Goal: Transaction & Acquisition: Purchase product/service

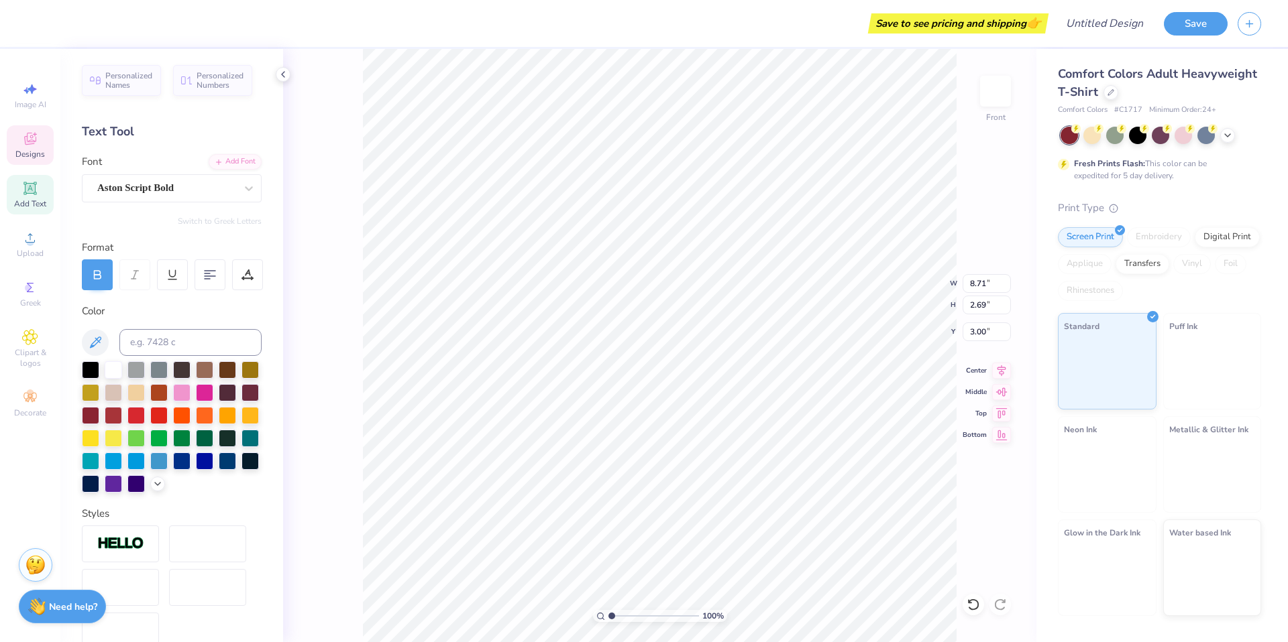
scroll to position [11, 5]
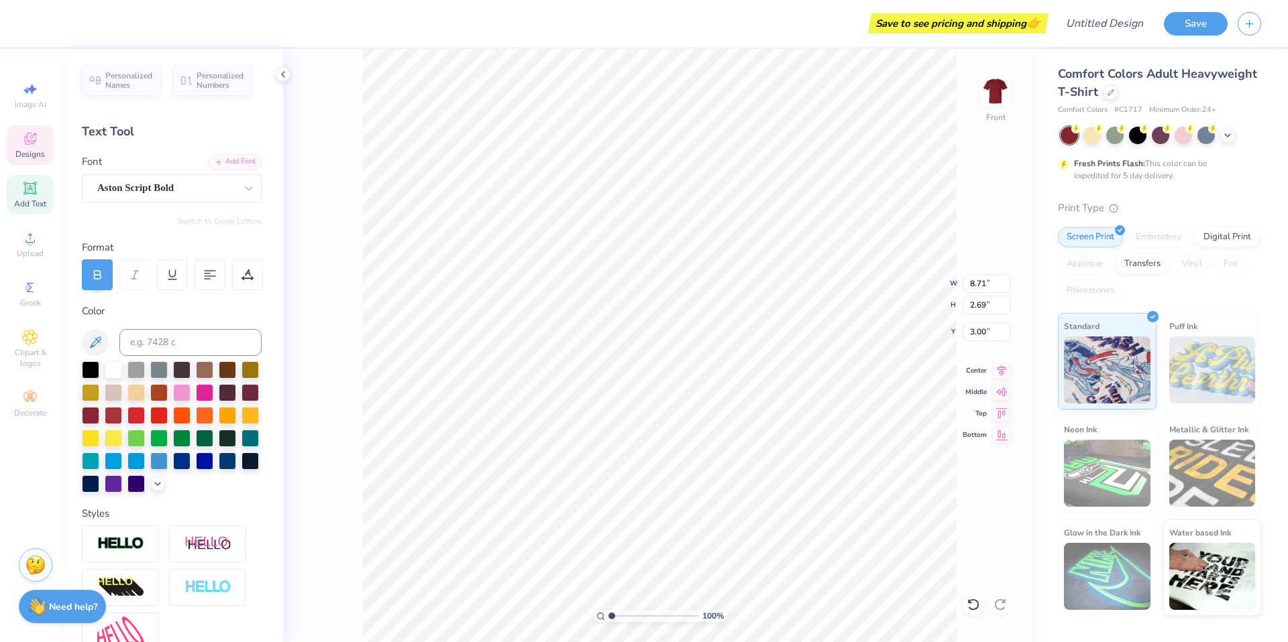
type textarea "Tau Kappa Epsilon"
click at [193, 199] on div "Aston Script Bold" at bounding box center [172, 188] width 180 height 28
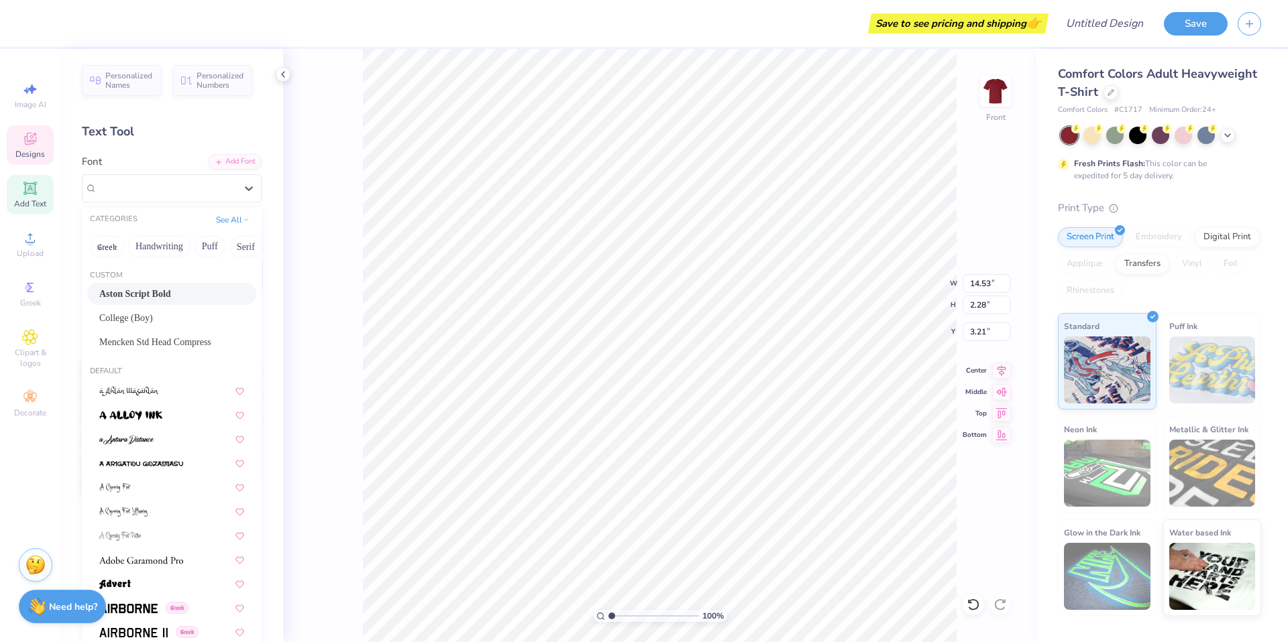
drag, startPoint x: 227, startPoint y: 247, endPoint x: 163, endPoint y: 260, distance: 65.8
click at [163, 260] on div "Greek Handwriting Puff Serif Bold Calligraphy Retro Sans Serif Minimal Fantasy …" at bounding box center [172, 247] width 180 height 30
drag, startPoint x: 197, startPoint y: 245, endPoint x: 120, endPoint y: 247, distance: 77.1
click at [120, 247] on div "Greek Handwriting Puff Serif Bold Calligraphy Retro Sans Serif Minimal Fantasy …" at bounding box center [172, 247] width 180 height 30
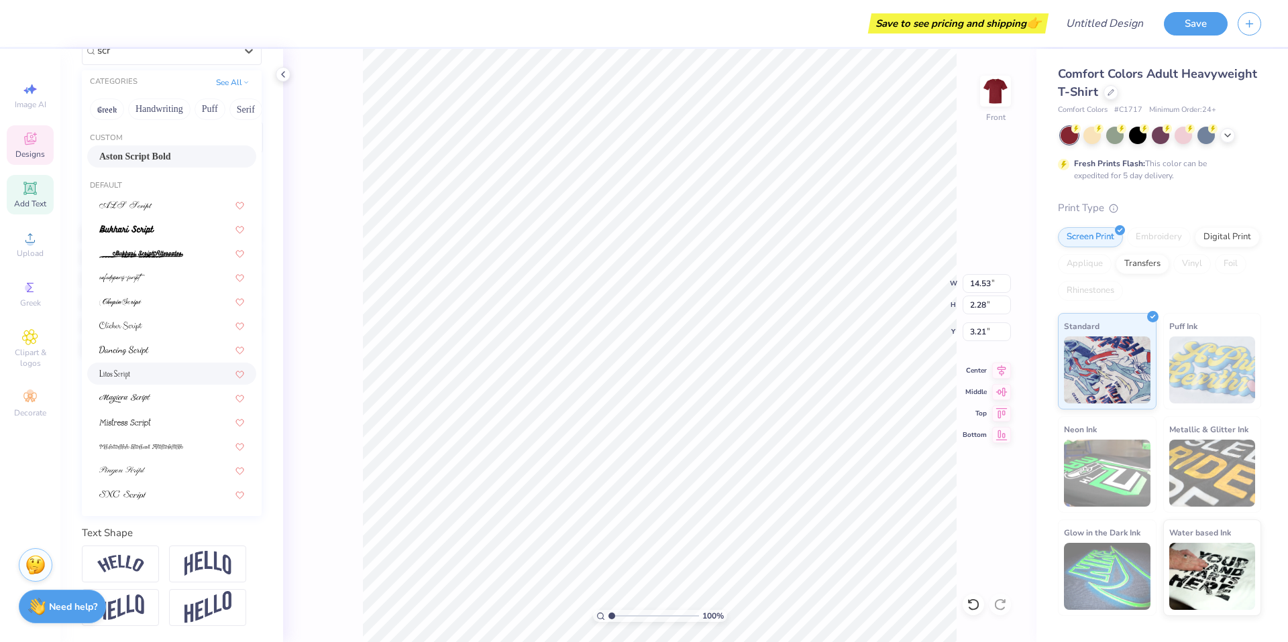
scroll to position [150, 0]
click at [166, 411] on div at bounding box center [171, 422] width 169 height 22
type input "scr"
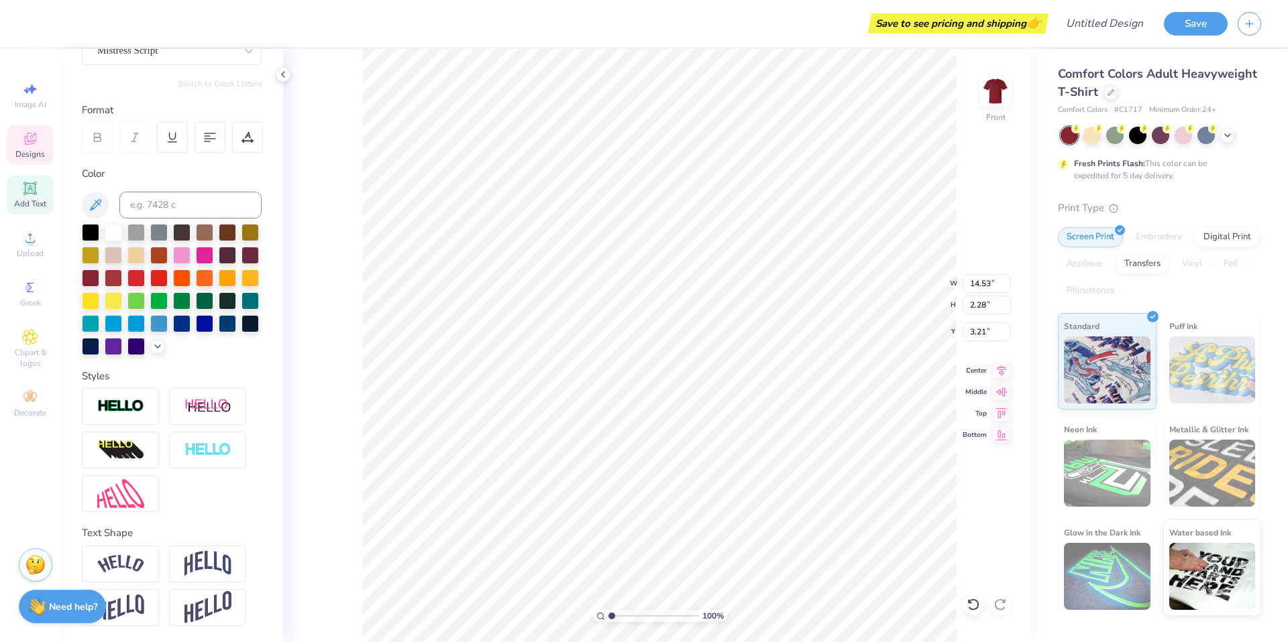
type input "9.52"
type input "1.38"
type input "3.65"
type input "14.53"
type input "2.28"
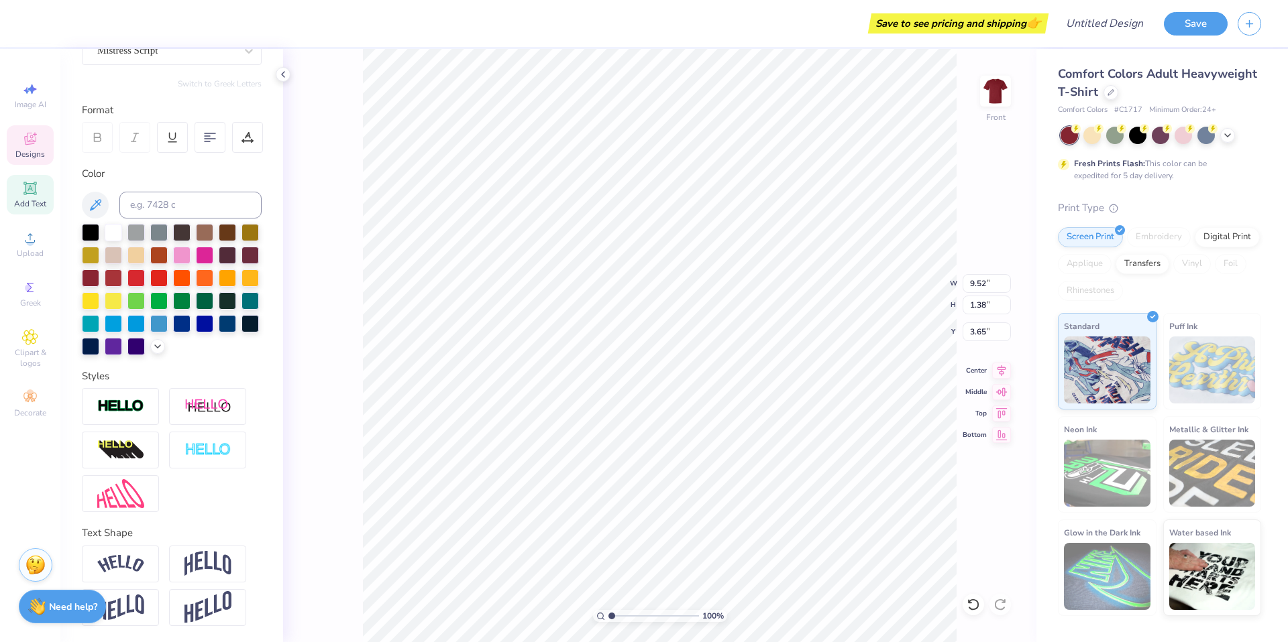
type input "3.21"
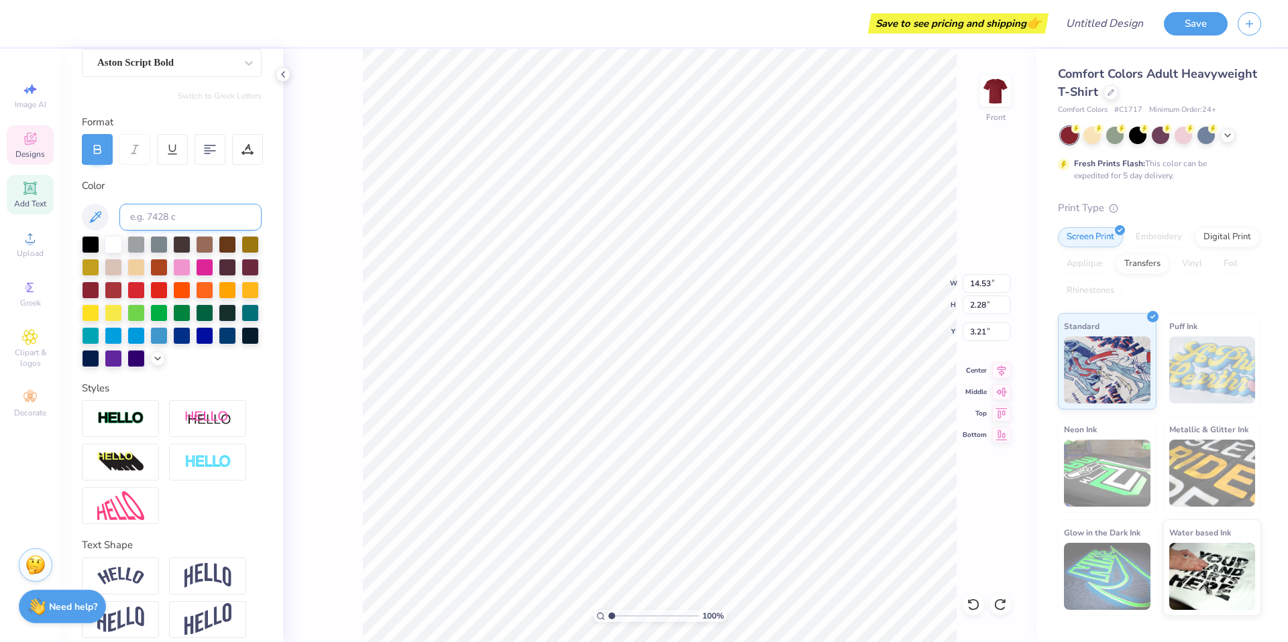
scroll to position [0, 0]
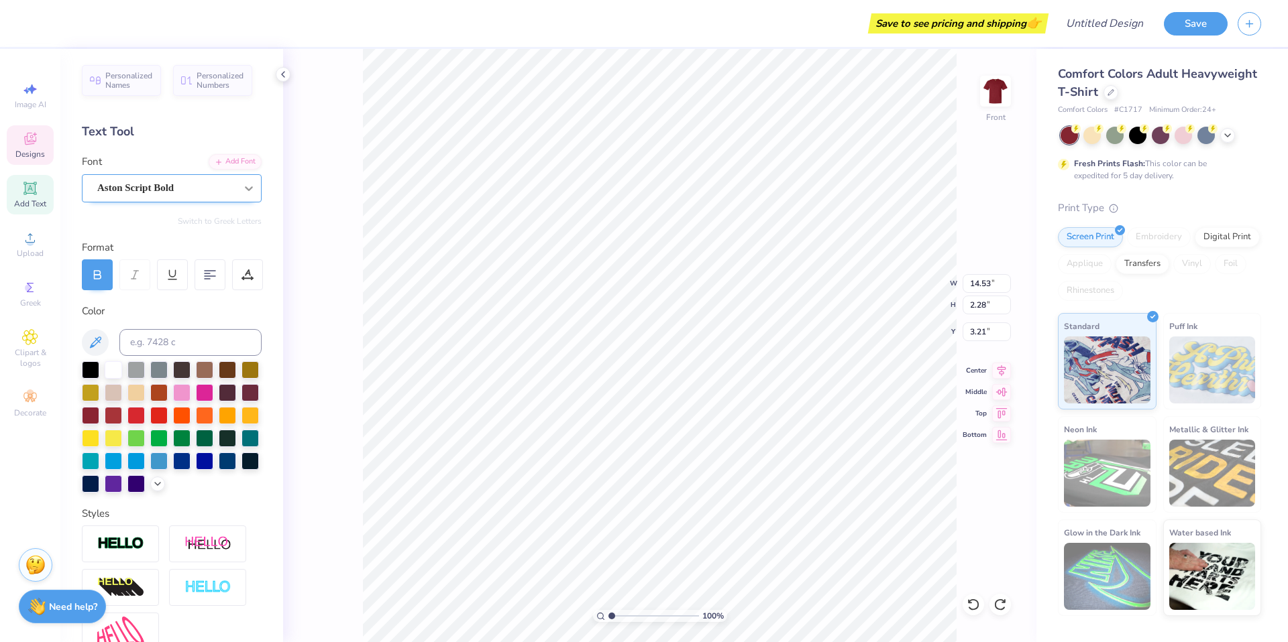
click at [237, 198] on div at bounding box center [249, 188] width 24 height 24
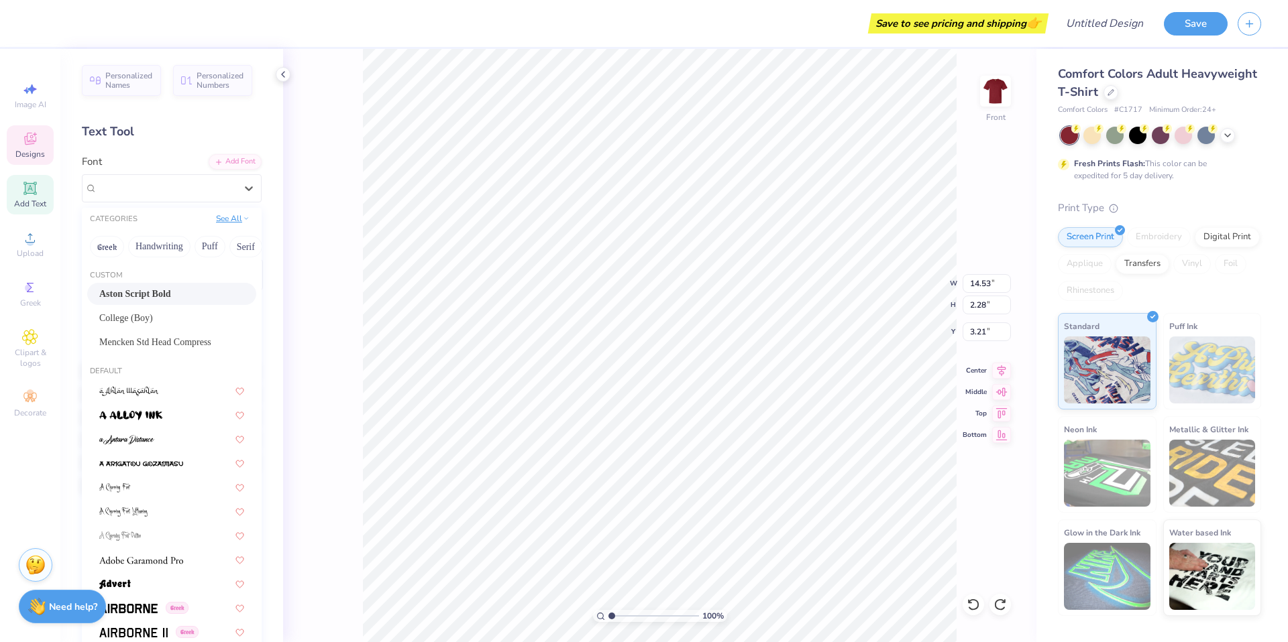
click at [231, 218] on button "See All" at bounding box center [233, 218] width 42 height 13
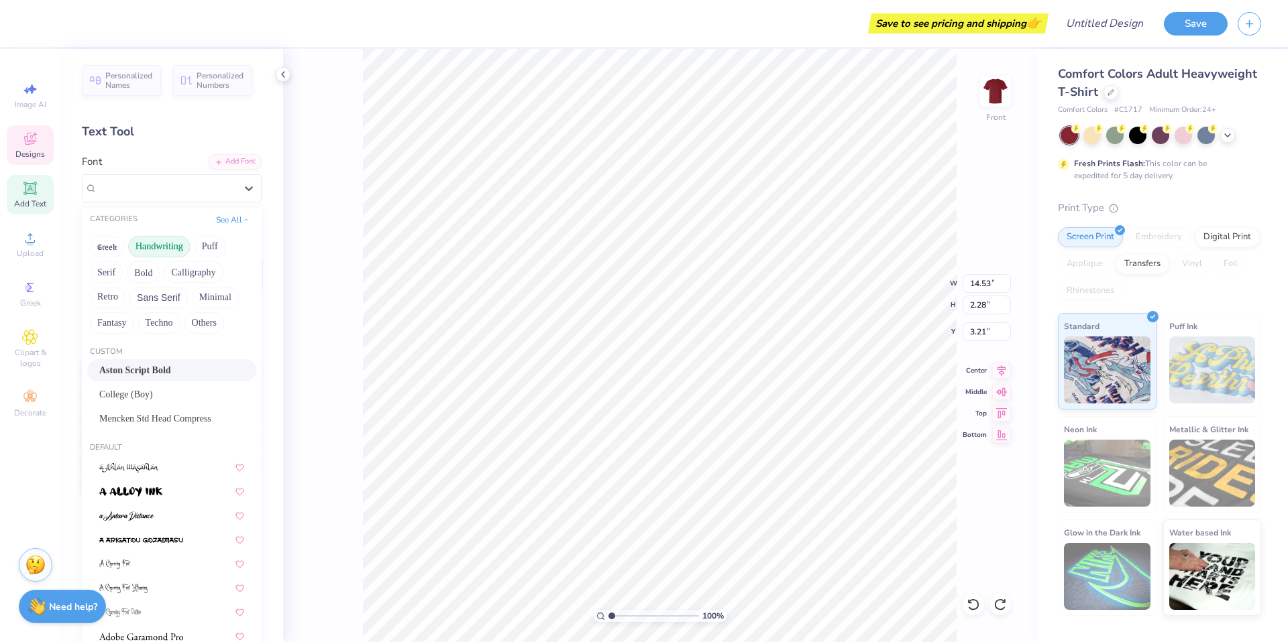
click at [157, 254] on button "Handwriting" at bounding box center [159, 246] width 62 height 21
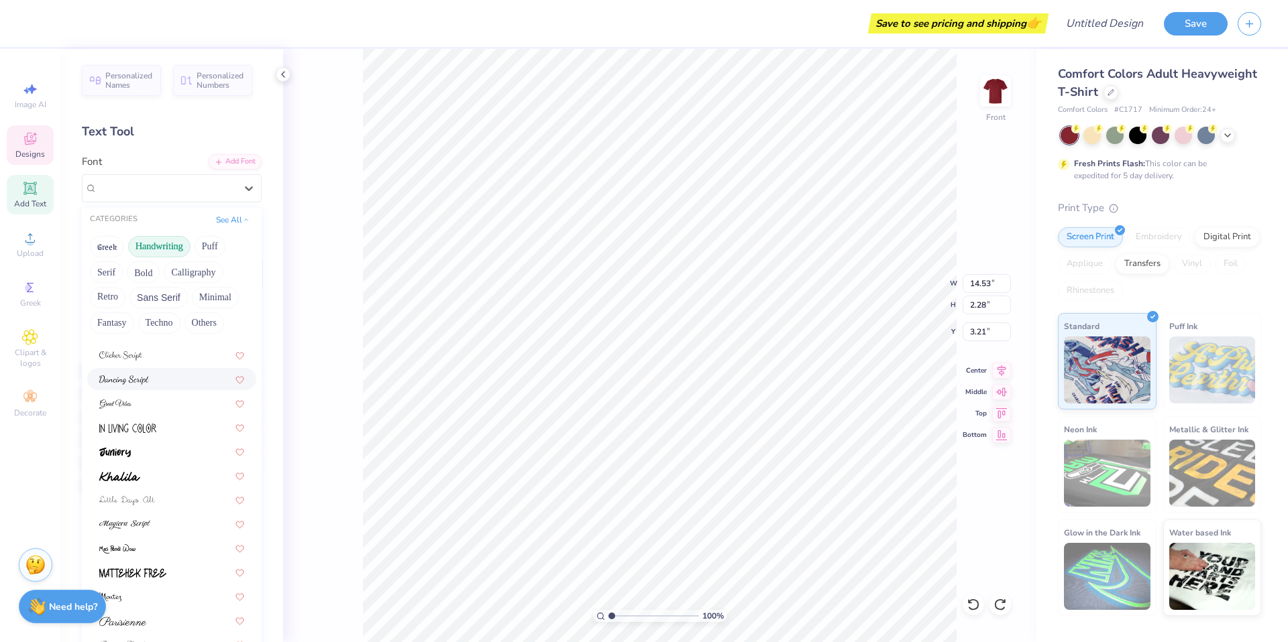
scroll to position [164, 0]
click at [160, 471] on div at bounding box center [171, 472] width 145 height 14
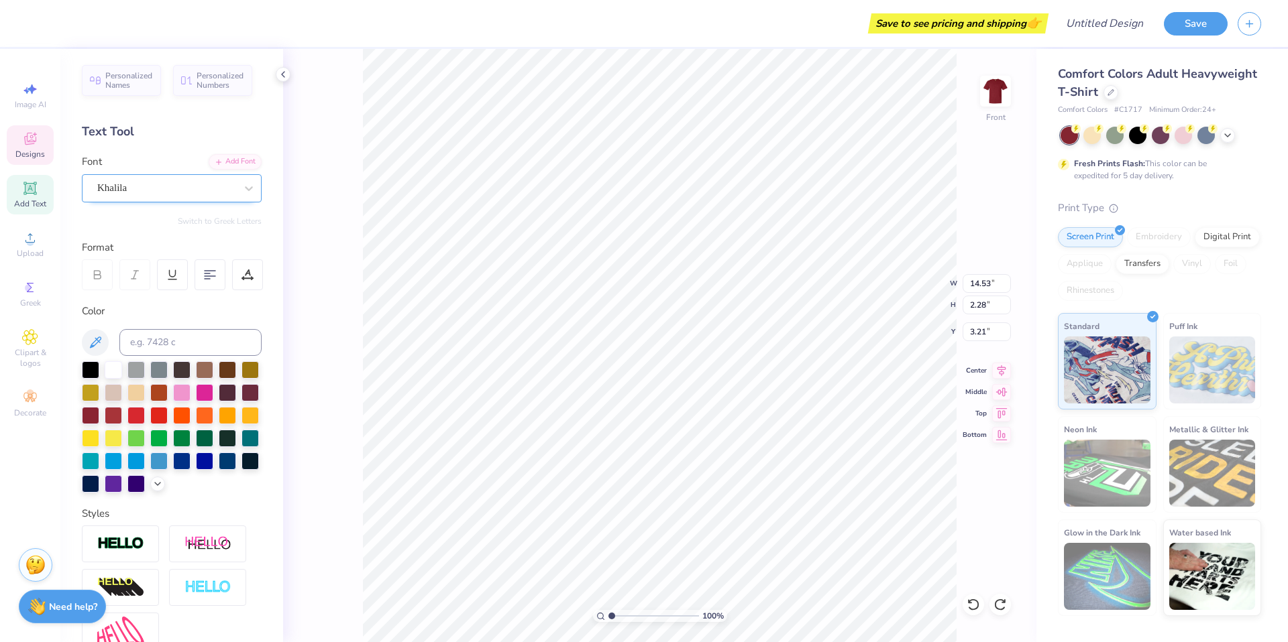
click at [196, 192] on div "Khalila" at bounding box center [166, 188] width 141 height 21
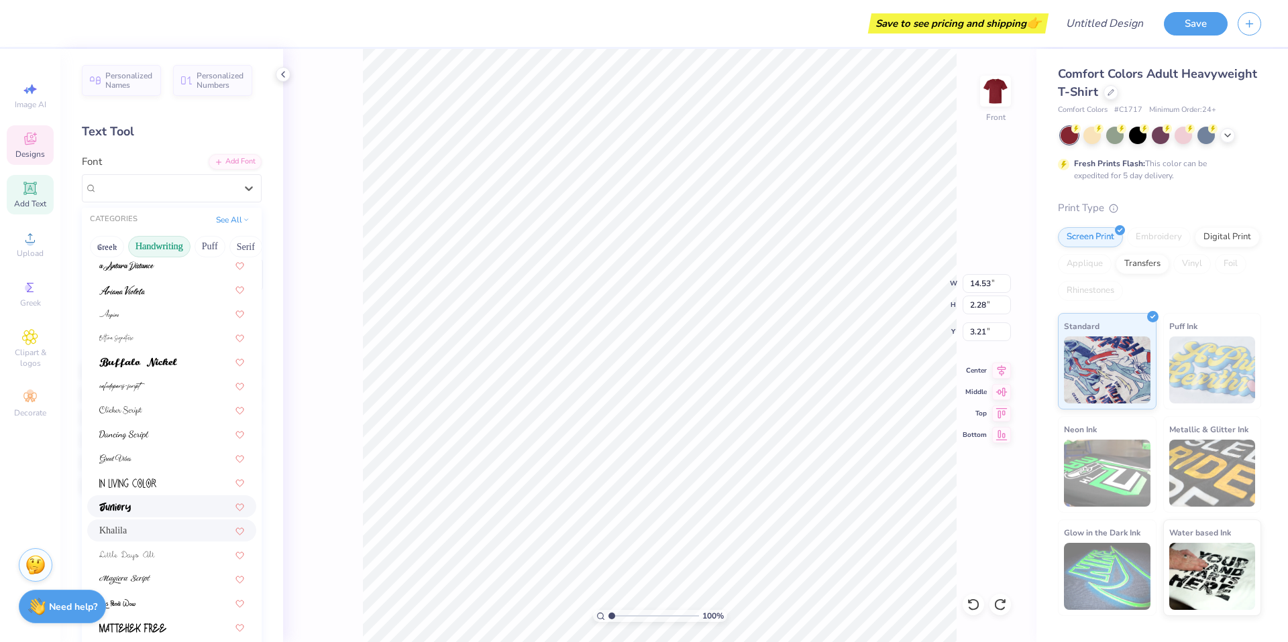
scroll to position [36, 0]
click at [170, 504] on div at bounding box center [171, 499] width 145 height 14
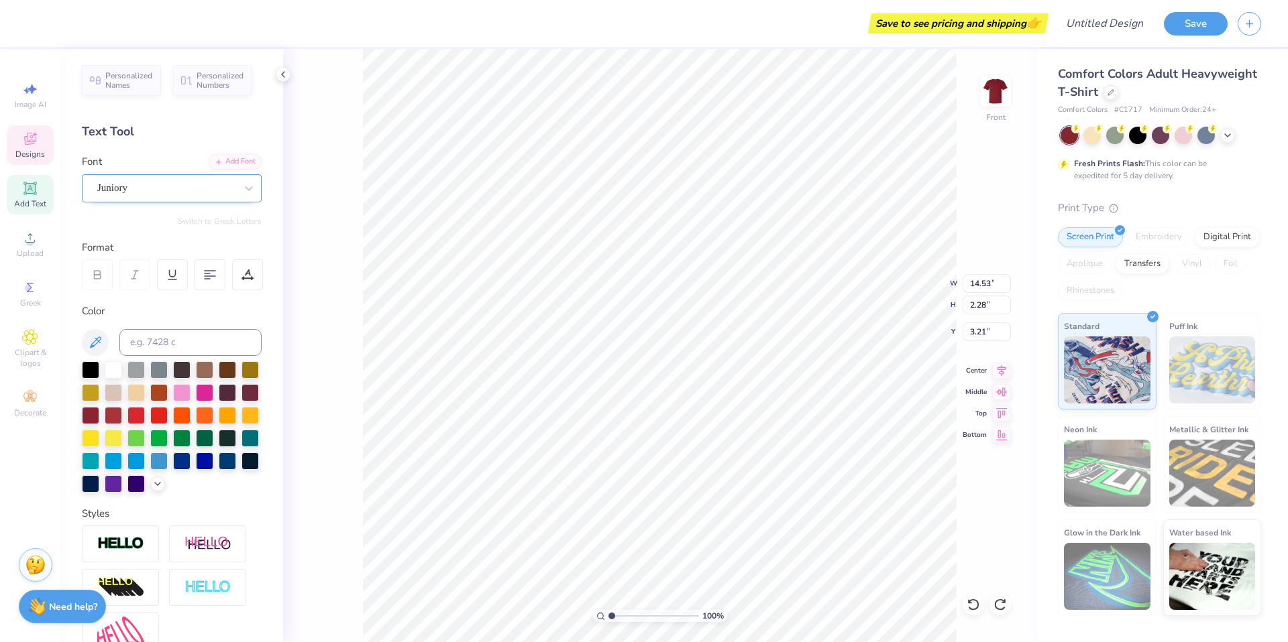
click at [212, 192] on div "Juniory" at bounding box center [166, 188] width 141 height 21
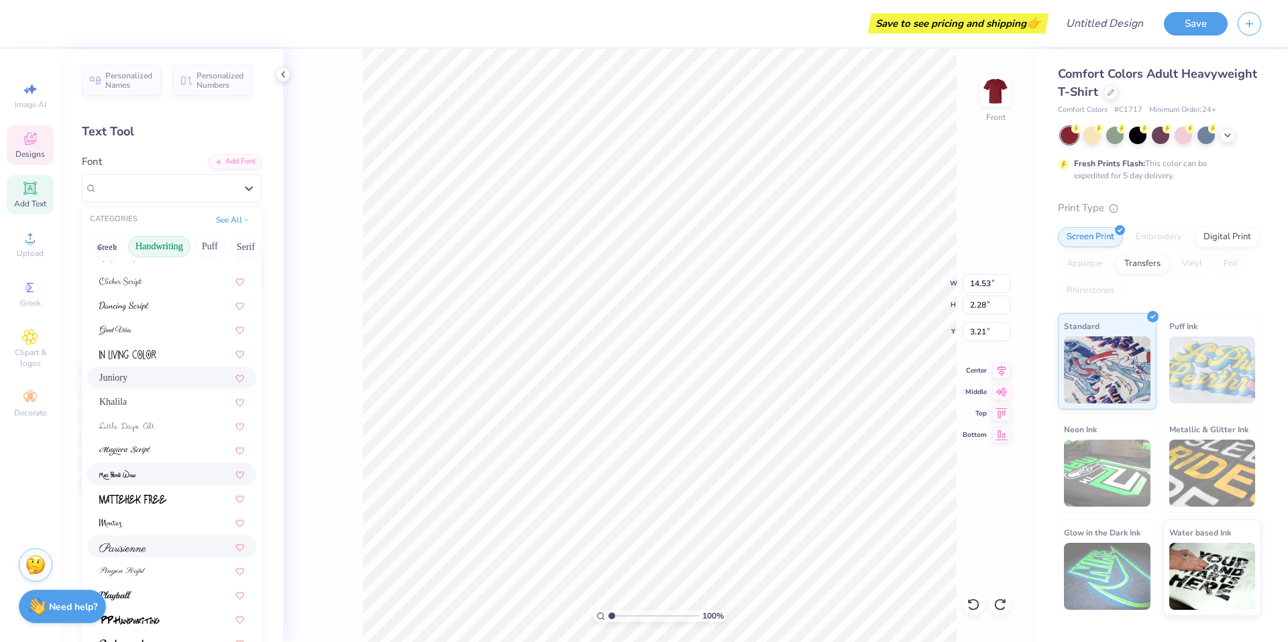
scroll to position [304, 0]
click at [174, 493] on div at bounding box center [171, 497] width 145 height 14
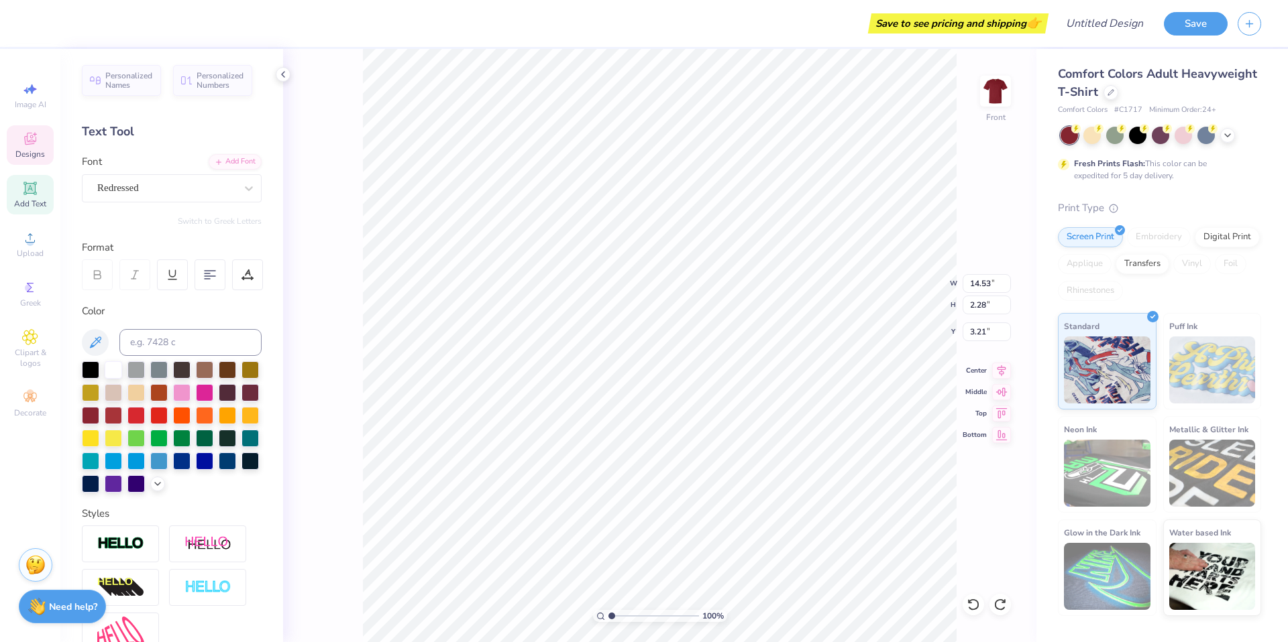
click at [330, 336] on div "100 % Front W 14.53 14.53 " H 2.28 2.28 " Y 3.21 3.21 " Center Middle Top Bottom" at bounding box center [659, 346] width 753 height 594
type textarea "Fall Rush 2025"
type input "2.20"
type input "0.44"
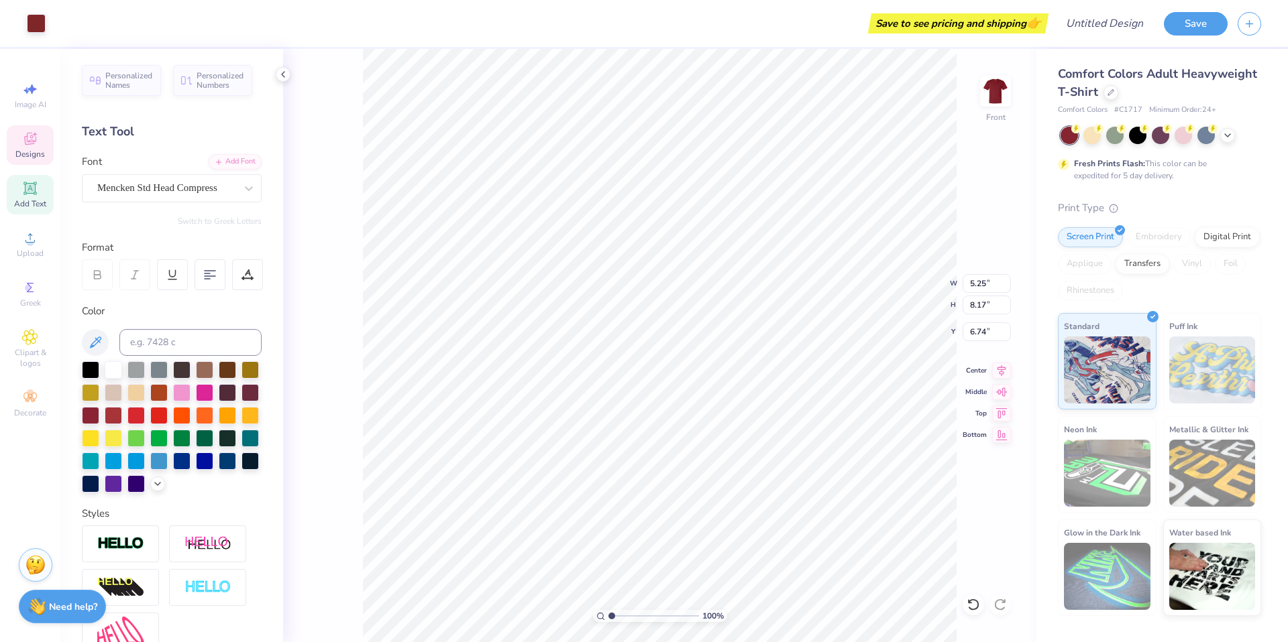
type input "9.33"
type textarea "[PERSON_NAME]"
click at [309, 423] on div "100 % Front W 2.20 2.20 " H 0.44 0.44 " Y 9.33 9.33 " Center Middle Top Bottom" at bounding box center [659, 346] width 753 height 594
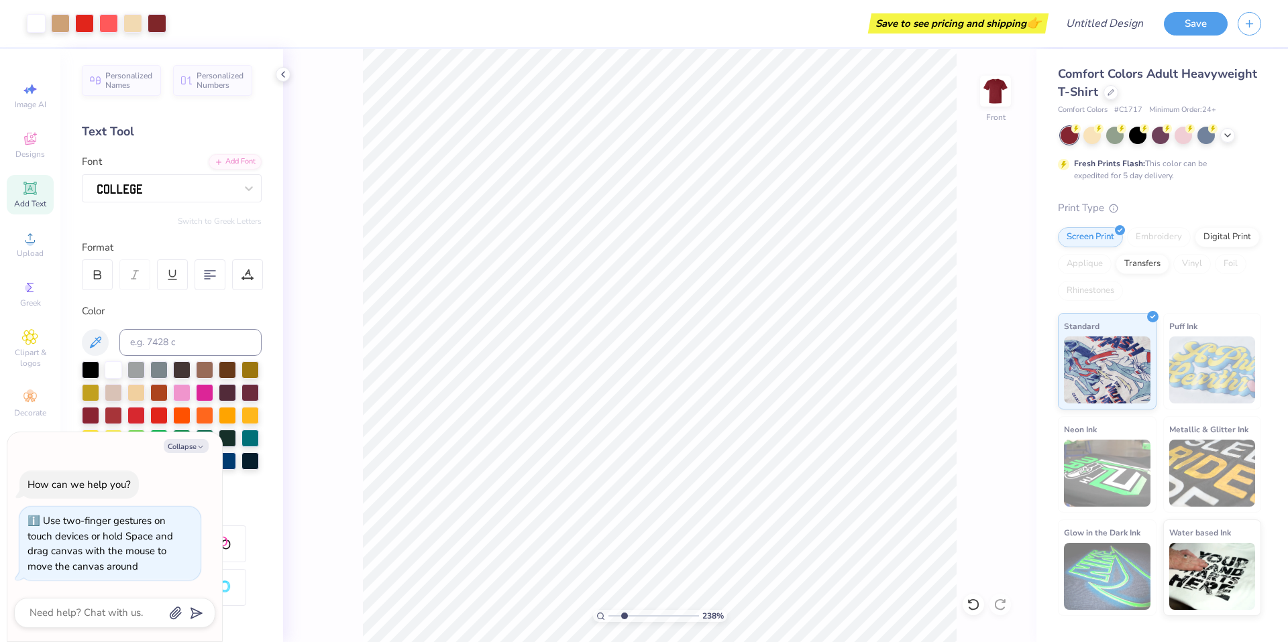
type input "2.4"
type textarea "x"
type input "2.43"
type textarea "x"
drag, startPoint x: 623, startPoint y: 618, endPoint x: 628, endPoint y: 610, distance: 9.3
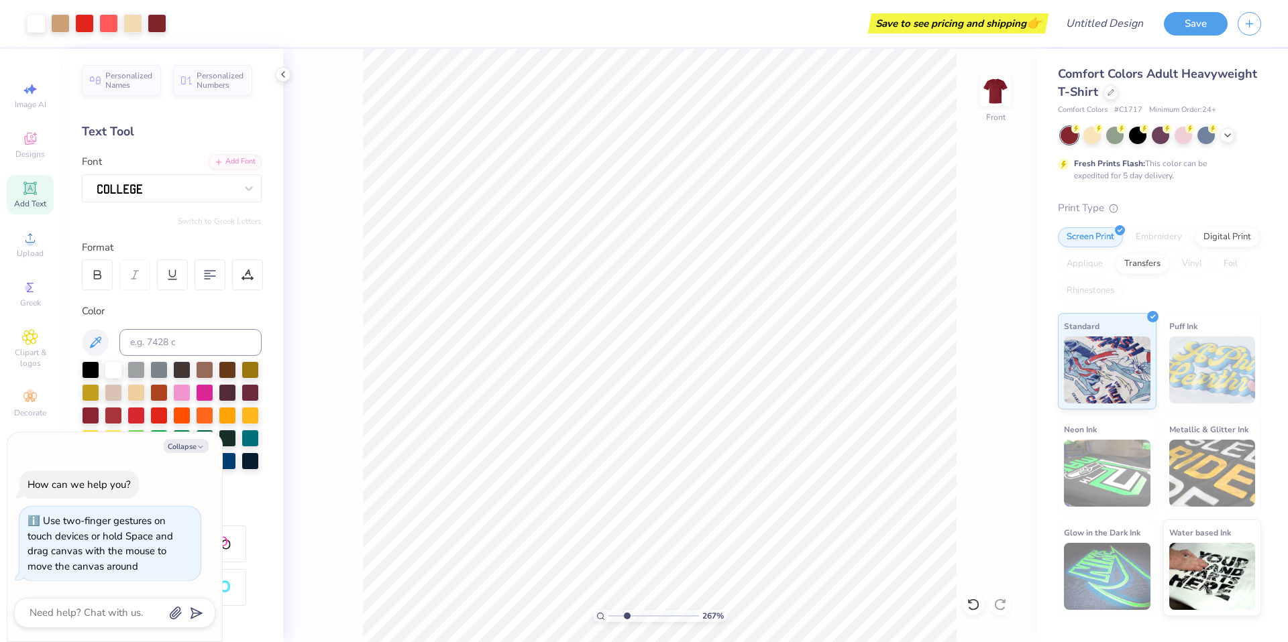
type input "2.71"
click at [626, 616] on input "range" at bounding box center [653, 616] width 91 height 12
type textarea "x"
type input "9.29"
type textarea "x"
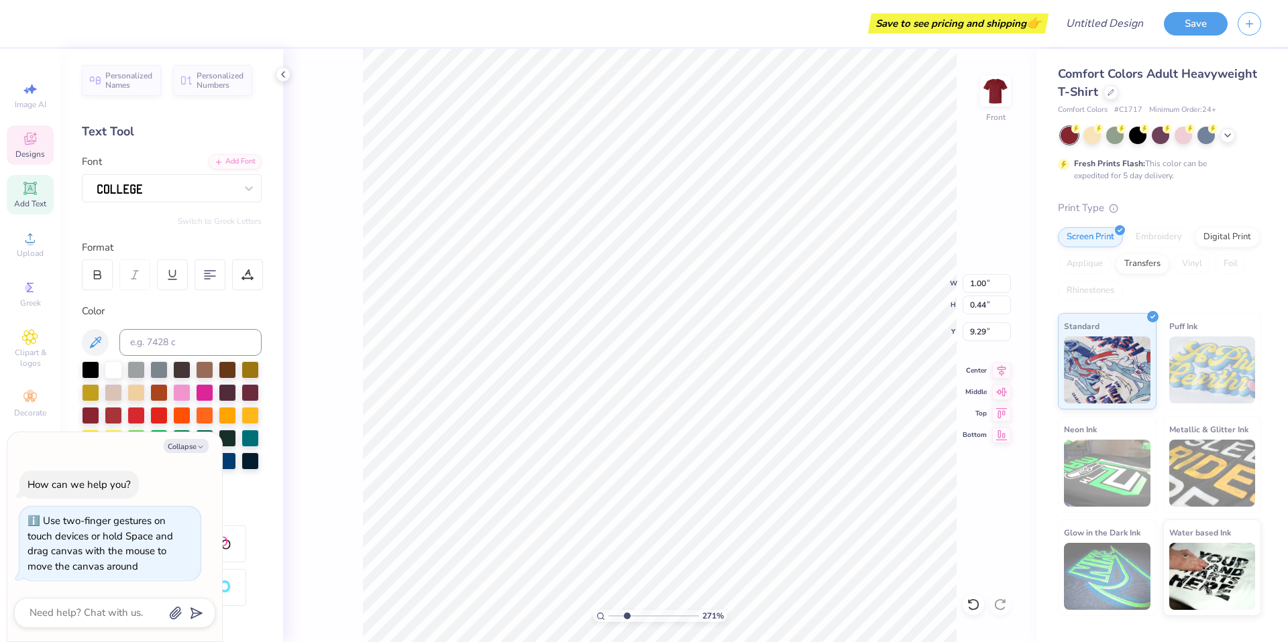
type input "9.17"
type textarea "x"
type input "9.07"
type textarea "x"
type input "1.37"
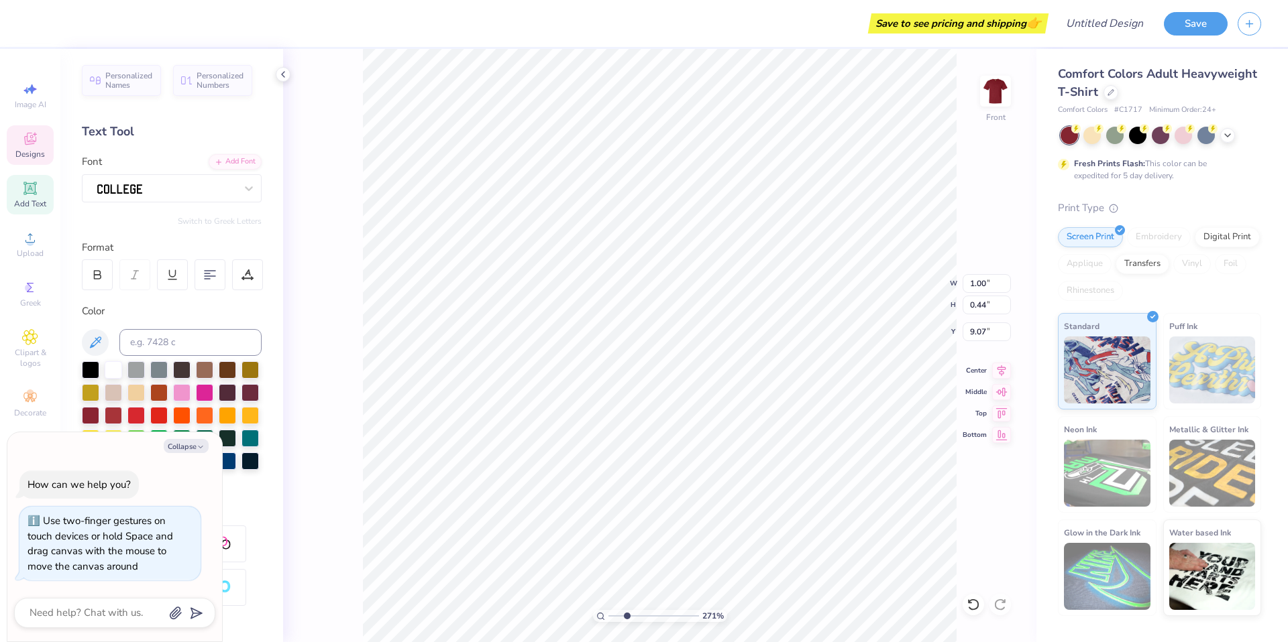
type input "1.26"
type input "9.99"
type textarea "x"
type textarea "275"
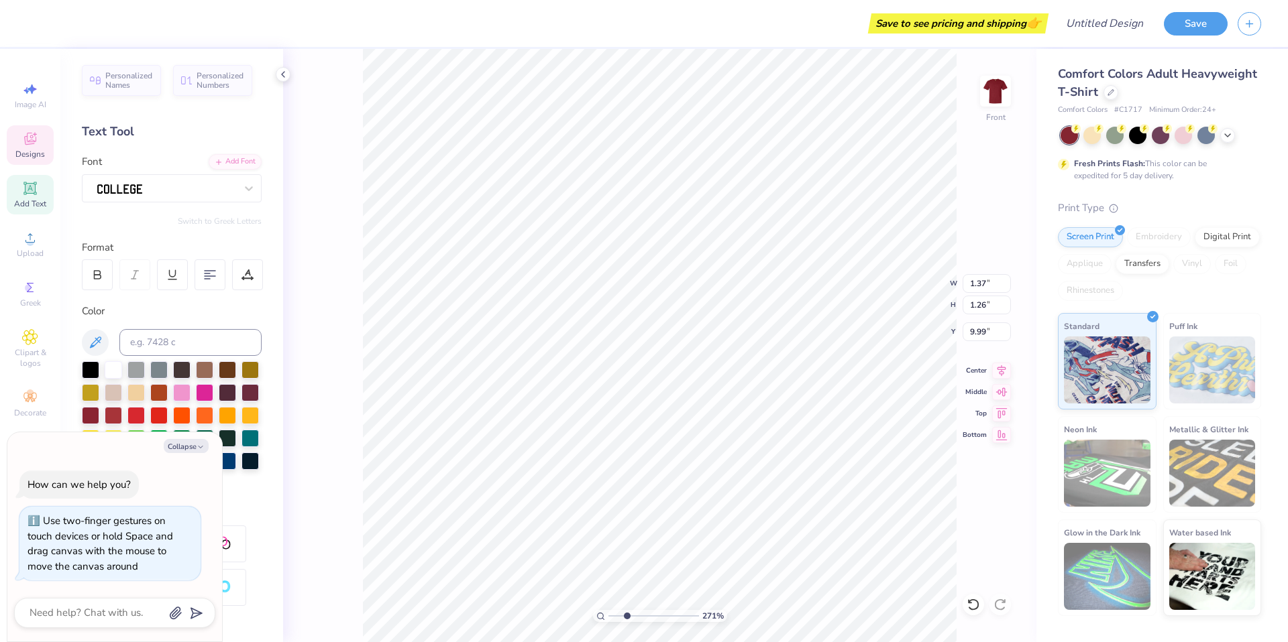
type textarea "x"
type textarea "27"
type textarea "x"
type textarea "7"
type textarea "x"
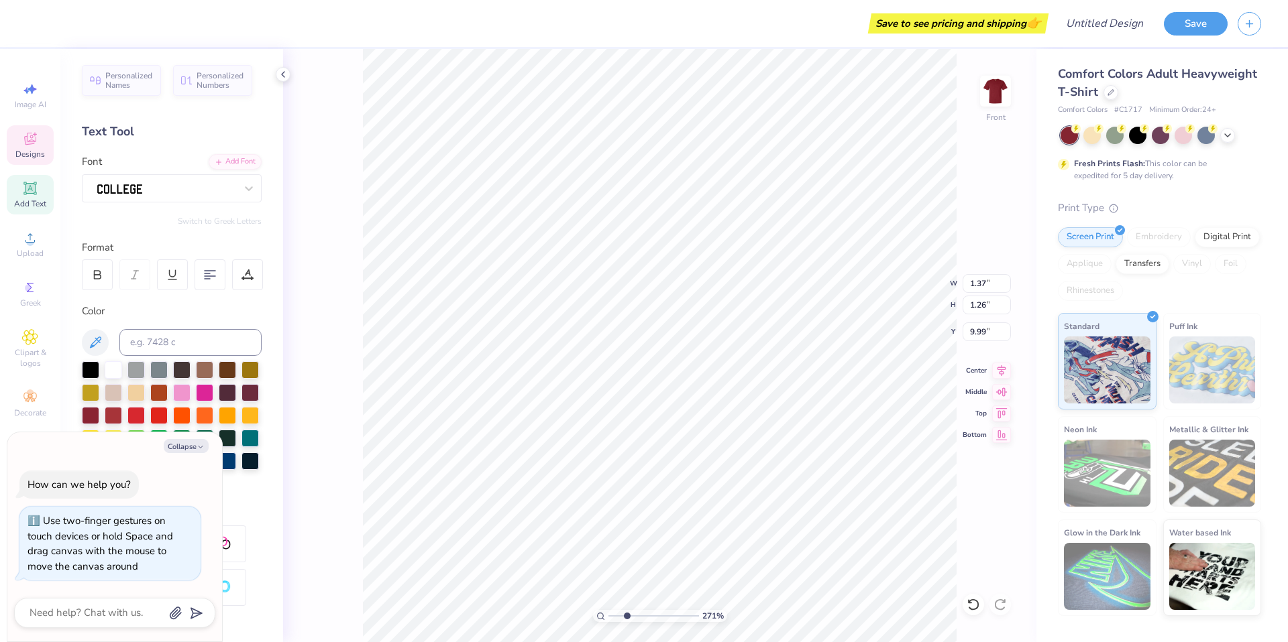
type input "4.53"
type input "2.80"
type input "10.40"
click at [181, 446] on button "Collapse" at bounding box center [186, 446] width 45 height 14
type textarea "x"
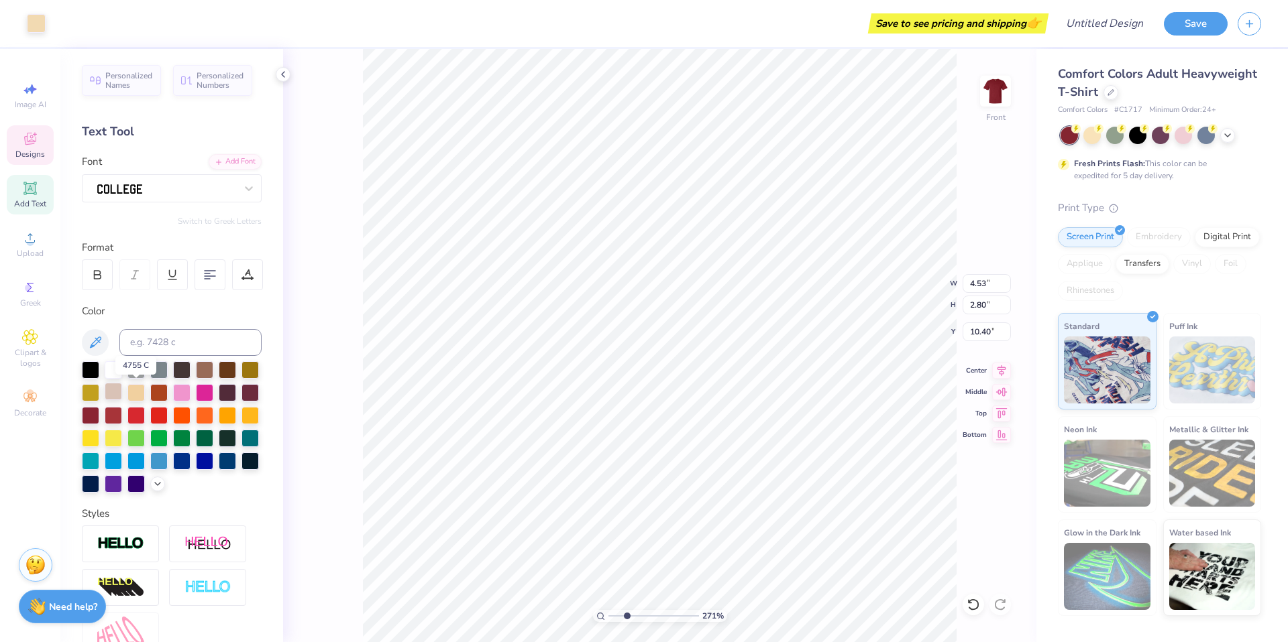
click at [122, 390] on div at bounding box center [113, 391] width 17 height 17
click at [145, 394] on div at bounding box center [135, 391] width 17 height 17
click at [168, 416] on div at bounding box center [158, 414] width 17 height 17
type input "14.53"
type input "4.48"
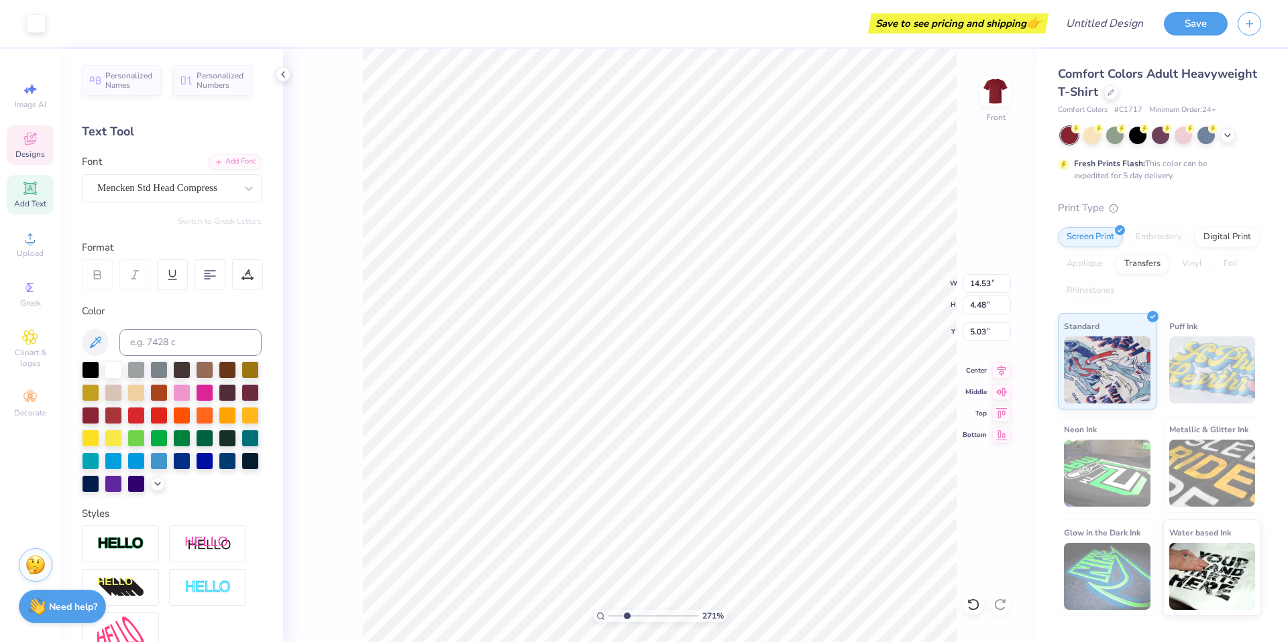
type input "5.03"
click at [30, 329] on icon at bounding box center [29, 337] width 15 height 16
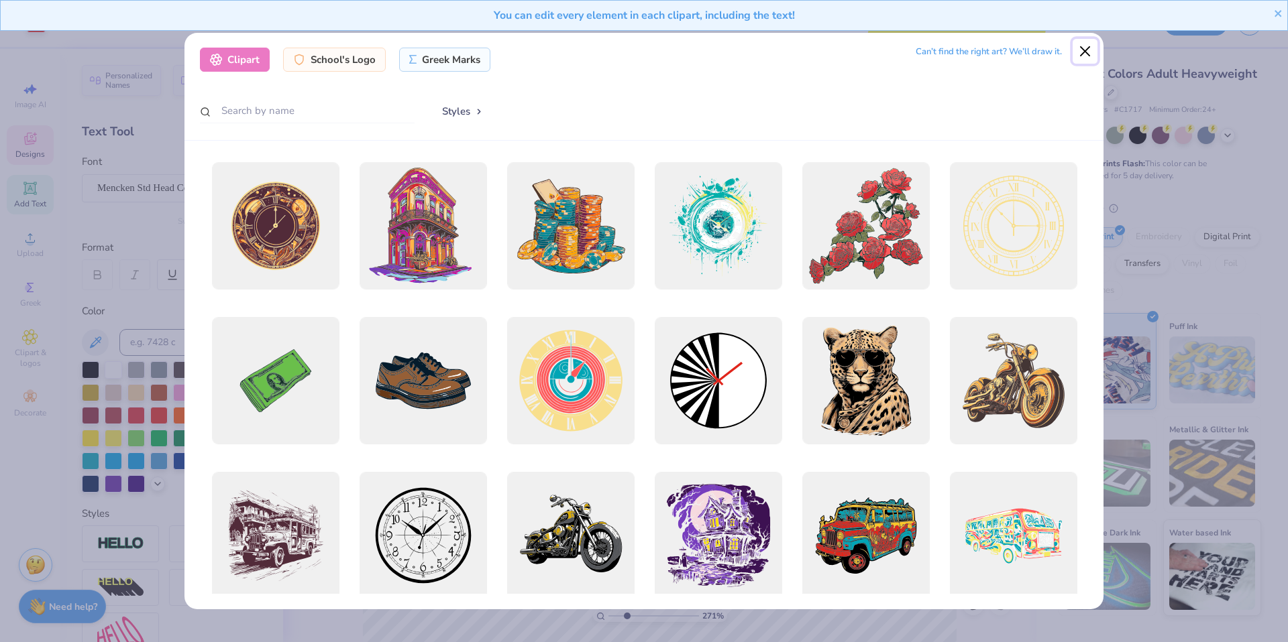
click at [1080, 50] on button "Close" at bounding box center [1084, 51] width 25 height 25
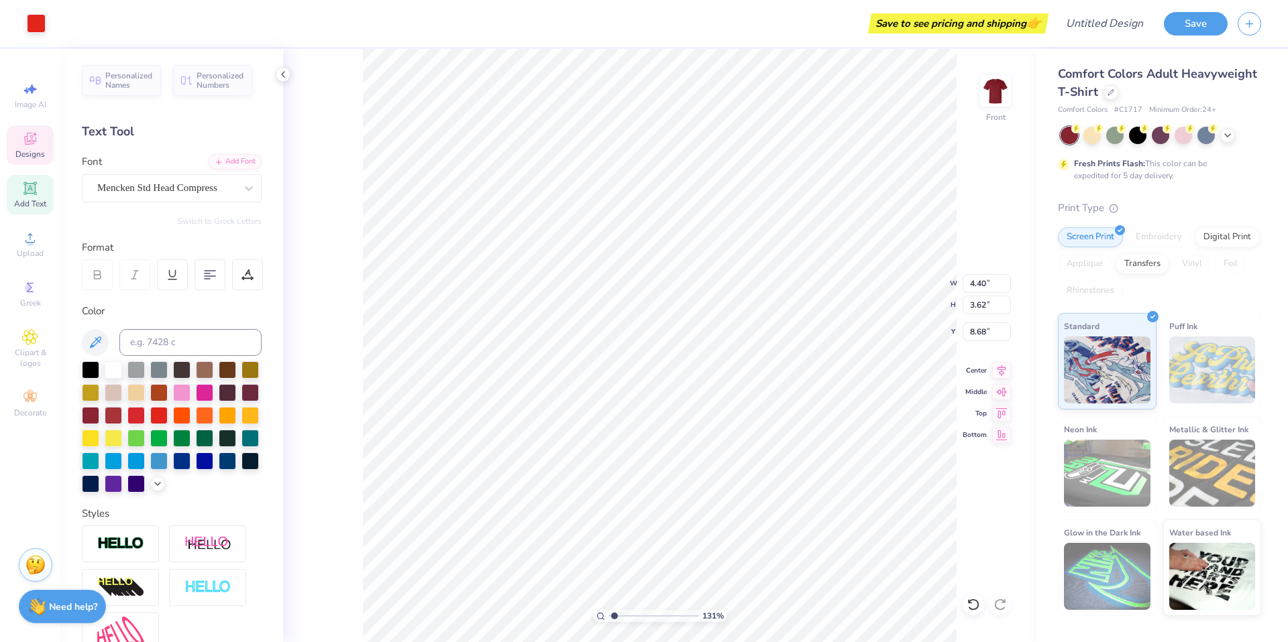
drag, startPoint x: 626, startPoint y: 617, endPoint x: 614, endPoint y: 615, distance: 12.2
type input "1.29"
click at [614, 615] on input "range" at bounding box center [653, 616] width 91 height 12
click at [41, 29] on div at bounding box center [36, 22] width 19 height 19
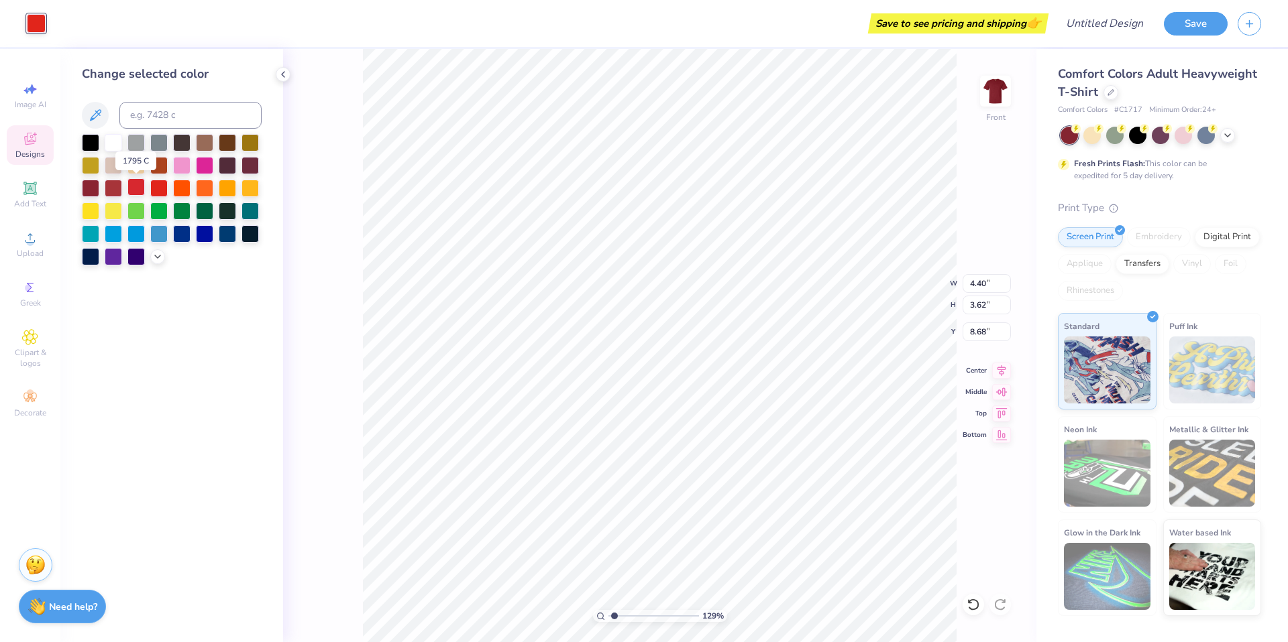
click at [142, 186] on div at bounding box center [135, 186] width 17 height 17
click at [119, 189] on div at bounding box center [113, 186] width 17 height 17
click at [351, 464] on div "129 % Front W 4.40 4.40 " H 3.62 3.62 " Y 8.68 8.68 " Center Middle Top Bottom" at bounding box center [659, 346] width 753 height 594
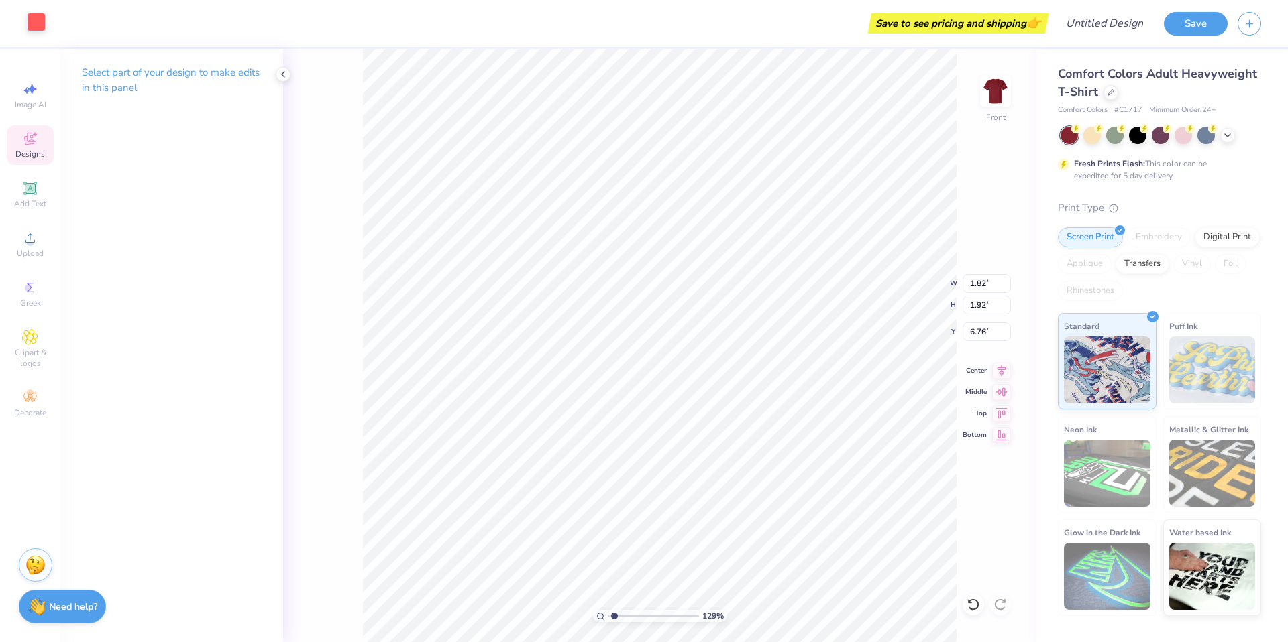
click at [37, 21] on div at bounding box center [36, 22] width 19 height 19
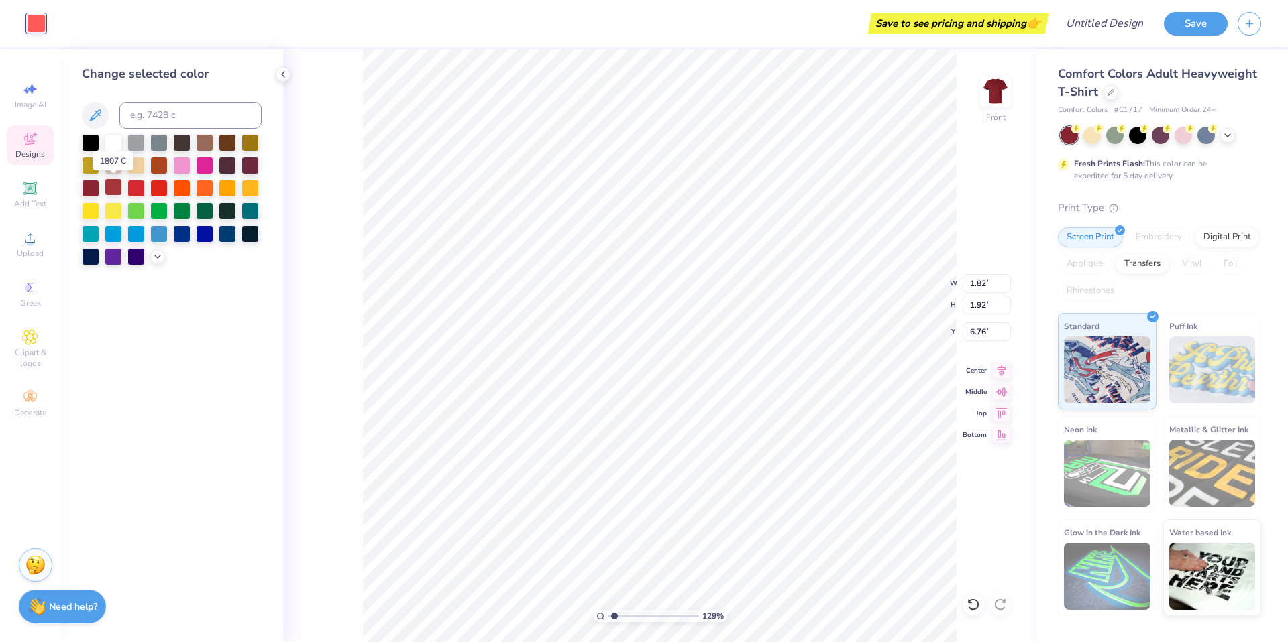
click at [119, 186] on div at bounding box center [113, 186] width 17 height 17
click at [114, 146] on div at bounding box center [113, 141] width 17 height 17
click at [115, 181] on div at bounding box center [113, 186] width 17 height 17
type input "5.25"
type input "8.17"
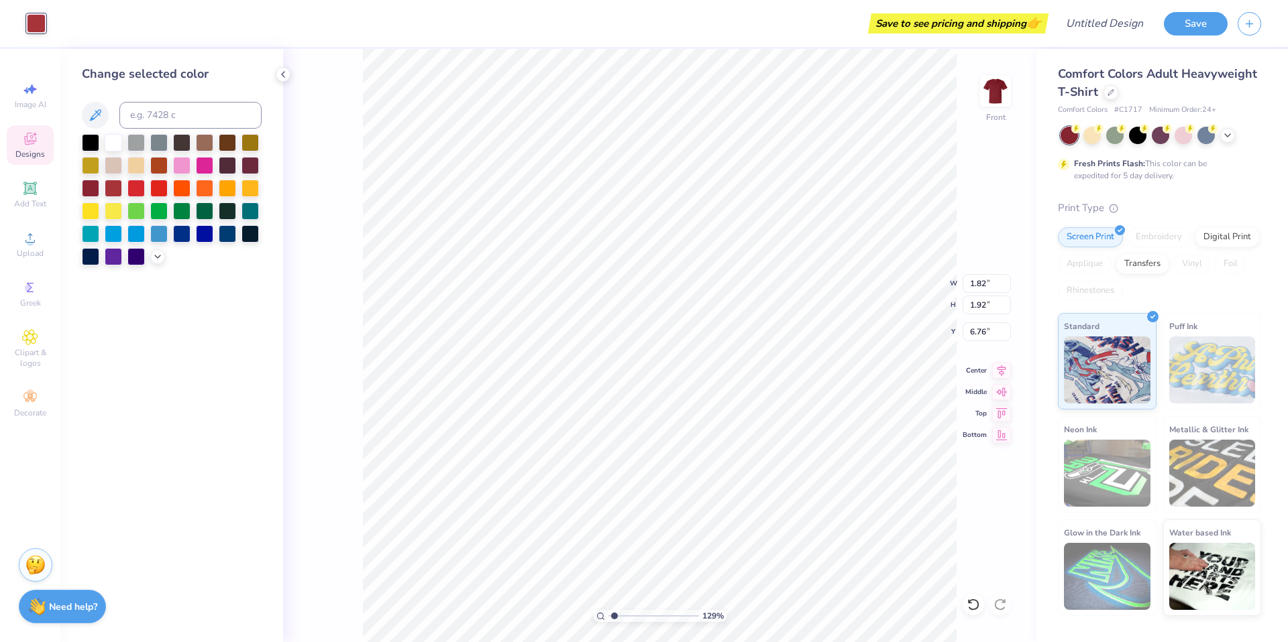
type input "6.74"
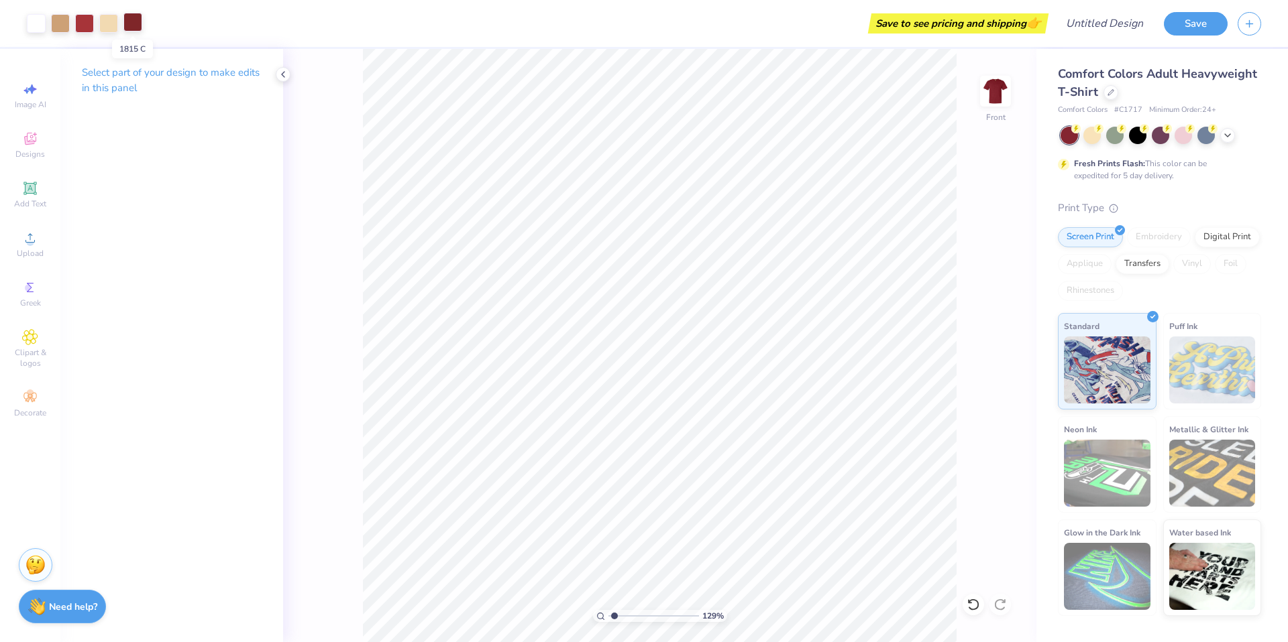
click at [129, 28] on div at bounding box center [132, 22] width 19 height 19
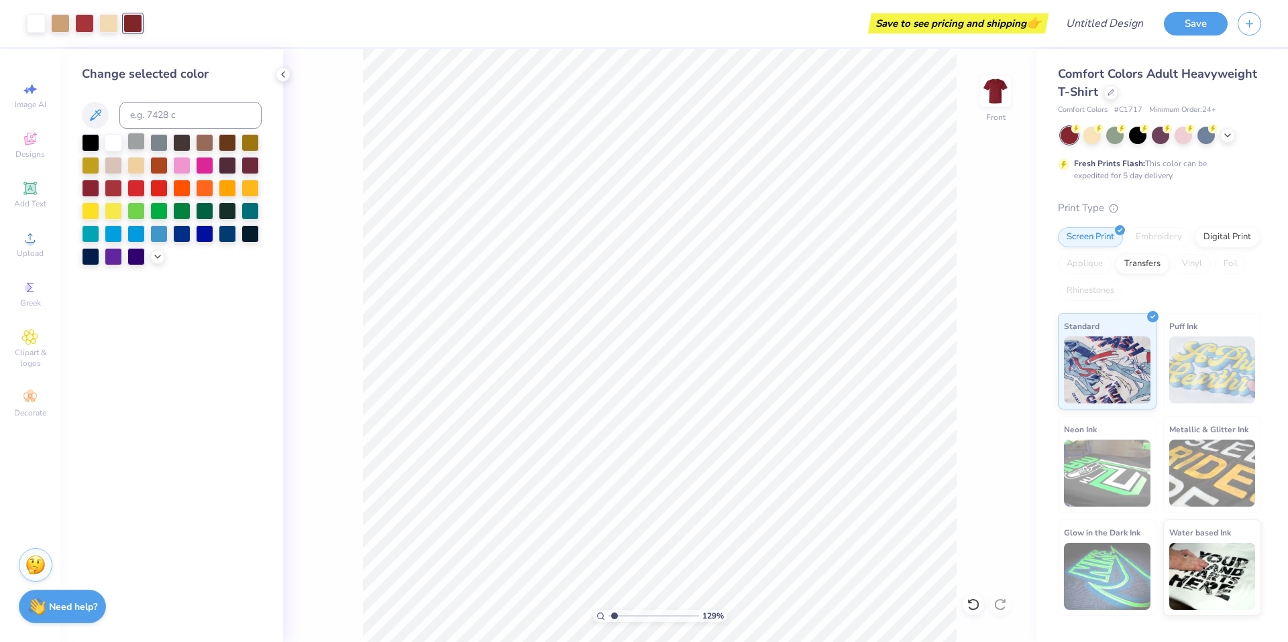
click at [133, 142] on div at bounding box center [135, 141] width 17 height 17
click at [118, 139] on div at bounding box center [113, 141] width 17 height 17
click at [93, 189] on div at bounding box center [90, 186] width 17 height 17
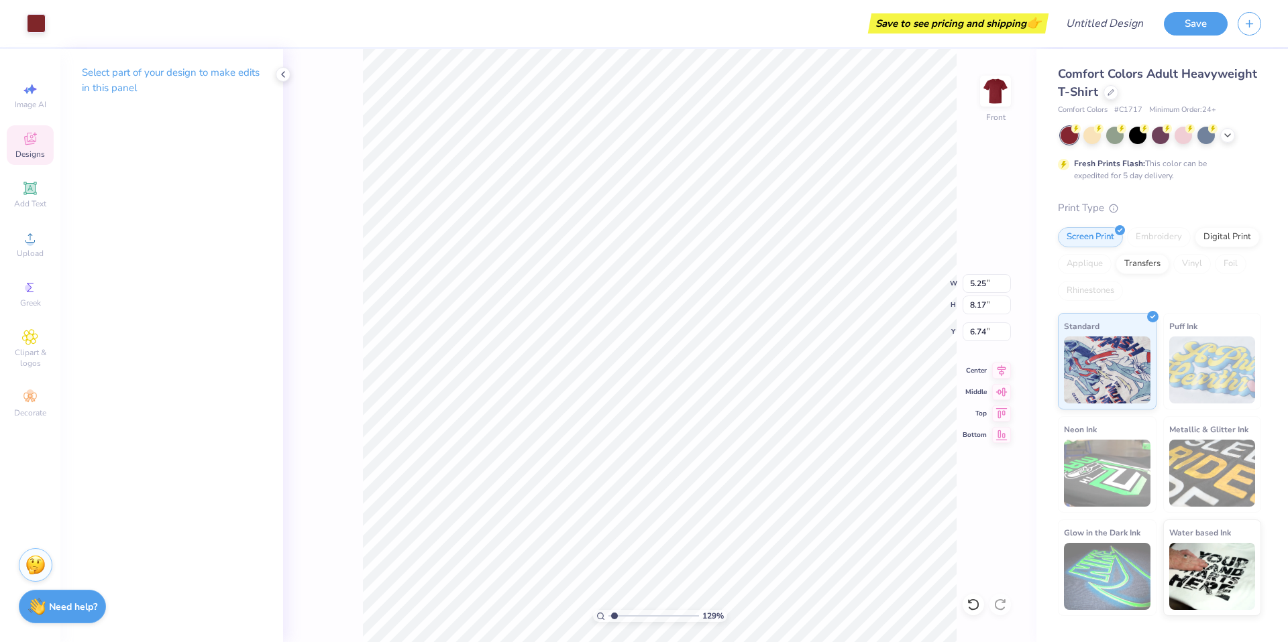
type input "4.53"
type input "2.80"
type input "10.40"
click at [114, 23] on div at bounding box center [108, 22] width 19 height 19
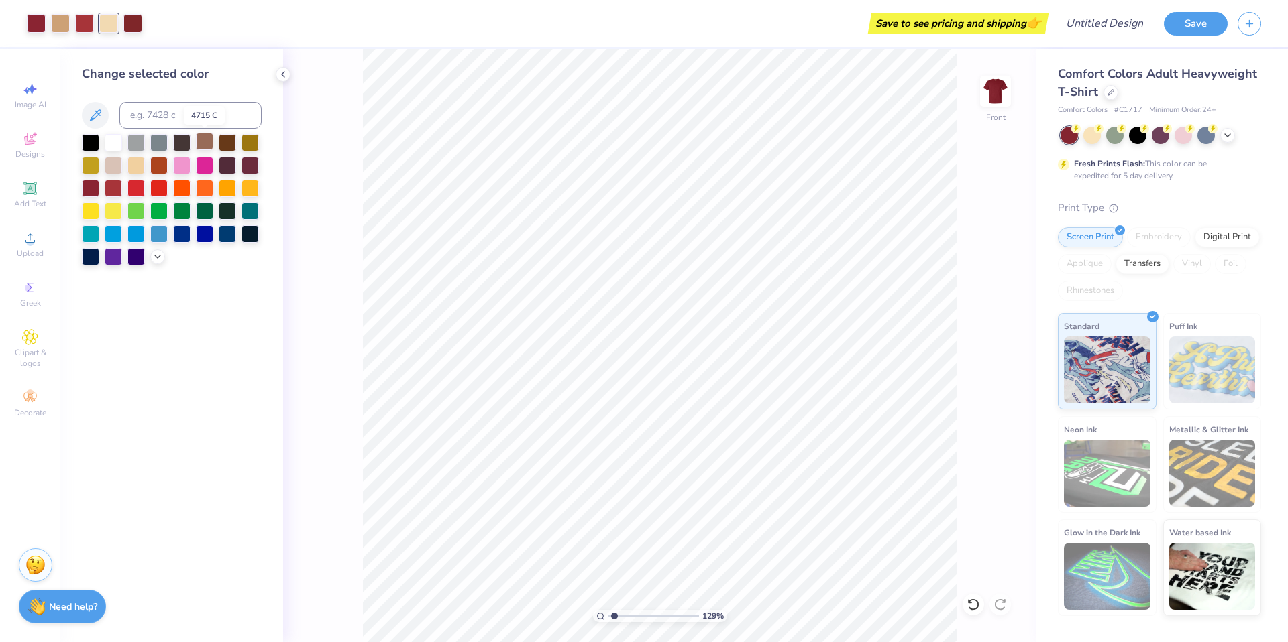
click at [205, 141] on div at bounding box center [204, 141] width 17 height 17
click at [62, 22] on div at bounding box center [60, 22] width 19 height 19
click at [109, 139] on div at bounding box center [113, 141] width 17 height 17
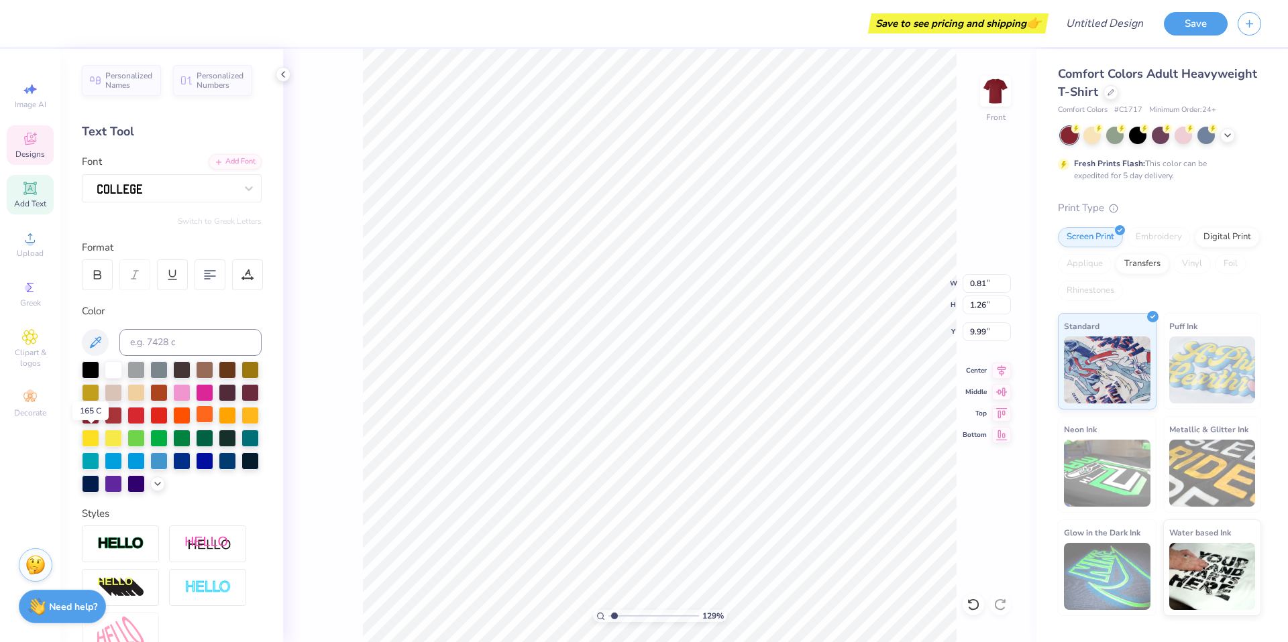
click at [196, 423] on div at bounding box center [204, 414] width 17 height 17
type input "1.00"
type input "0.44"
type input "9.07"
drag, startPoint x: 92, startPoint y: 432, endPoint x: 119, endPoint y: 430, distance: 27.6
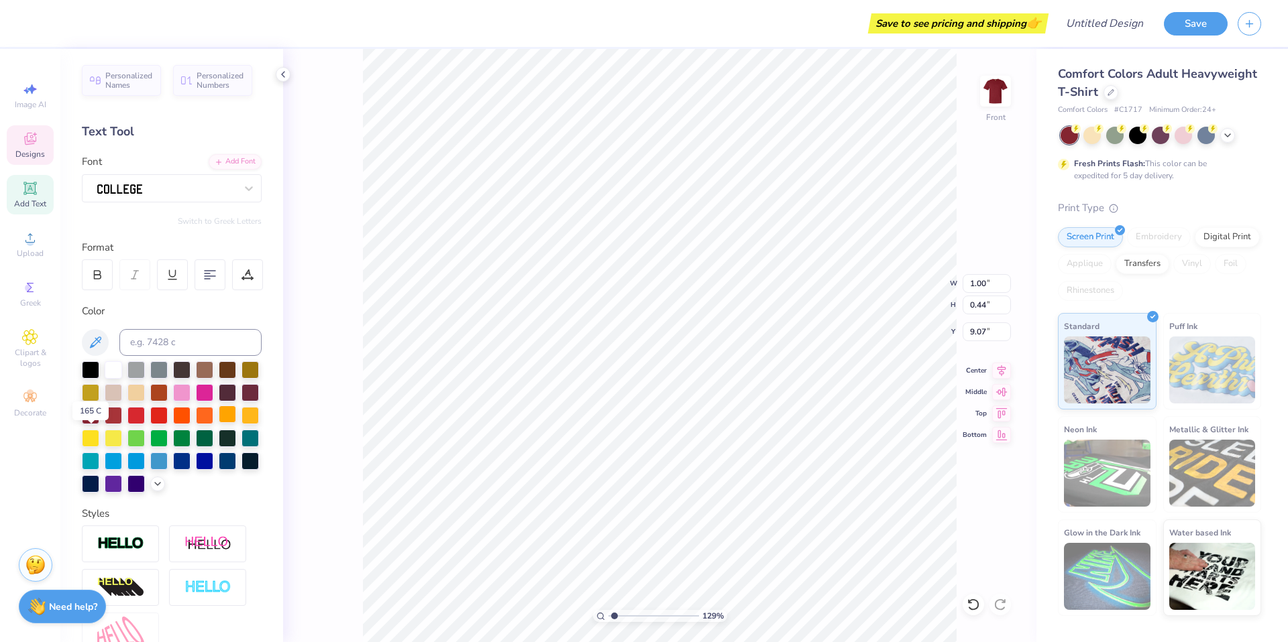
click at [196, 425] on div at bounding box center [204, 415] width 17 height 17
click at [333, 451] on div "129 % Front W 1.00 1.00 " H 0.44 0.44 " Y 9.07 9.07 " Center Middle Top Bottom" at bounding box center [659, 346] width 753 height 594
click at [117, 368] on div at bounding box center [113, 369] width 17 height 17
click at [117, 362] on div at bounding box center [113, 368] width 17 height 17
click at [351, 467] on div "129 % Front W 8.22 8.22 " H 1.20 1.20 " Y 3.84 3.84 " Center Middle Top Bottom" at bounding box center [659, 346] width 753 height 594
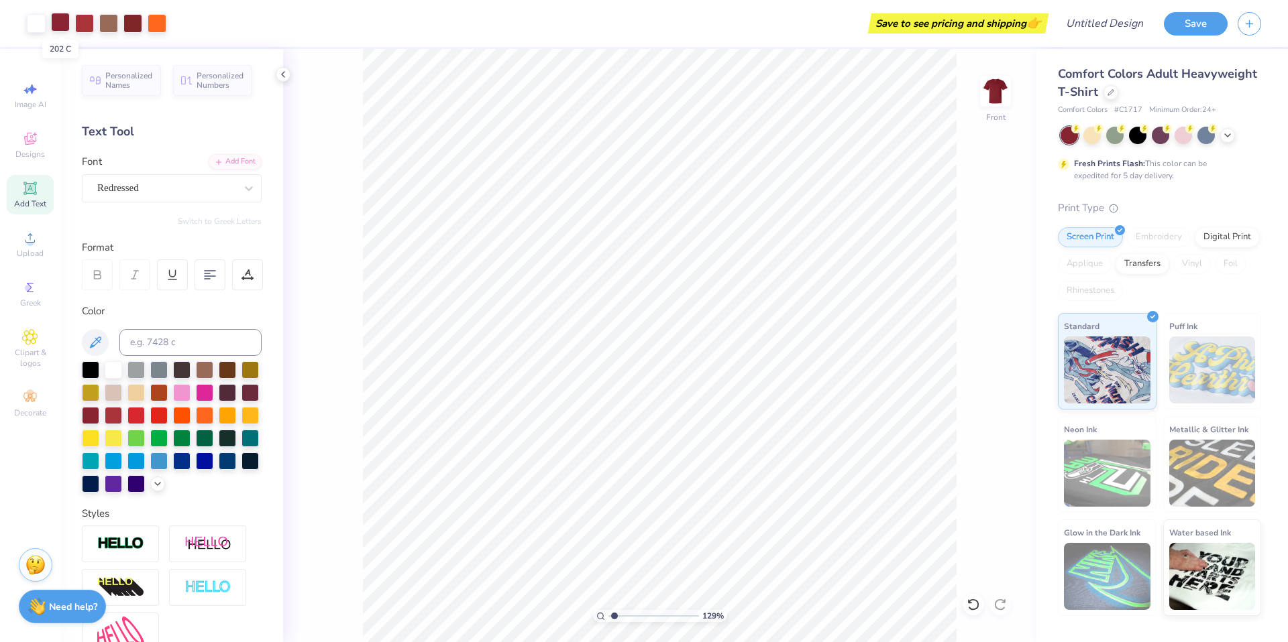
click at [65, 22] on div at bounding box center [60, 22] width 19 height 19
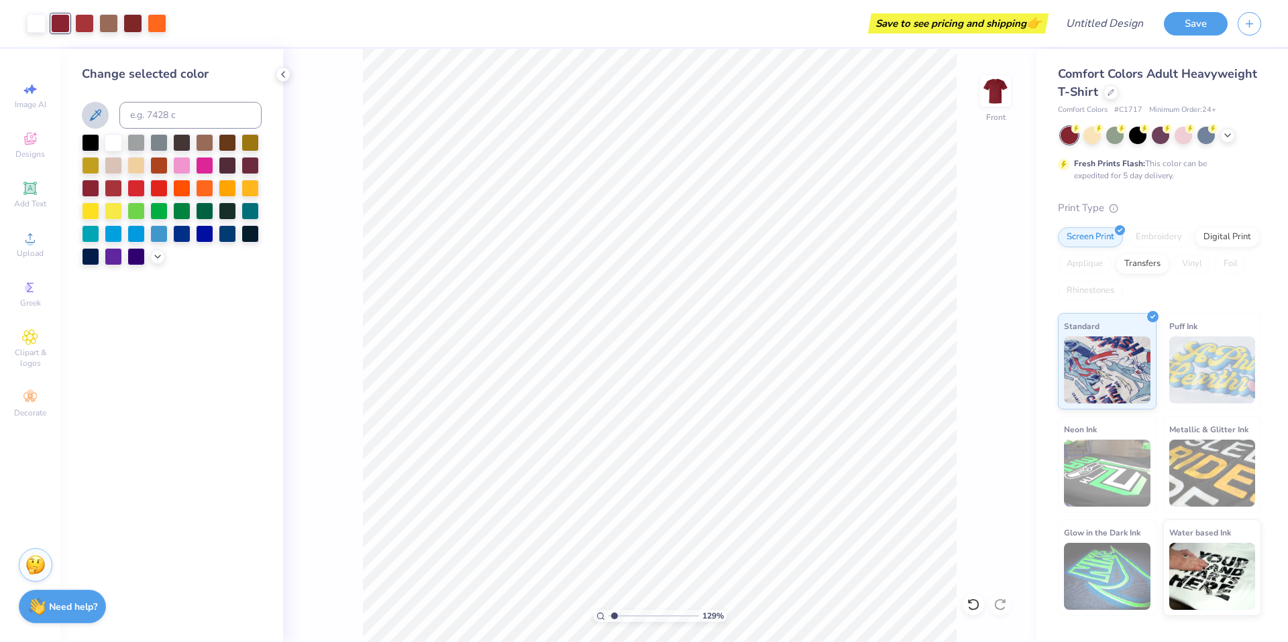
click at [99, 117] on icon at bounding box center [95, 115] width 16 height 16
click at [115, 142] on div at bounding box center [113, 141] width 17 height 17
click at [104, 28] on div at bounding box center [108, 22] width 19 height 19
click at [158, 164] on div at bounding box center [158, 164] width 17 height 17
click at [127, 163] on div at bounding box center [135, 164] width 17 height 17
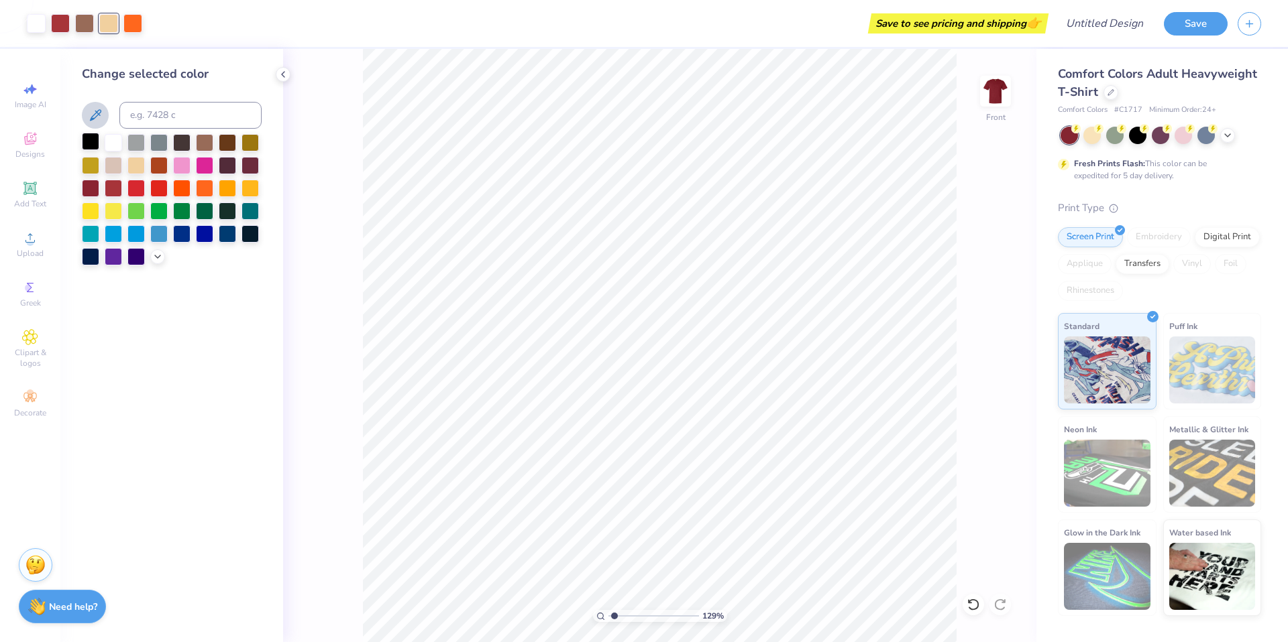
click at [96, 144] on div at bounding box center [90, 141] width 17 height 17
click at [250, 302] on div "Change selected color" at bounding box center [171, 346] width 223 height 594
click at [281, 76] on icon at bounding box center [283, 74] width 11 height 11
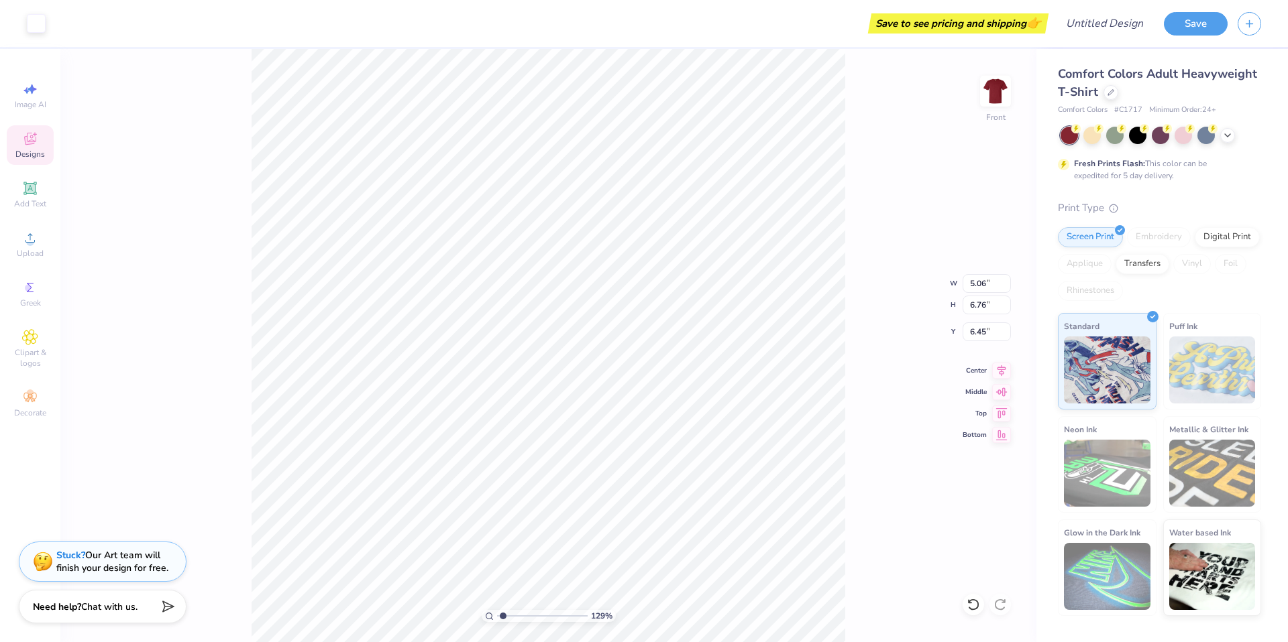
type input "6.72"
click at [126, 99] on div "129 % Front W 5.06 5.06 " H 6.76 6.76 " Y 6.72 6.72 " Center Middle Top Bottom" at bounding box center [548, 346] width 976 height 594
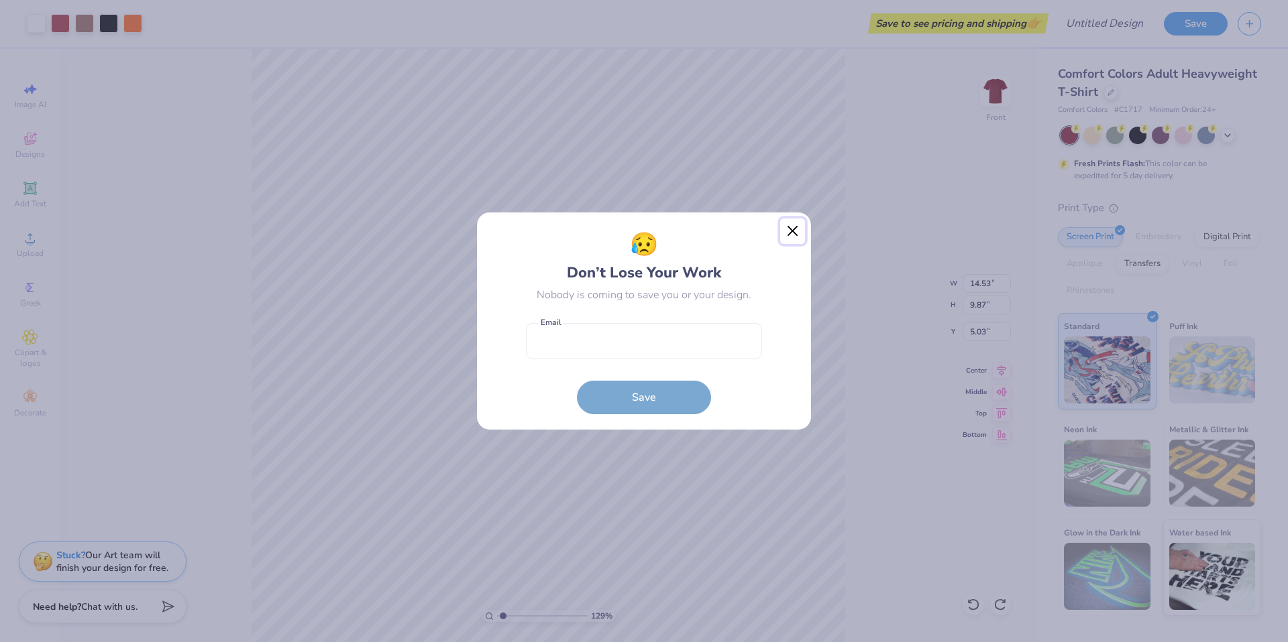
click at [791, 234] on button "Close" at bounding box center [792, 231] width 25 height 25
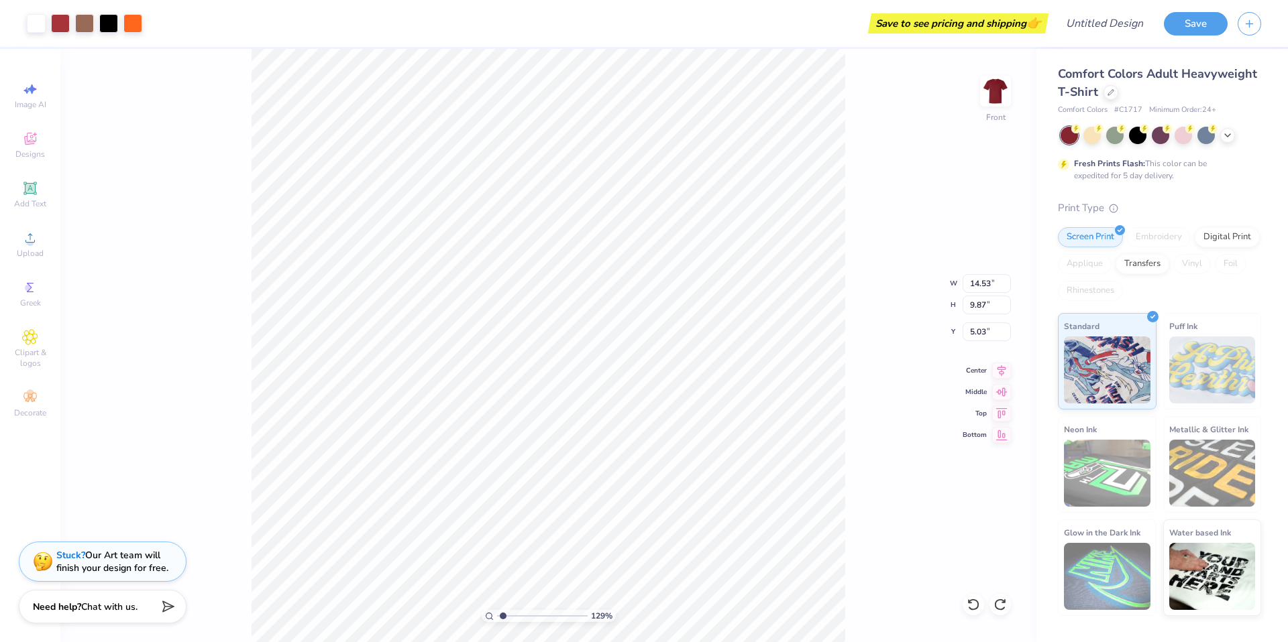
type input "14.46"
type input "9.82"
type input "12.60"
click at [207, 343] on div "129 % Front W 14.46 14.46 " H 9.82 9.82 " Y 12.60 12.60 " Center Middle Top Bot…" at bounding box center [548, 346] width 976 height 594
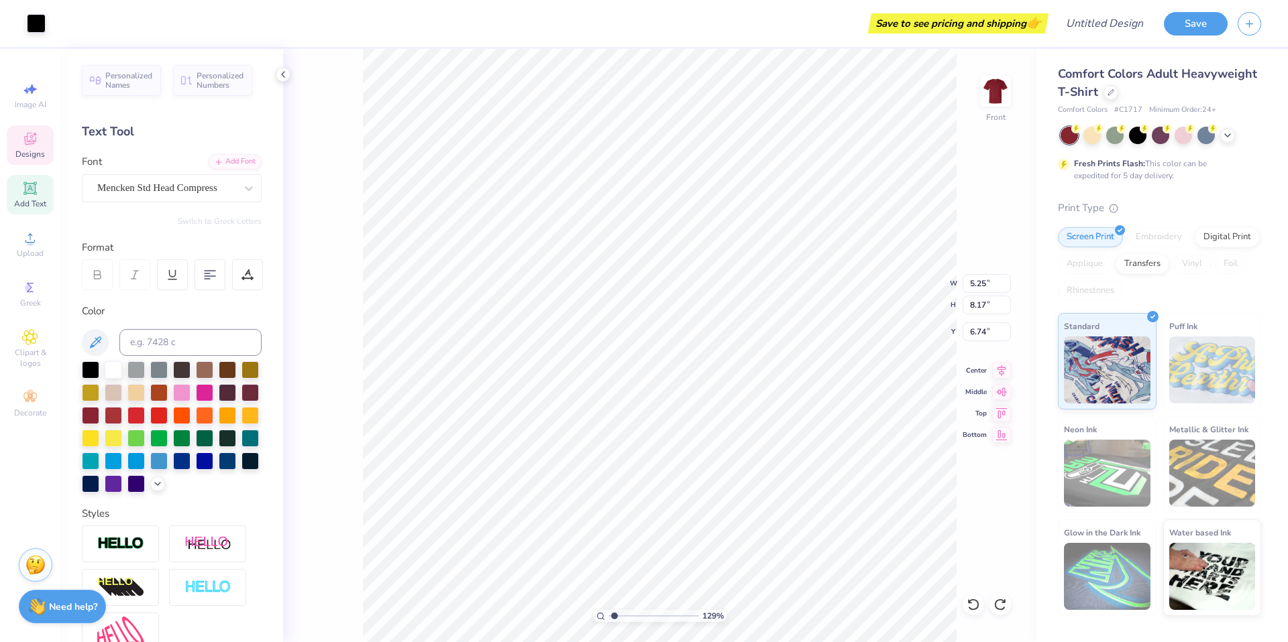
type input "6.76"
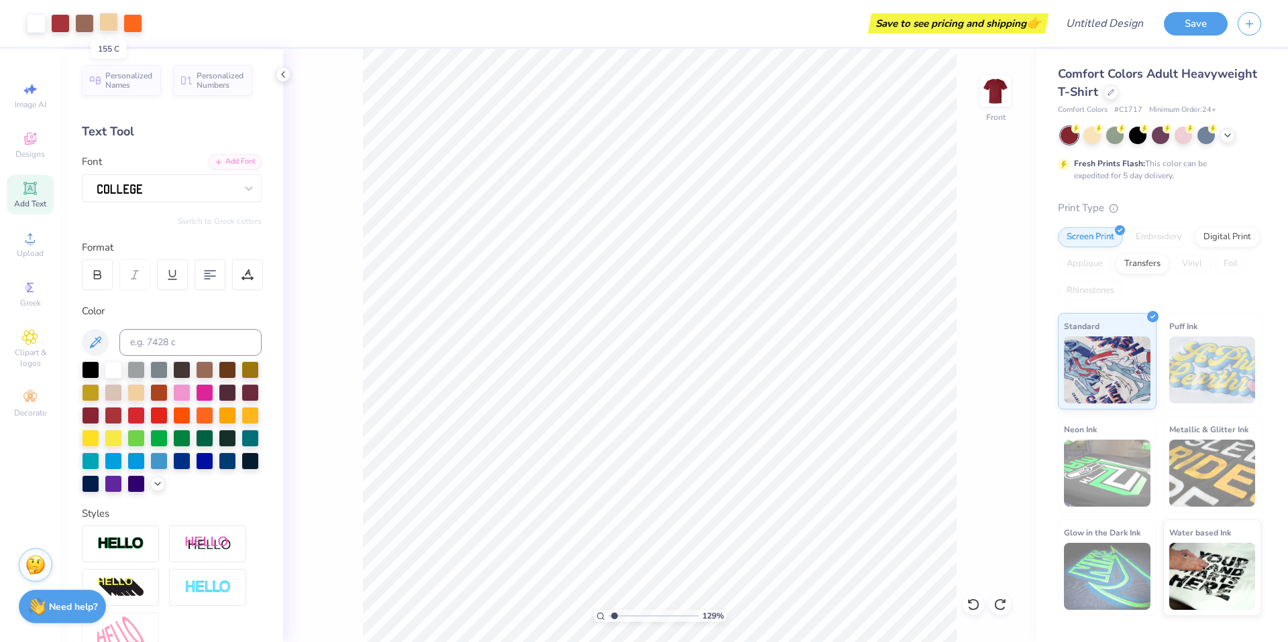
click at [113, 26] on div at bounding box center [108, 22] width 19 height 19
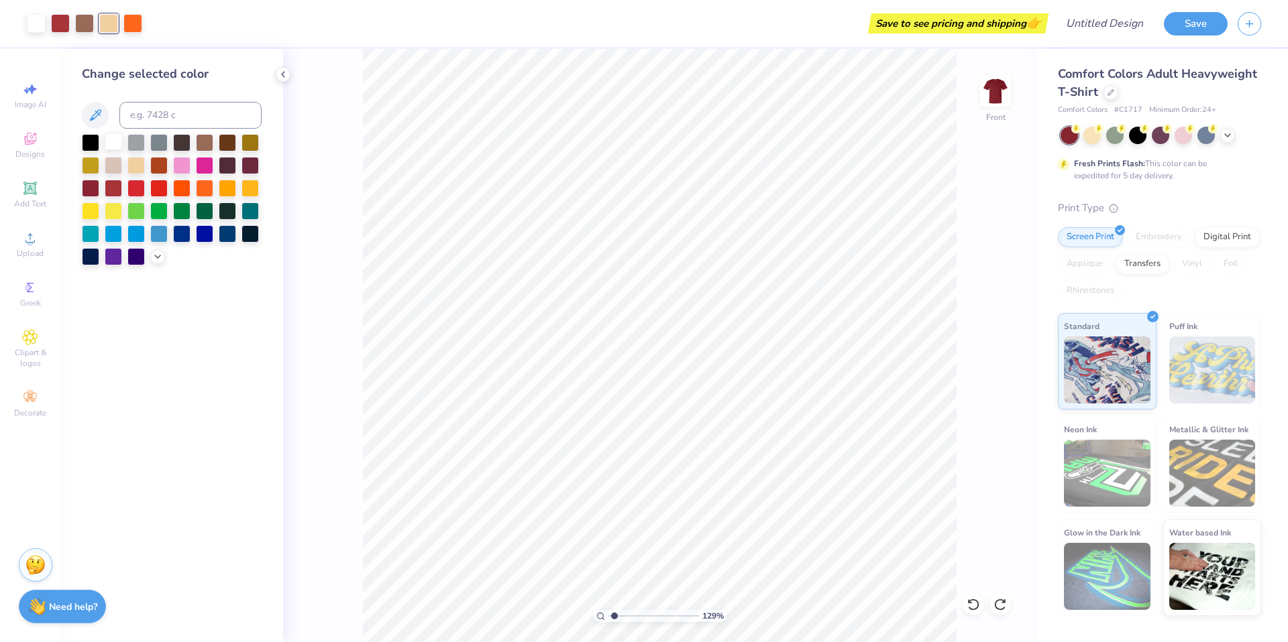
click at [116, 139] on div at bounding box center [113, 141] width 17 height 17
click at [93, 138] on div at bounding box center [90, 141] width 17 height 17
click at [111, 140] on div at bounding box center [113, 141] width 17 height 17
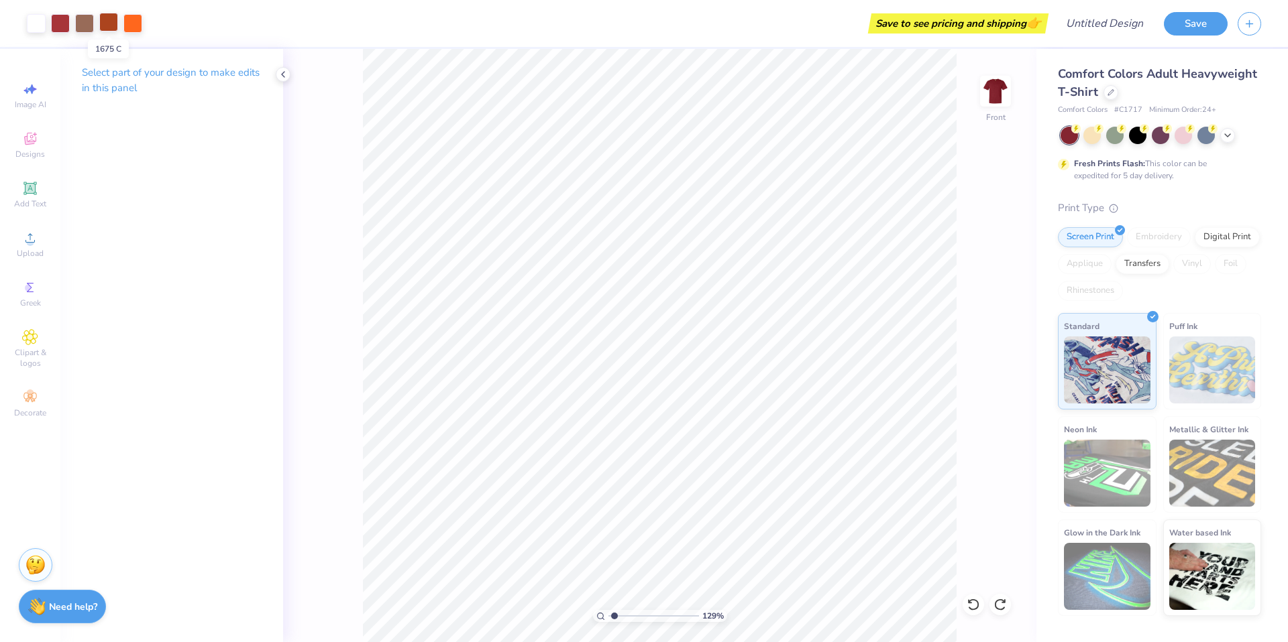
click at [105, 27] on div at bounding box center [108, 22] width 19 height 19
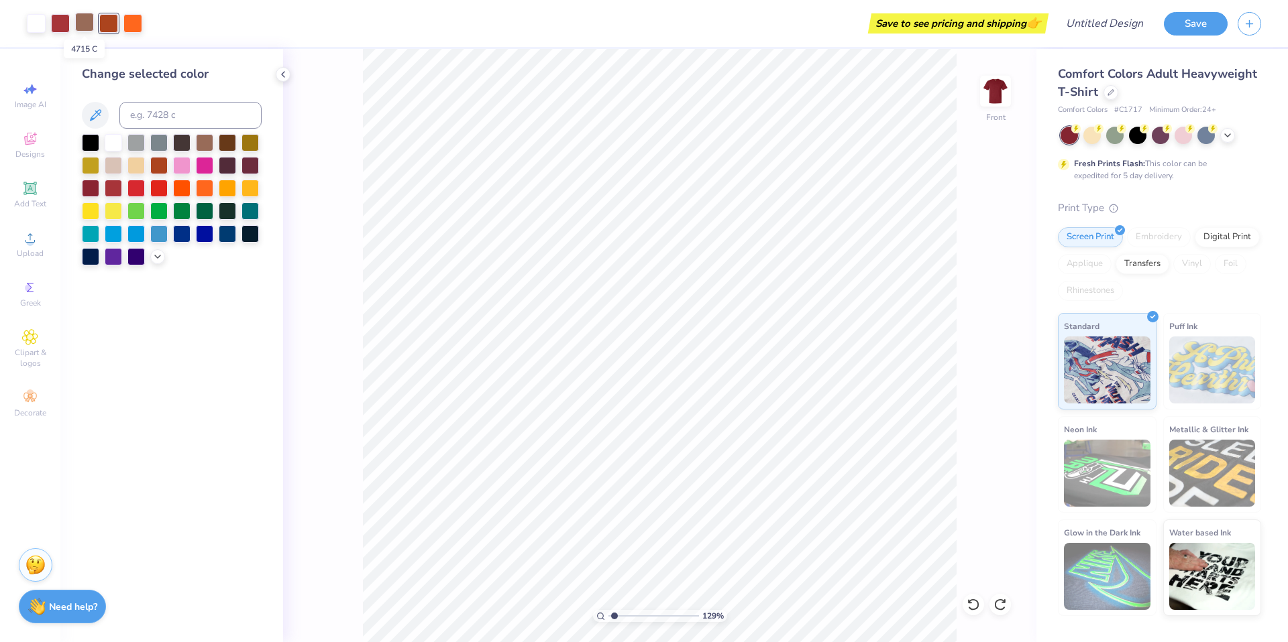
click at [88, 25] on div at bounding box center [84, 22] width 19 height 19
click at [93, 142] on div at bounding box center [90, 141] width 17 height 17
click at [203, 149] on div at bounding box center [204, 141] width 17 height 17
click at [226, 147] on div at bounding box center [227, 141] width 17 height 17
click at [117, 19] on div at bounding box center [108, 22] width 19 height 19
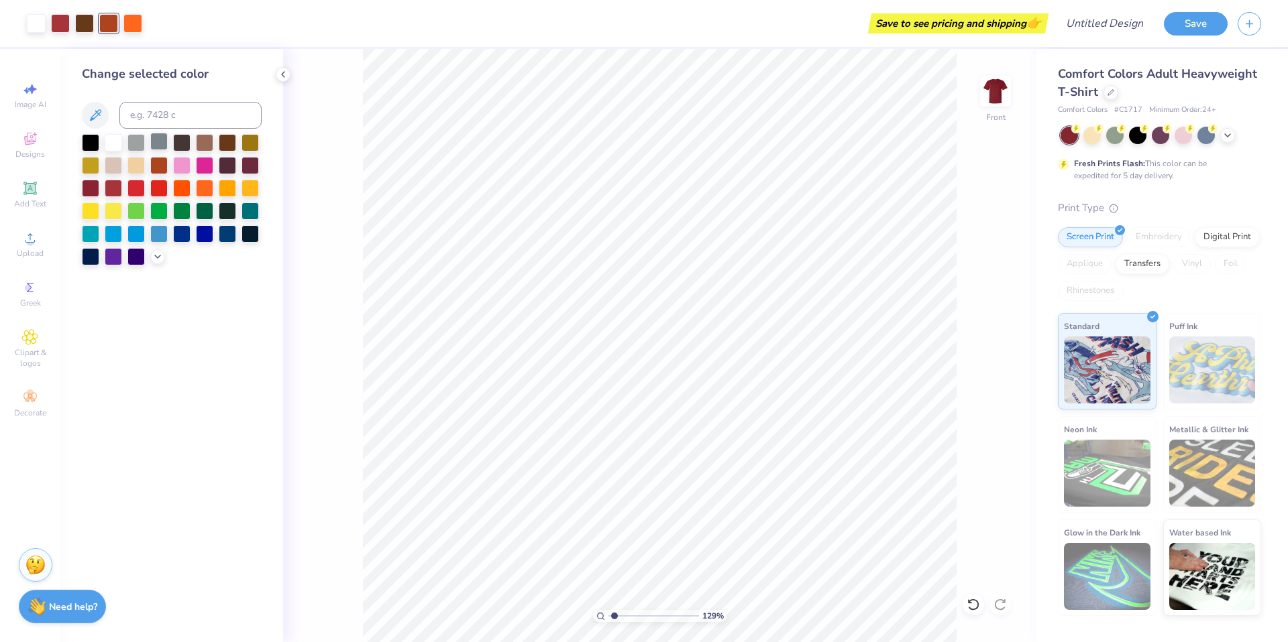
click at [150, 144] on div at bounding box center [158, 141] width 17 height 17
click at [91, 138] on div at bounding box center [90, 141] width 17 height 17
click at [90, 29] on div at bounding box center [84, 22] width 19 height 19
click at [202, 144] on div at bounding box center [204, 141] width 17 height 17
click at [323, 356] on div "129 % Front" at bounding box center [659, 346] width 753 height 594
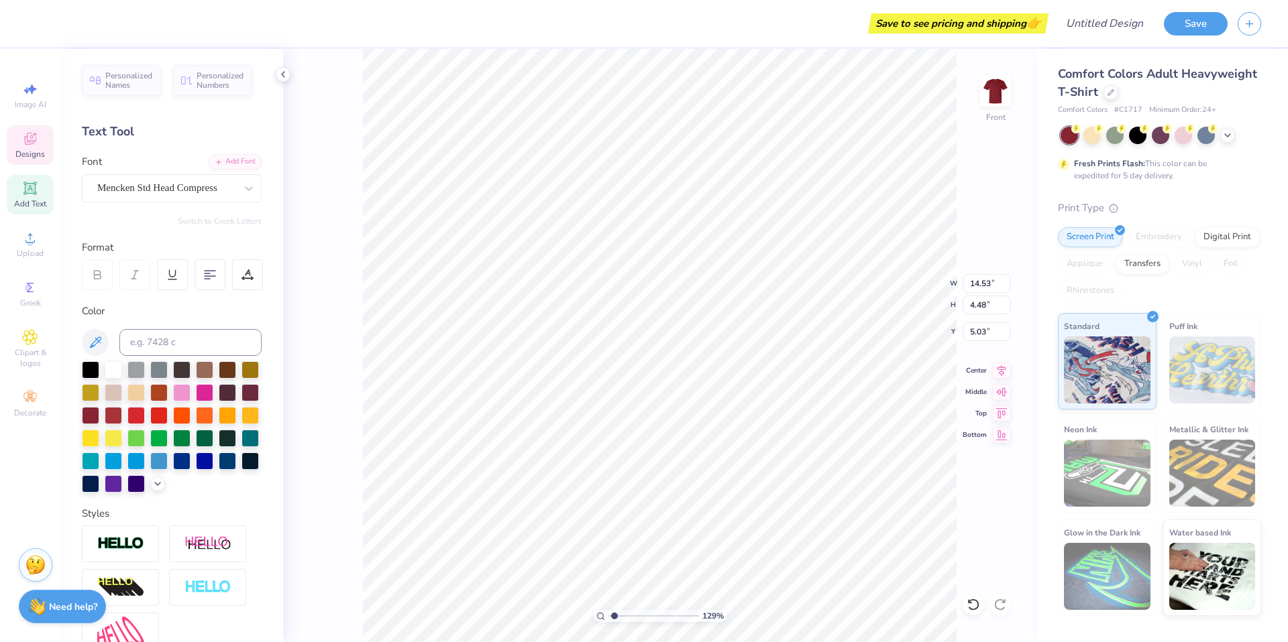
scroll to position [11, 2]
click at [353, 537] on div "129 % Front W 14.53 14.53 " H 4.48 4.48 " Y 5.03 5.03 " Center Middle Top Bottom" at bounding box center [659, 346] width 753 height 594
type input "6.98"
type input "4.49"
type input "7.00"
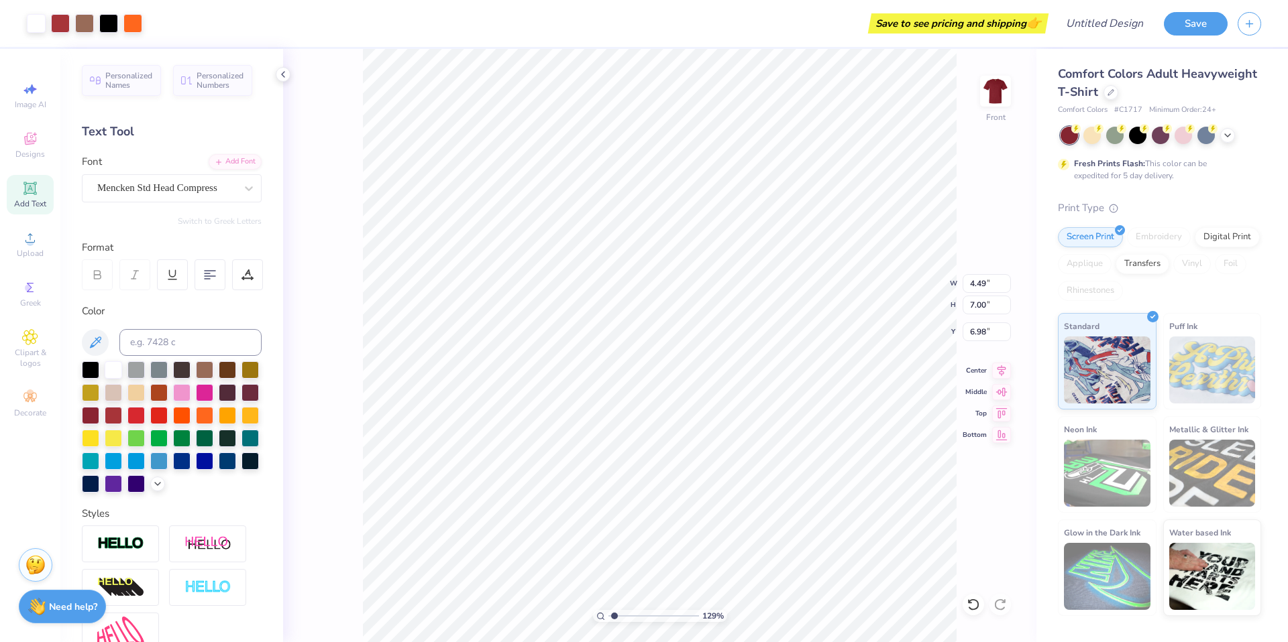
type input "6.99"
type input "9.60"
type textarea "17"
type input "9.67"
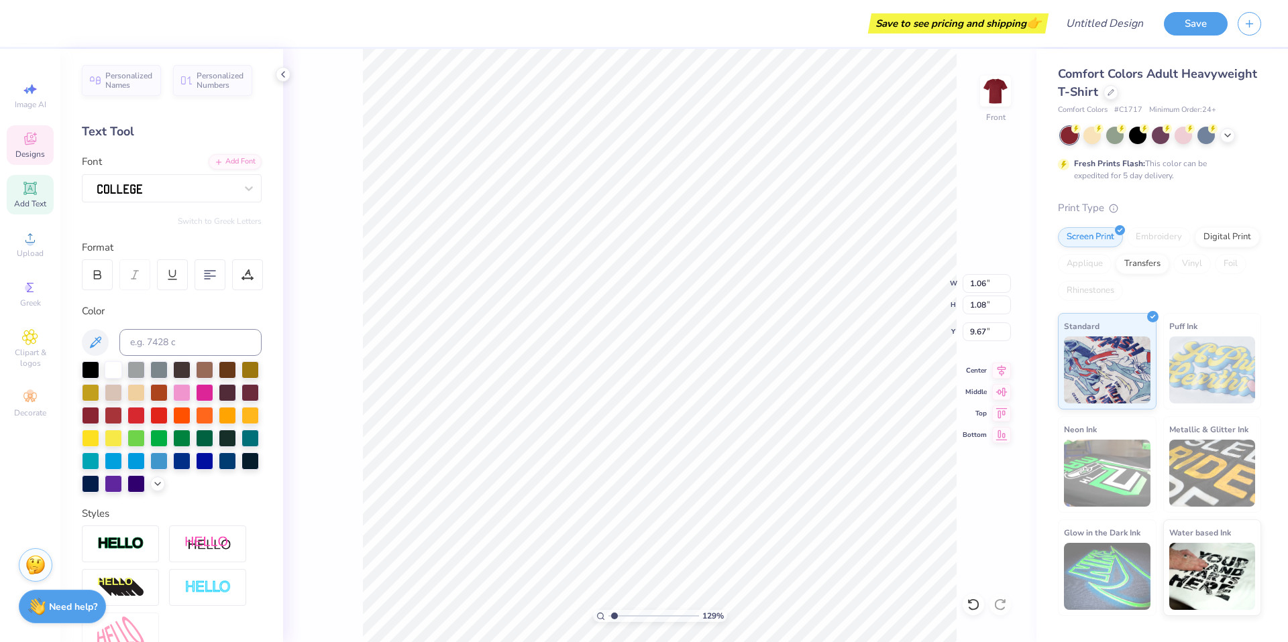
click at [346, 502] on div "129 % Front W 1.06 1.06 " H 1.08 1.08 " Y 9.67 9.67 " Center Middle Top Bottom" at bounding box center [659, 346] width 753 height 594
click at [316, 113] on div "129 % Front W 0.86 0.86 " H 0.38 0.38 " Y 8.99 8.99 " Center Middle Top Bottom" at bounding box center [659, 346] width 753 height 594
paste textarea "chancellor"
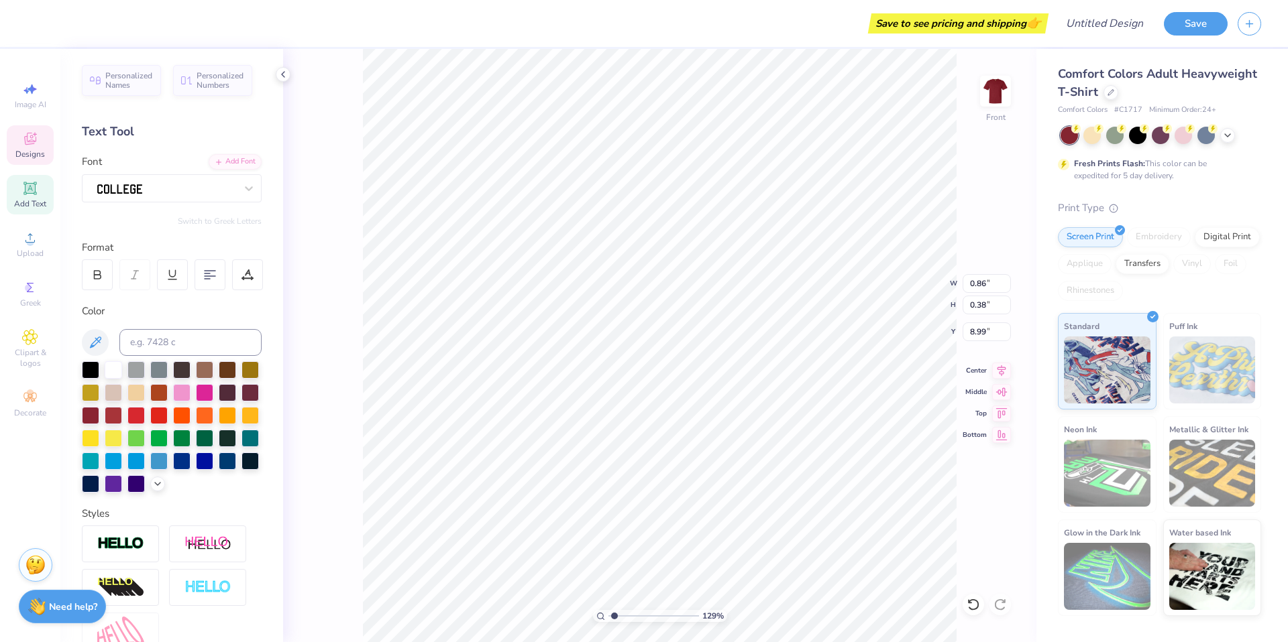
type textarea "chancellor"
click at [352, 496] on div "129 % Front W 0.86 0.86 " H 0.38 0.38 " Y 8.99 8.99 " Center Middle Top Bottom" at bounding box center [659, 346] width 753 height 594
type input "7.01"
type textarea "78"
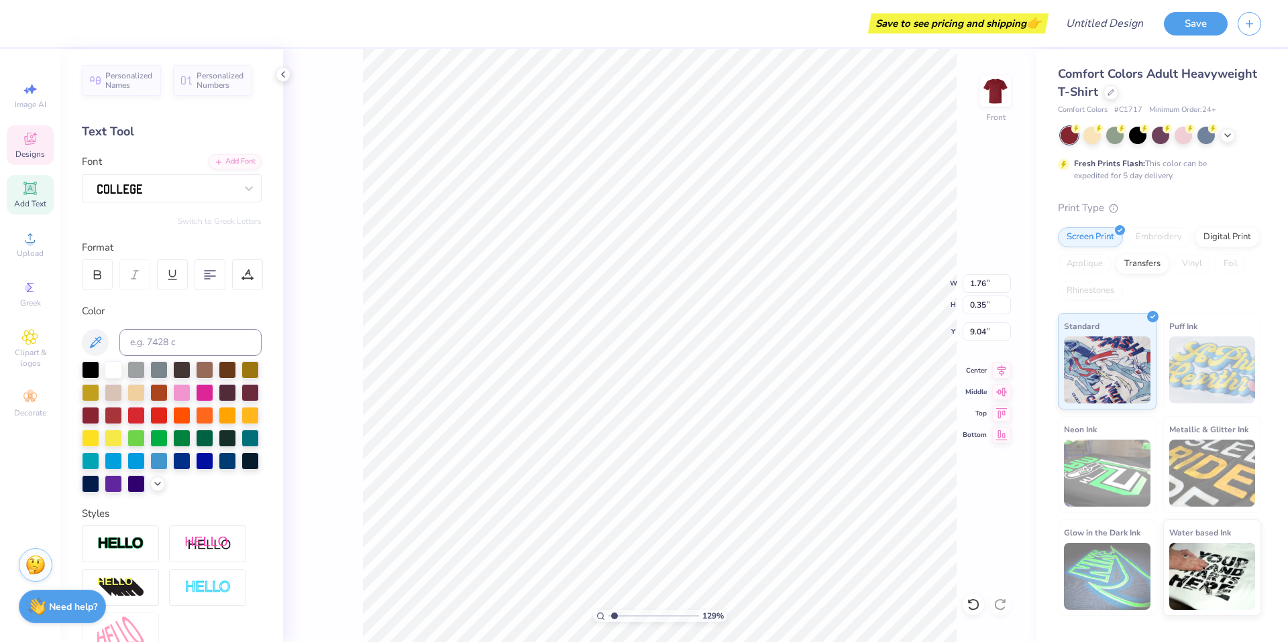
type input "1.76"
type input "0.35"
type input "9.04"
type textarea "[PERSON_NAME]"
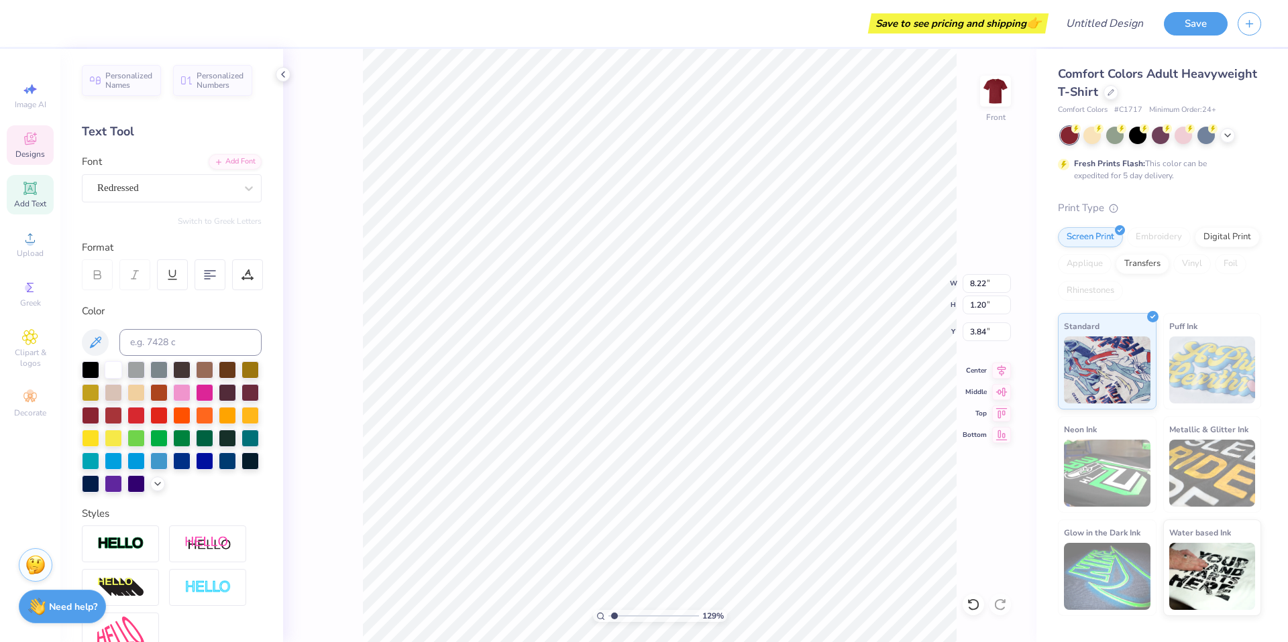
type input "1.80"
type input "14.53"
type input "4.48"
type input "3.73"
type input "1.08"
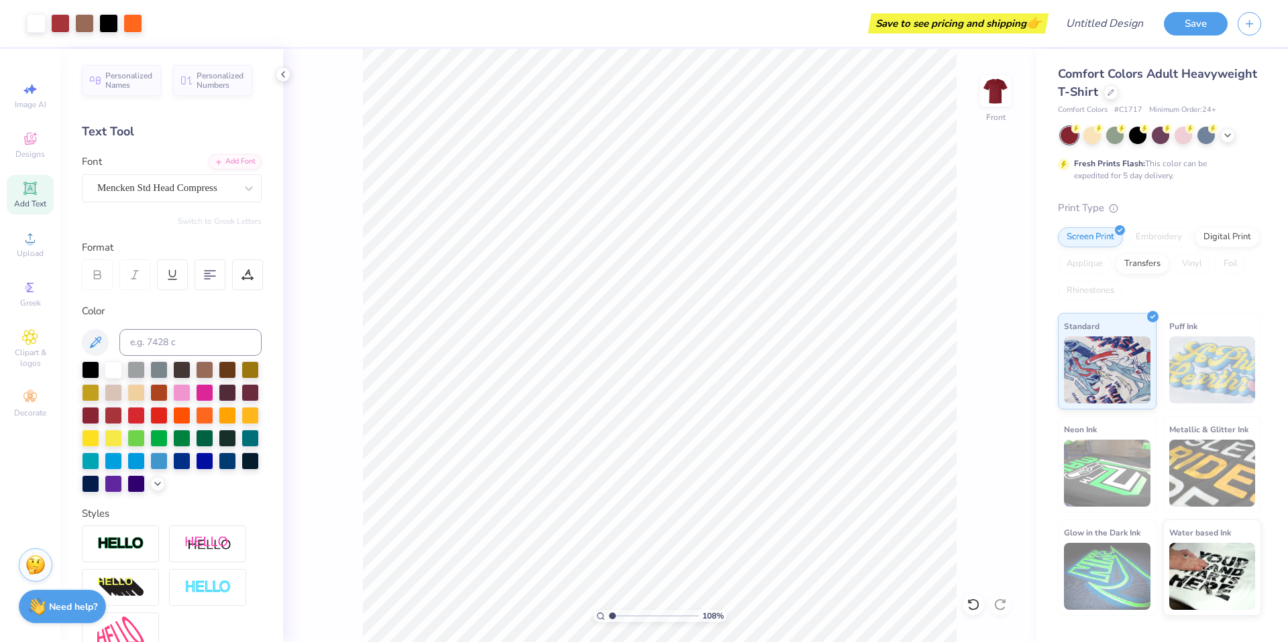
click at [612, 616] on input "range" at bounding box center [653, 616] width 91 height 12
type input "2.78"
click at [17, 142] on div "Designs" at bounding box center [30, 145] width 47 height 40
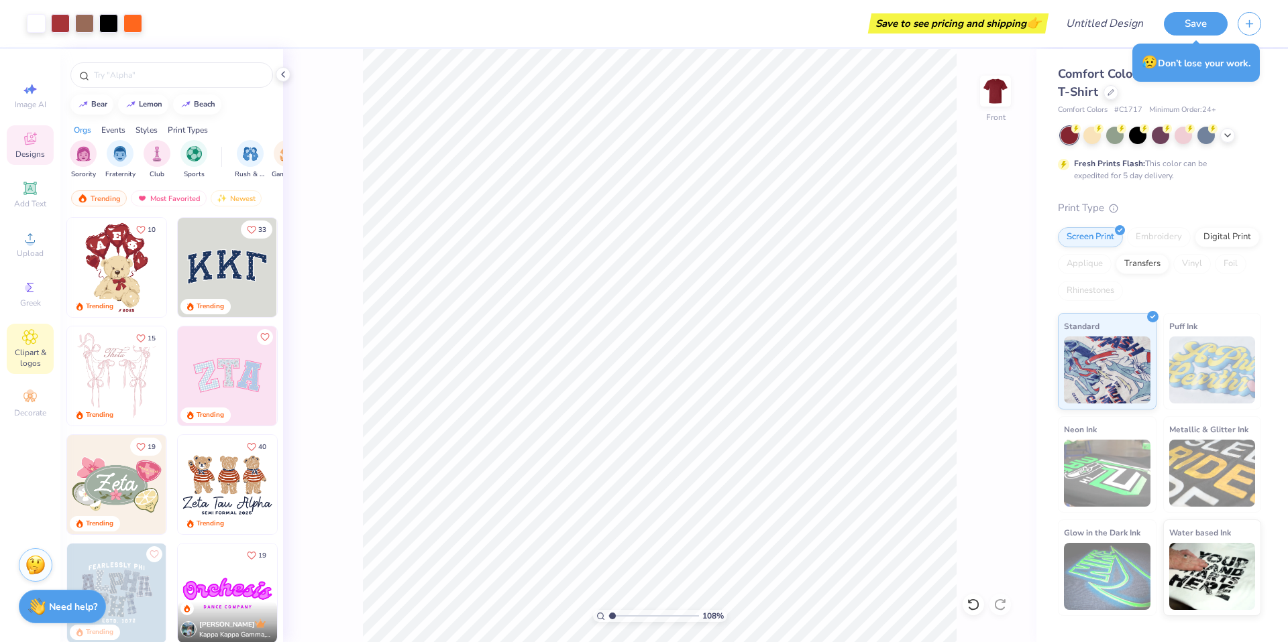
click at [28, 343] on icon at bounding box center [29, 337] width 15 height 16
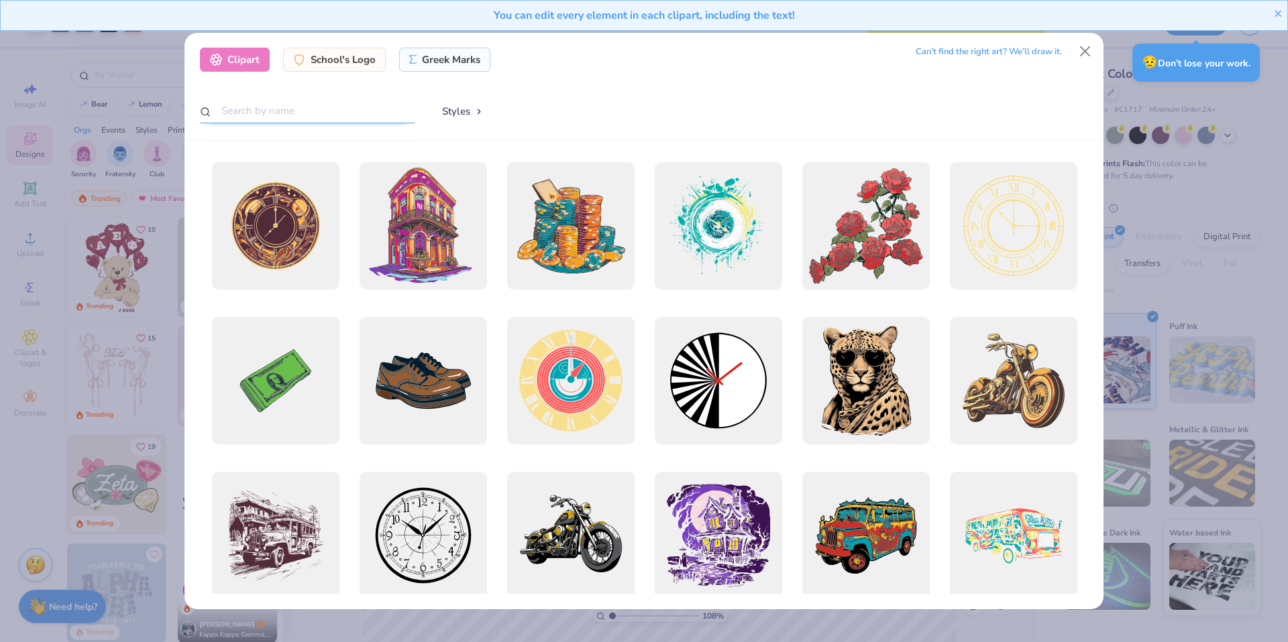
click at [311, 109] on input "text" at bounding box center [307, 111] width 215 height 25
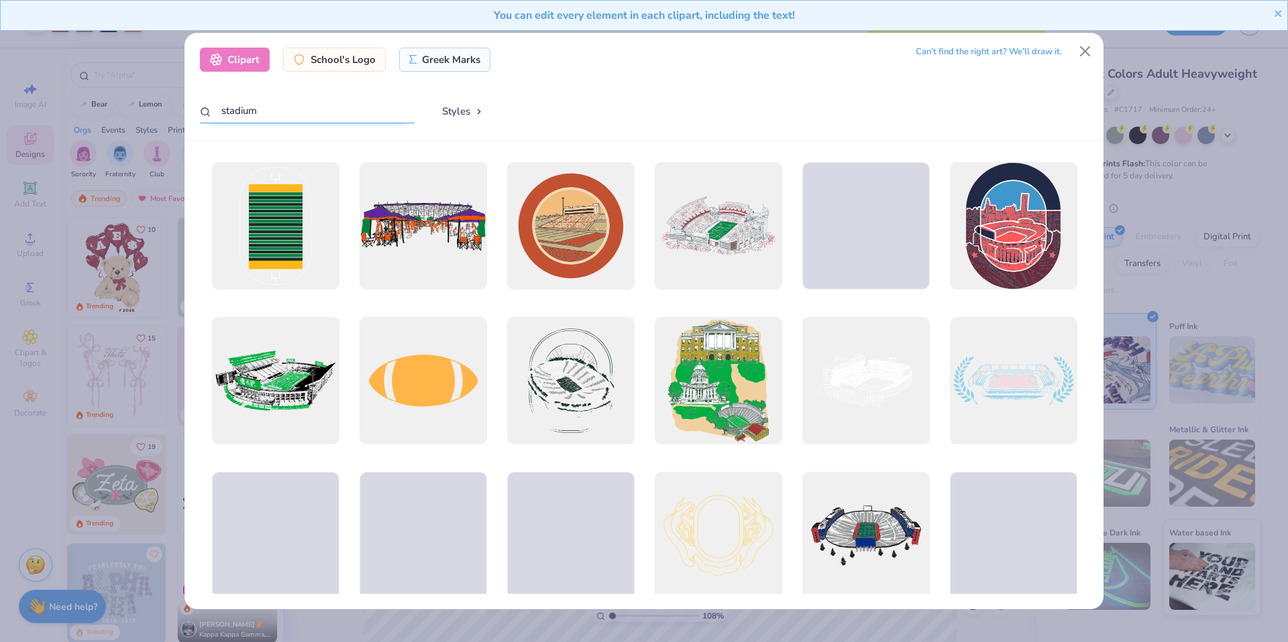
click at [262, 120] on input "stadium" at bounding box center [307, 111] width 215 height 25
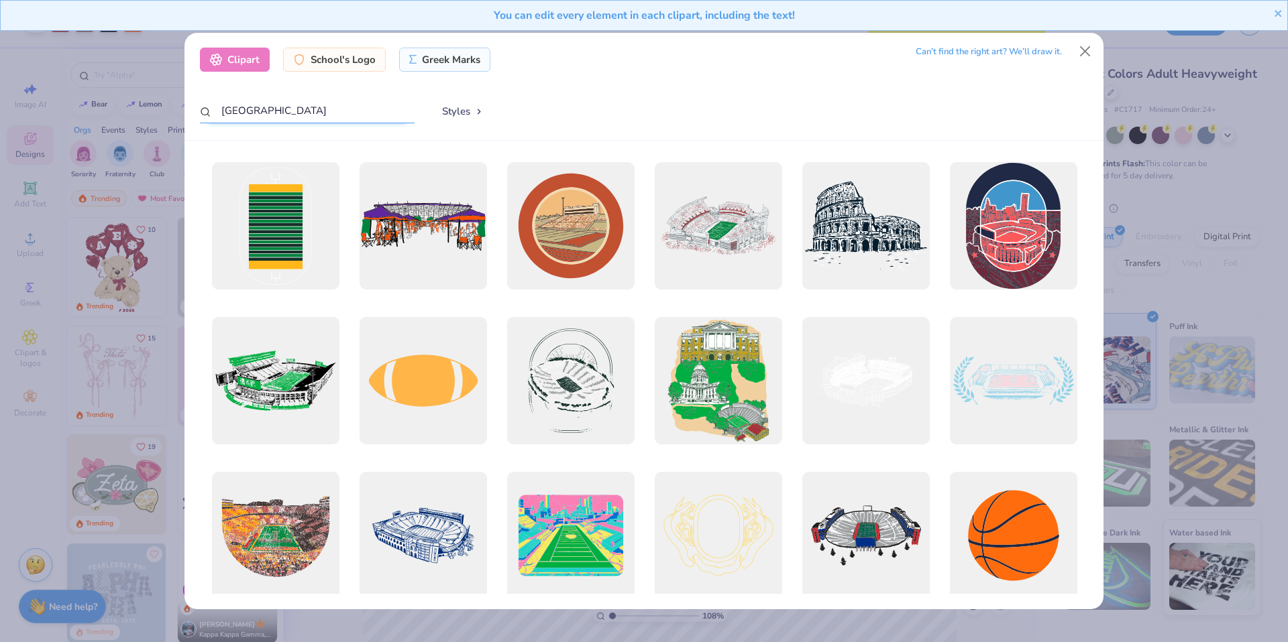
type input "[GEOGRAPHIC_DATA]"
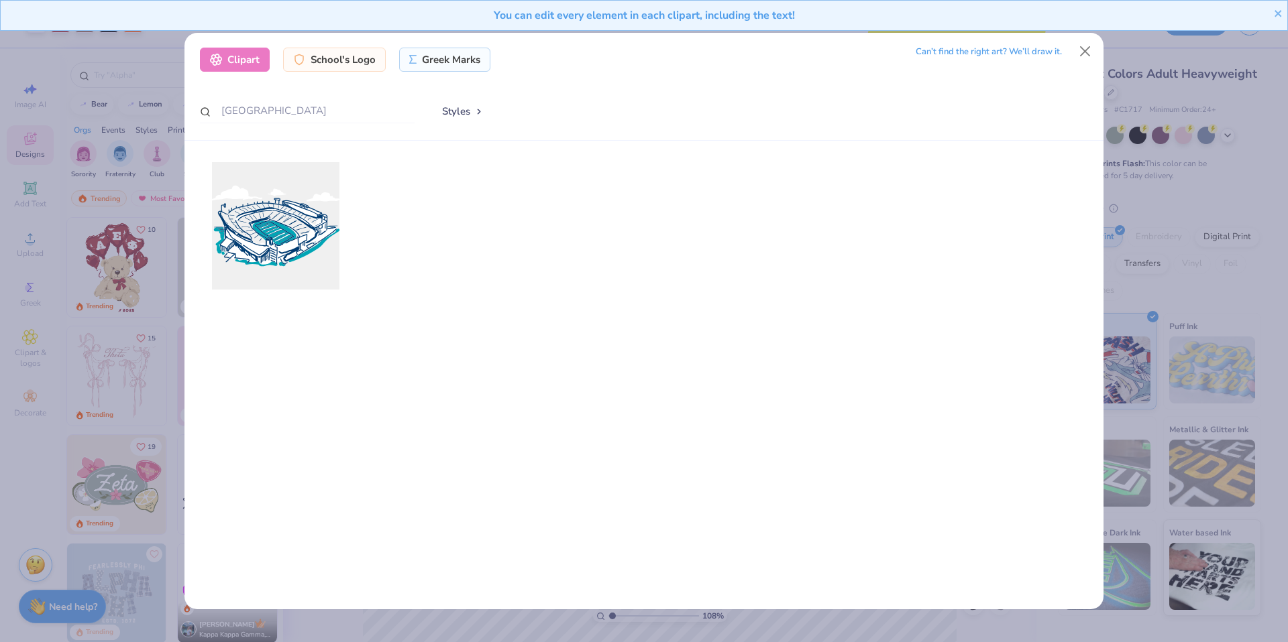
click at [254, 212] on div at bounding box center [275, 226] width 140 height 140
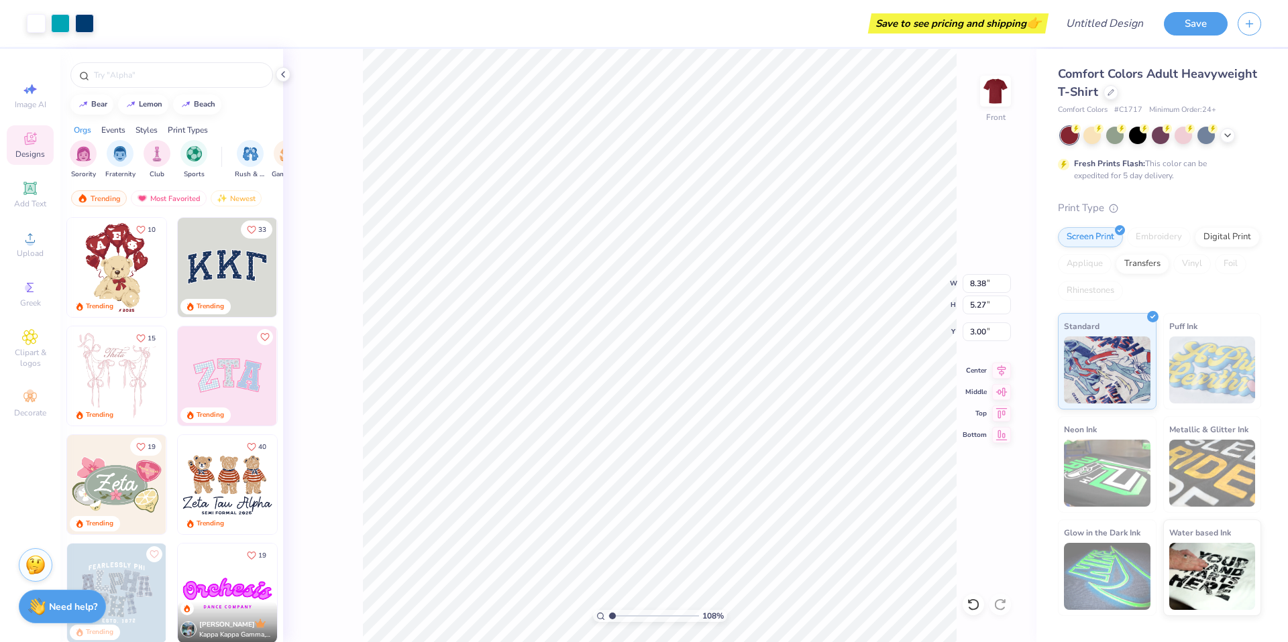
type input "8.38"
type input "5.27"
type input "10.87"
type input "14.48"
click at [32, 364] on span "Clipart & logos" at bounding box center [30, 357] width 47 height 21
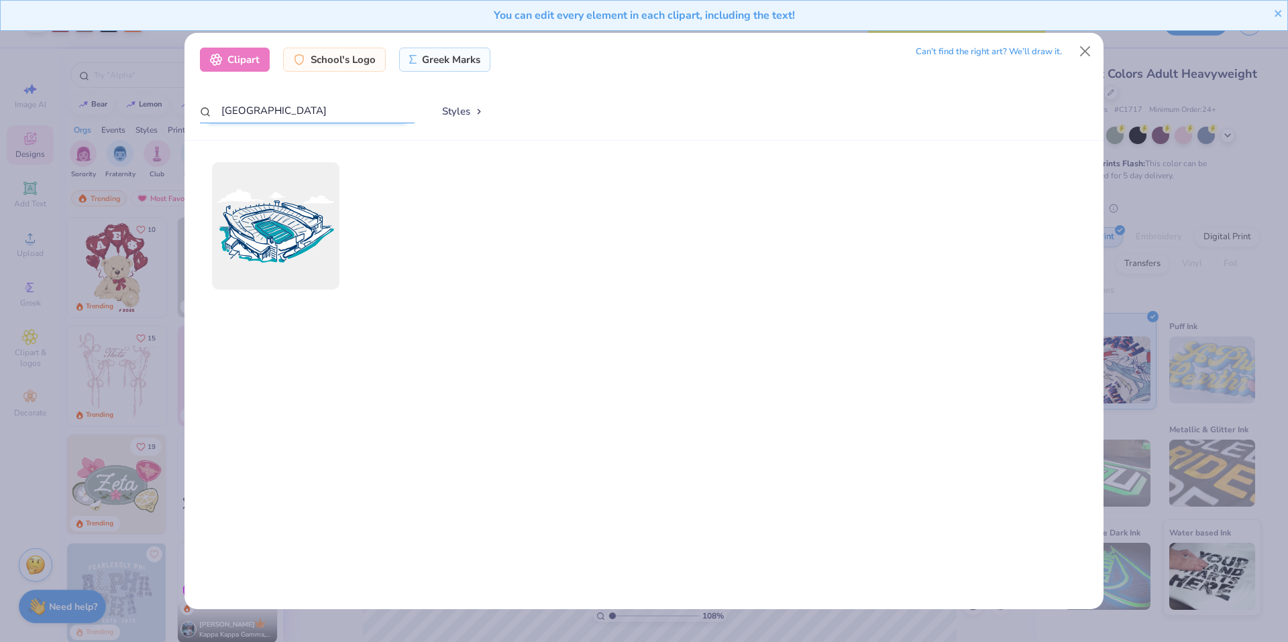
click at [321, 108] on input "[GEOGRAPHIC_DATA]" at bounding box center [307, 111] width 215 height 25
click at [321, 109] on input "[GEOGRAPHIC_DATA]" at bounding box center [307, 111] width 215 height 25
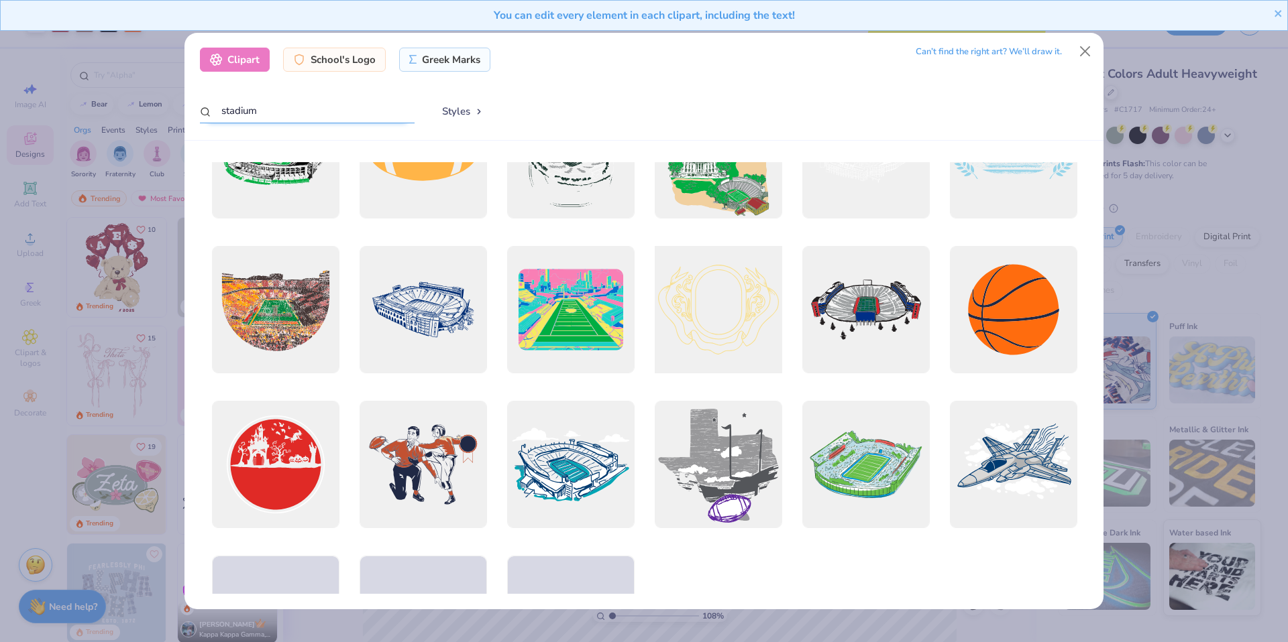
scroll to position [342, 0]
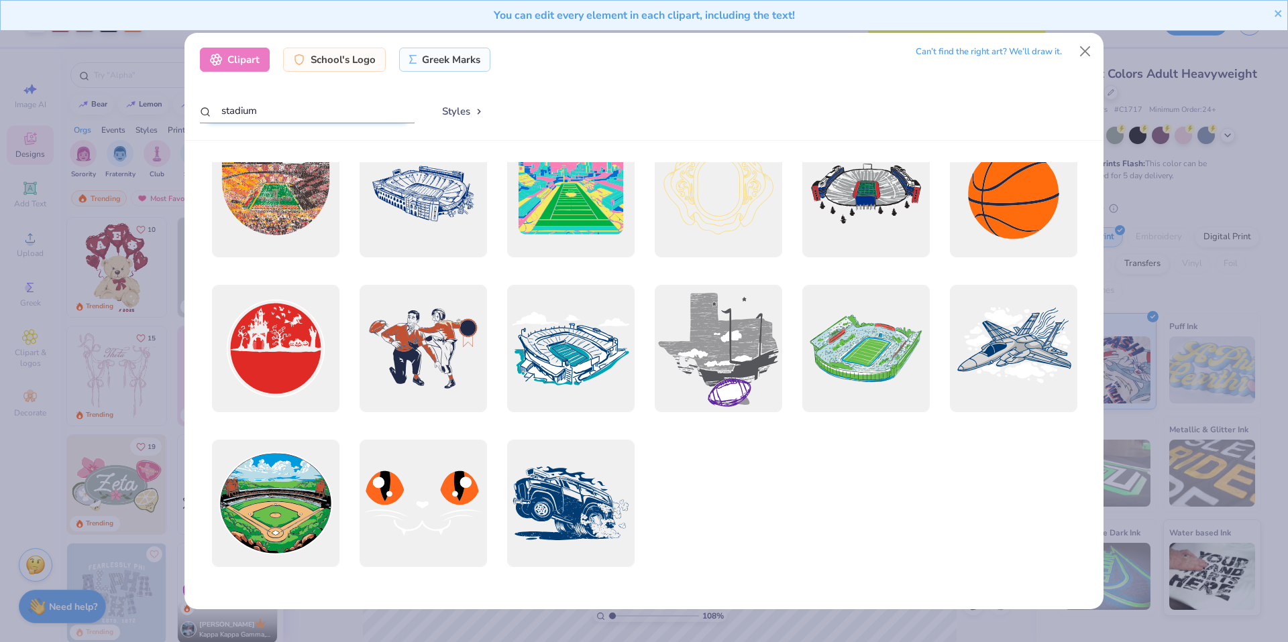
click at [347, 113] on input "stadium" at bounding box center [307, 111] width 215 height 25
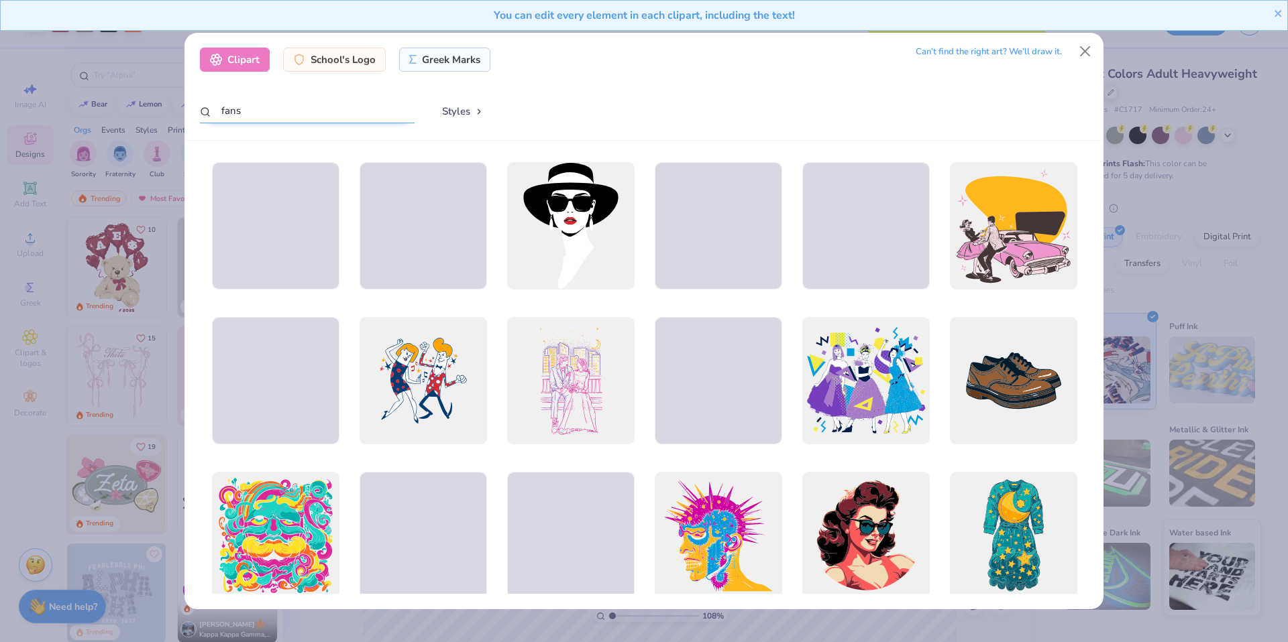
click at [339, 106] on input "fans" at bounding box center [307, 111] width 215 height 25
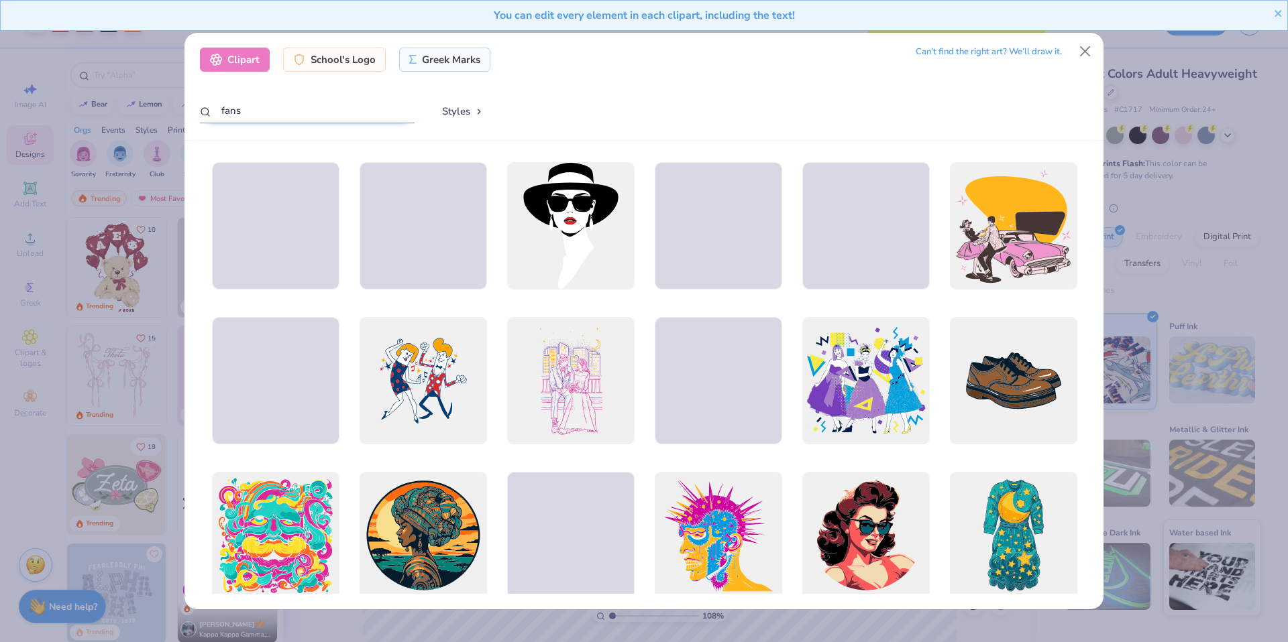
click at [339, 107] on input "fans" at bounding box center [307, 111] width 215 height 25
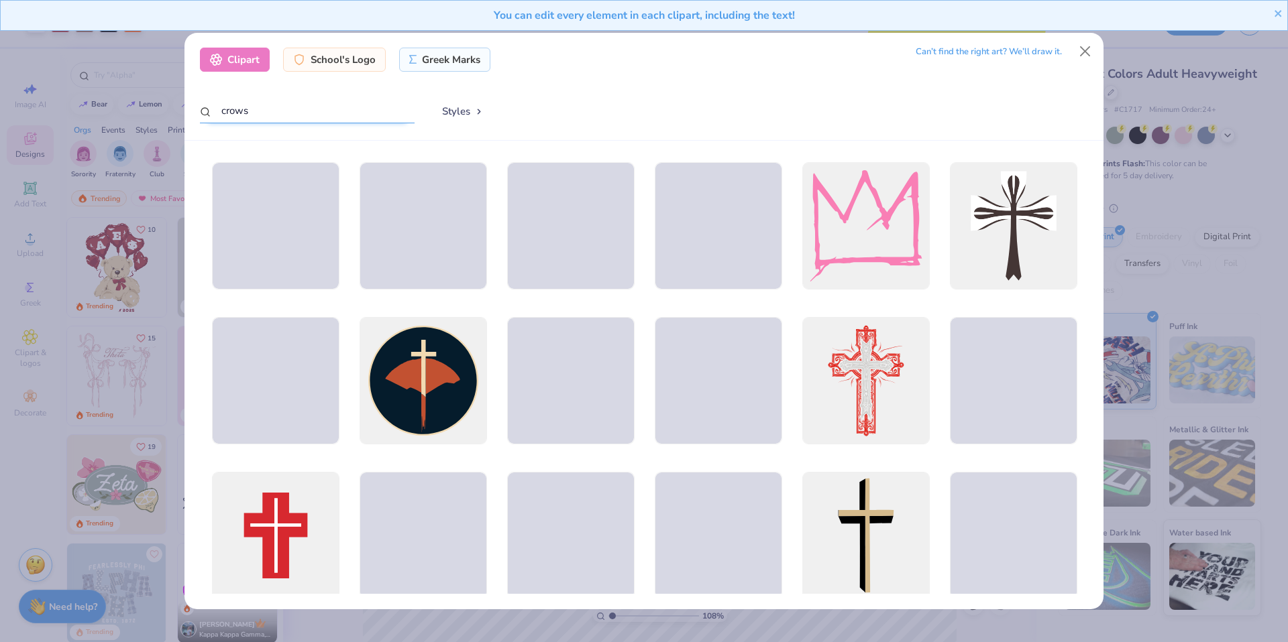
click at [309, 112] on input "crows" at bounding box center [307, 111] width 215 height 25
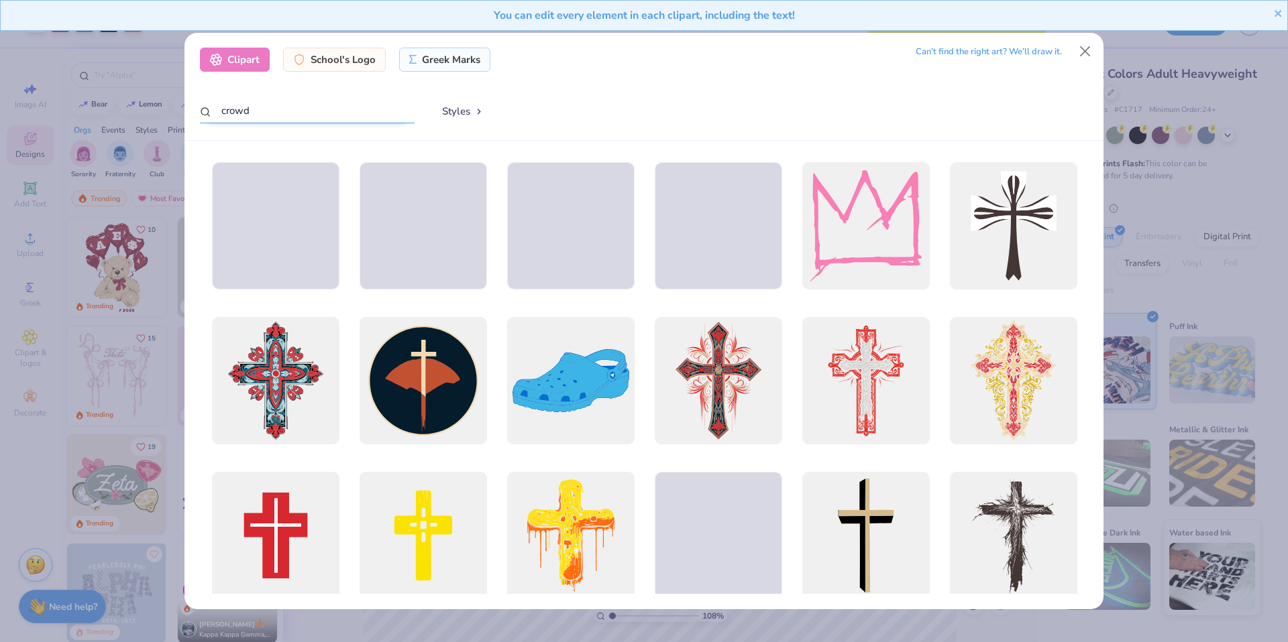
type input "crowd"
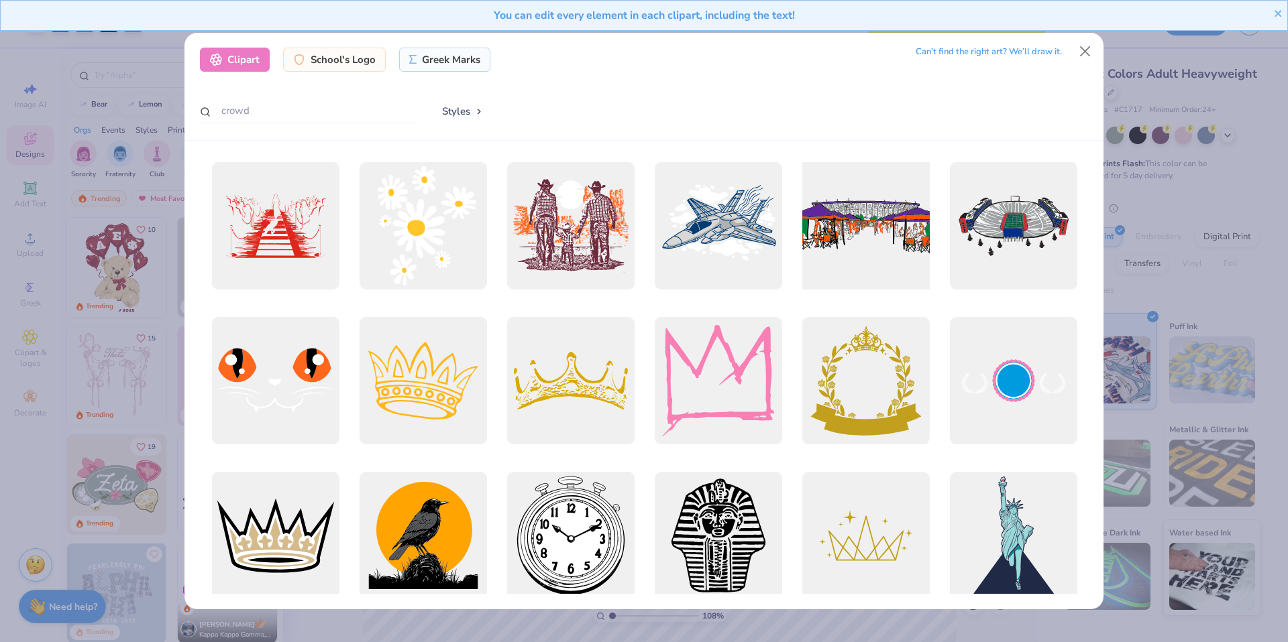
click at [854, 238] on div at bounding box center [865, 226] width 140 height 140
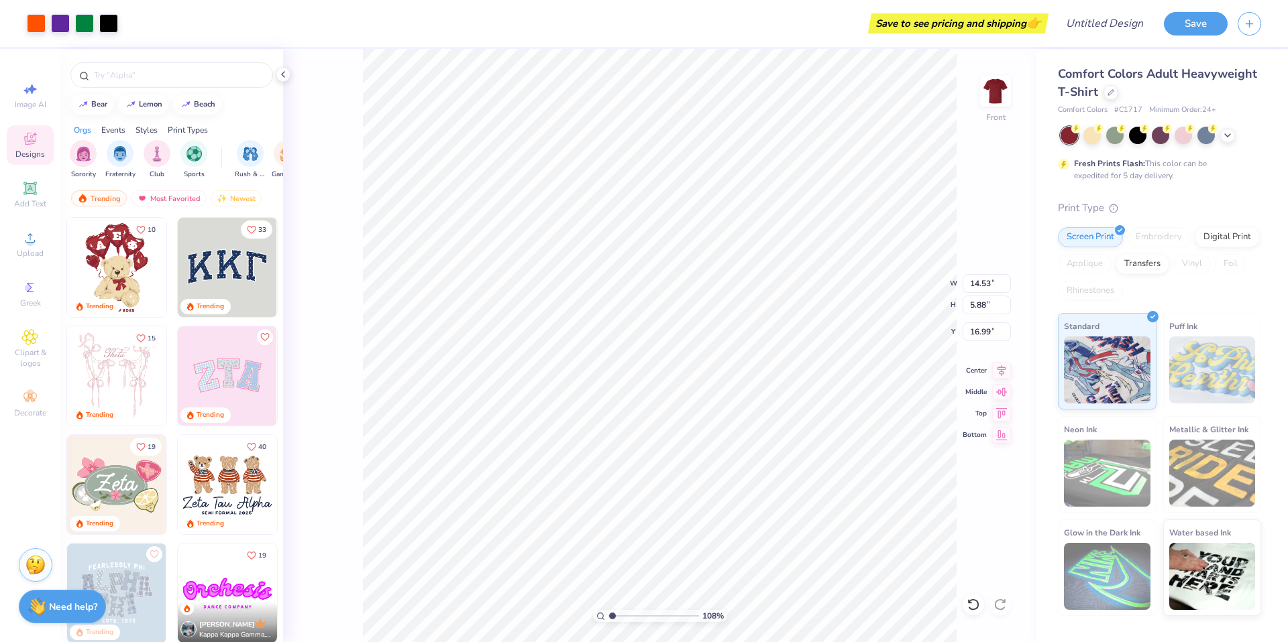
type input "16.99"
type input "14.20"
type input "0.77"
type input "18.74"
type input "14.52"
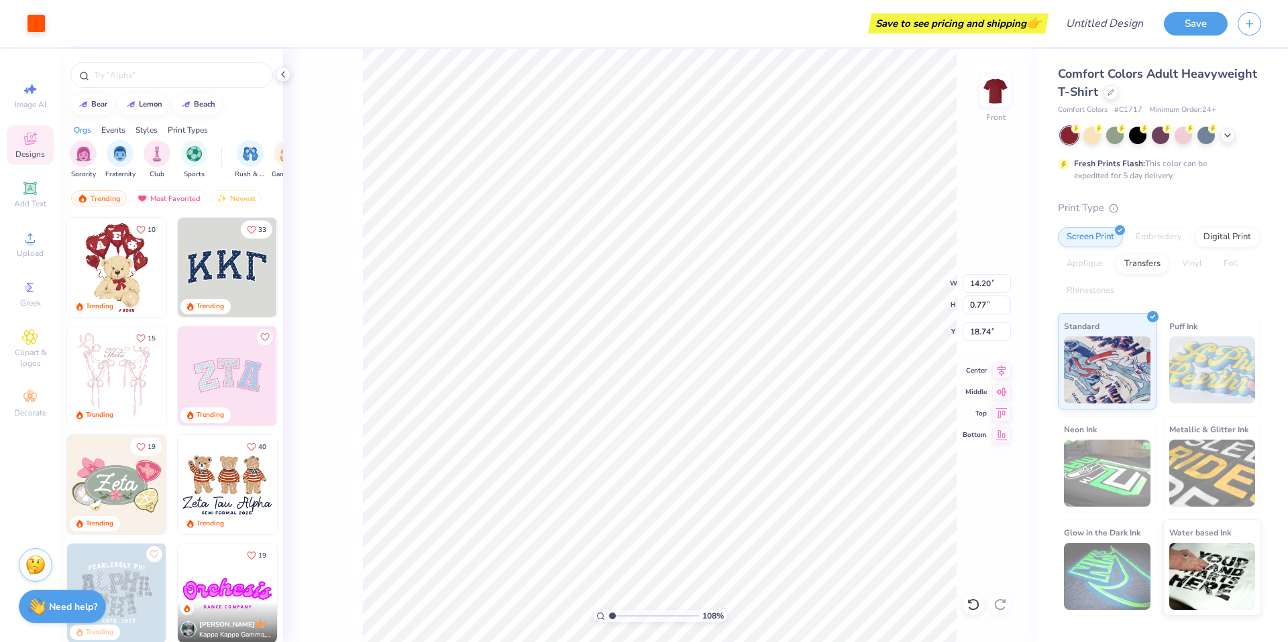
type input "5.88"
type input "17.04"
type input "14.52"
type input "5.88"
type input "17.04"
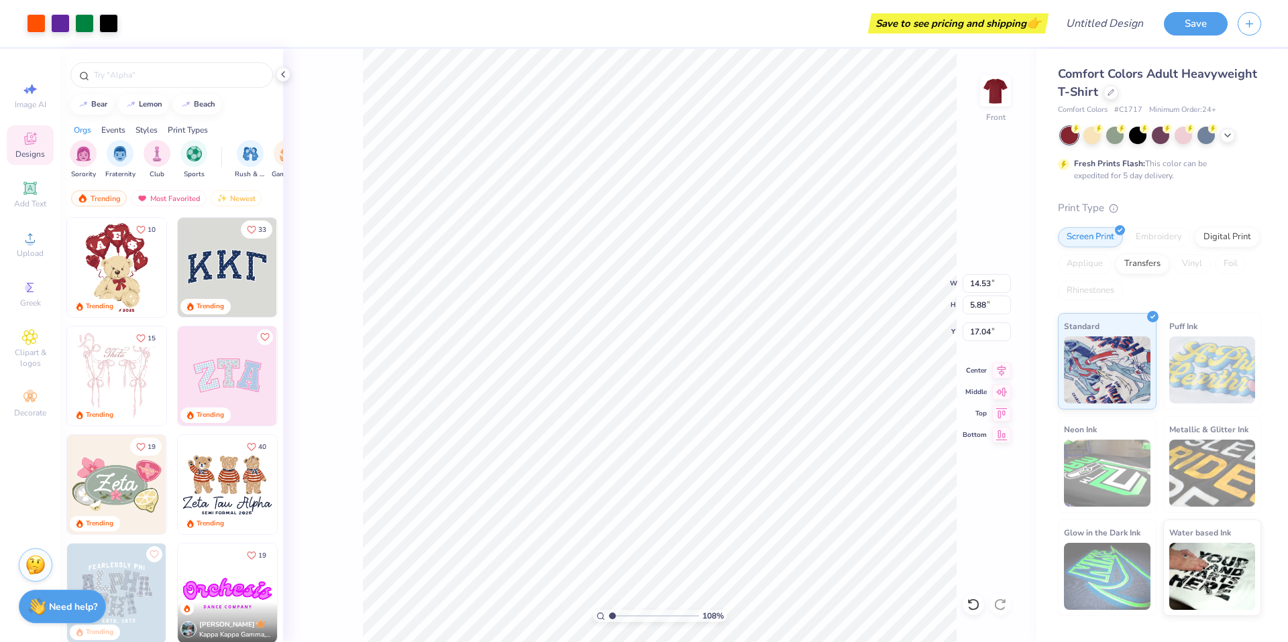
type input "17.06"
click at [39, 335] on div "Clipart & logos" at bounding box center [30, 349] width 47 height 50
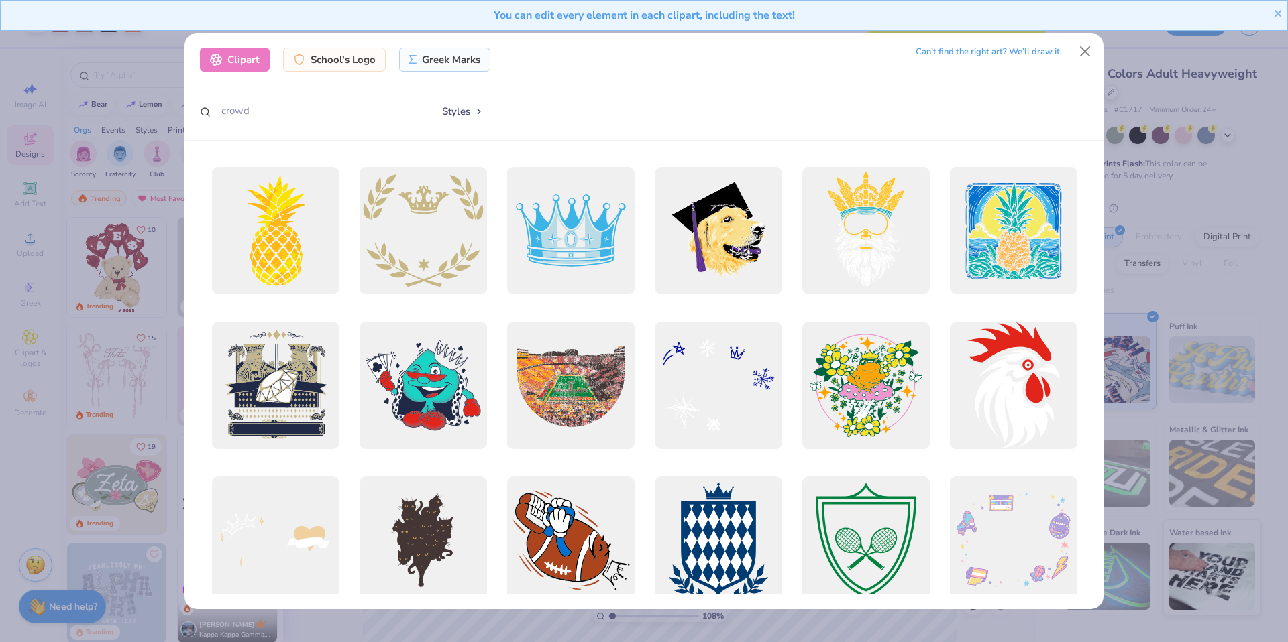
scroll to position [484, 0]
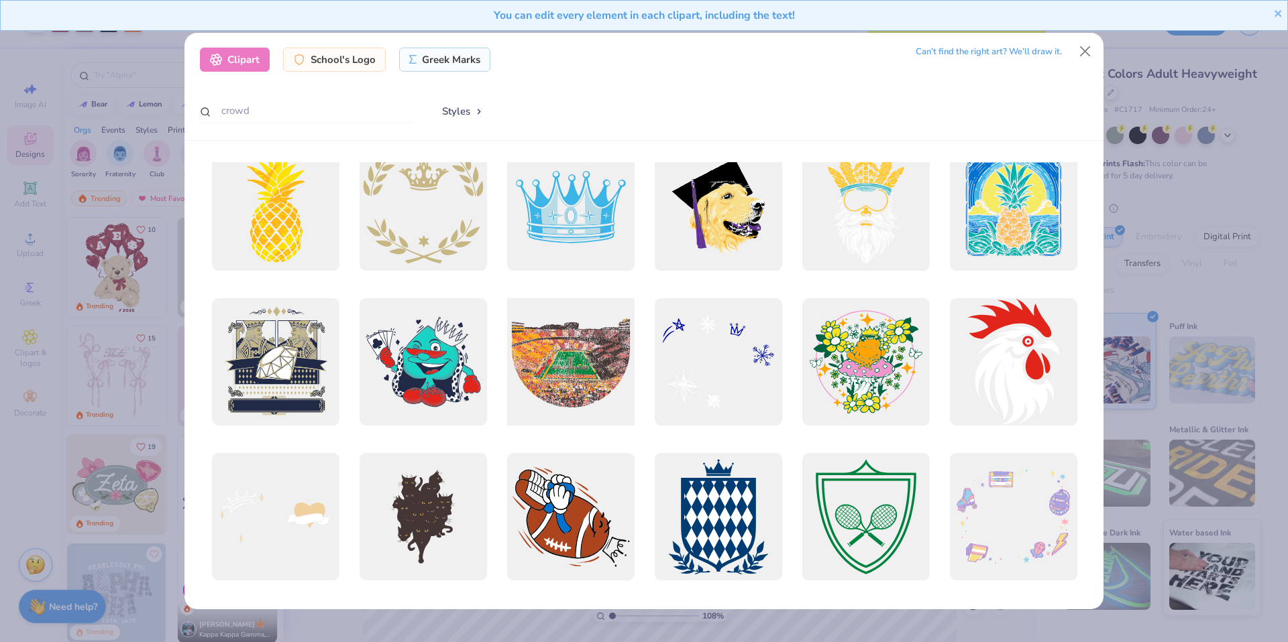
click at [553, 341] on div at bounding box center [570, 362] width 140 height 140
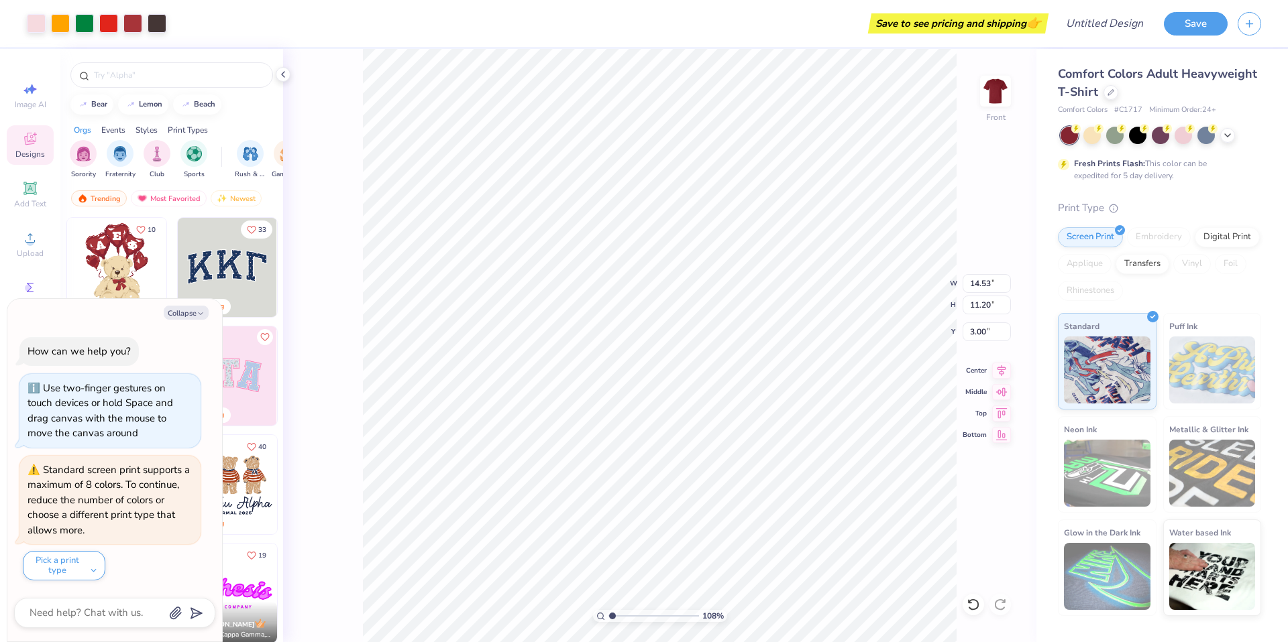
type textarea "x"
type input "12.11"
click at [190, 311] on button "Collapse" at bounding box center [186, 313] width 45 height 14
type textarea "x"
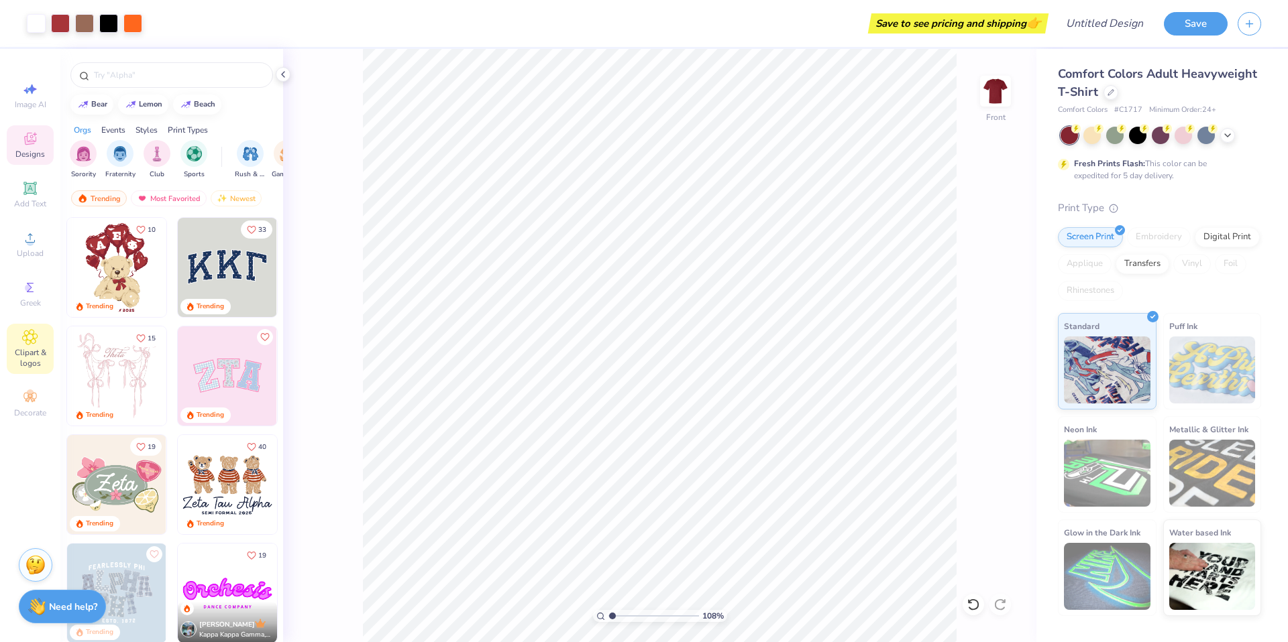
click at [48, 352] on span "Clipart & logos" at bounding box center [30, 357] width 47 height 21
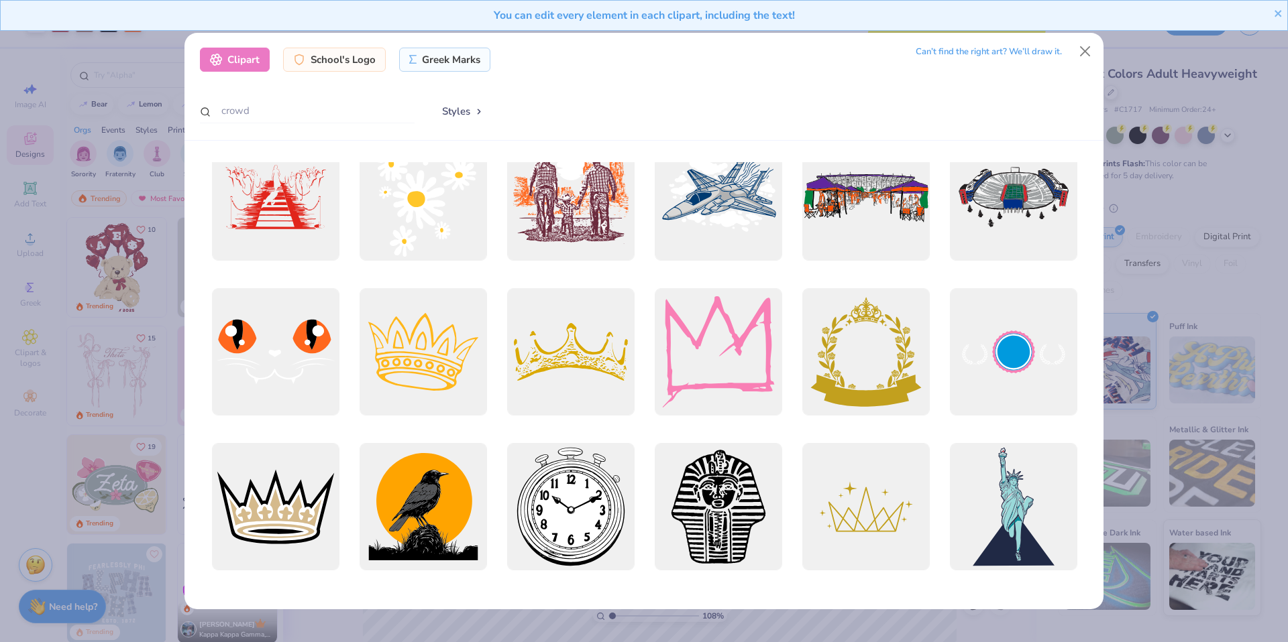
scroll to position [0, 0]
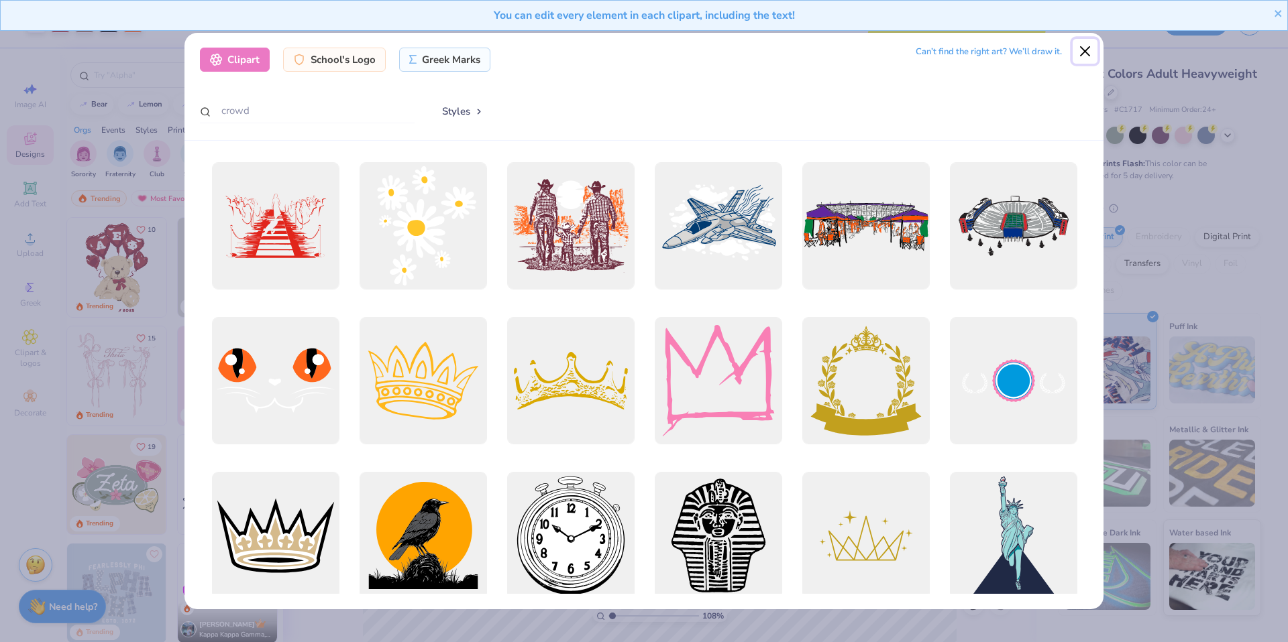
click at [1084, 51] on button "Close" at bounding box center [1084, 51] width 25 height 25
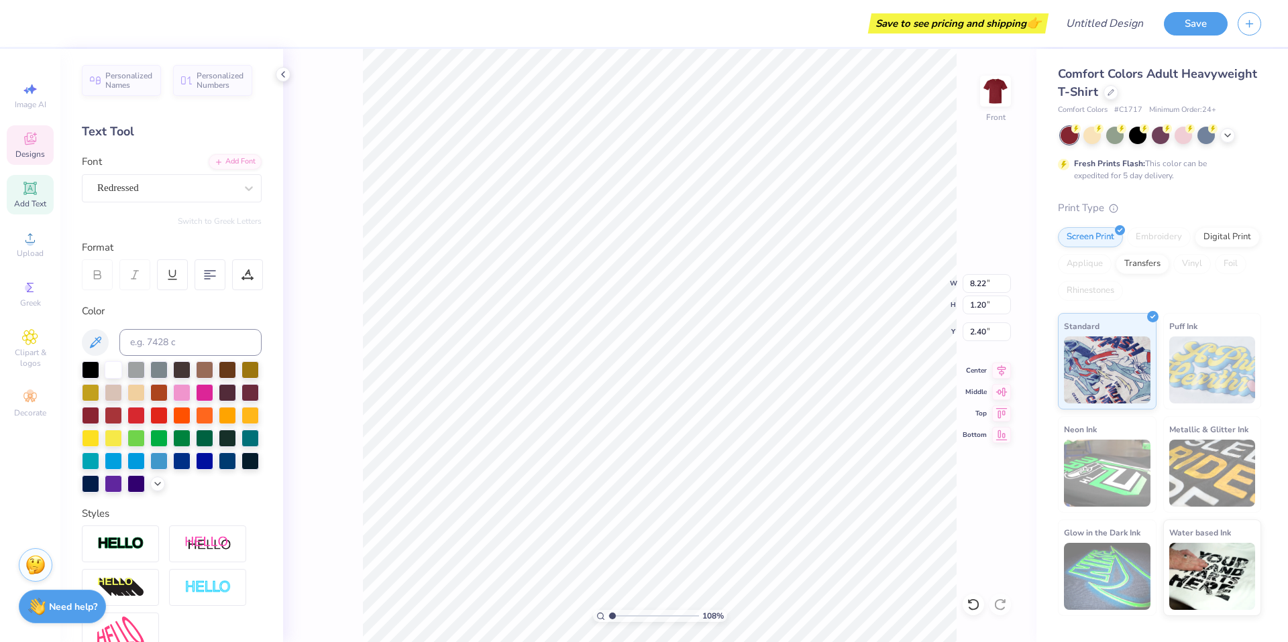
type input "2.40"
click at [974, 182] on div "108 % Front W 8.22 8.22 " H 1.20 1.20 " Y 2.40 2.40 " Center Middle Top Bottom" at bounding box center [659, 346] width 753 height 594
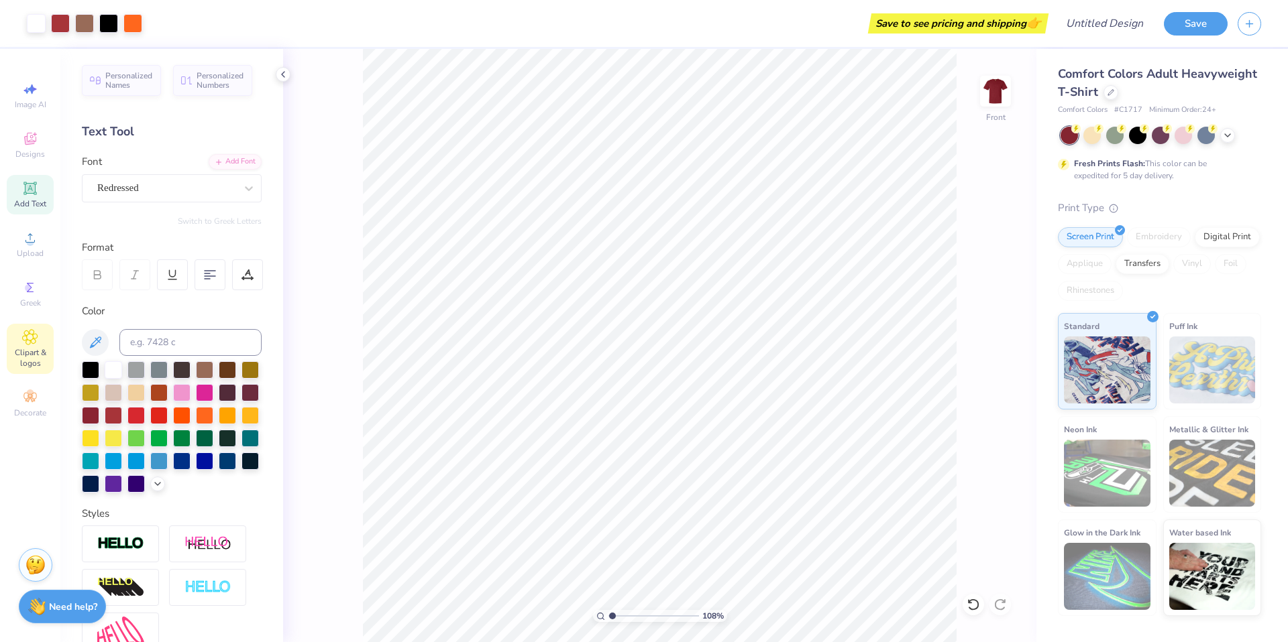
click at [34, 355] on span "Clipart & logos" at bounding box center [30, 357] width 47 height 21
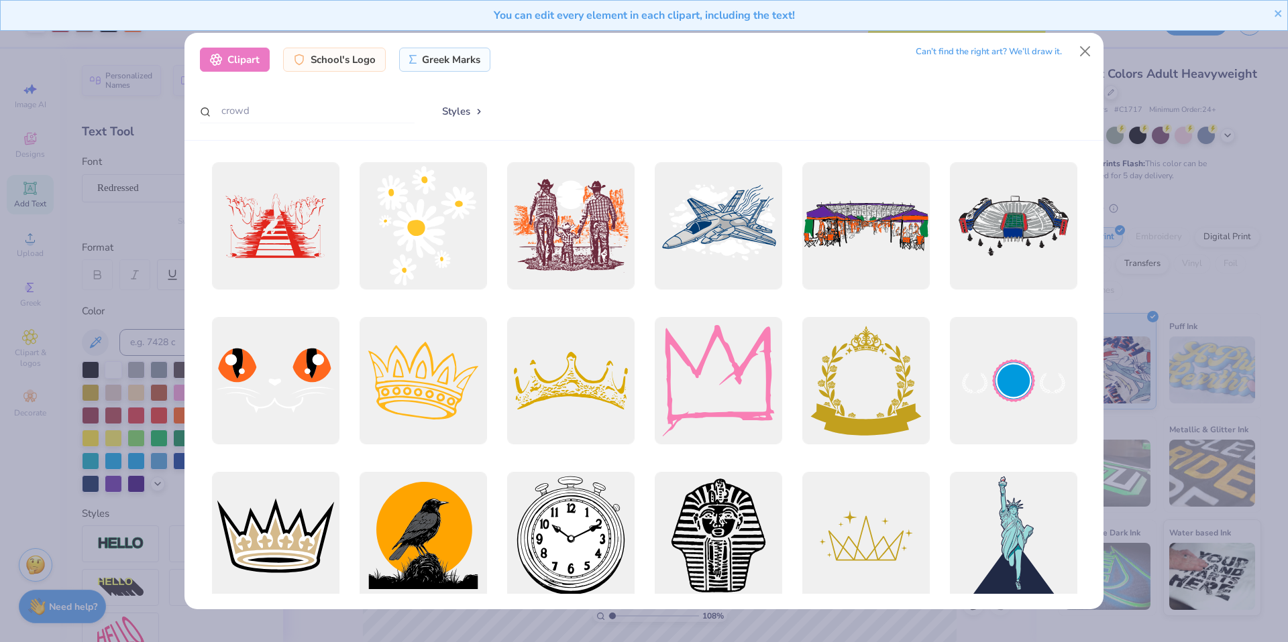
click at [300, 125] on div "Clipart School's Logo Greek Marks Can’t find the right art? We’ll draw it. crow…" at bounding box center [643, 87] width 919 height 108
click at [298, 112] on input "crowd" at bounding box center [307, 111] width 215 height 25
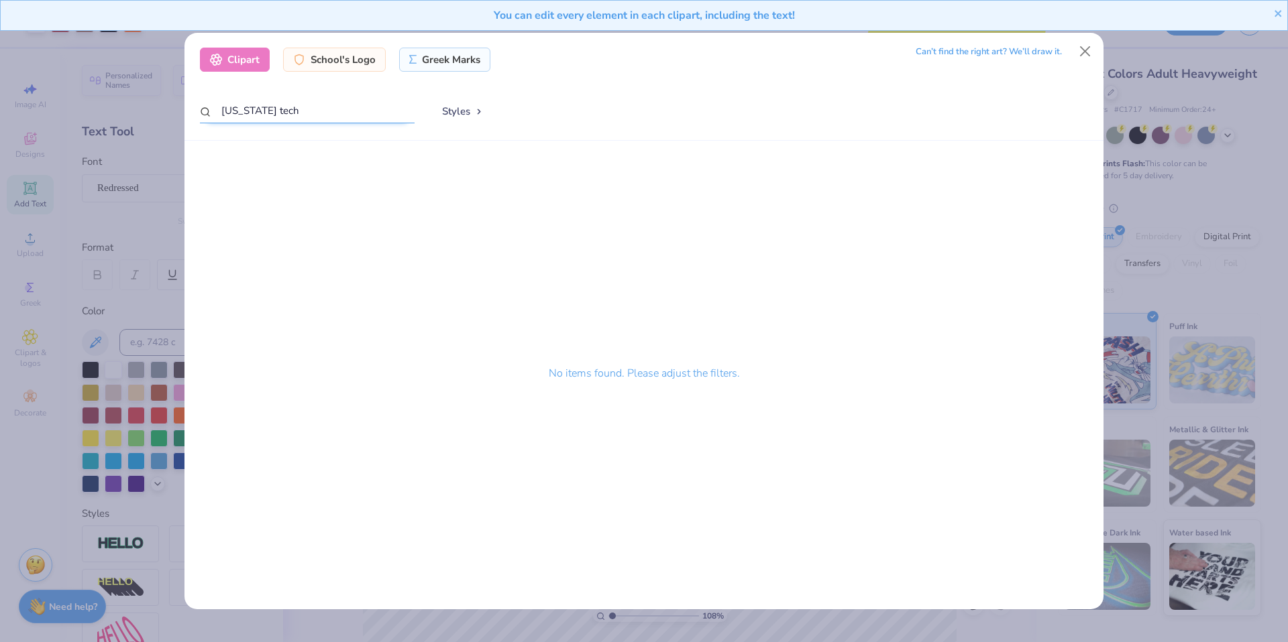
click at [282, 121] on input "[US_STATE] tech" at bounding box center [307, 111] width 215 height 25
type input "h"
type input "v"
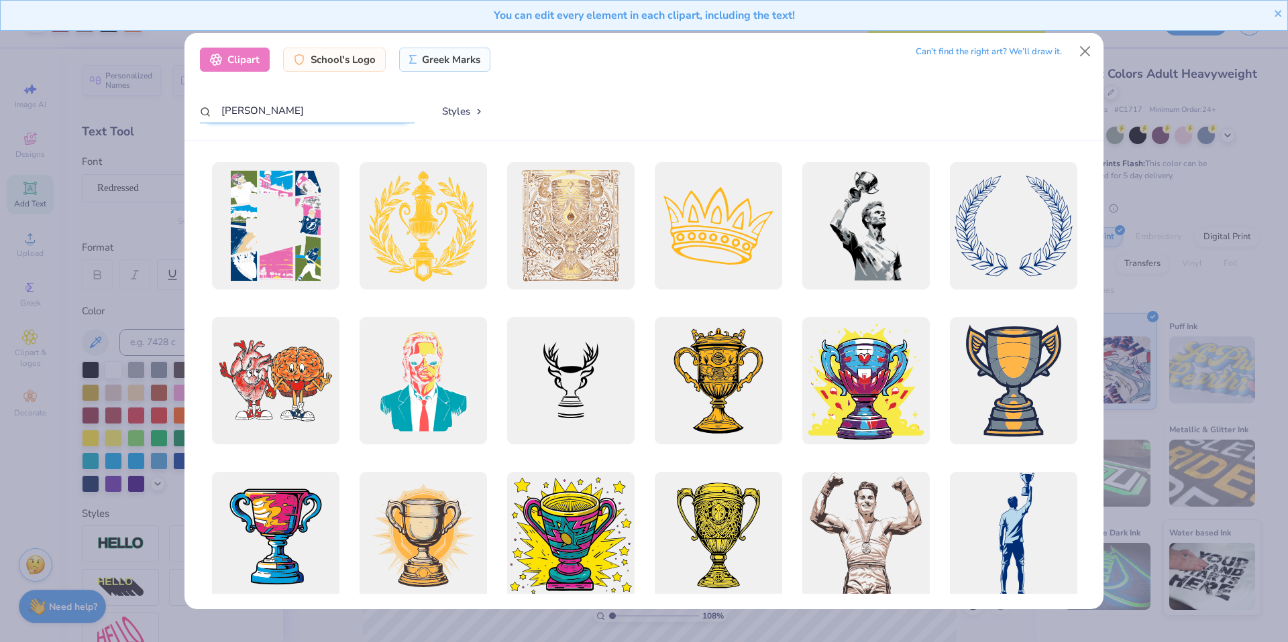
click at [371, 109] on input "[PERSON_NAME]" at bounding box center [307, 111] width 215 height 25
click at [372, 109] on input "[PERSON_NAME]" at bounding box center [307, 111] width 215 height 25
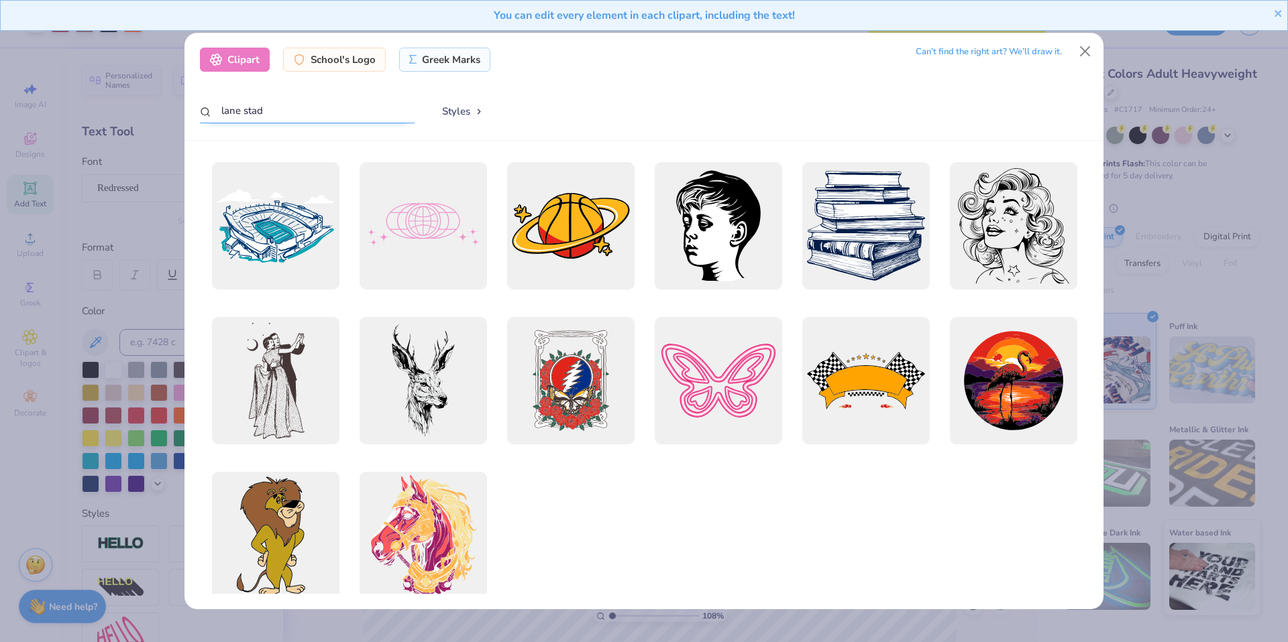
click at [294, 118] on input "lane stad" at bounding box center [307, 111] width 215 height 25
click at [294, 117] on input "lane stad" at bounding box center [307, 111] width 215 height 25
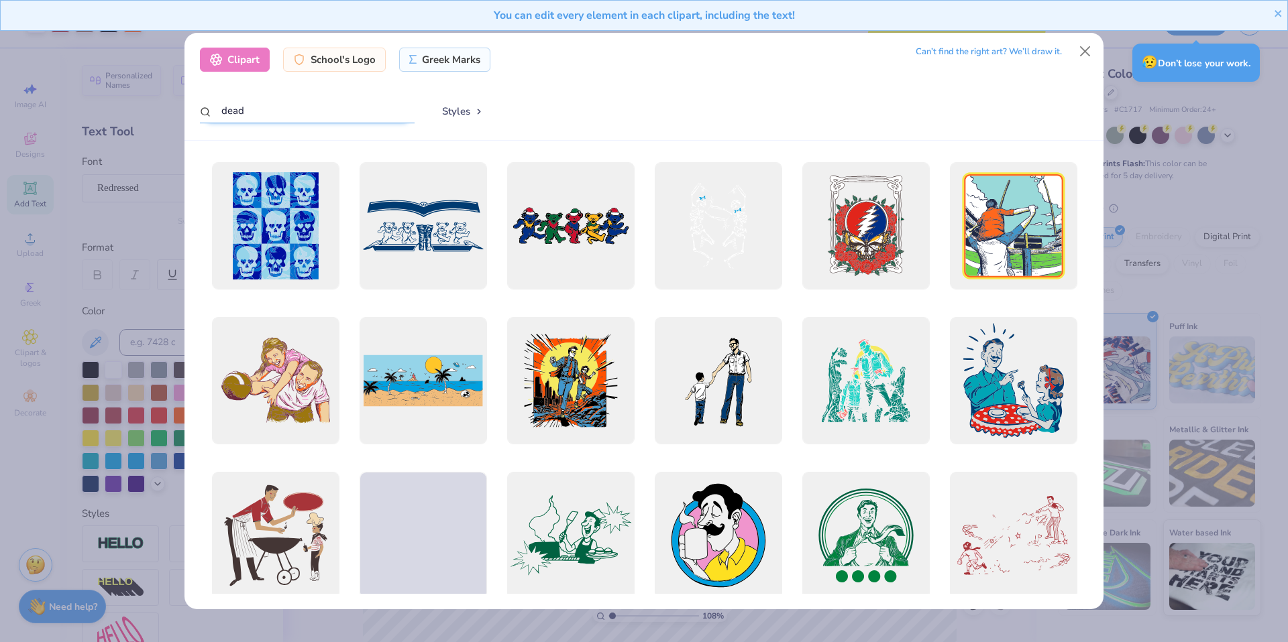
click at [219, 111] on input "dead" at bounding box center [307, 111] width 215 height 25
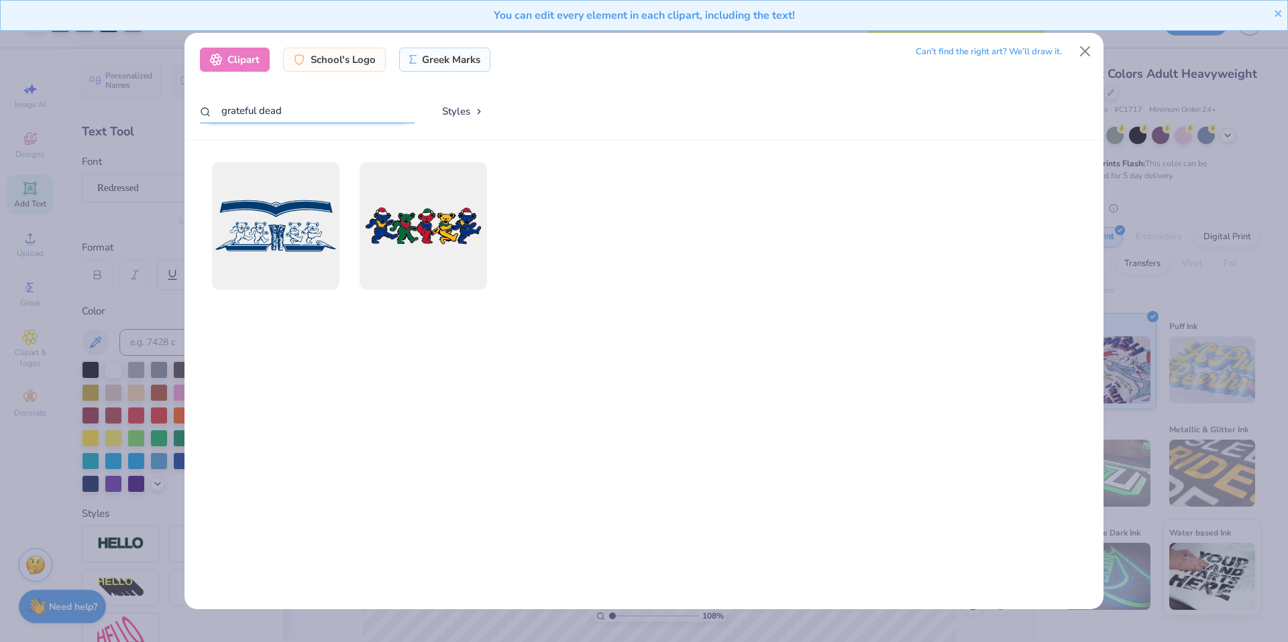
click at [288, 111] on input "grateful dead" at bounding box center [307, 111] width 215 height 25
type input "g"
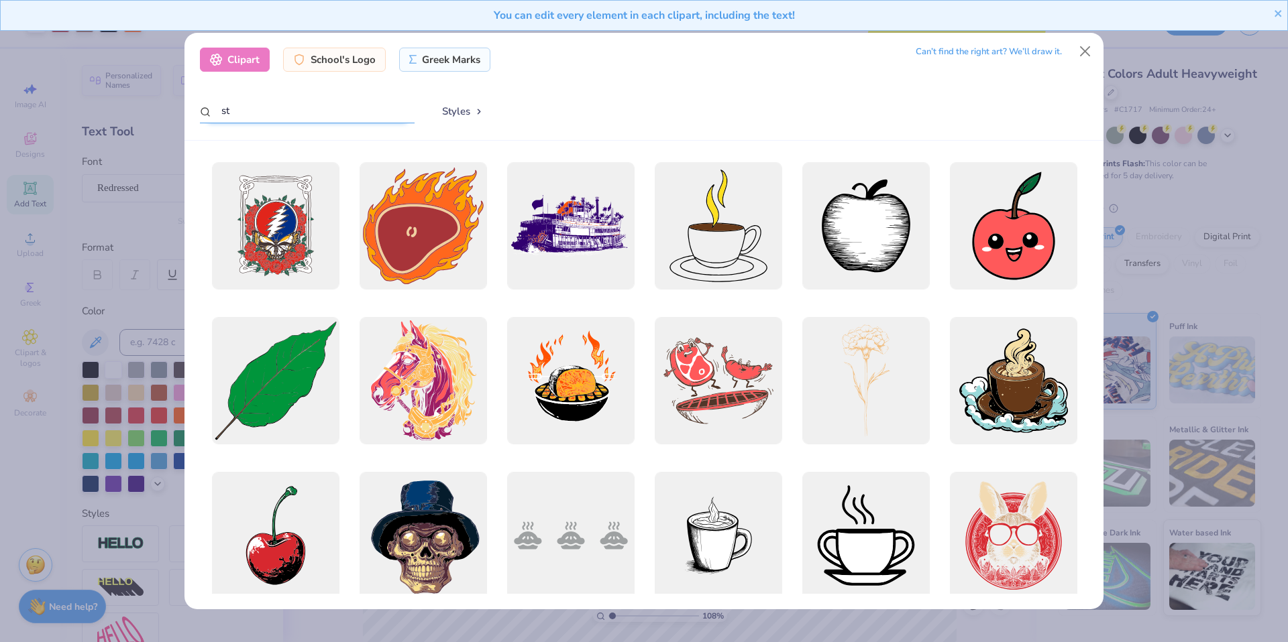
type input "s"
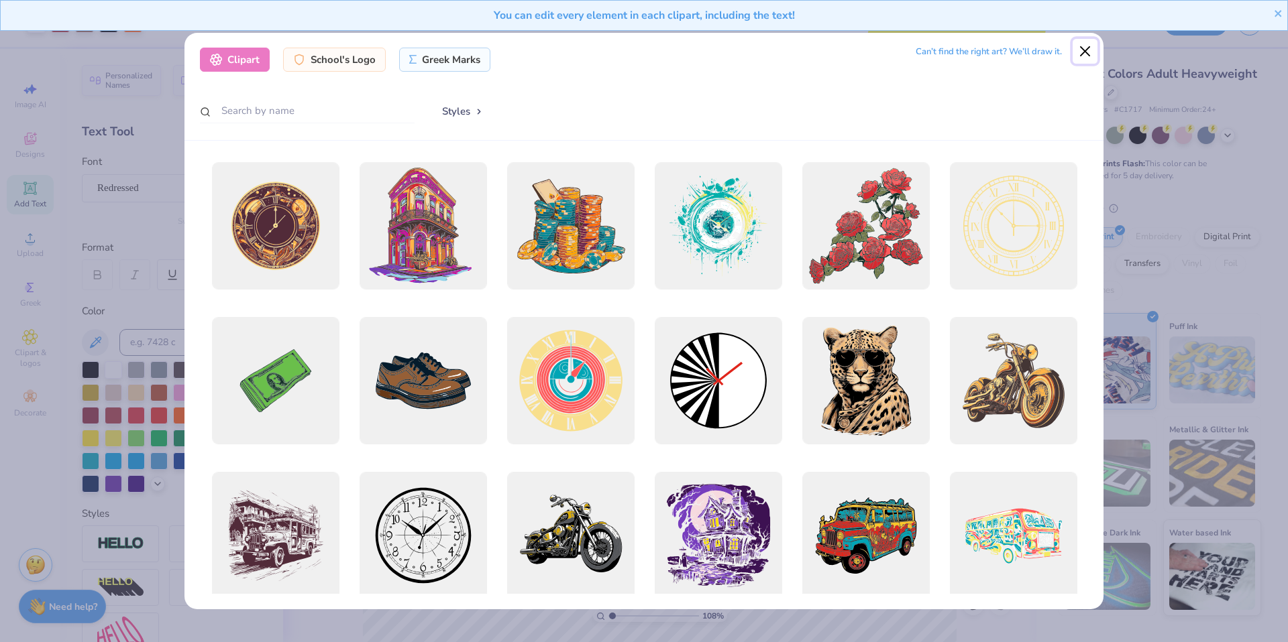
click at [1091, 51] on button "Close" at bounding box center [1084, 51] width 25 height 25
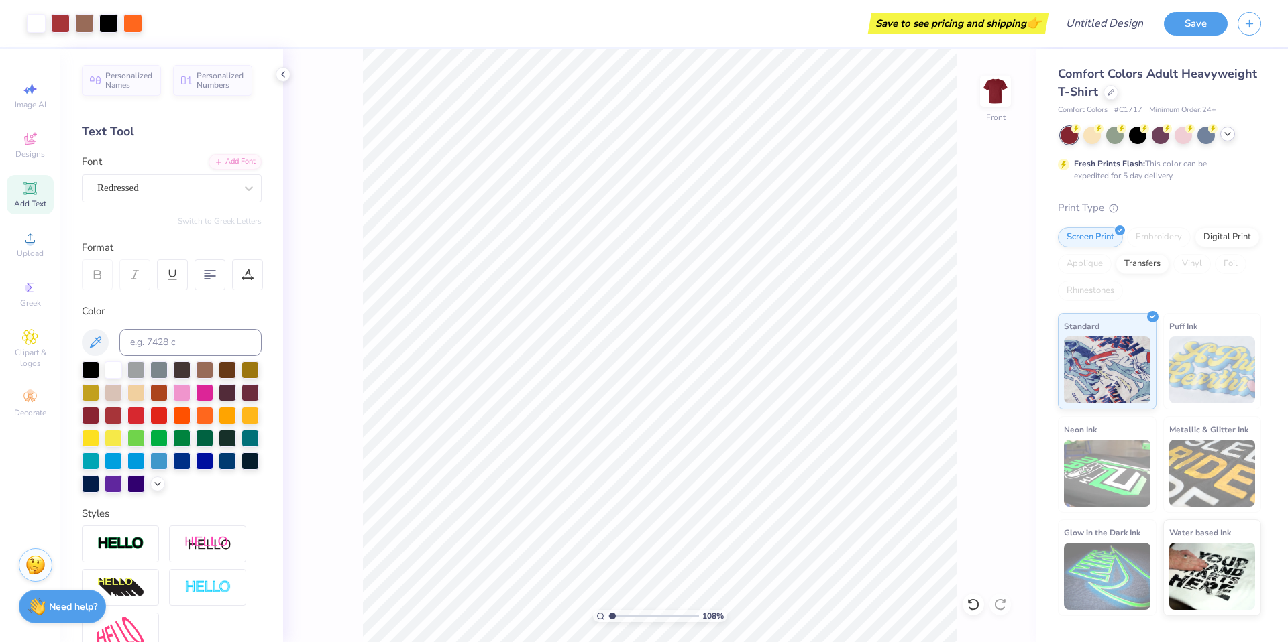
click at [1228, 136] on icon at bounding box center [1227, 134] width 11 height 11
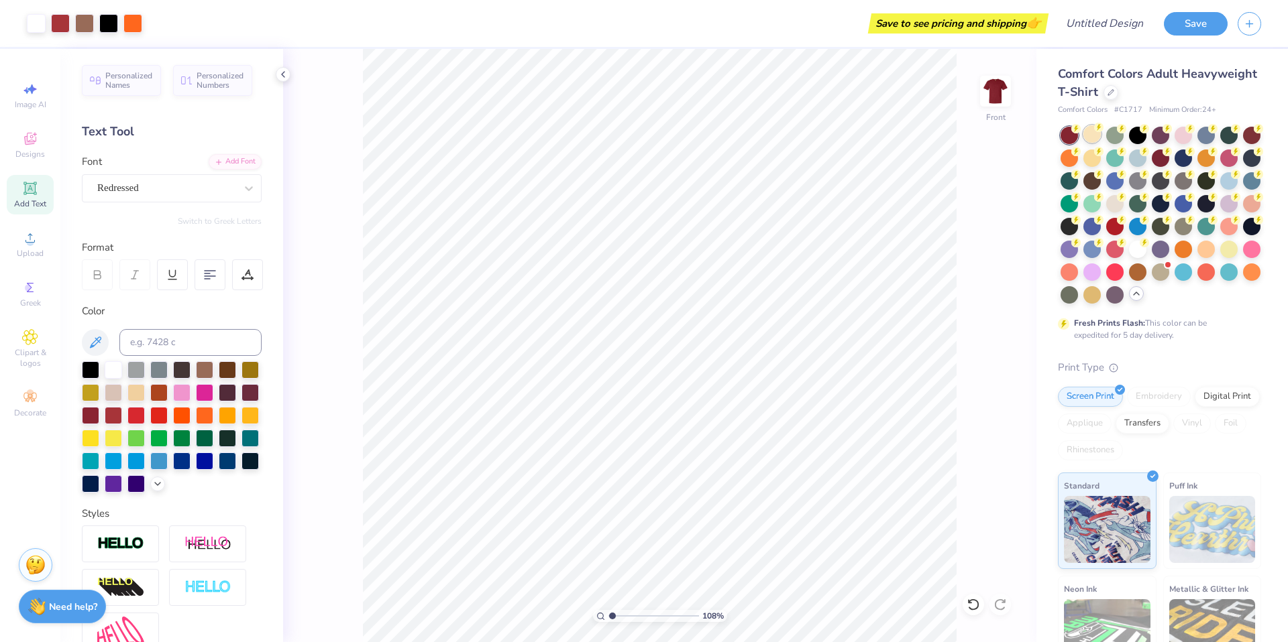
click at [1096, 137] on div at bounding box center [1091, 133] width 17 height 17
click at [1174, 257] on div at bounding box center [1182, 247] width 17 height 17
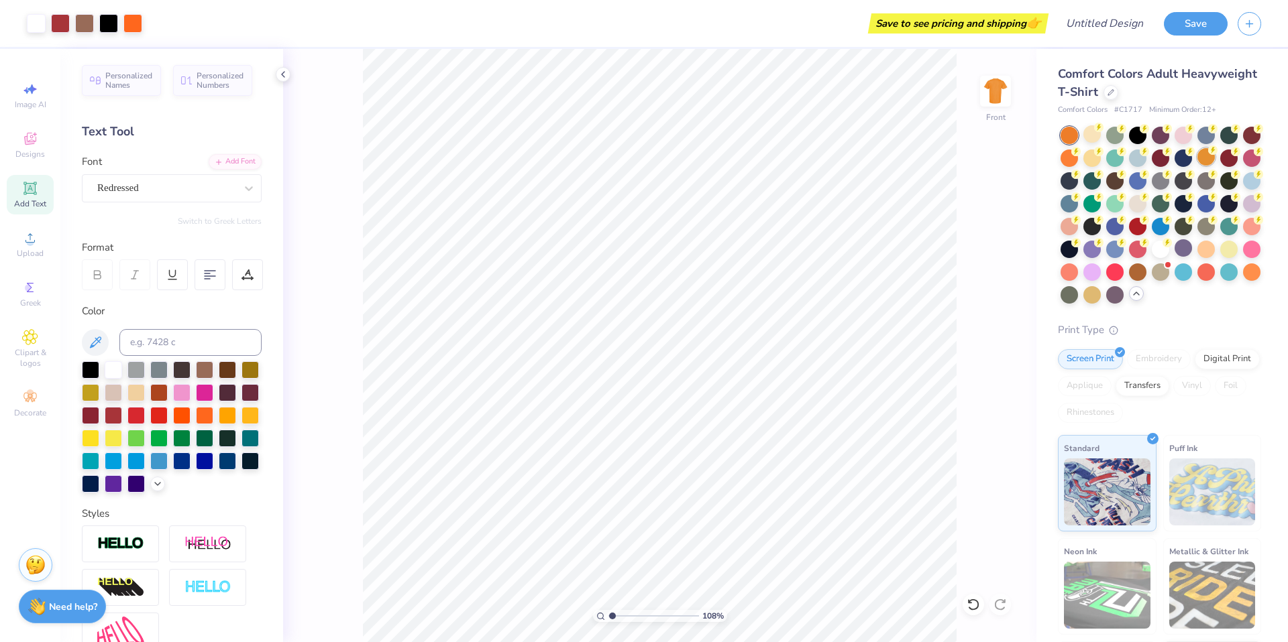
click at [1215, 154] on div at bounding box center [1205, 156] width 17 height 17
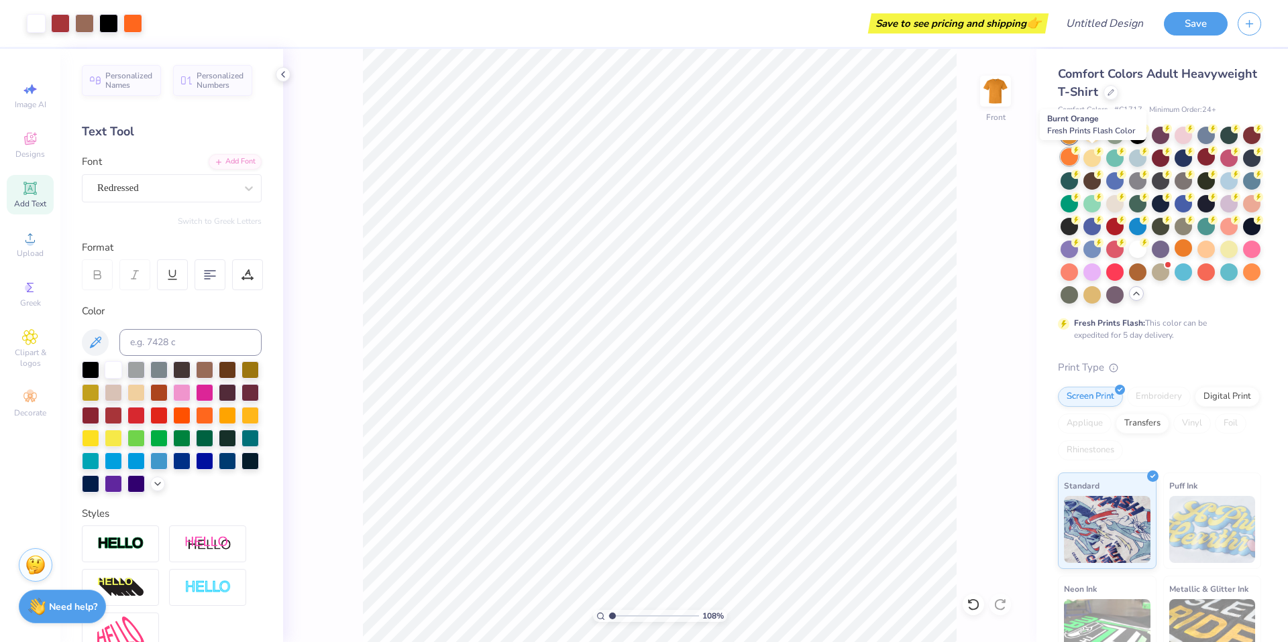
click at [1078, 157] on div at bounding box center [1068, 156] width 17 height 17
click at [107, 32] on div at bounding box center [108, 22] width 19 height 19
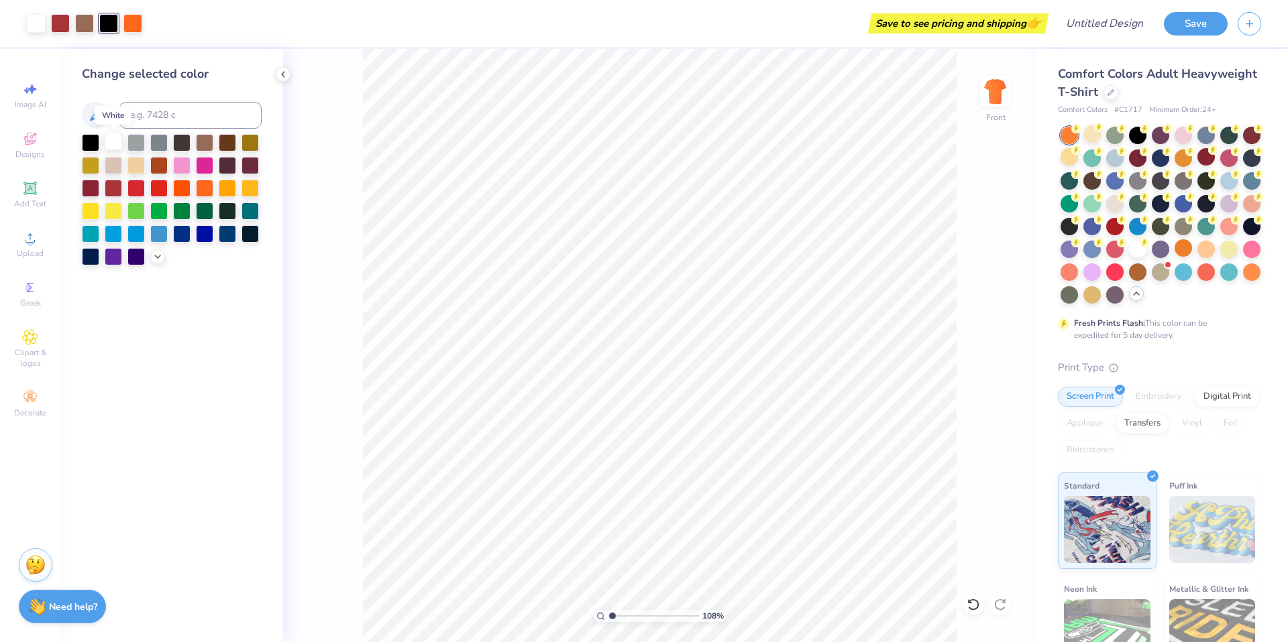
click at [113, 144] on div at bounding box center [113, 141] width 17 height 17
click at [36, 19] on div at bounding box center [36, 23] width 19 height 19
click at [137, 141] on div at bounding box center [135, 141] width 17 height 17
click at [32, 24] on div at bounding box center [36, 23] width 19 height 19
click at [86, 138] on div at bounding box center [90, 141] width 17 height 17
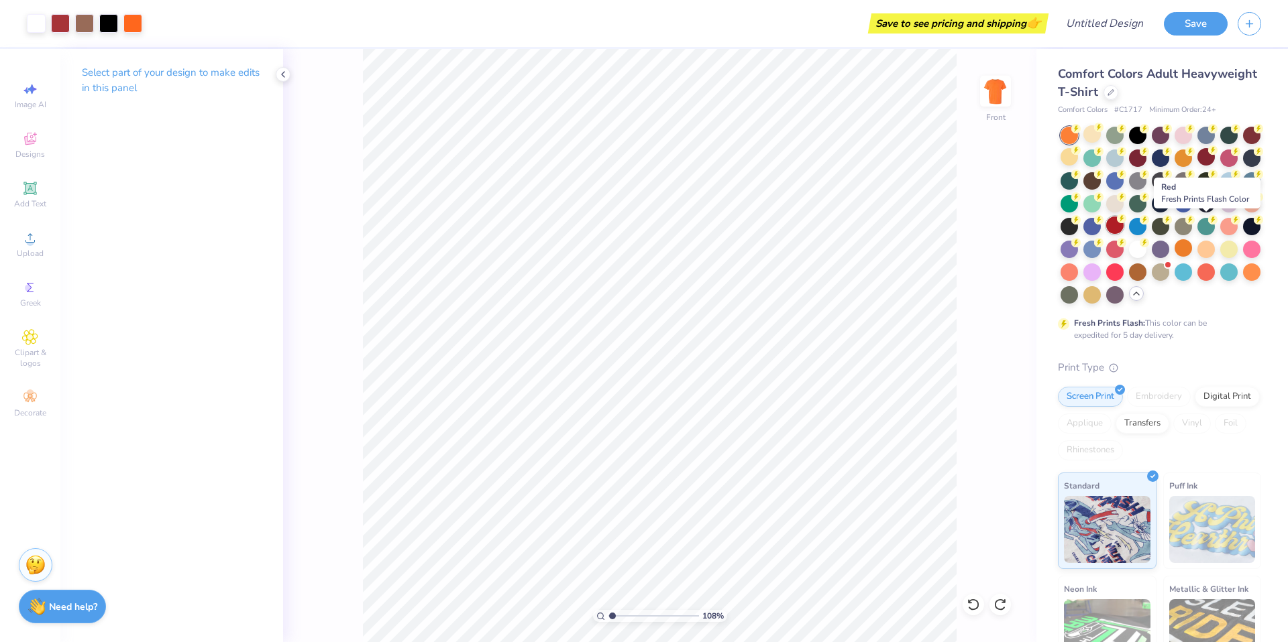
click at [1123, 228] on div at bounding box center [1114, 225] width 17 height 17
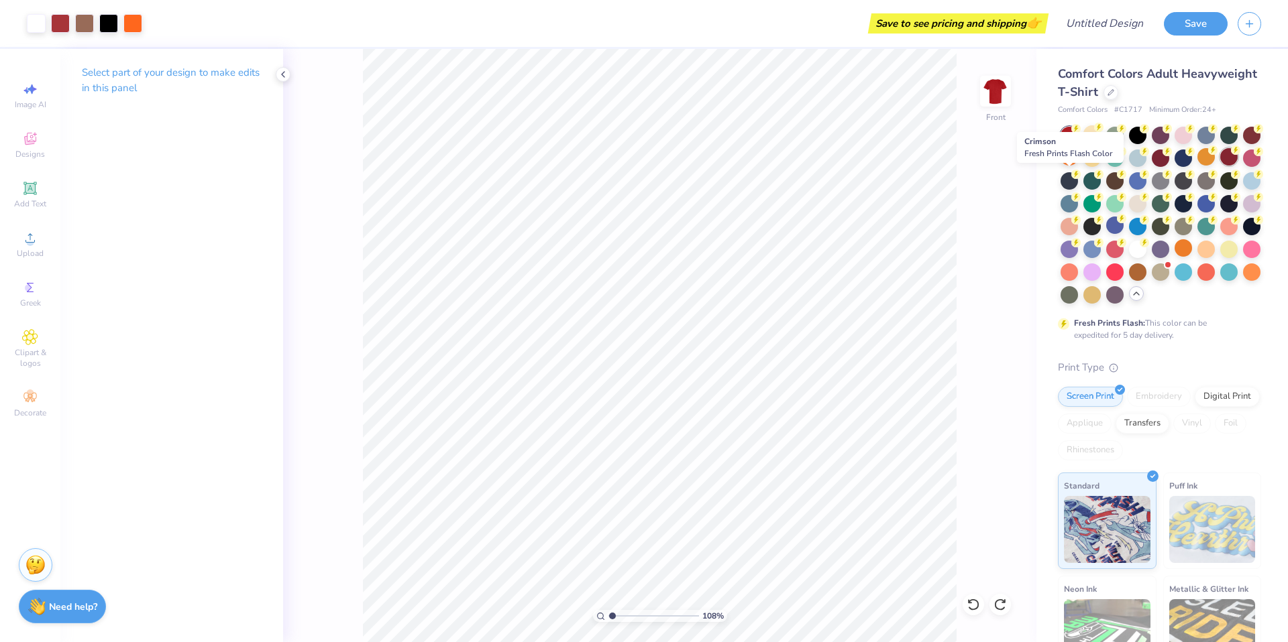
click at [1220, 166] on div at bounding box center [1228, 156] width 17 height 17
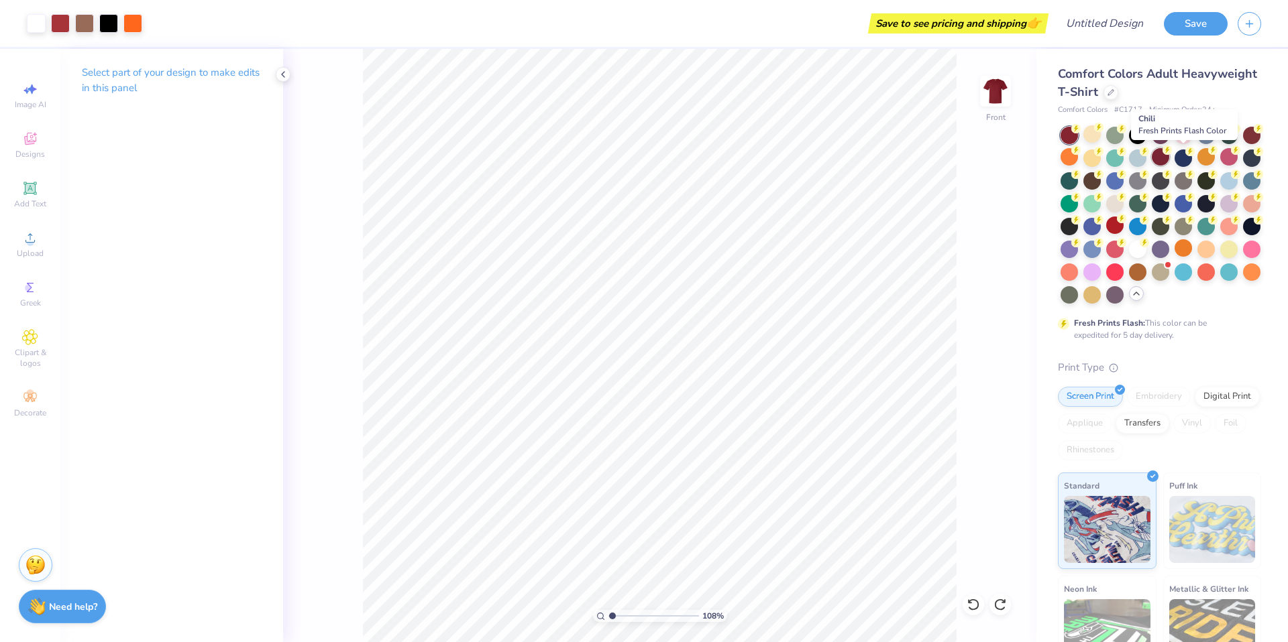
click at [1169, 162] on div at bounding box center [1160, 156] width 17 height 17
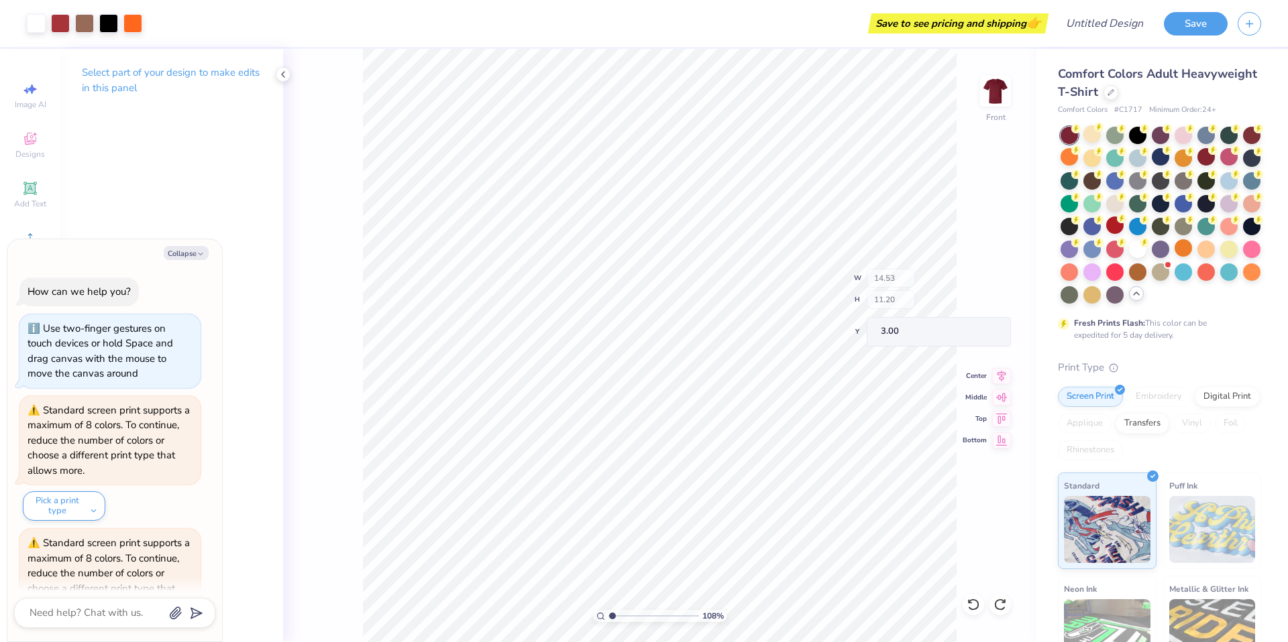
scroll to position [74, 0]
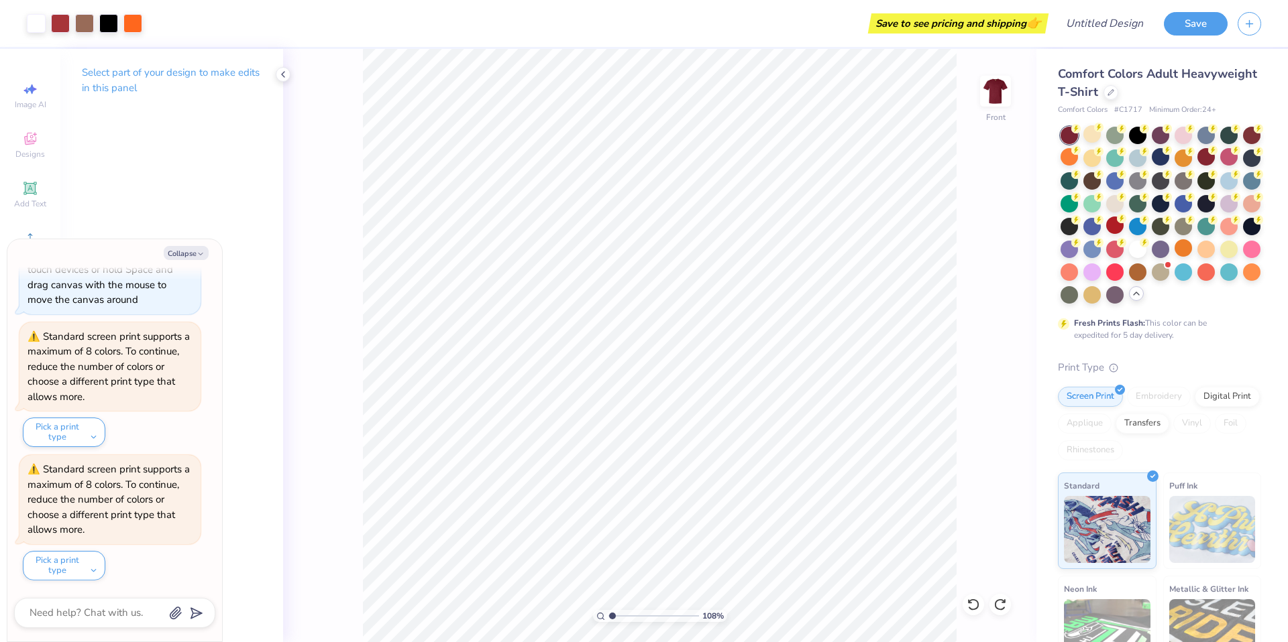
click at [966, 147] on div "108 % Front" at bounding box center [659, 346] width 753 height 594
click at [280, 78] on icon at bounding box center [283, 74] width 11 height 11
click at [1215, 154] on div at bounding box center [1205, 156] width 17 height 17
click at [987, 195] on div "108 % Front" at bounding box center [548, 346] width 976 height 594
click at [194, 248] on button "Collapse" at bounding box center [186, 253] width 45 height 14
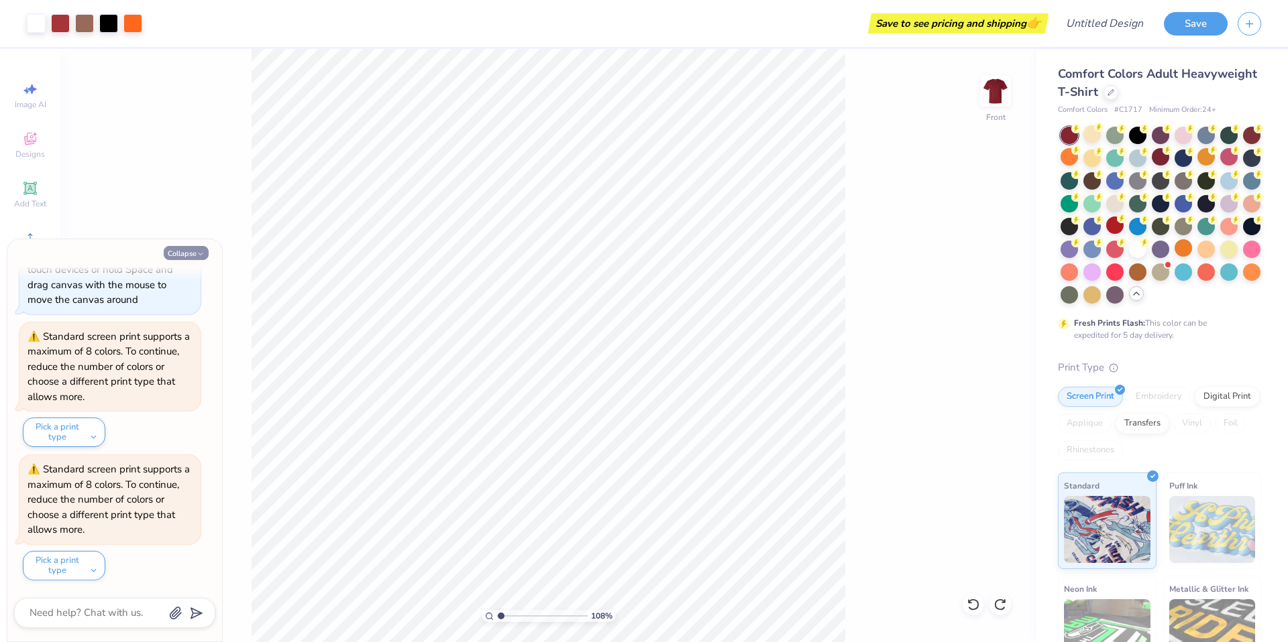
type textarea "x"
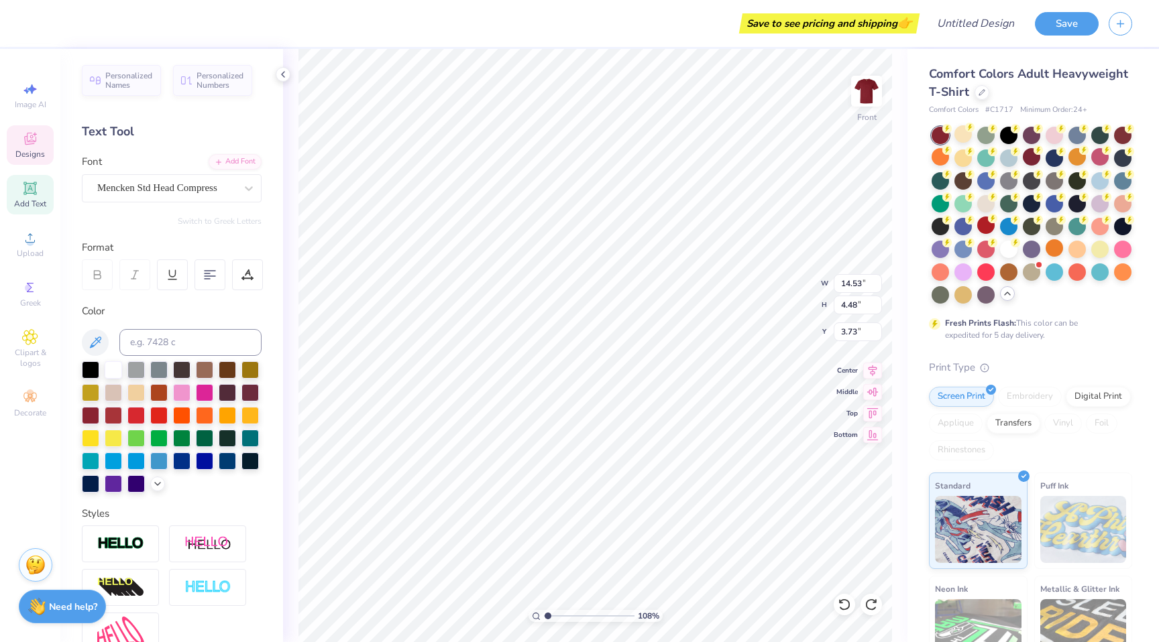
click at [519, 0] on html "Save to see pricing and shipping 👉 Design Title Save Image AI Designs Add Text …" at bounding box center [579, 321] width 1159 height 642
click at [529, 35] on div "Save to see pricing and shipping 👉 Design Title Save Image AI Designs Add Text …" at bounding box center [579, 321] width 1159 height 642
click at [1000, 257] on div at bounding box center [1008, 247] width 17 height 17
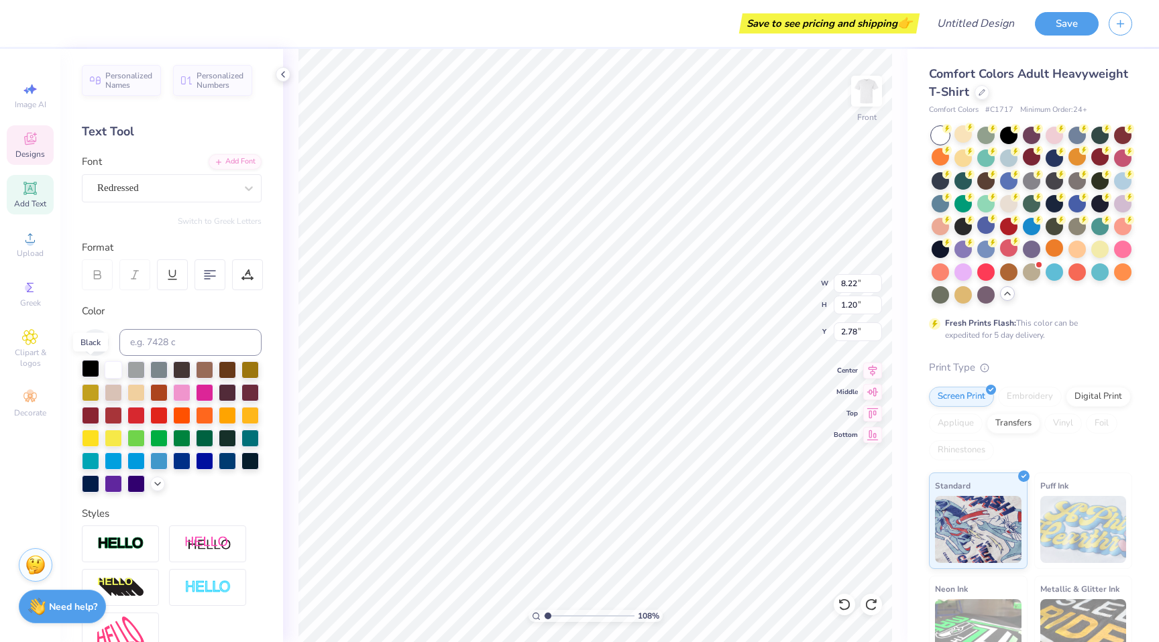
click at [87, 367] on div at bounding box center [90, 368] width 17 height 17
type input "14.53"
type input "4.48"
type input "3.73"
type input "8.22"
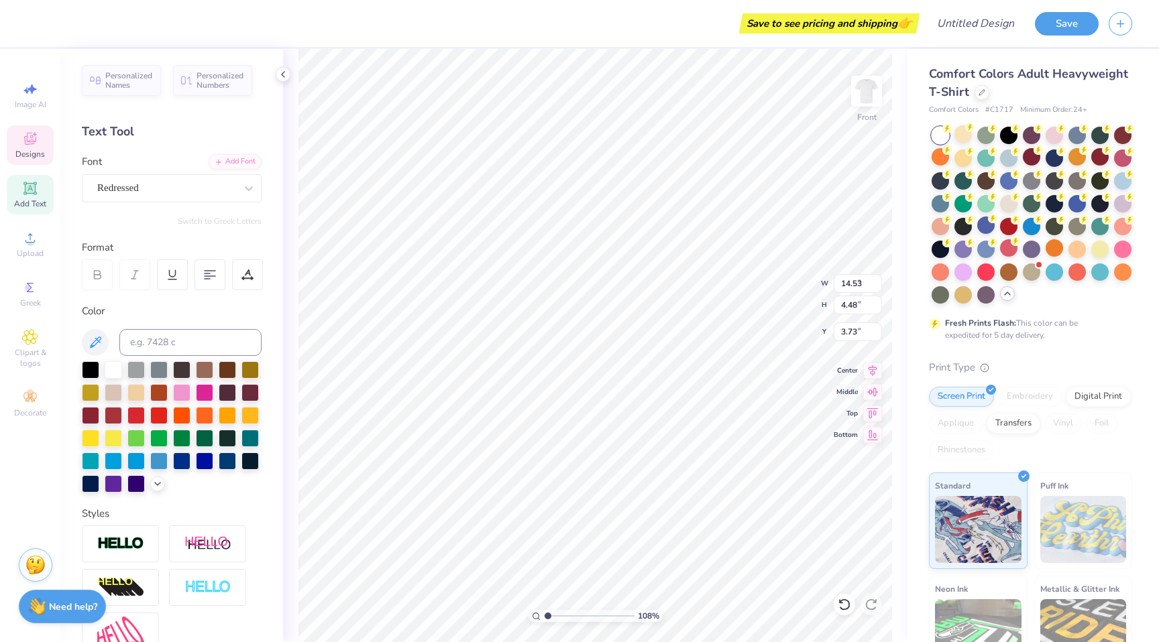
type input "1.20"
type input "2.79"
click at [111, 365] on div at bounding box center [113, 368] width 17 height 17
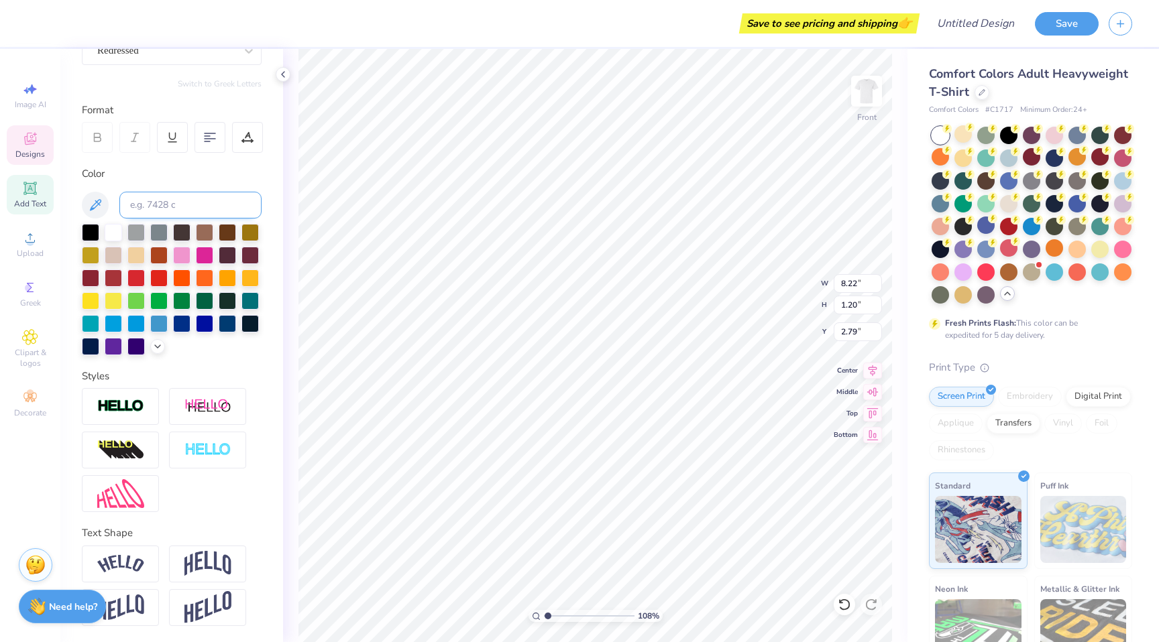
scroll to position [0, 0]
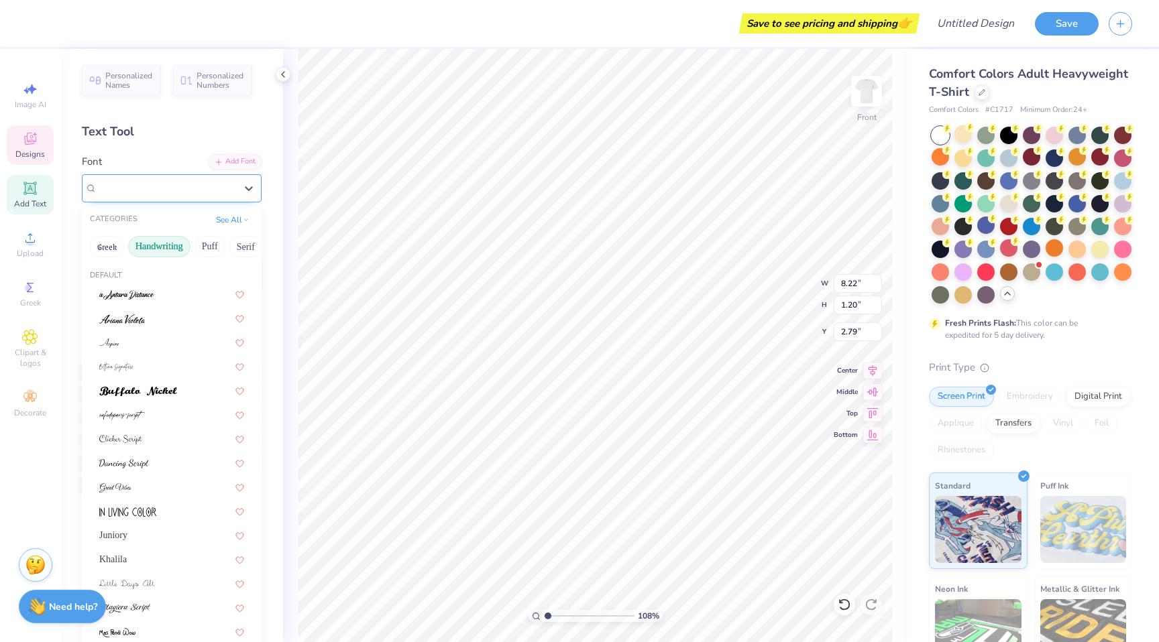
click at [159, 185] on div "Redressed" at bounding box center [166, 188] width 141 height 21
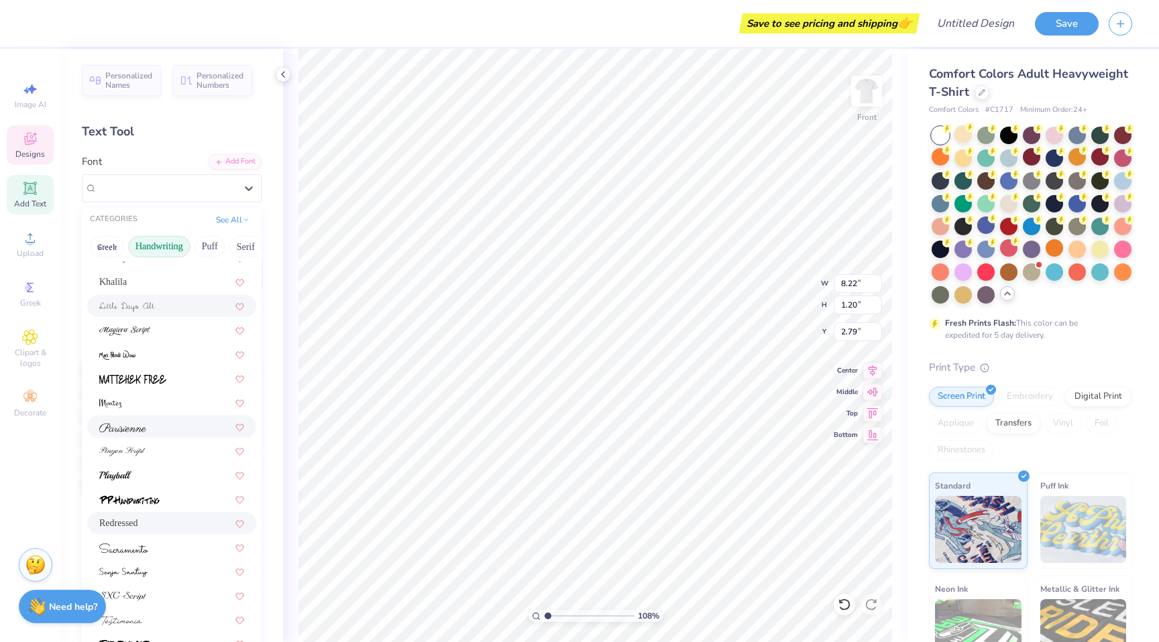
scroll to position [304, 0]
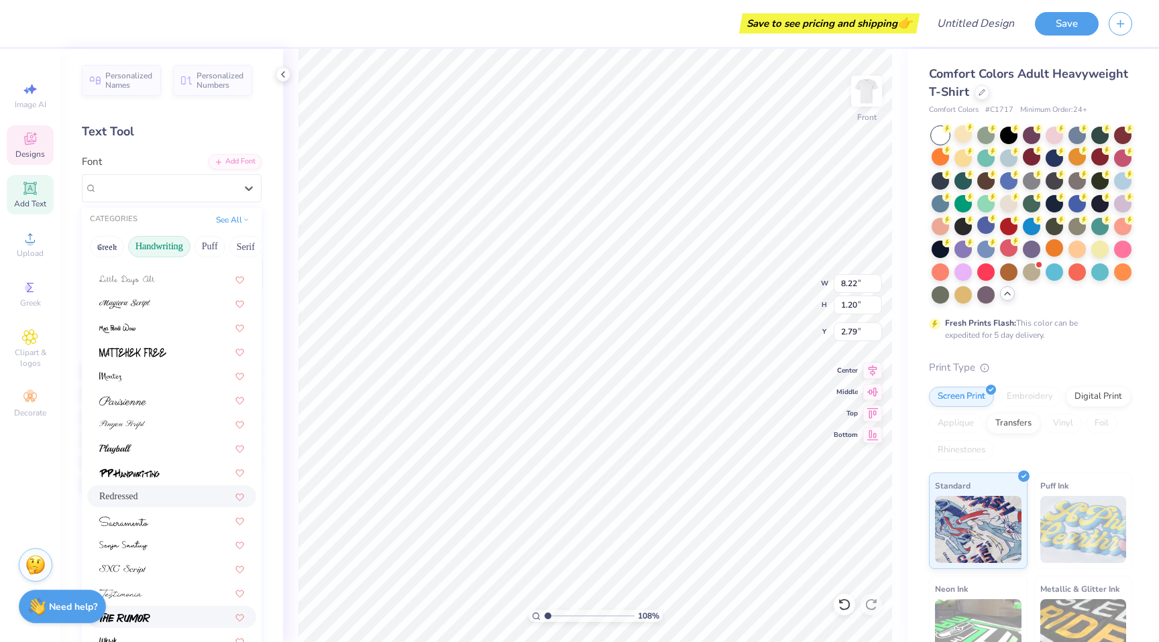
click at [187, 609] on div at bounding box center [171, 617] width 169 height 22
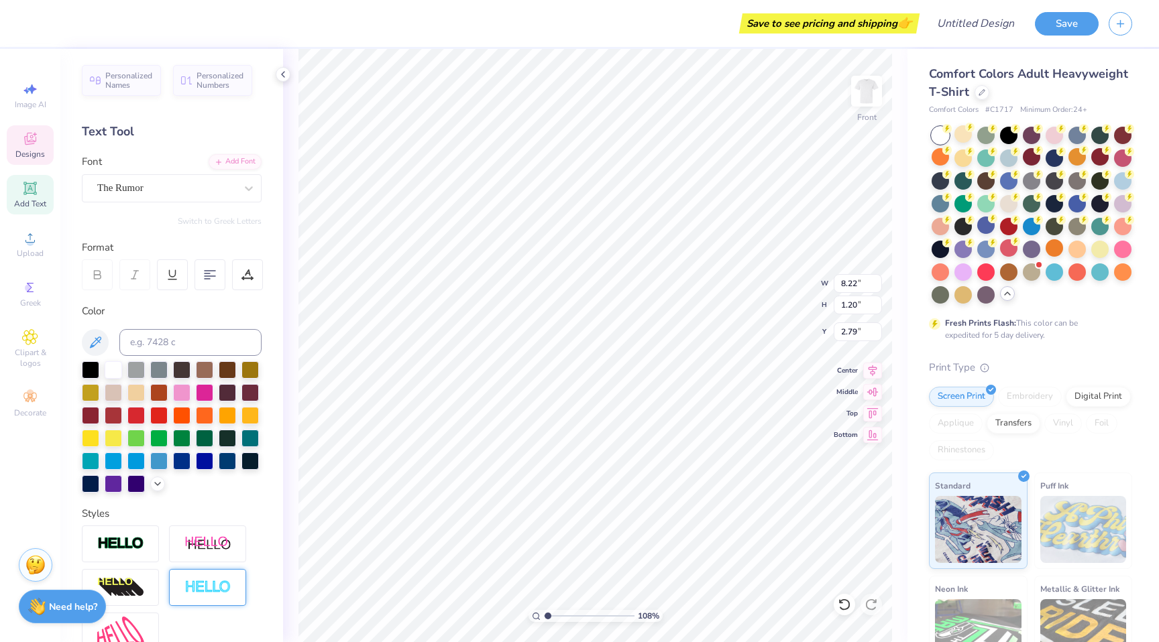
type input "9.97"
type input "1.19"
type input "2.80"
click at [147, 184] on div "The Rumor" at bounding box center [166, 188] width 141 height 21
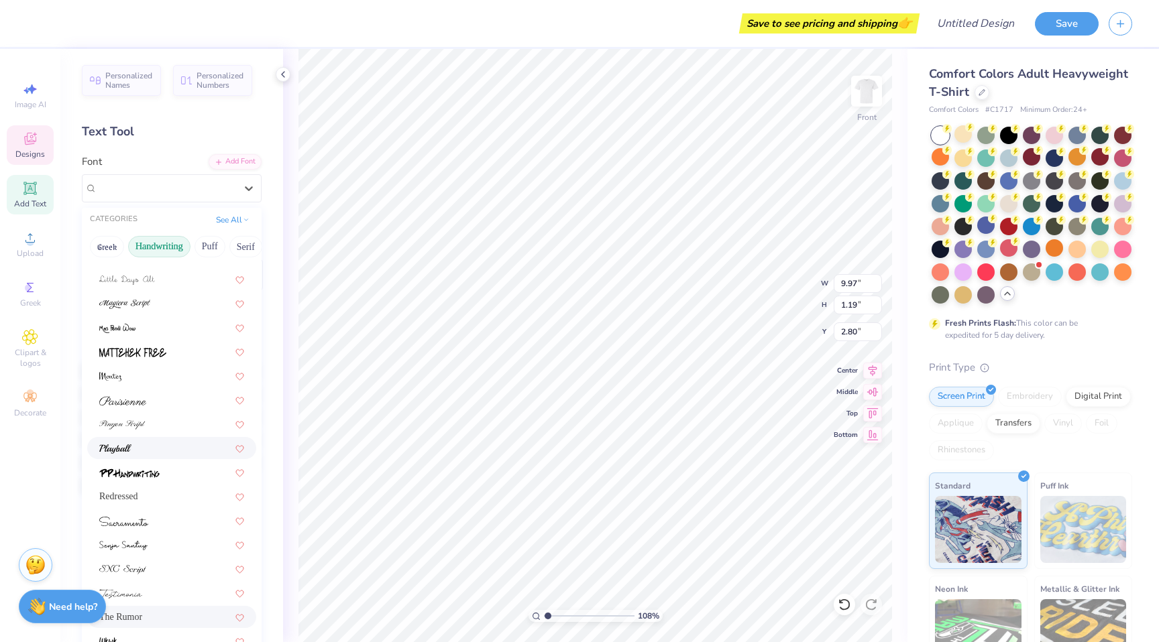
click at [164, 448] on div at bounding box center [171, 448] width 145 height 14
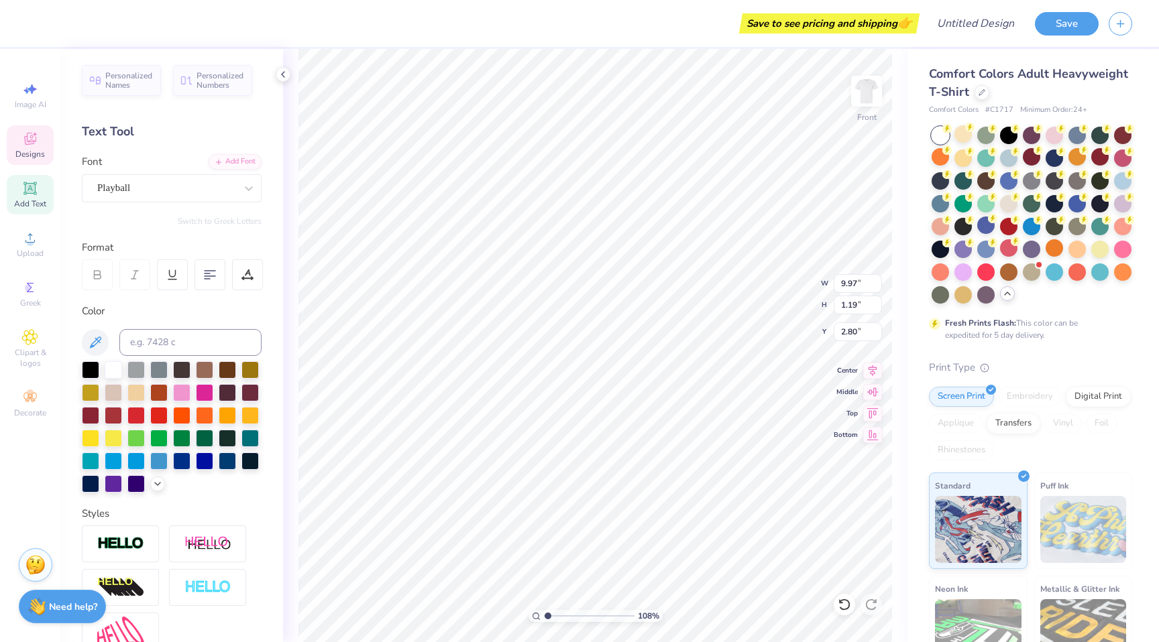
type input "8.71"
type input "1.22"
type input "2.78"
click at [91, 367] on div at bounding box center [90, 368] width 17 height 17
type input "14.53"
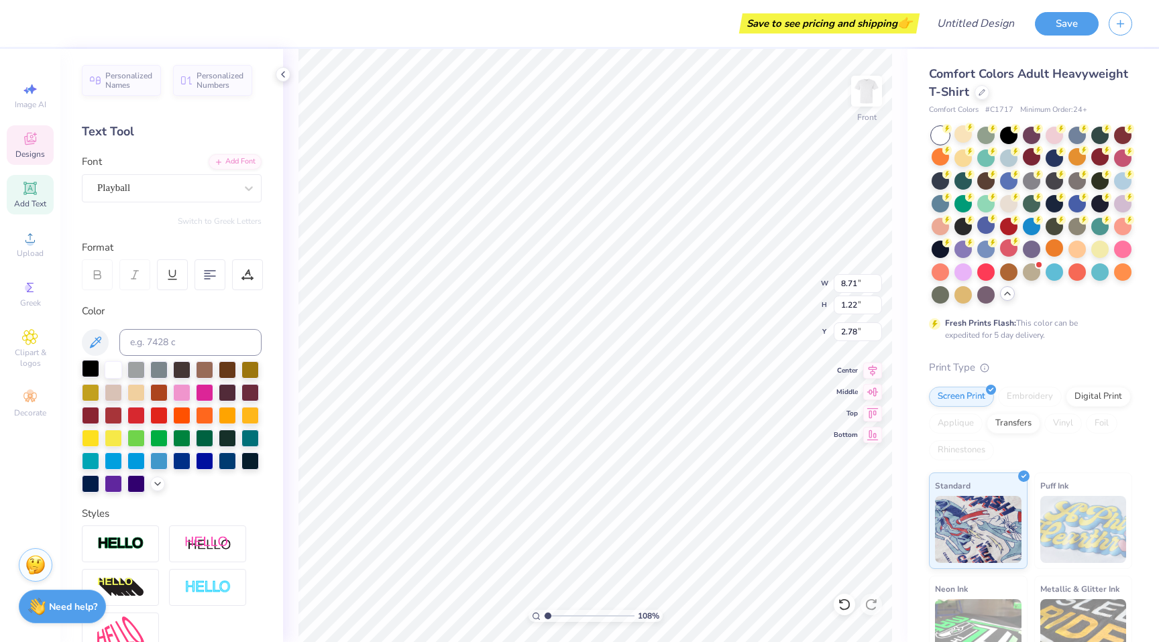
type input "4.48"
type input "3.73"
click at [91, 371] on div at bounding box center [90, 368] width 17 height 17
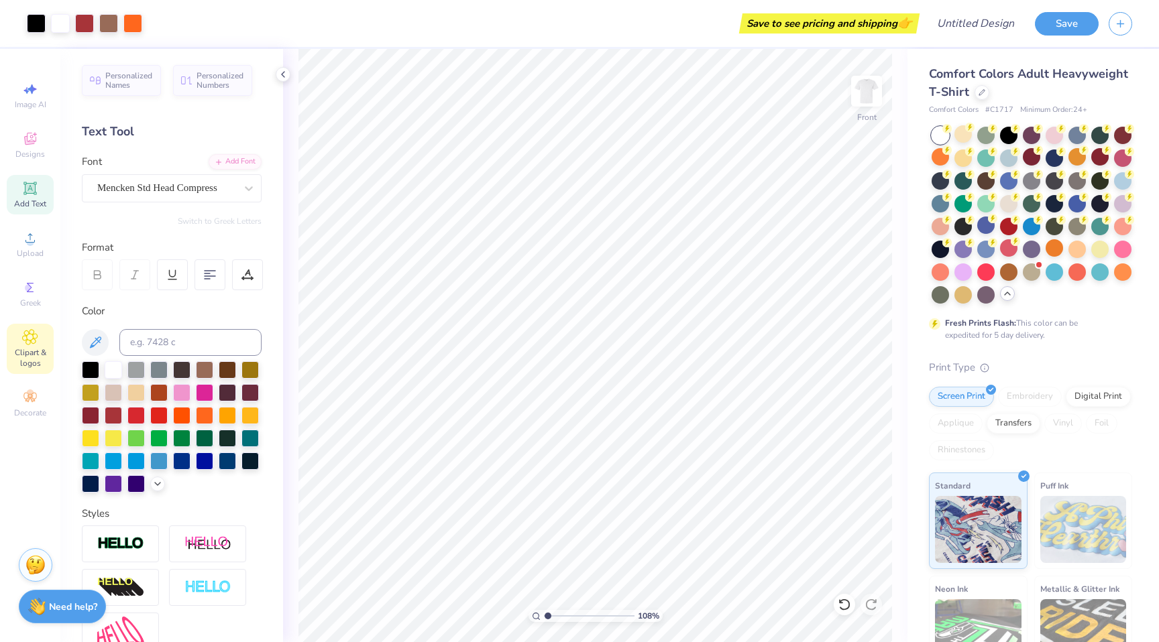
click at [37, 345] on icon at bounding box center [29, 337] width 15 height 16
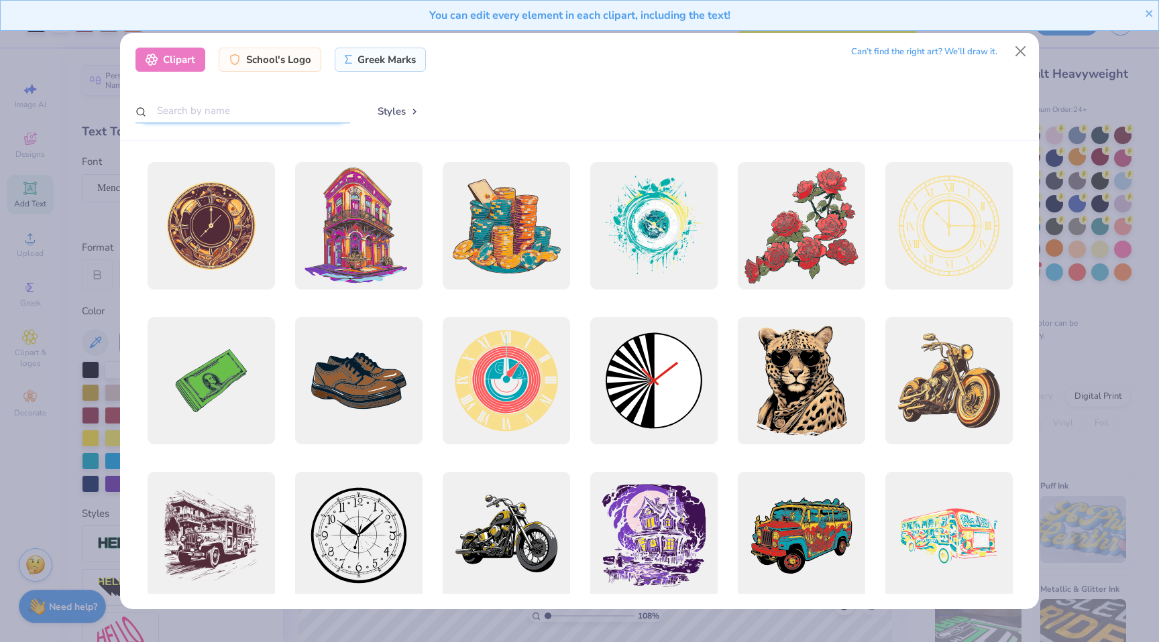
click at [249, 121] on input "text" at bounding box center [242, 111] width 215 height 25
type input "grass"
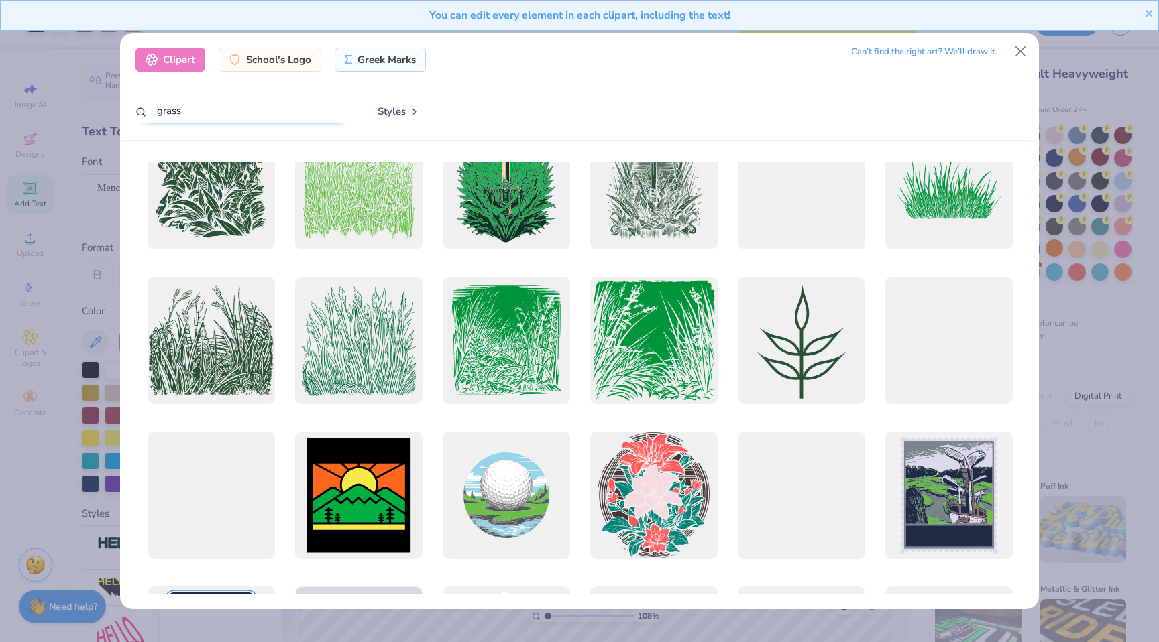
scroll to position [0, 0]
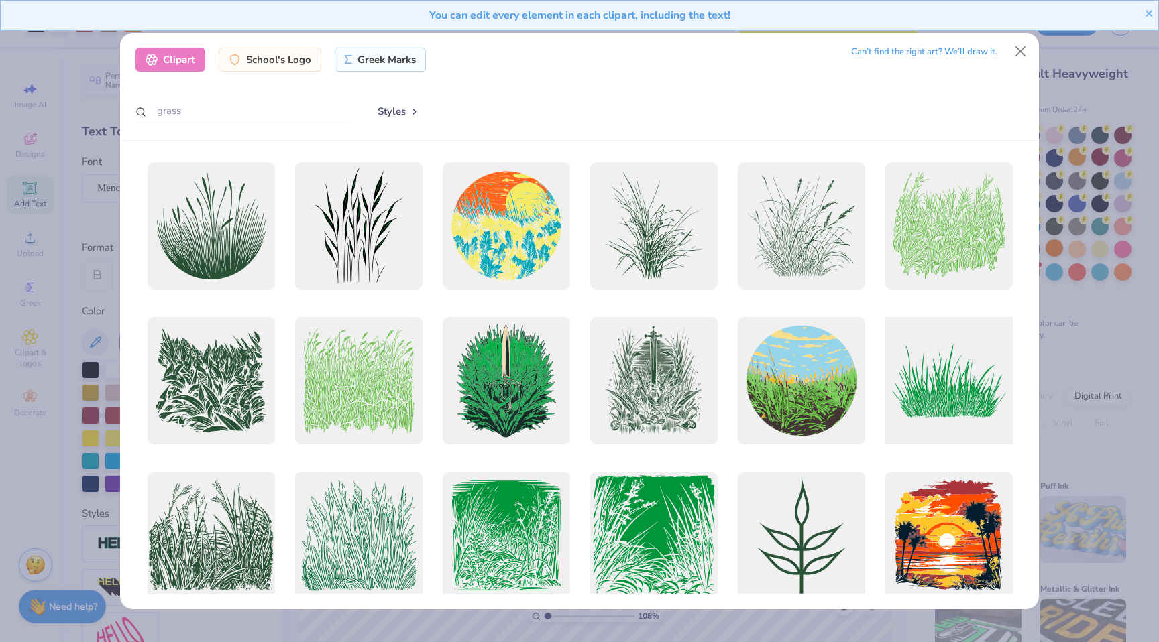
click at [969, 358] on div at bounding box center [949, 381] width 140 height 140
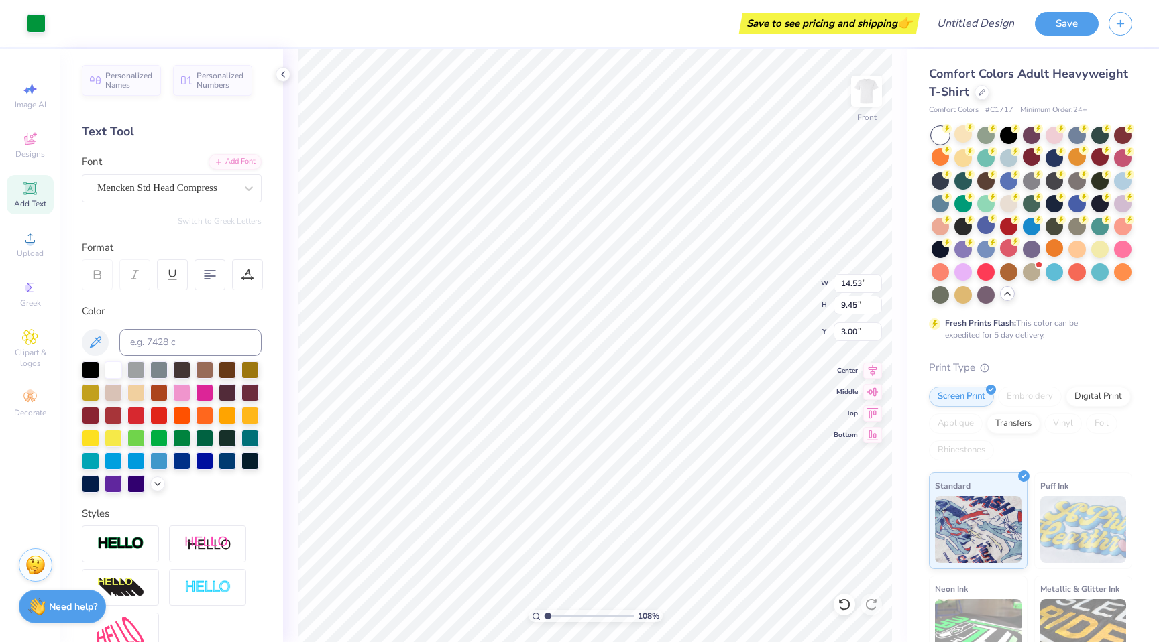
type input "3.83"
type input "2.49"
click at [550, 624] on li "Send to Back" at bounding box center [533, 626] width 105 height 26
type input "11.51"
type input "3.44"
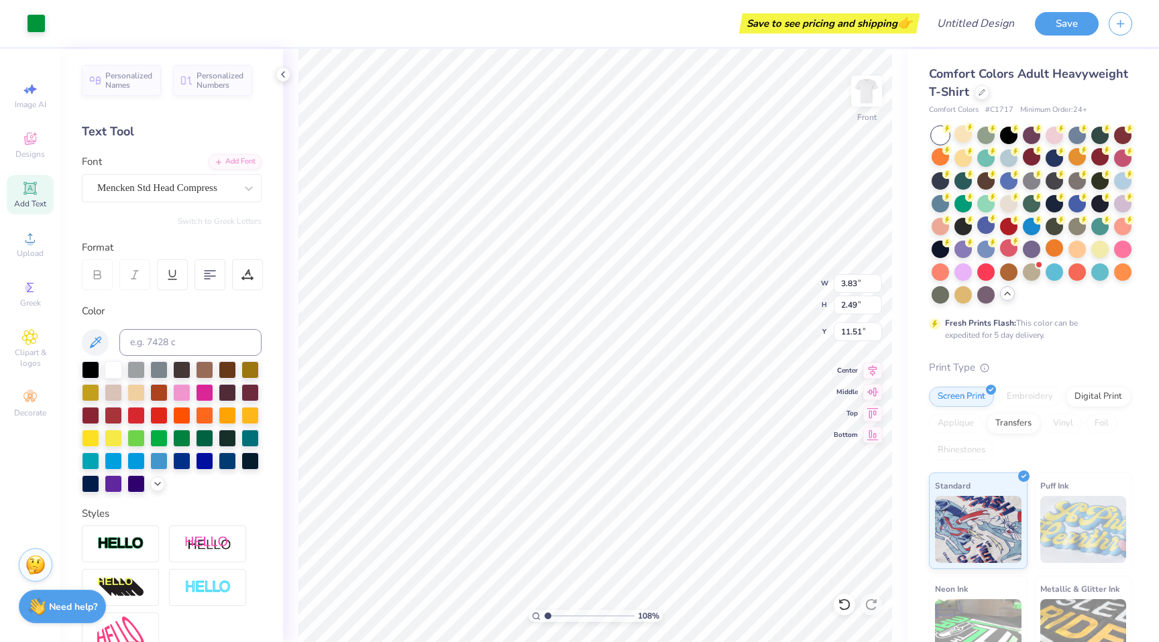
type input "2.23"
type input "11.77"
click at [616, 622] on li "Send to Back" at bounding box center [601, 626] width 105 height 26
type input "7.02"
click at [765, 624] on li "Send to Back" at bounding box center [764, 626] width 105 height 26
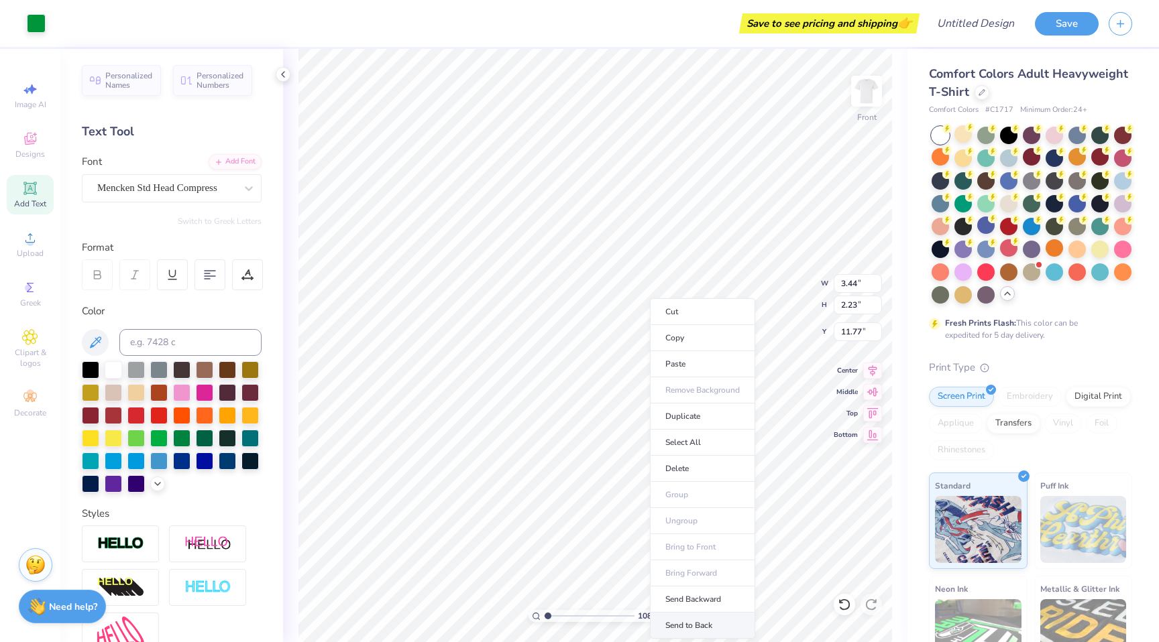
click at [700, 628] on li "Send to Back" at bounding box center [702, 626] width 105 height 26
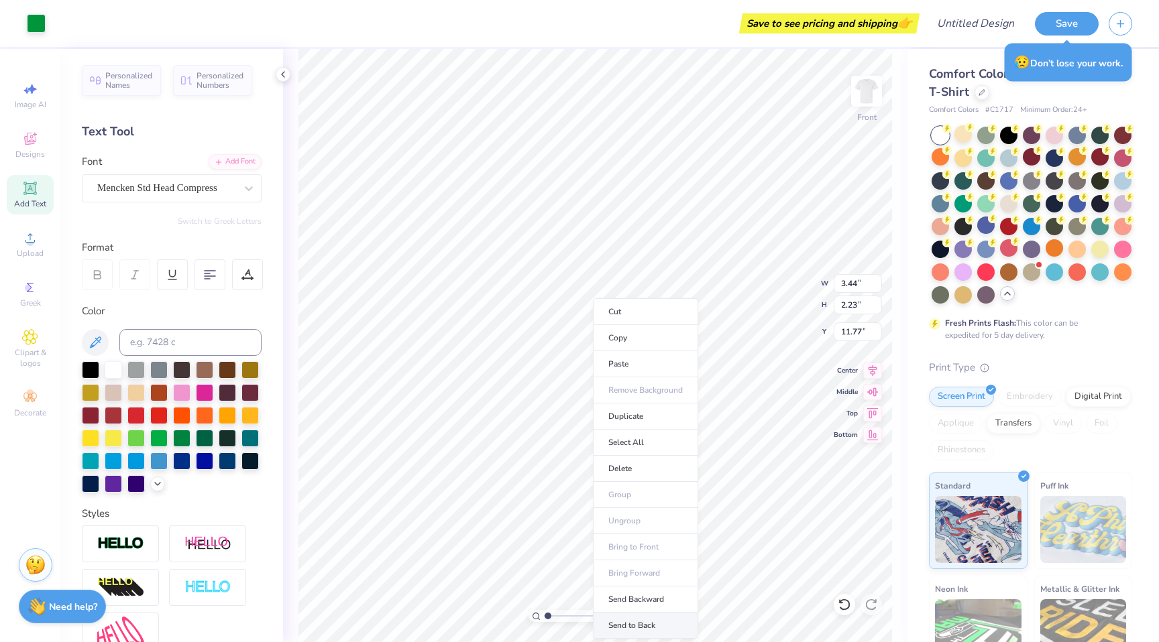
click at [637, 618] on li "Send to Back" at bounding box center [645, 626] width 105 height 26
click at [598, 626] on li "Send to Back" at bounding box center [597, 626] width 105 height 26
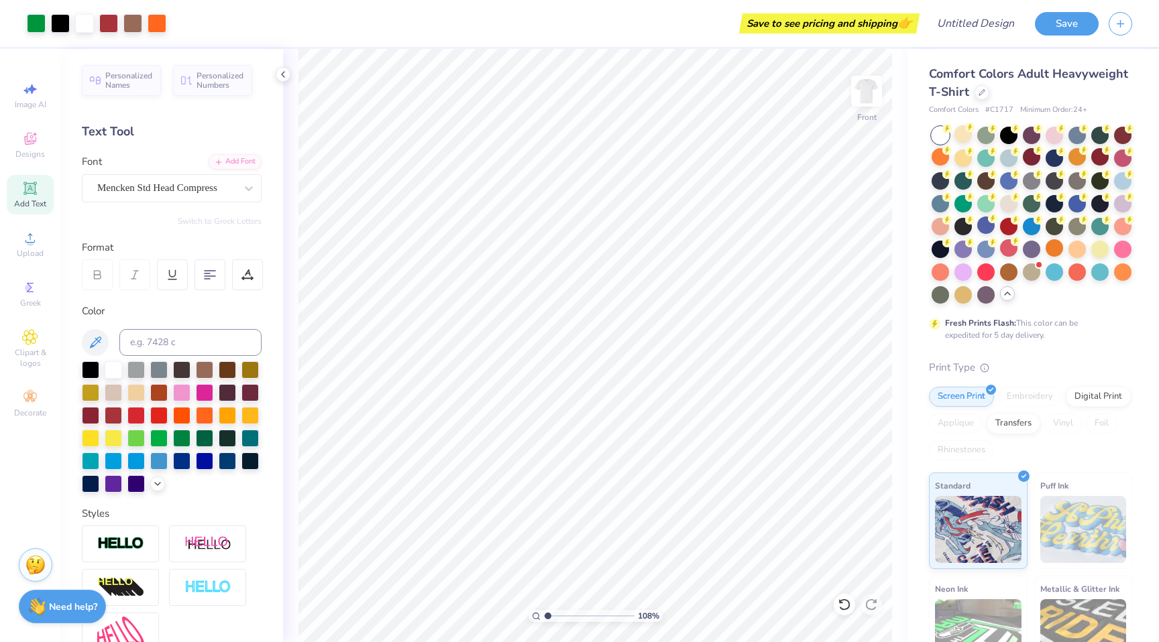
click at [37, 197] on div "Add Text" at bounding box center [30, 195] width 47 height 40
type input "14.00"
click at [92, 369] on div at bounding box center [90, 368] width 17 height 17
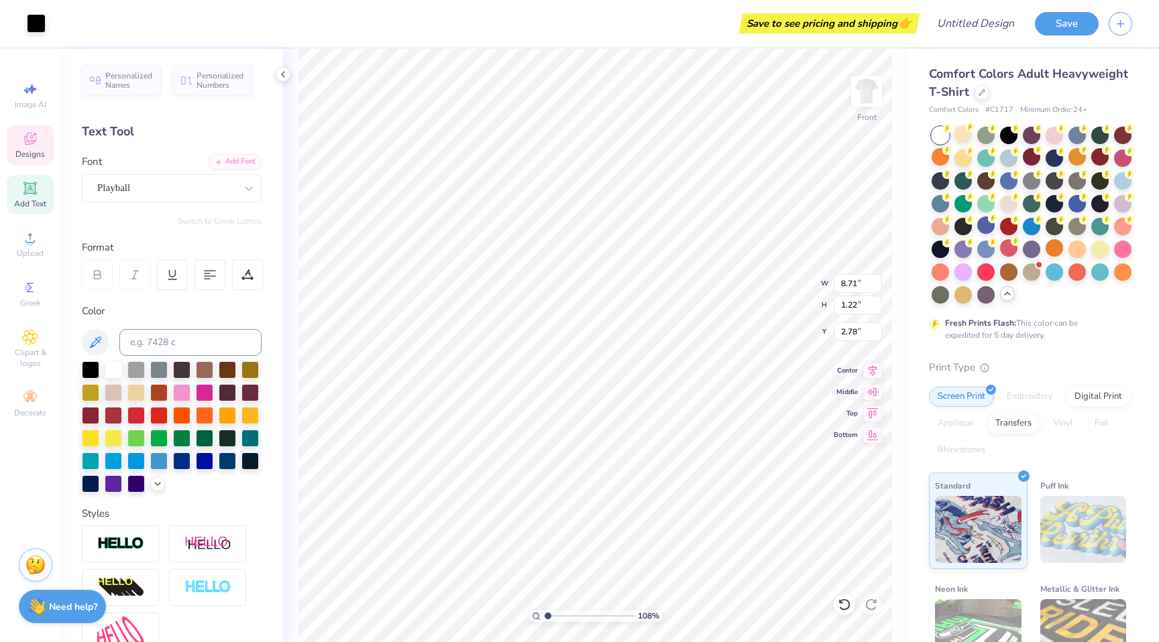
type input "2.79"
type textarea "[US_STATE] Tech"
type input "14.74"
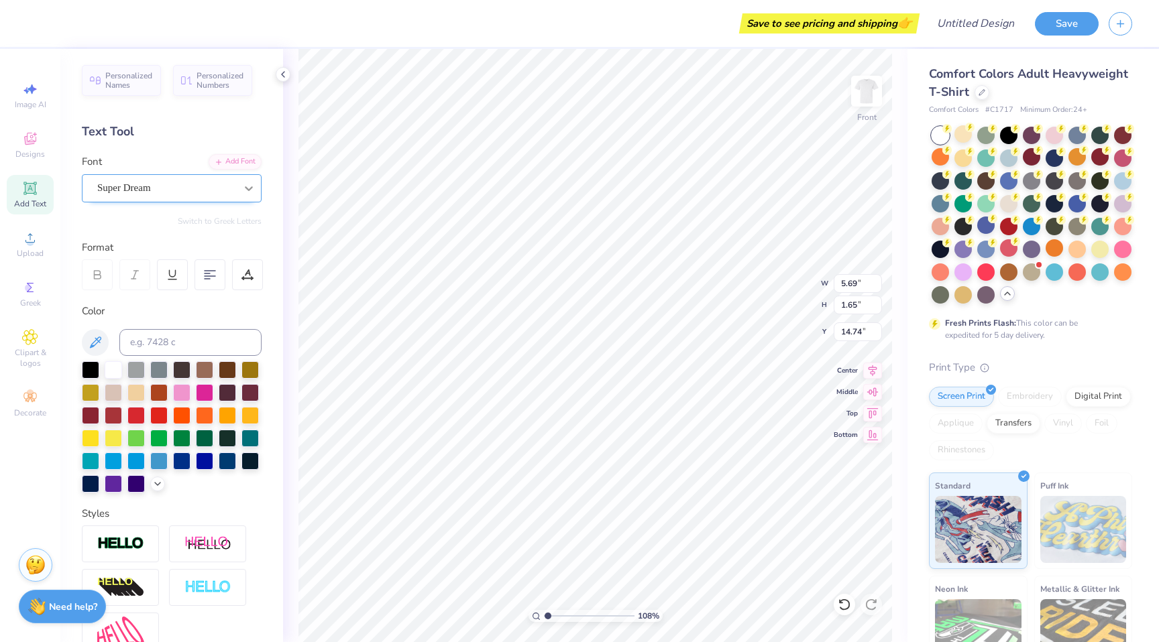
type textarea "Tau Kappa Epsilon"
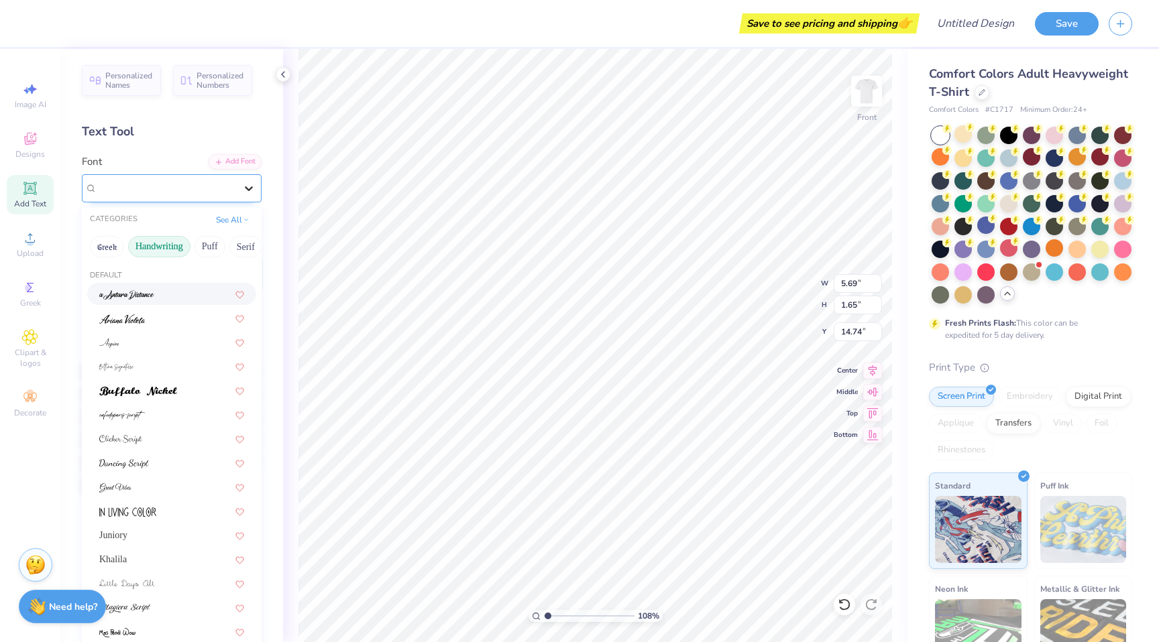
click at [242, 185] on icon at bounding box center [248, 188] width 13 height 13
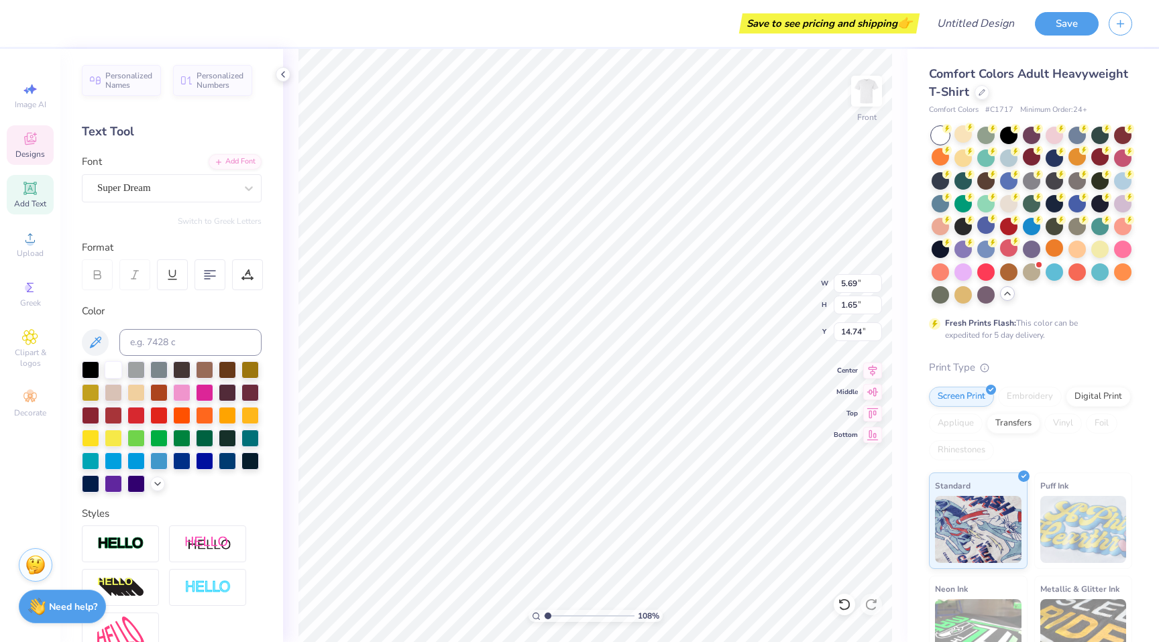
type input "14.53"
type input "4.48"
type input "3.73"
type input "1.64"
type input "14.74"
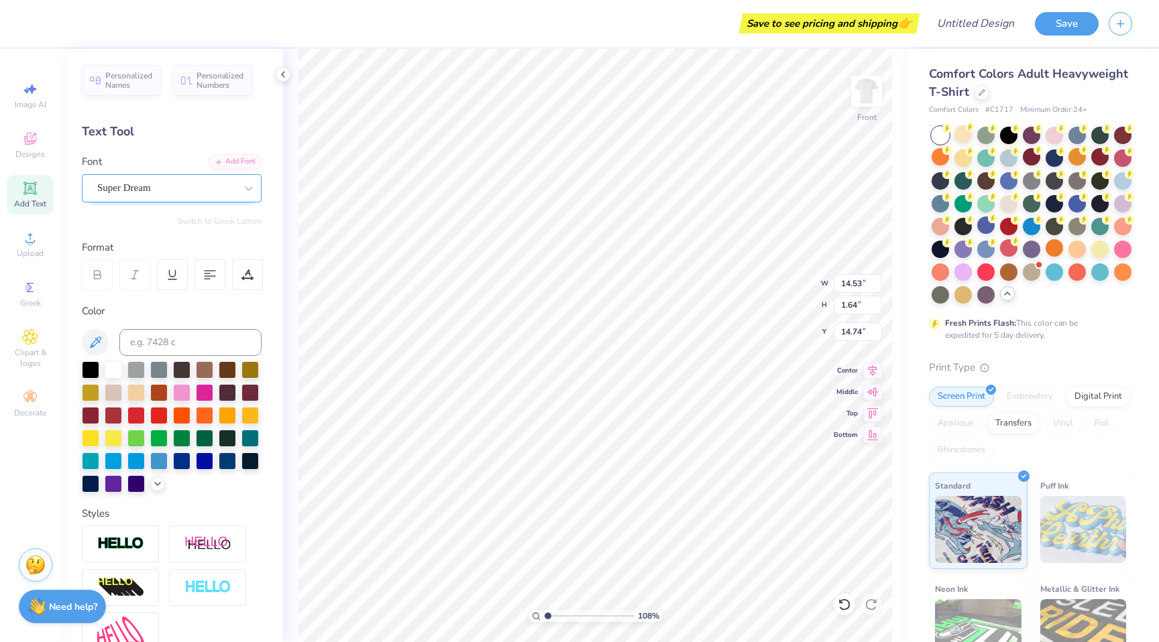
click at [214, 192] on div "Super Dream" at bounding box center [166, 188] width 141 height 21
type input "m"
type input "4.48"
type input "3.74"
type input "1.64"
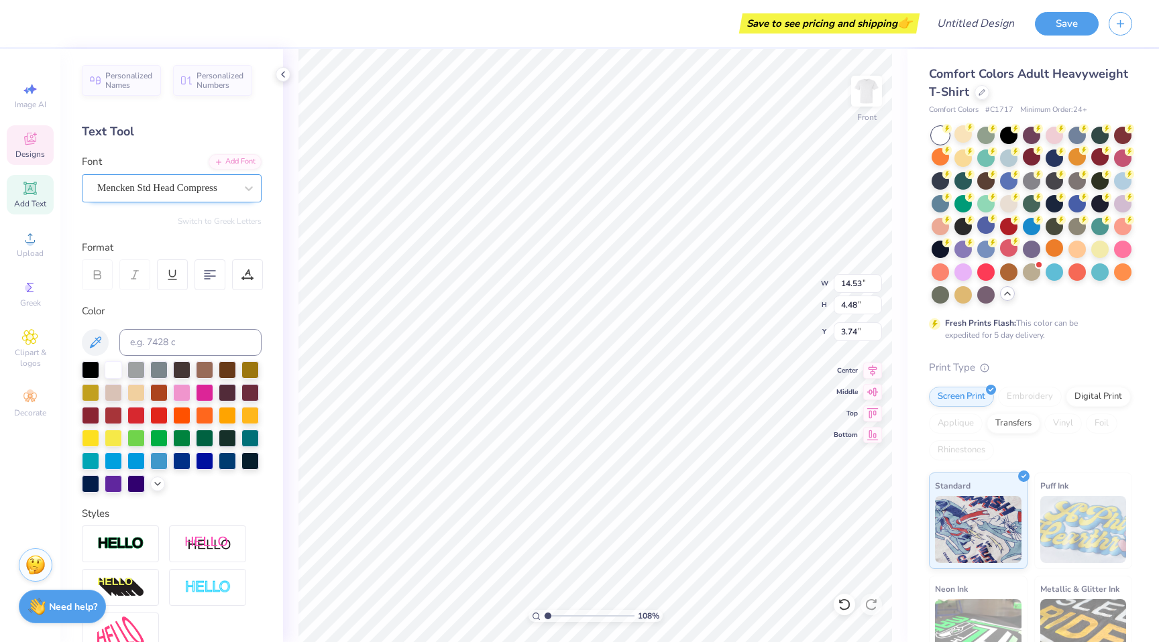
type input "14.74"
click at [107, 180] on div "Super Dream" at bounding box center [166, 188] width 141 height 21
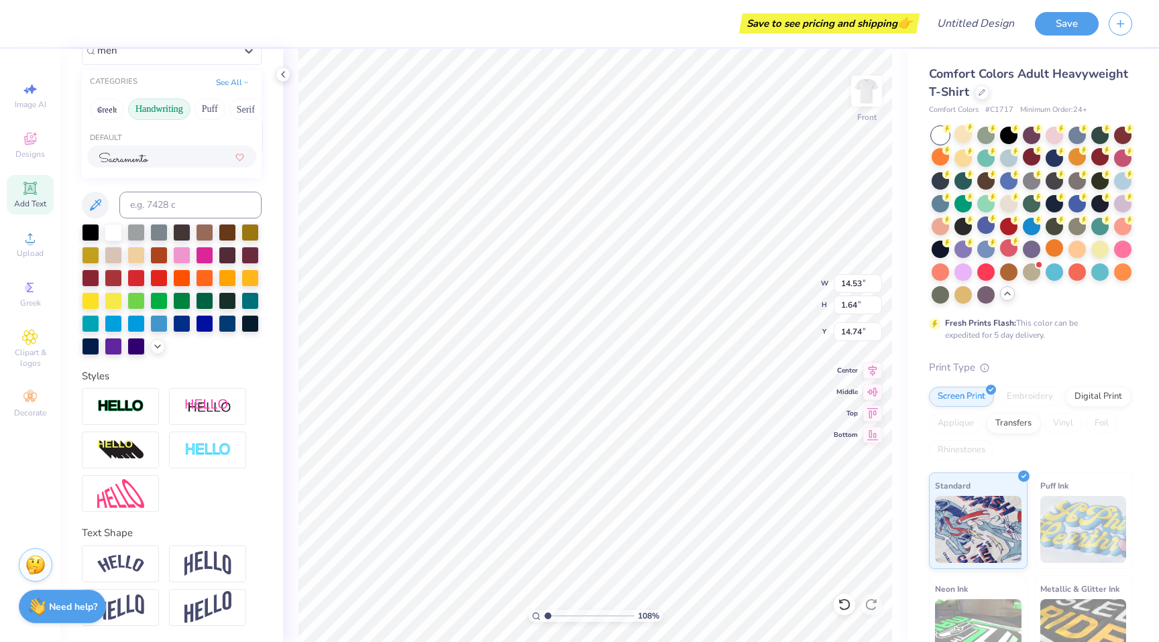
scroll to position [0, 0]
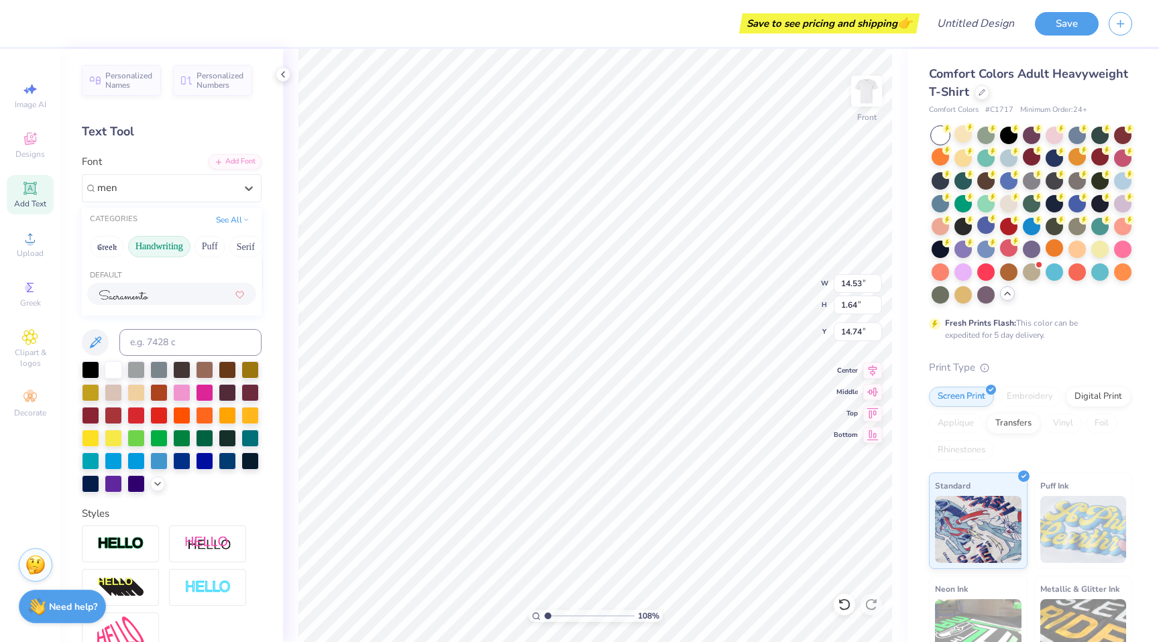
click at [174, 251] on button "Handwriting" at bounding box center [159, 246] width 62 height 21
click at [170, 295] on div "Mencken Std Head Compress" at bounding box center [171, 294] width 145 height 14
type input "men"
type input "8.00"
type input "1.68"
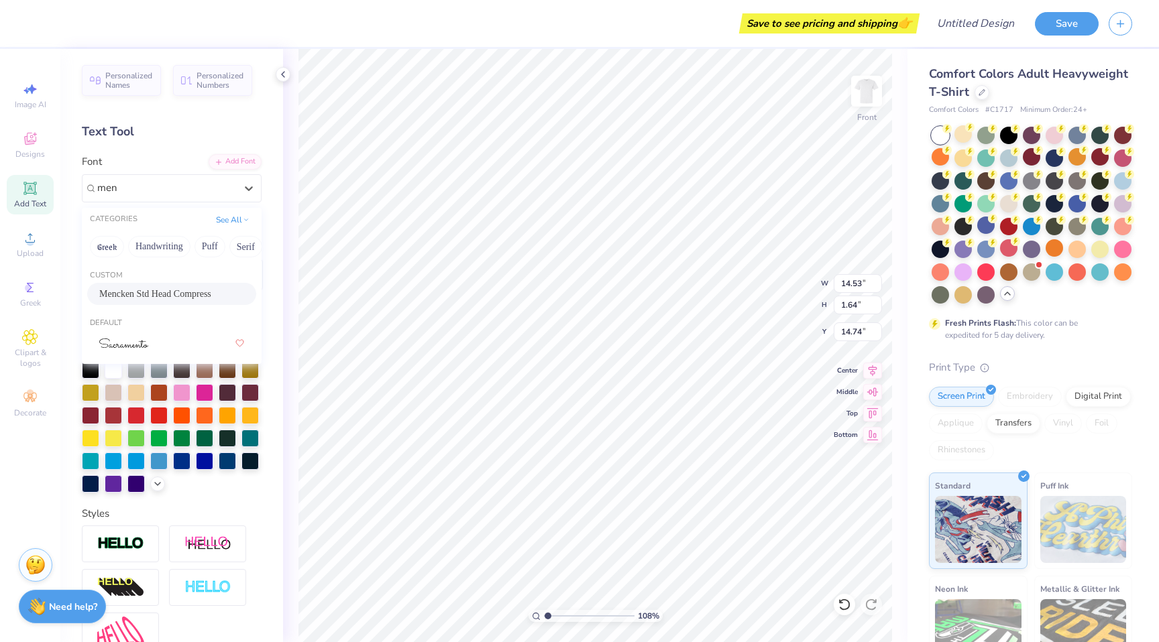
type input "14.72"
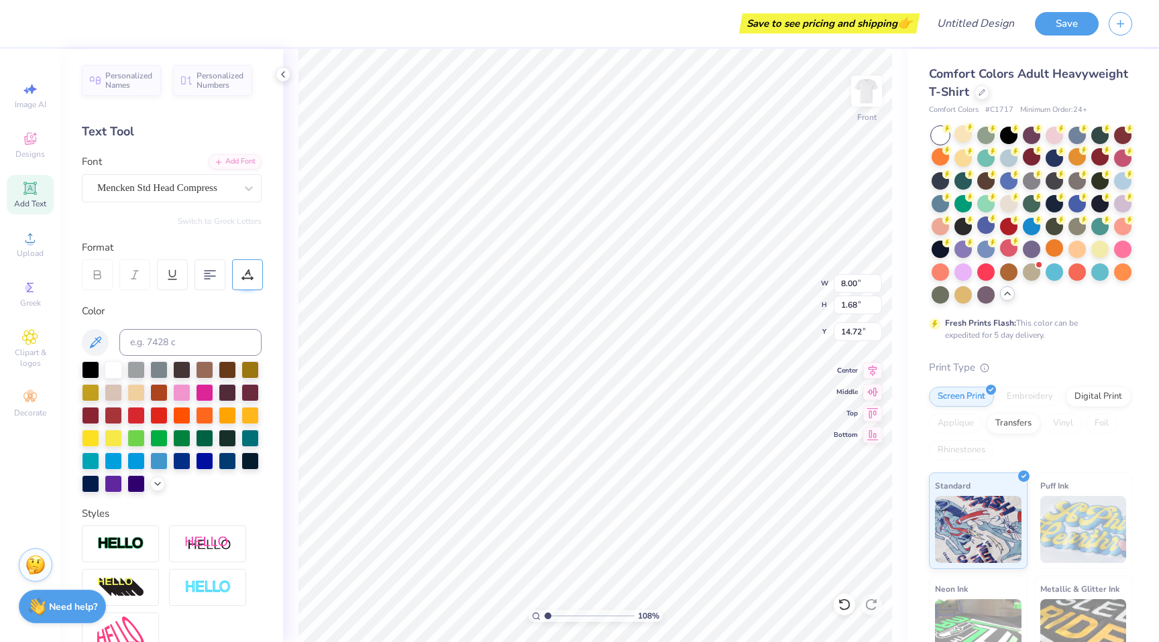
click at [243, 278] on icon at bounding box center [247, 278] width 10 height 0
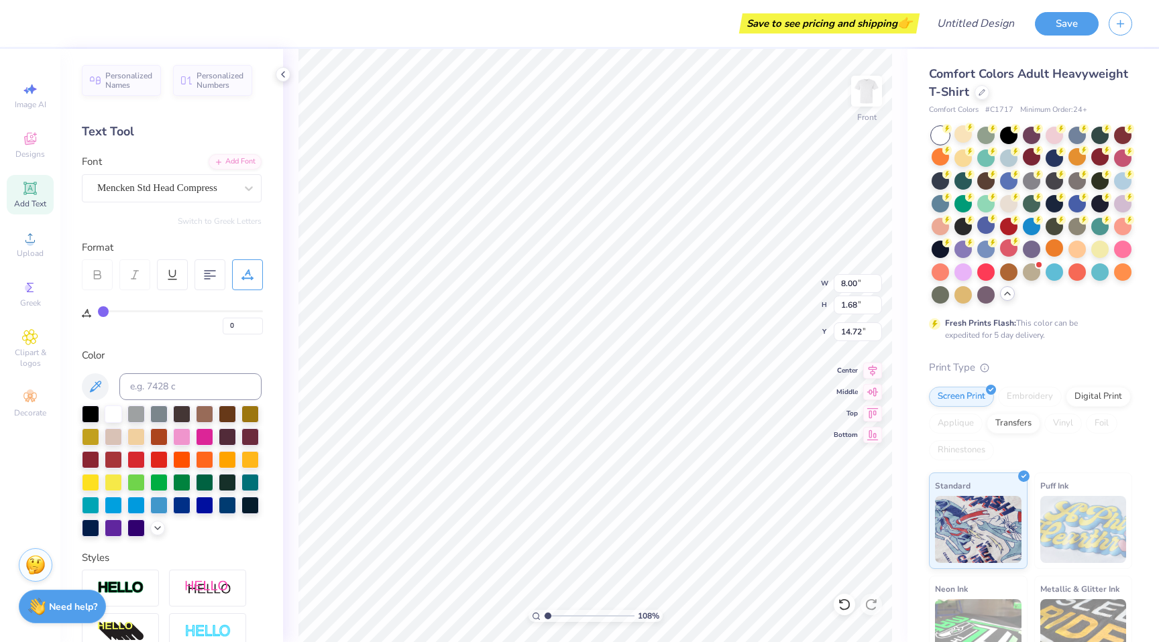
type input "3"
type input "4"
type input "5"
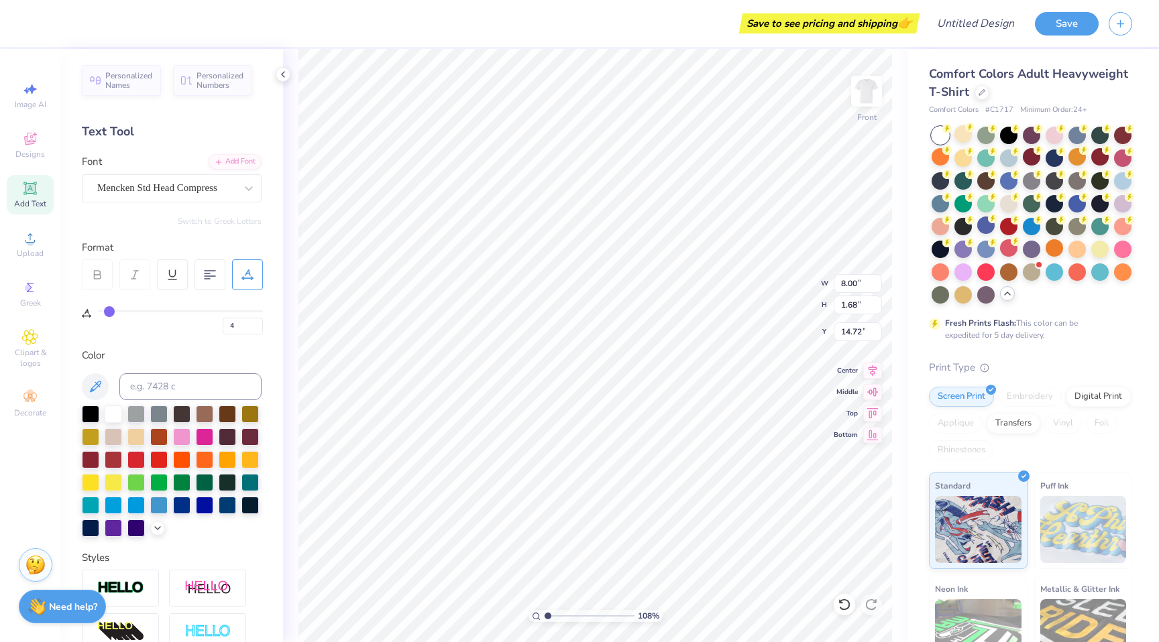
type input "5"
type input "6"
type input "7"
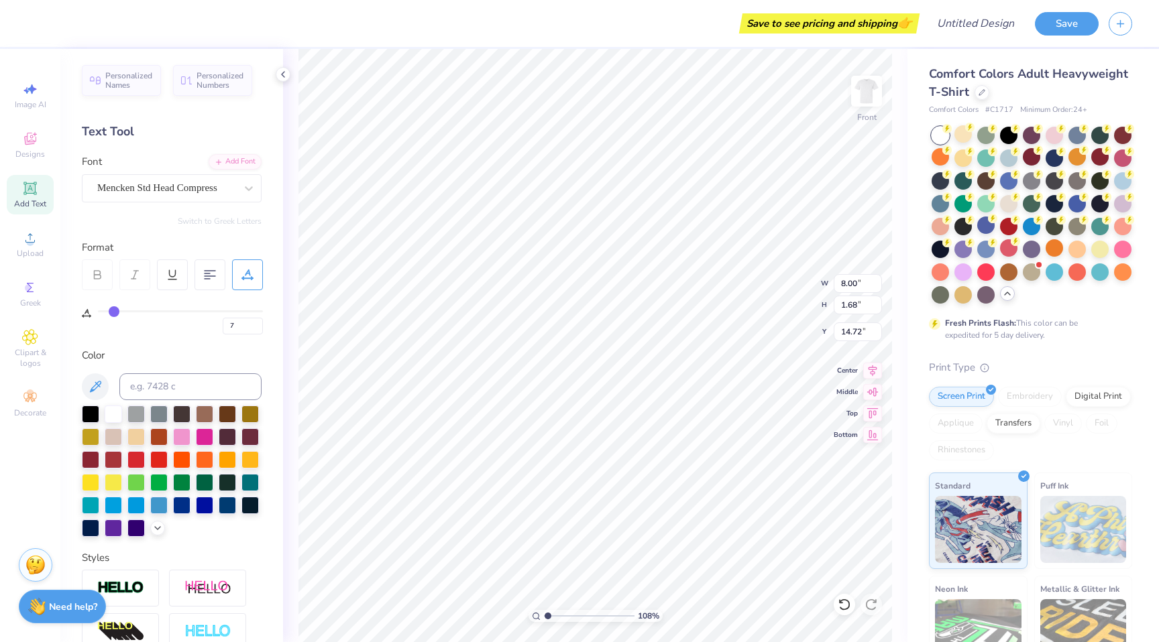
type input "8"
type input "10.27"
drag, startPoint x: 107, startPoint y: 312, endPoint x: 115, endPoint y: 312, distance: 8.0
click at [115, 312] on input "range" at bounding box center [180, 312] width 165 height 2
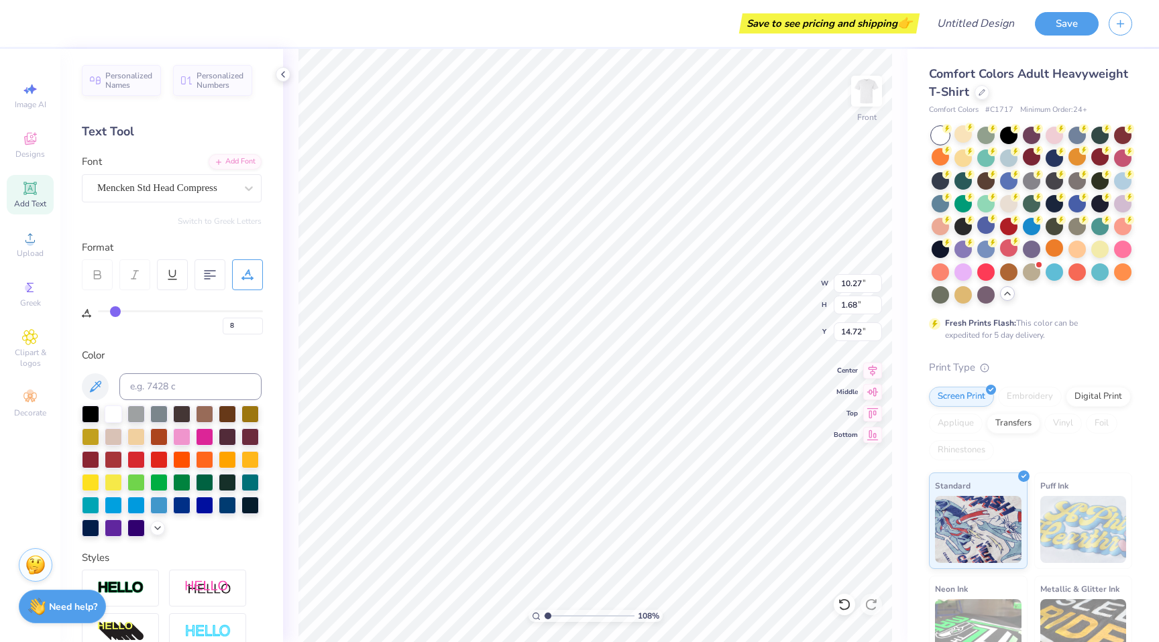
type input "7"
type input "6"
type input "5"
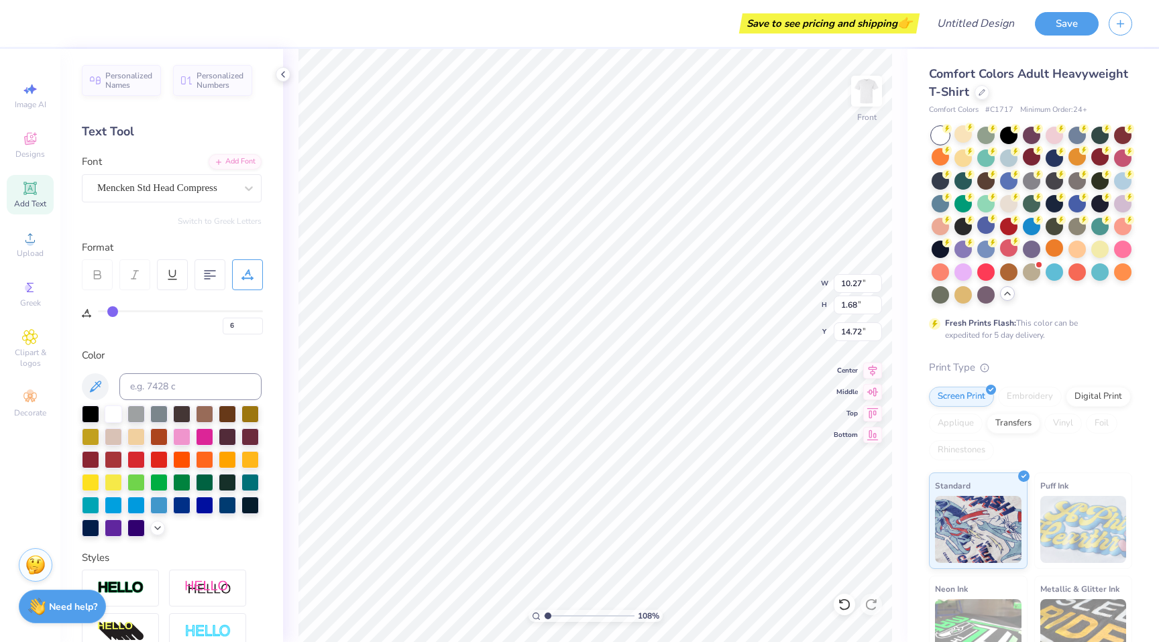
type input "5"
click at [111, 312] on input "range" at bounding box center [180, 312] width 165 height 2
type input "11.42"
type input "2.04"
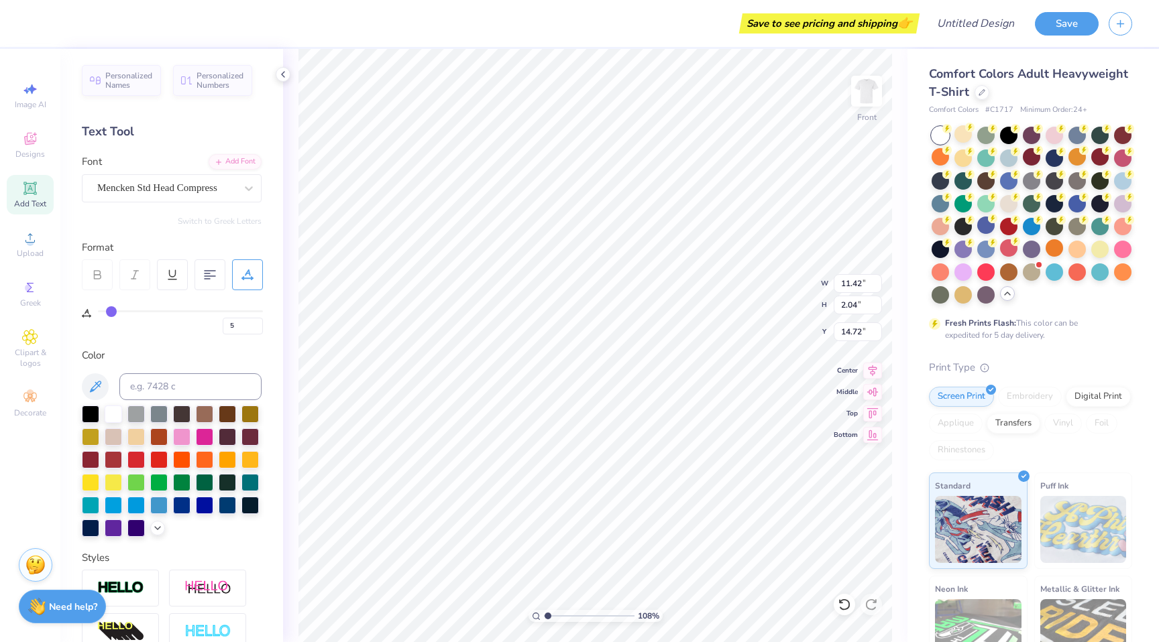
type input "14.58"
click at [105, 273] on div at bounding box center [97, 275] width 31 height 31
click at [154, 185] on div "Mencken Std Head Compress" at bounding box center [166, 188] width 141 height 21
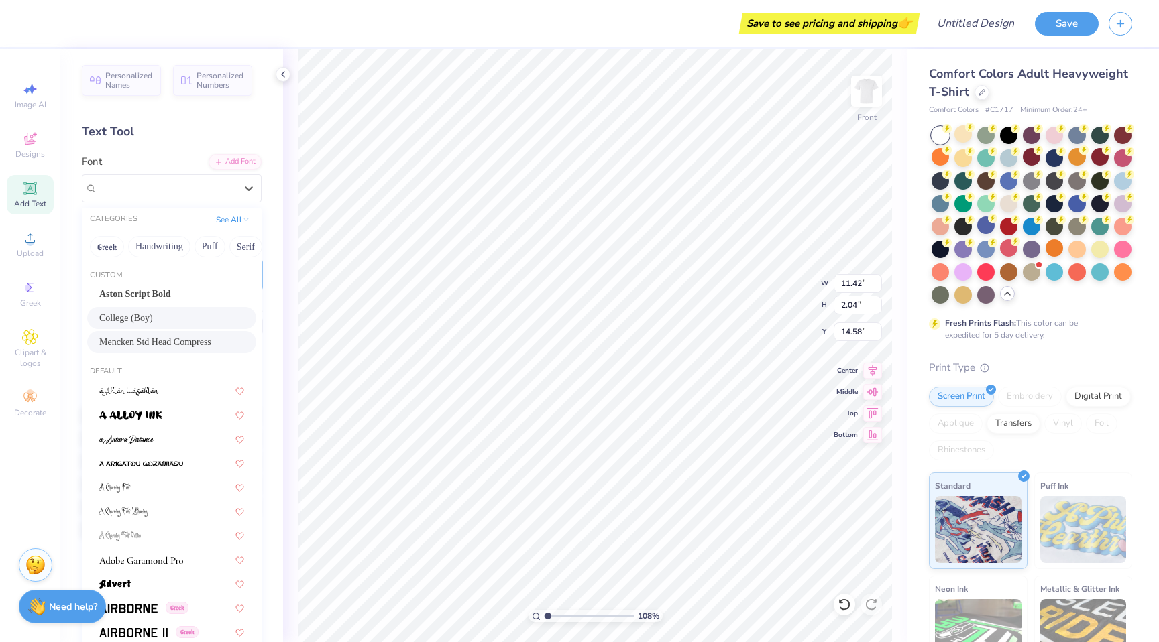
click at [147, 315] on div "College (Boy)" at bounding box center [171, 318] width 145 height 14
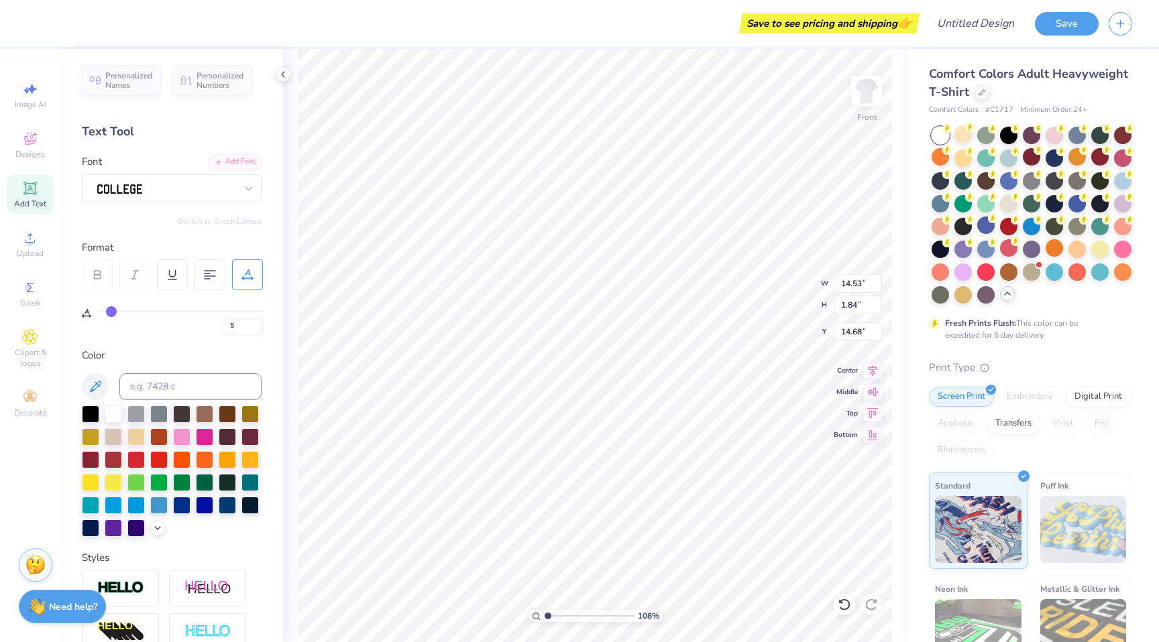
type input "14.53"
type input "1.84"
type input "14.68"
click at [166, 182] on div at bounding box center [166, 188] width 141 height 21
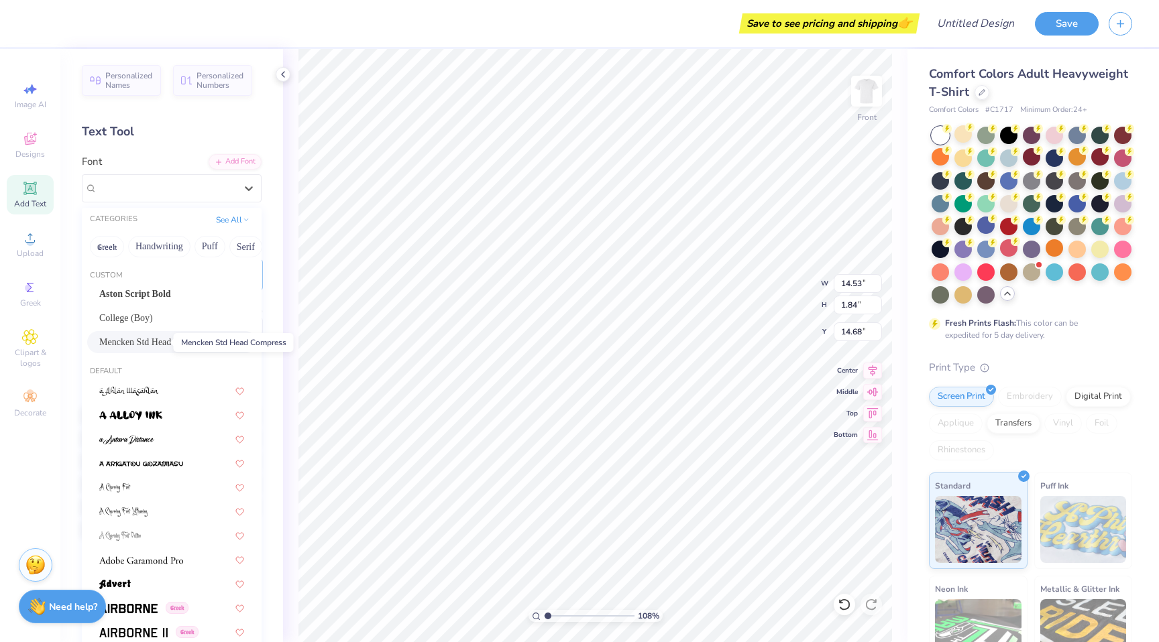
click at [163, 342] on span "Mencken Std Head Compress" at bounding box center [155, 342] width 112 height 14
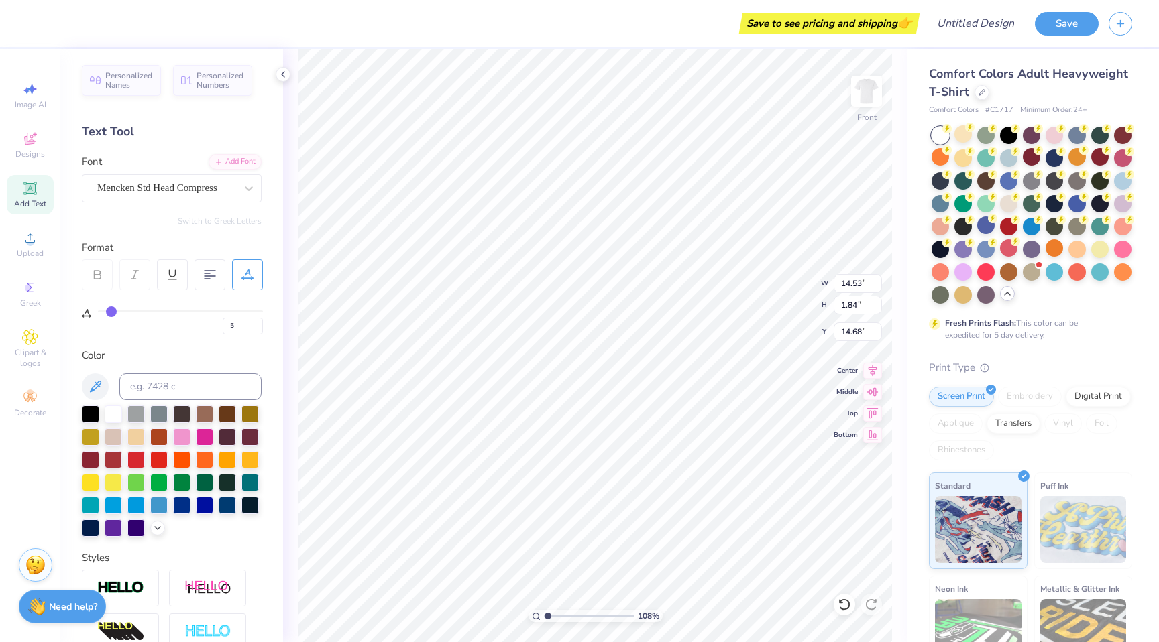
type input "10.55"
type input "1.89"
type input "14.66"
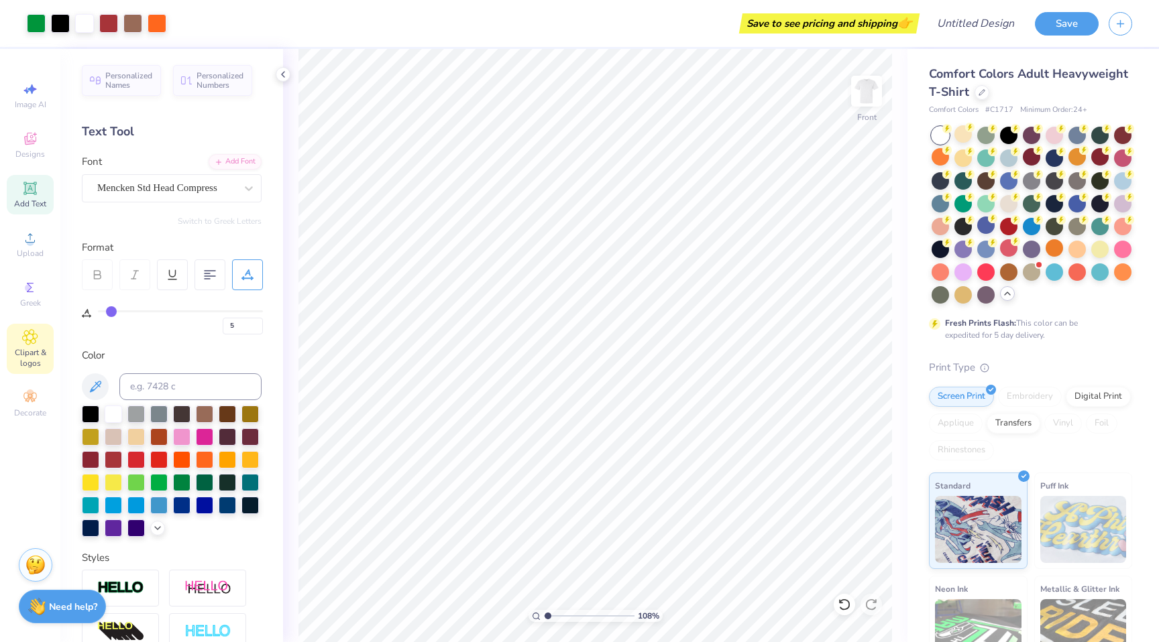
click at [32, 351] on span "Clipart & logos" at bounding box center [30, 357] width 47 height 21
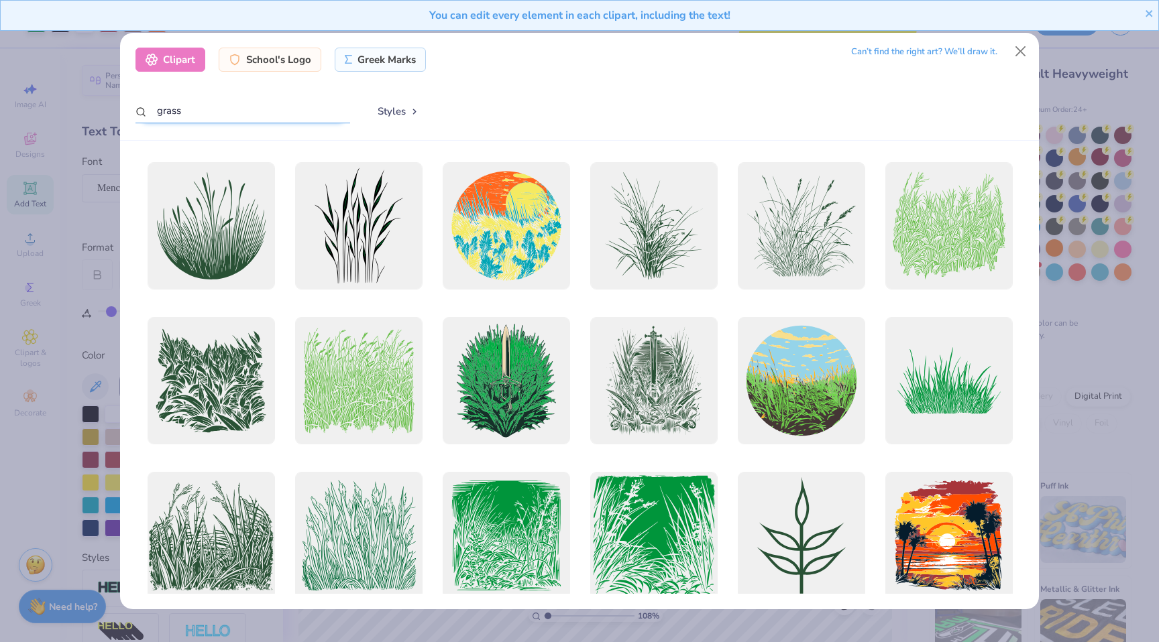
click at [248, 113] on input "grass" at bounding box center [242, 111] width 215 height 25
click at [249, 113] on input "grass" at bounding box center [242, 111] width 215 height 25
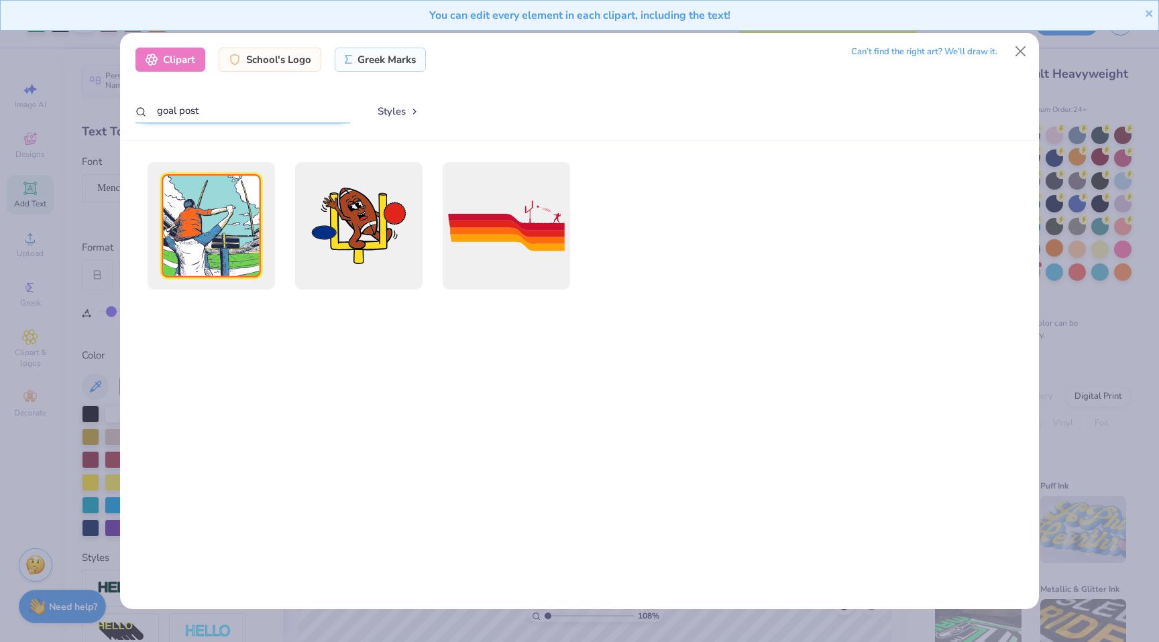
click at [254, 116] on input "goal post" at bounding box center [242, 111] width 215 height 25
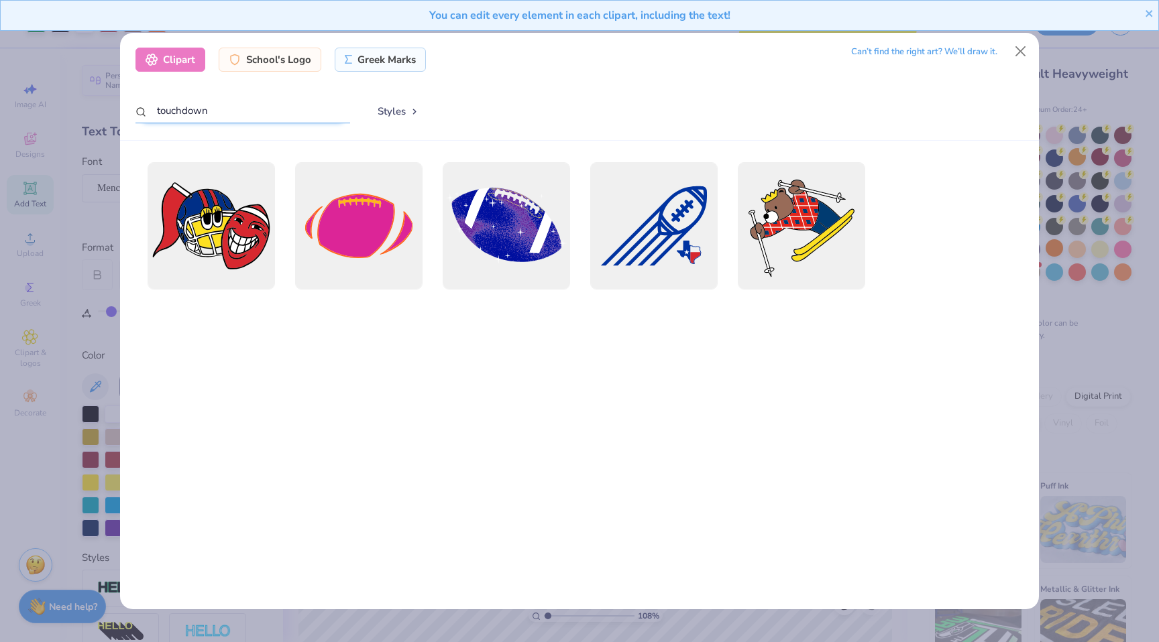
click at [251, 120] on input "touchdown" at bounding box center [242, 111] width 215 height 25
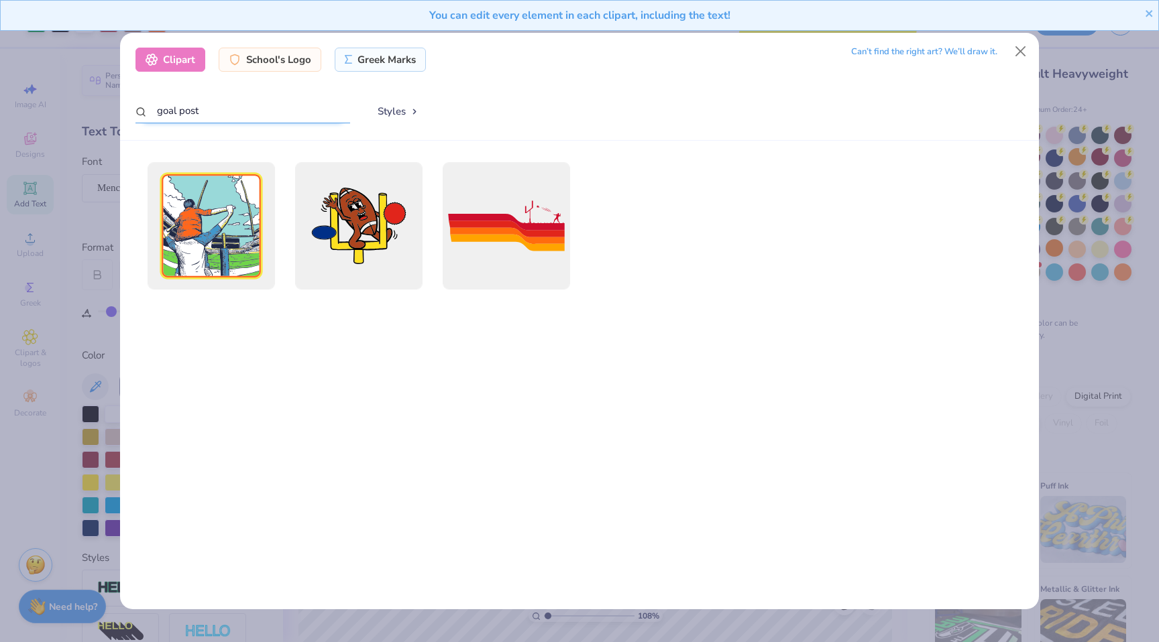
type input "goal post"
click at [412, 117] on button "Styles" at bounding box center [399, 111] width 70 height 25
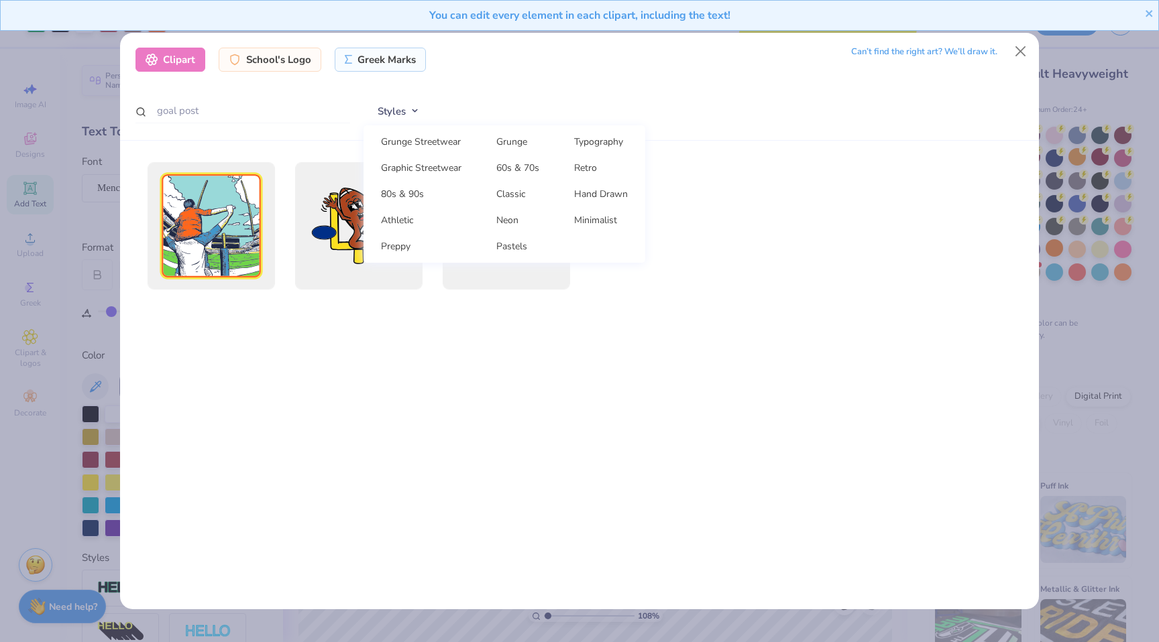
click at [410, 117] on button "Styles" at bounding box center [399, 111] width 70 height 25
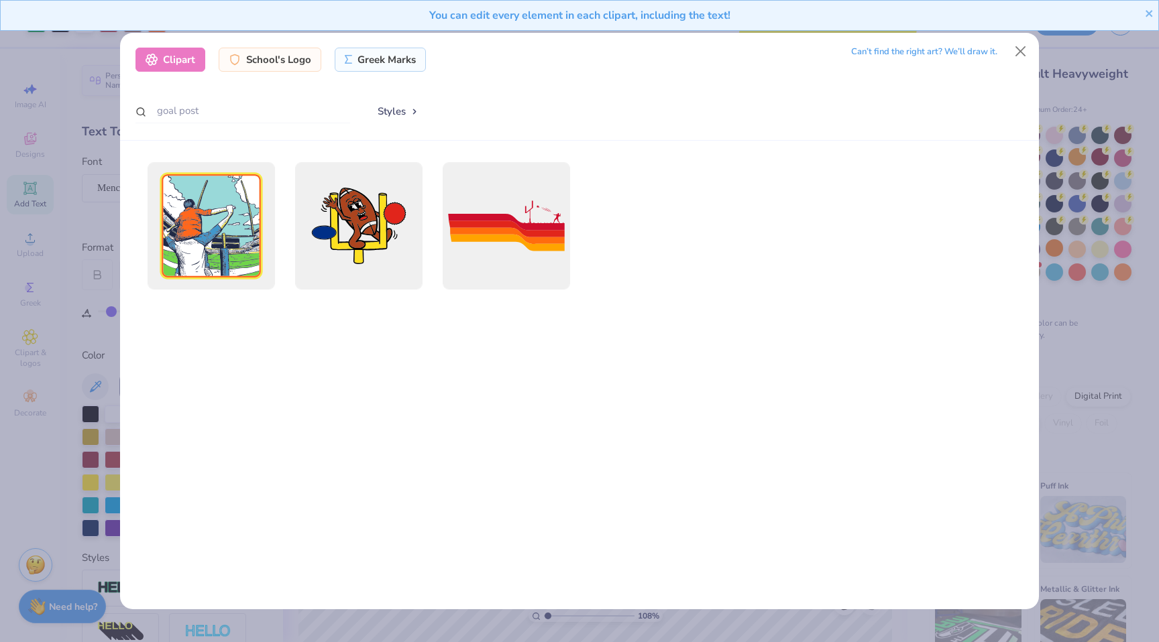
click at [890, 48] on div "Can’t find the right art? We’ll draw it." at bounding box center [924, 51] width 146 height 23
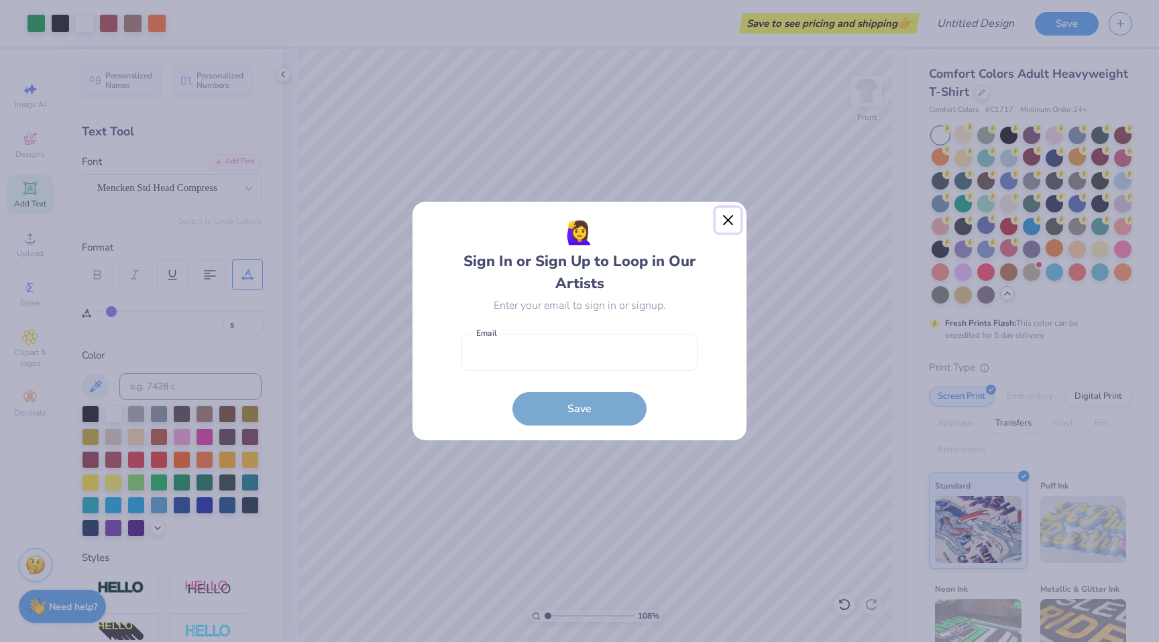
click at [732, 221] on button "Close" at bounding box center [728, 220] width 25 height 25
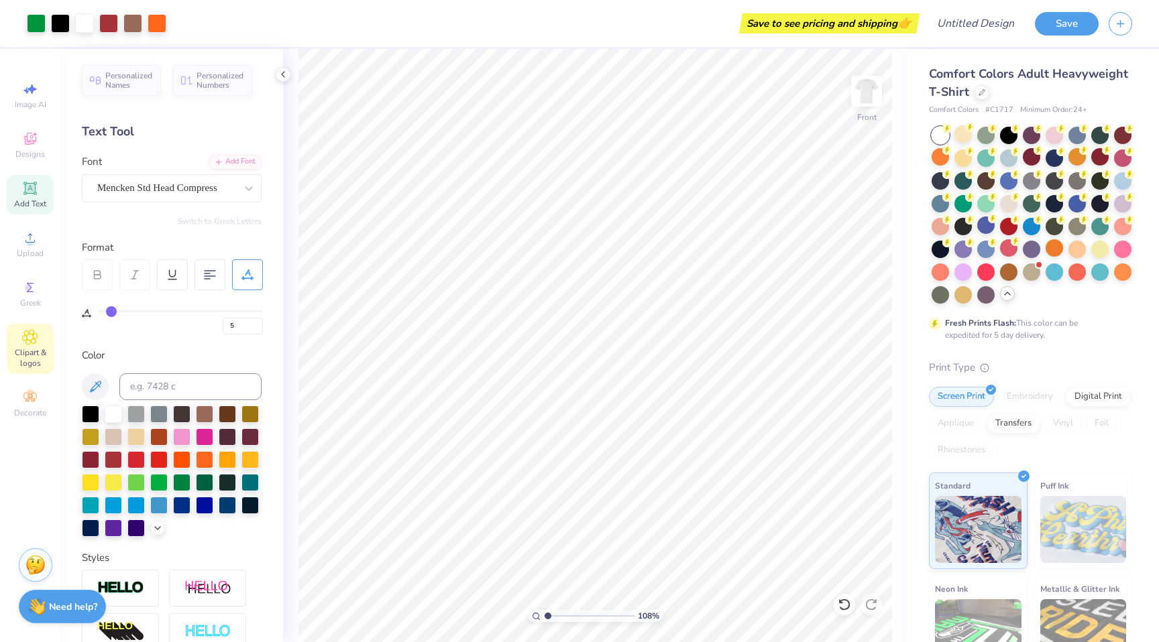
click at [47, 357] on span "Clipart & logos" at bounding box center [30, 357] width 47 height 21
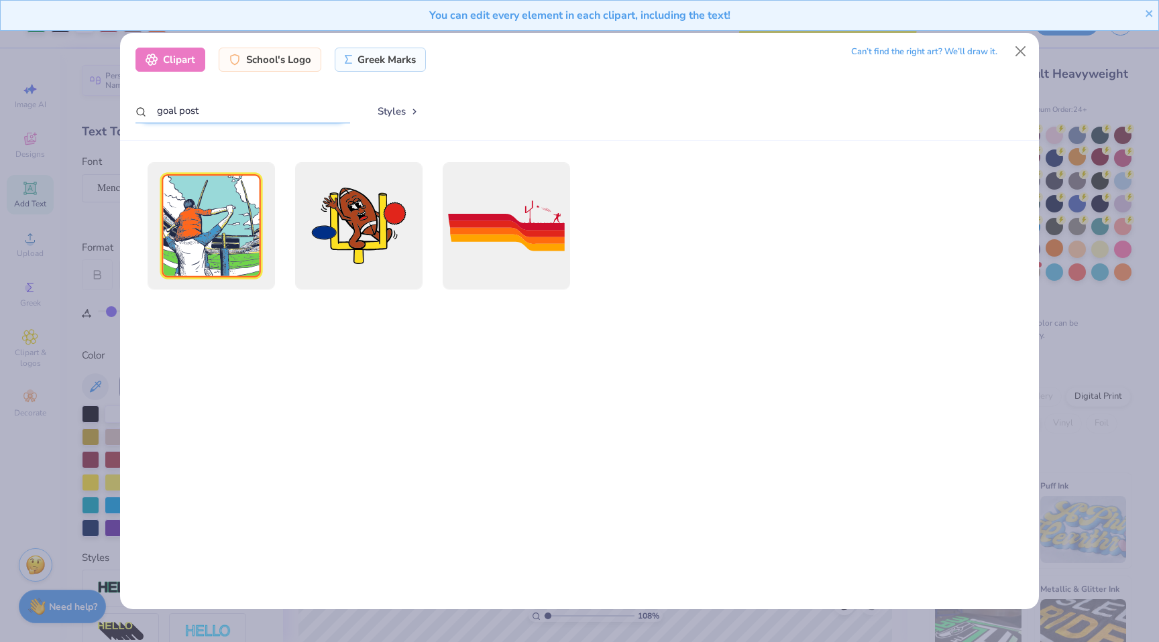
click at [313, 105] on input "goal post" at bounding box center [242, 111] width 215 height 25
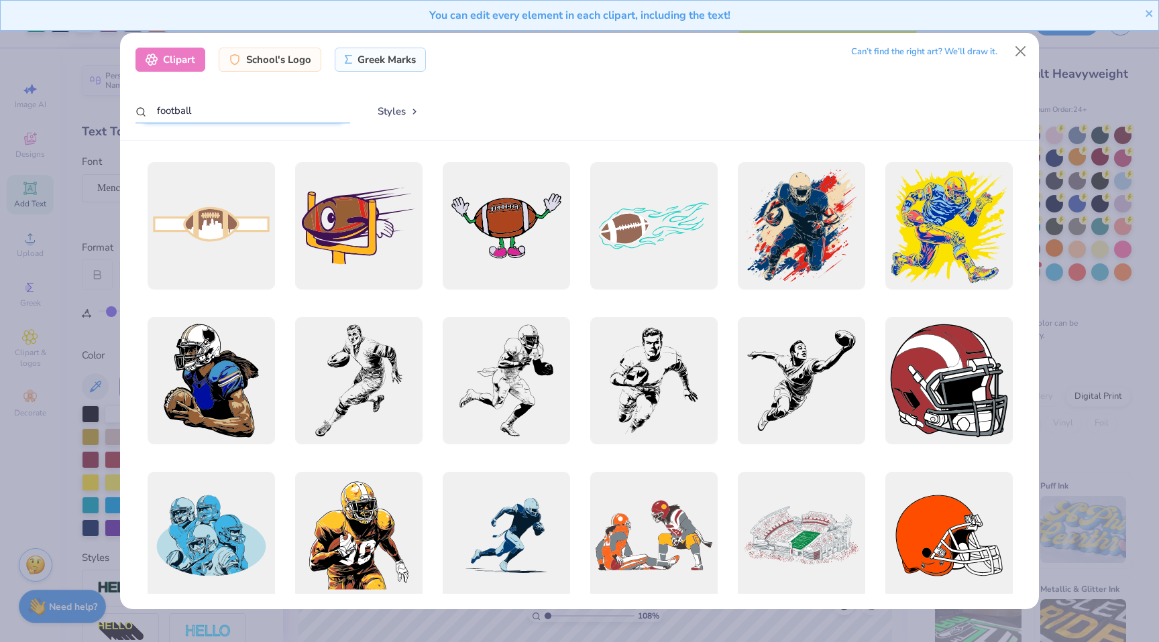
click at [283, 110] on input "football" at bounding box center [242, 111] width 215 height 25
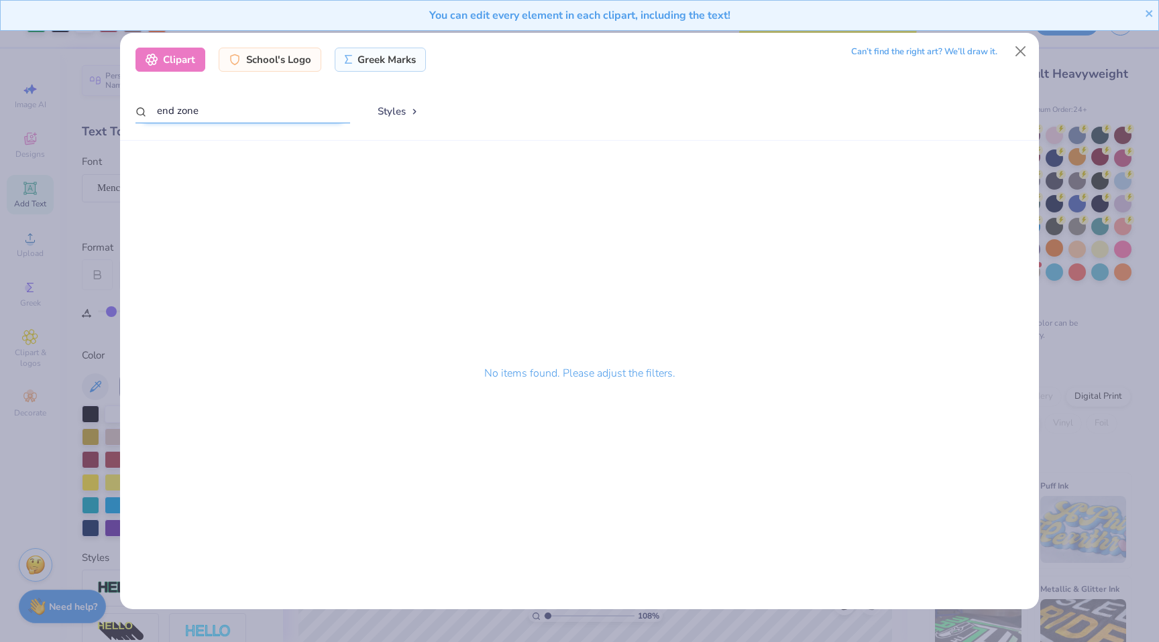
click at [274, 104] on input "end zone" at bounding box center [242, 111] width 215 height 25
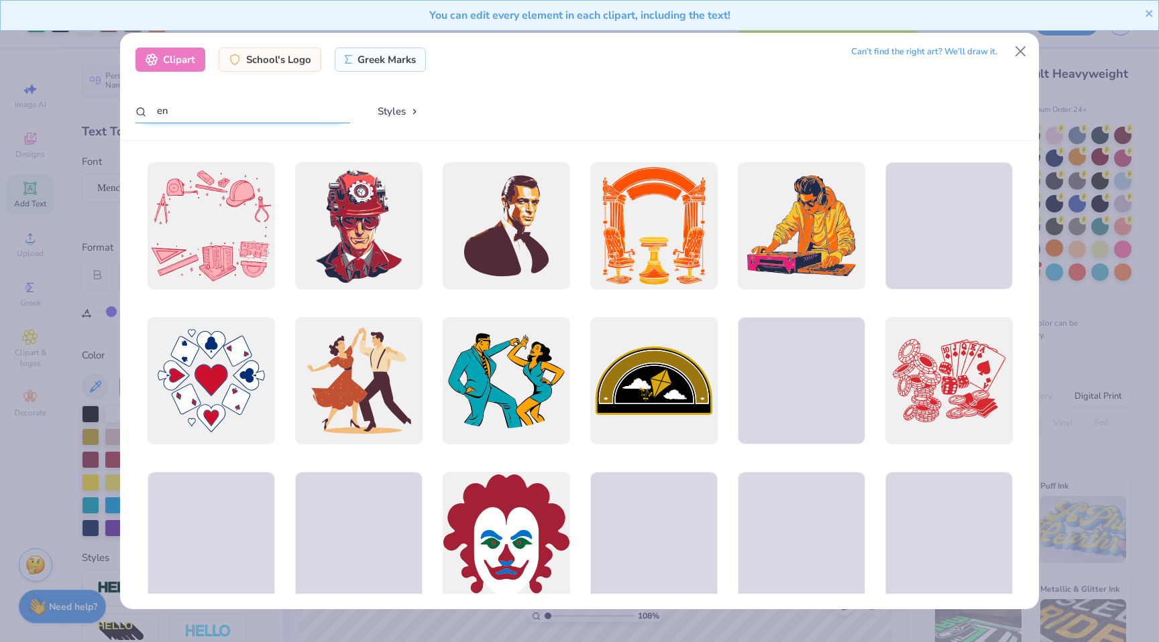
type input "e"
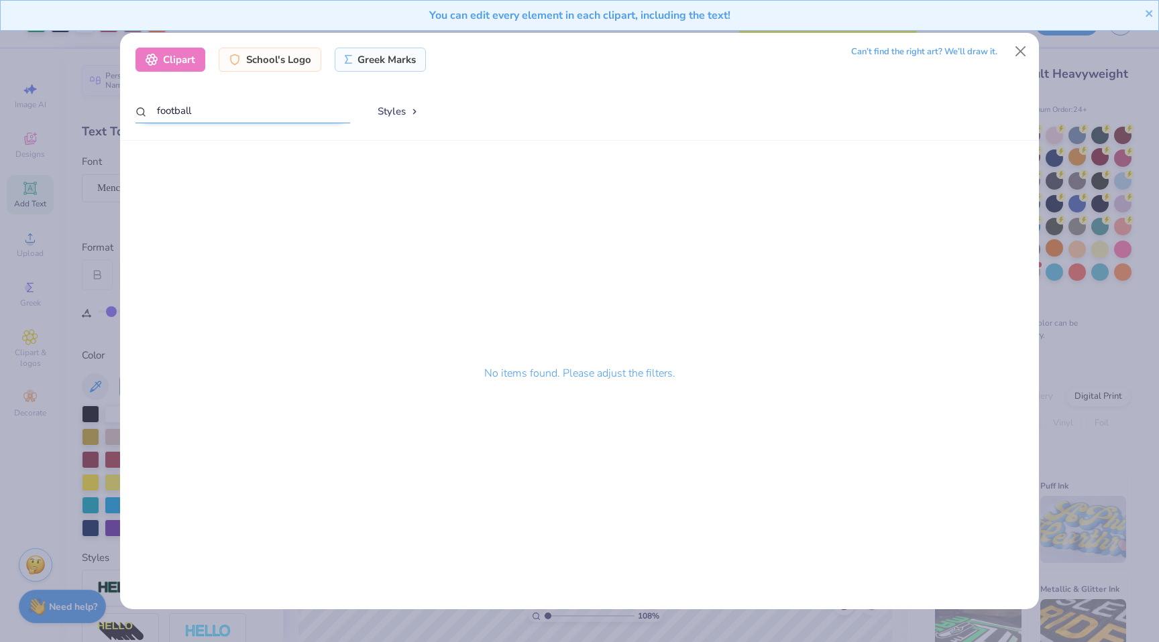
type input "football"
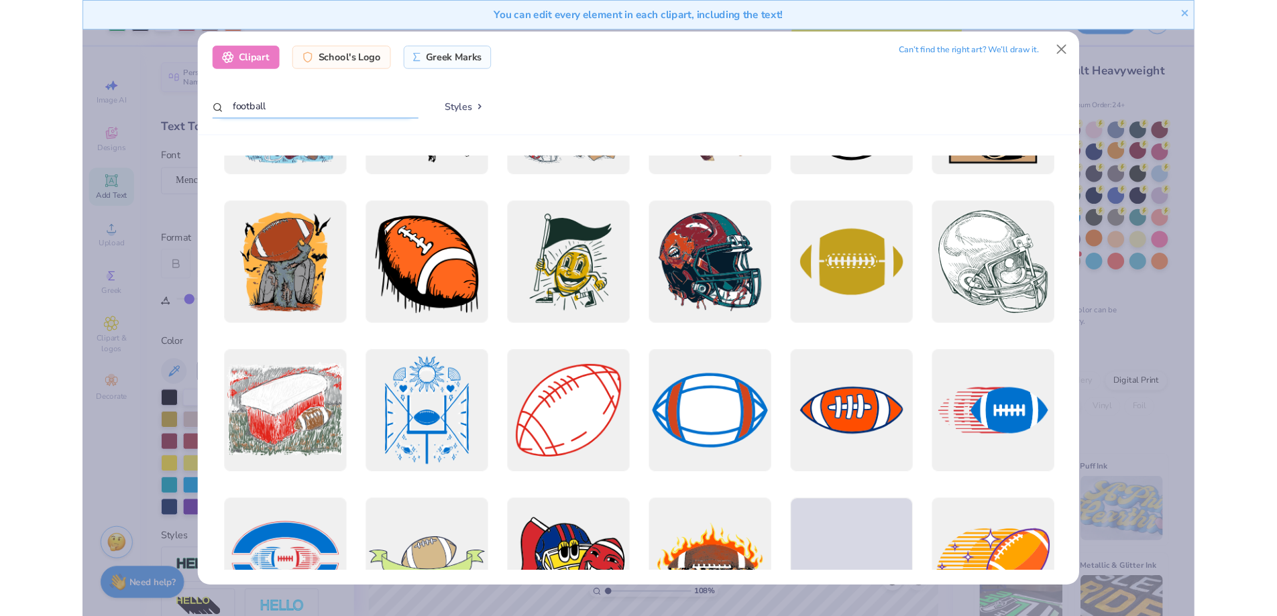
scroll to position [1148, 0]
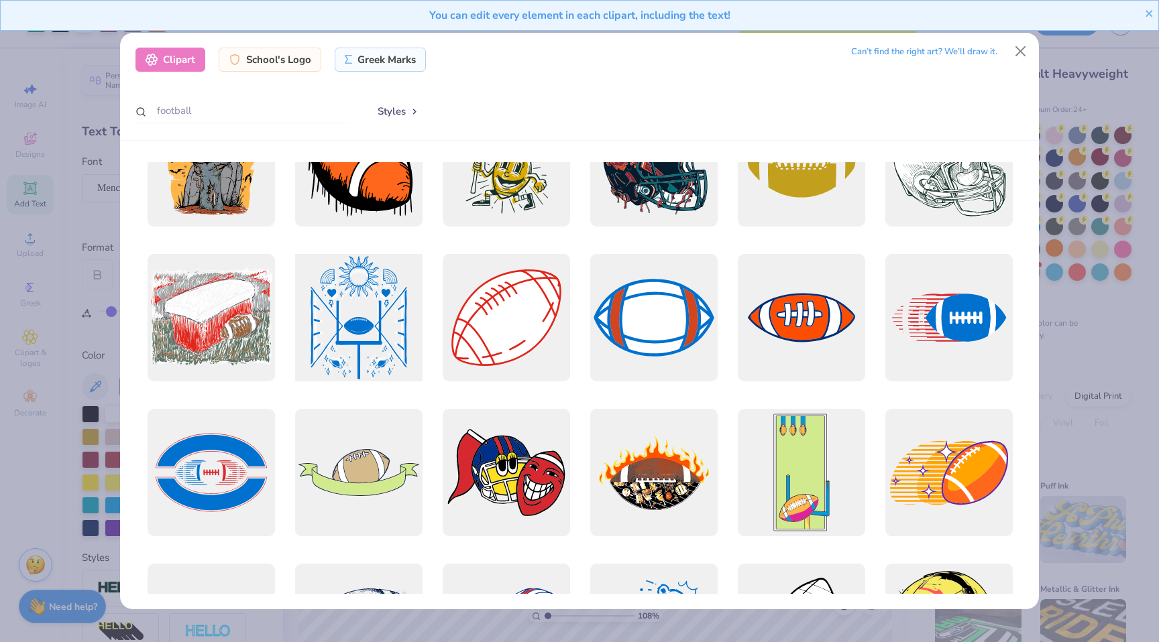
click at [355, 297] on div at bounding box center [358, 318] width 140 height 140
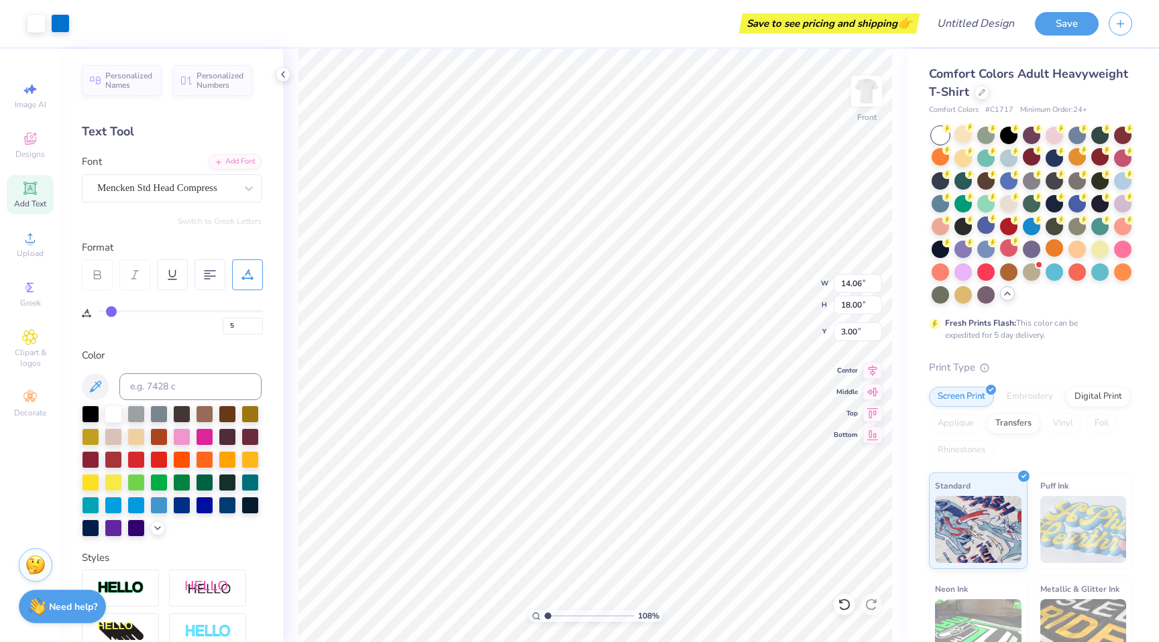
type input "6.39"
type input "5.48"
type input "7.01"
type input "17.16"
click at [56, 25] on div at bounding box center [60, 22] width 19 height 19
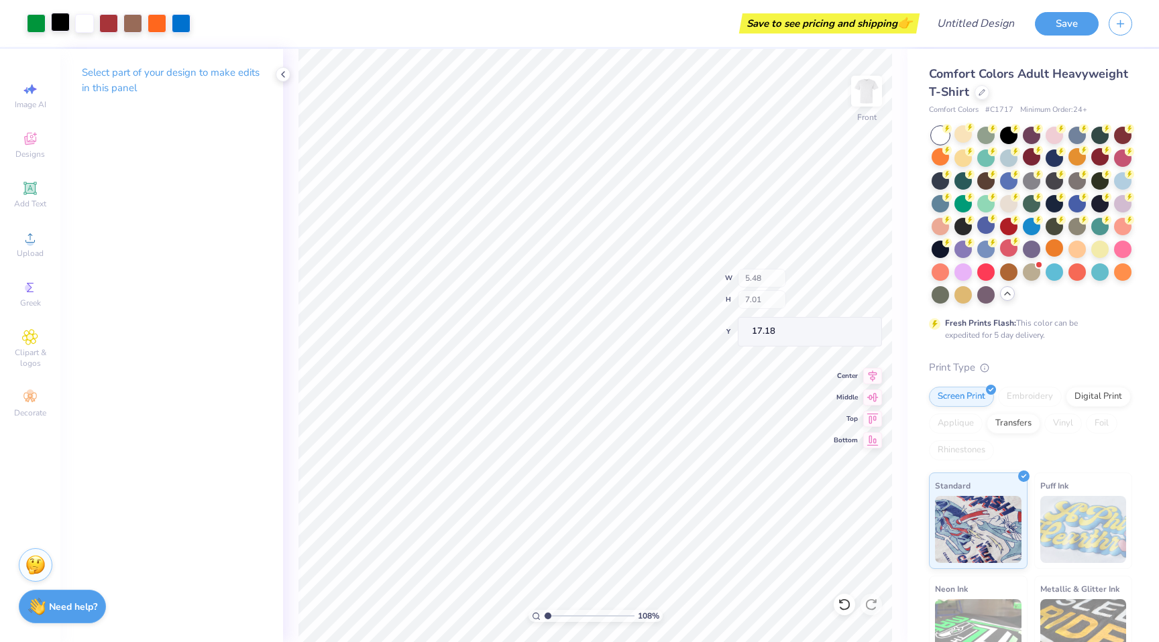
type input "17.18"
type input "16.73"
type input "17.50"
click at [42, 21] on div at bounding box center [36, 22] width 19 height 19
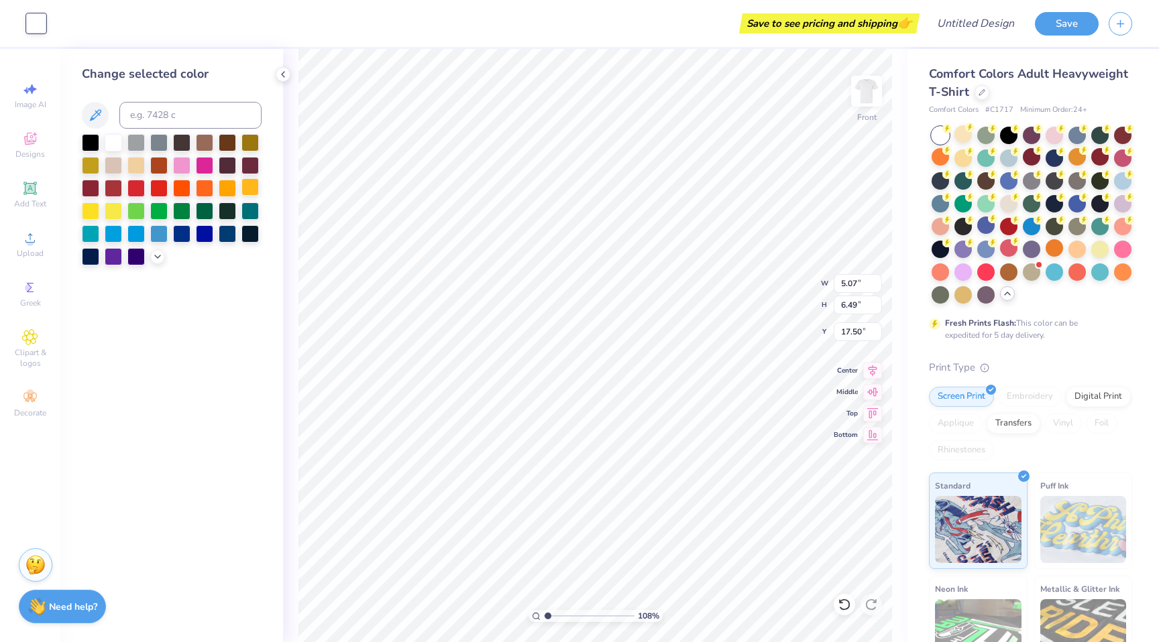
click at [248, 190] on div at bounding box center [249, 186] width 17 height 17
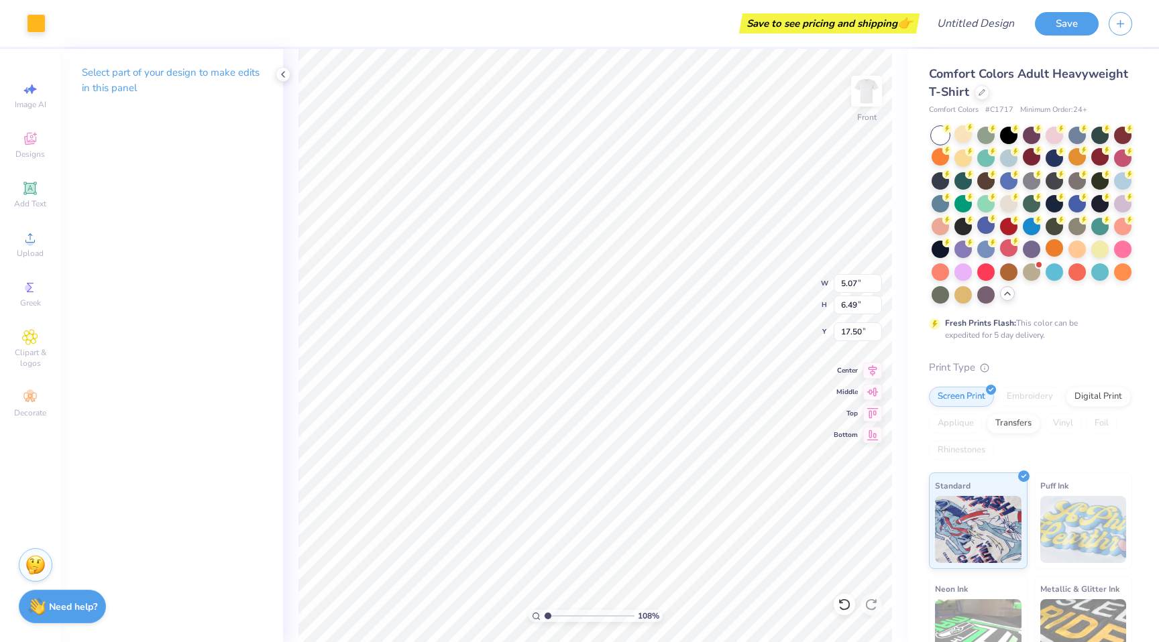
type input "16.74"
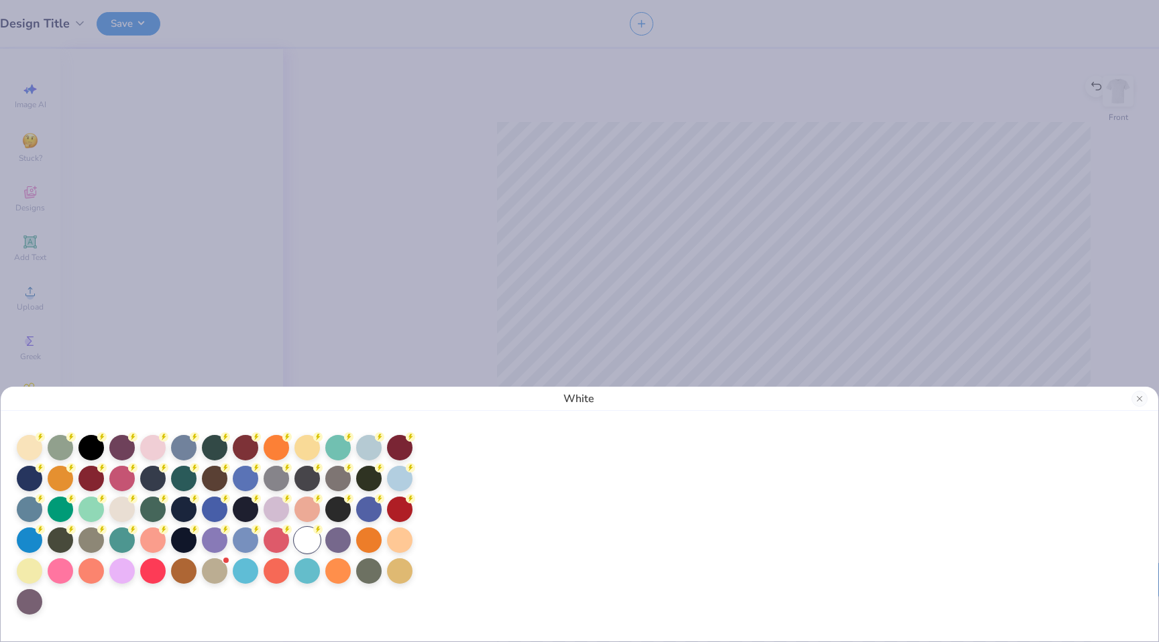
type input "1"
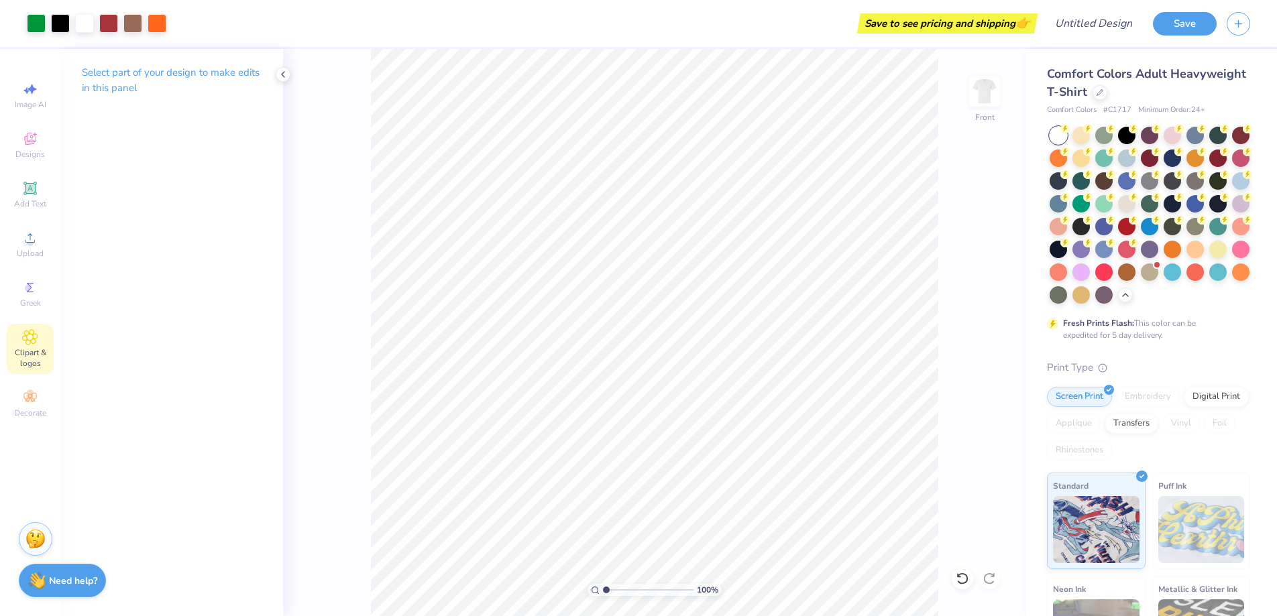
click at [30, 331] on icon at bounding box center [30, 337] width 15 height 15
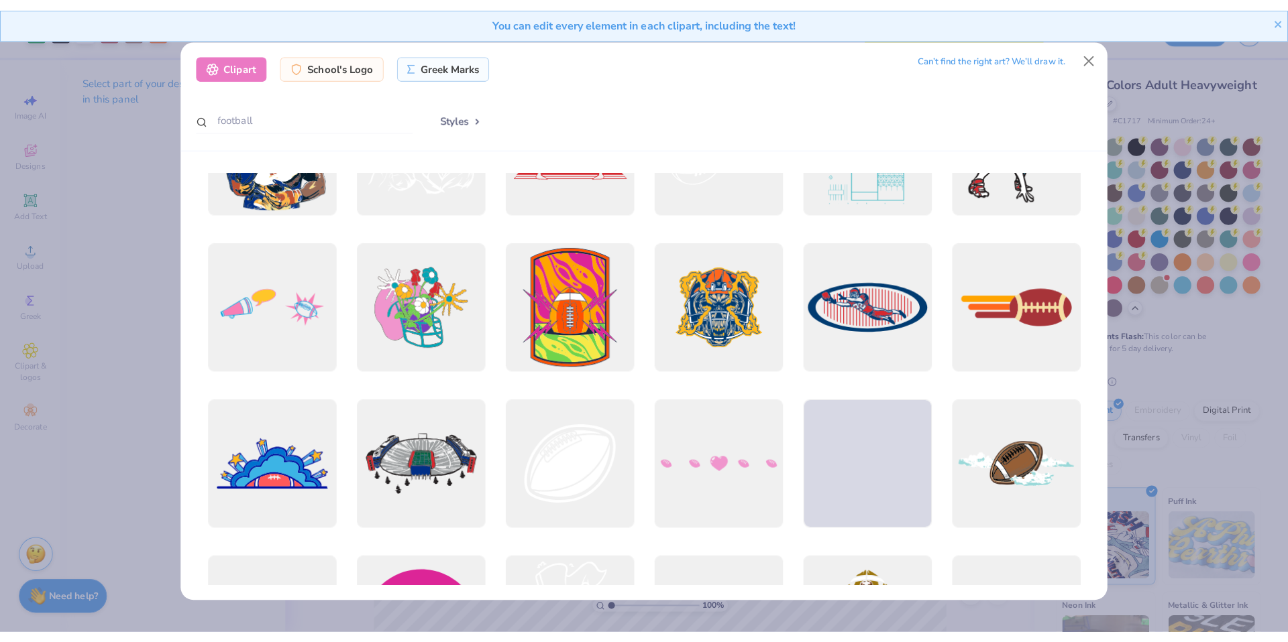
scroll to position [3044, 0]
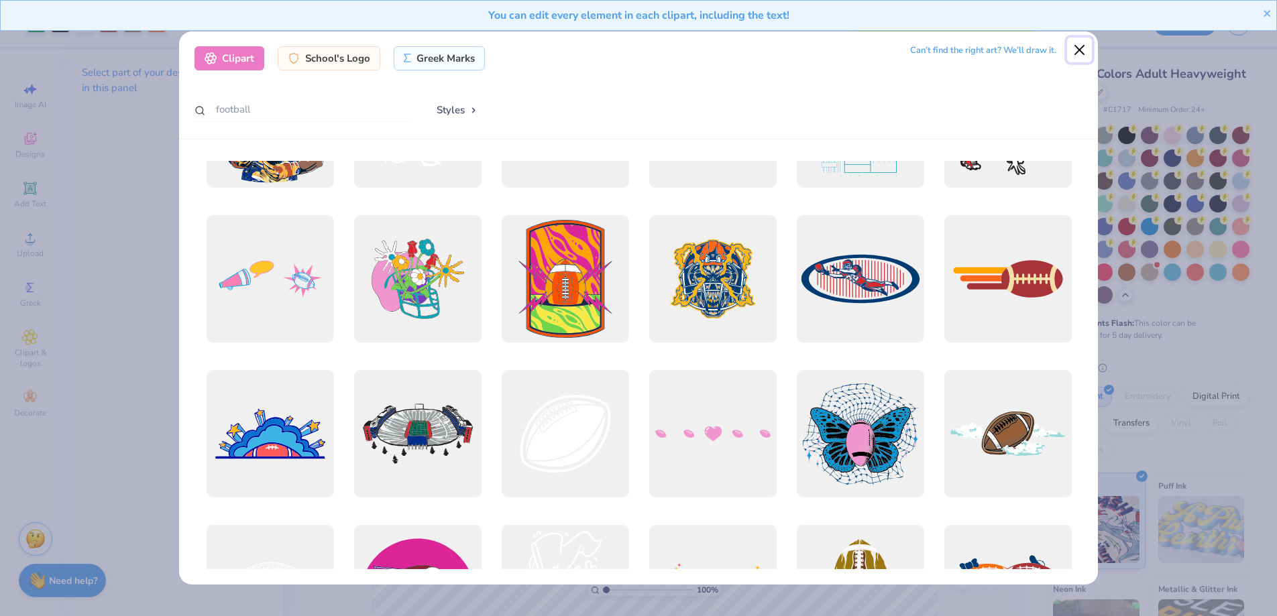
click at [1081, 51] on button "Close" at bounding box center [1079, 50] width 25 height 25
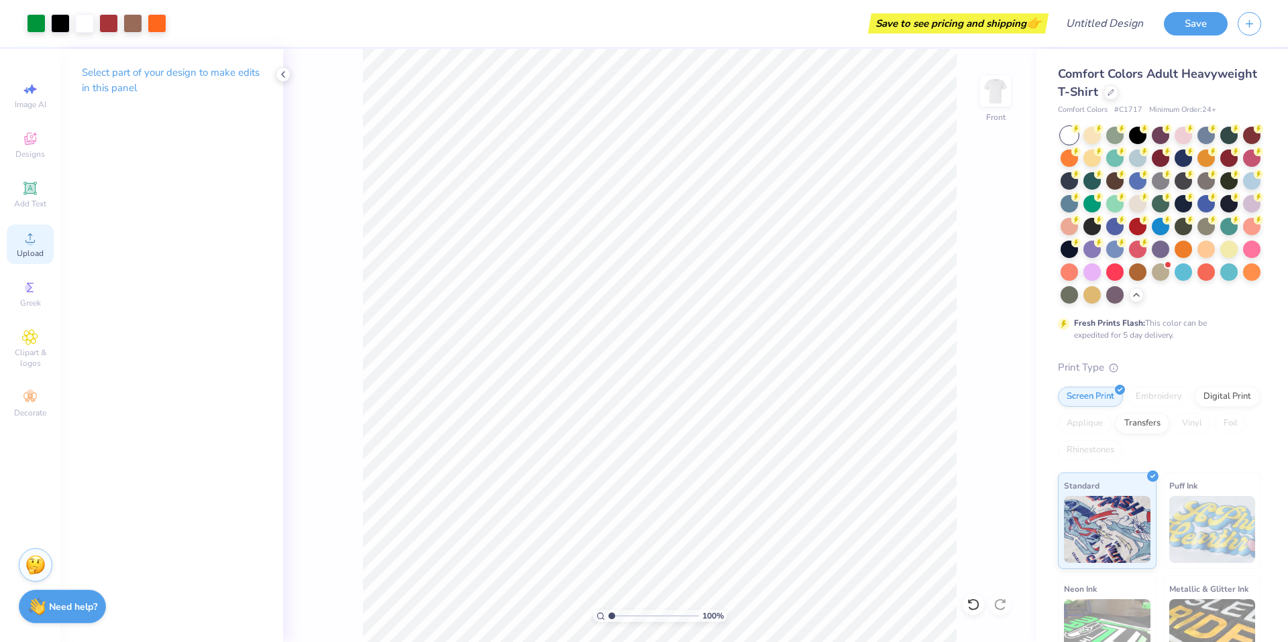
click at [39, 243] on div "Upload" at bounding box center [30, 245] width 47 height 40
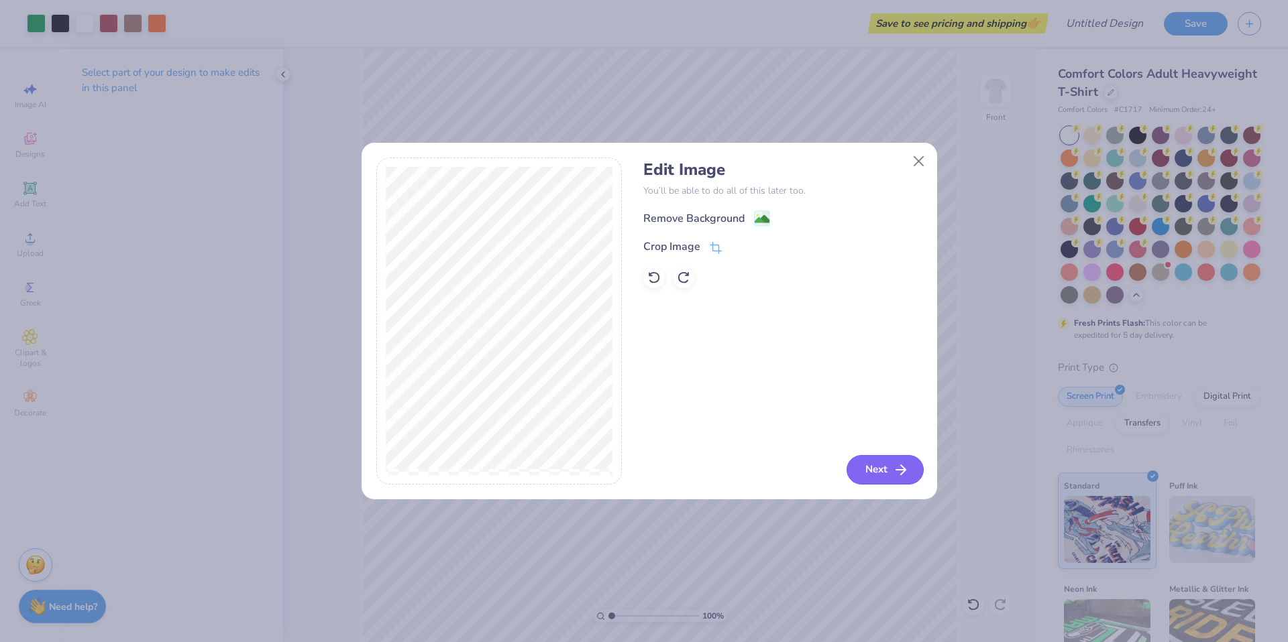
click at [883, 474] on button "Next" at bounding box center [884, 470] width 77 height 30
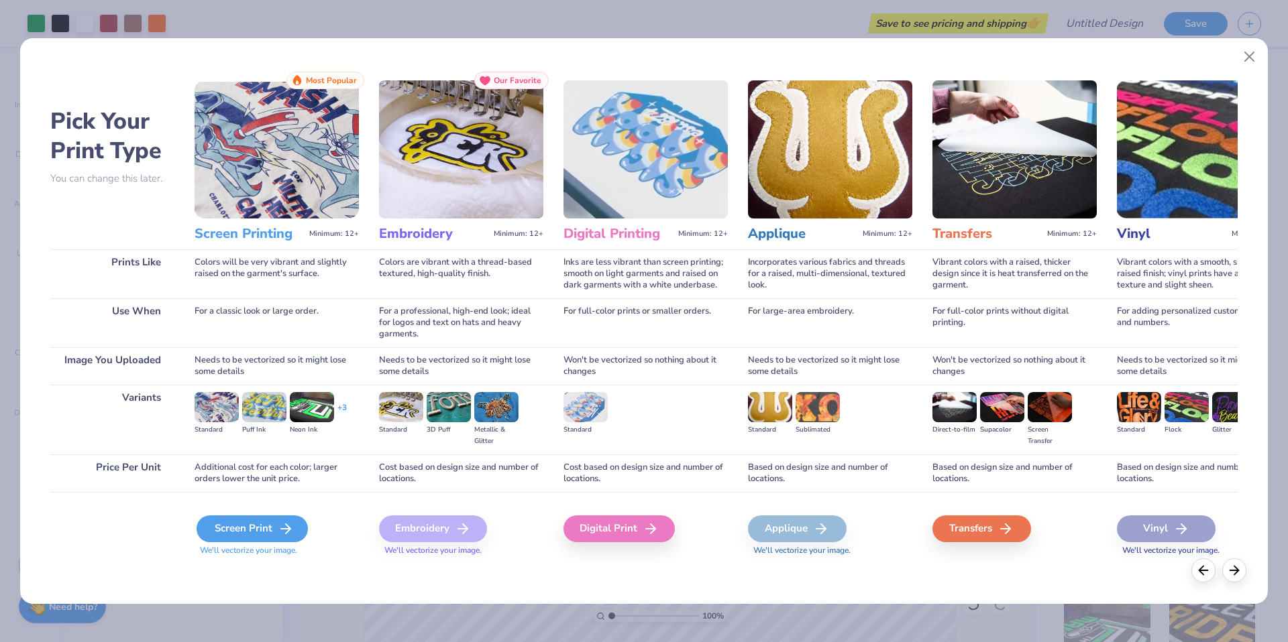
click at [274, 518] on div "Screen Print" at bounding box center [252, 529] width 111 height 27
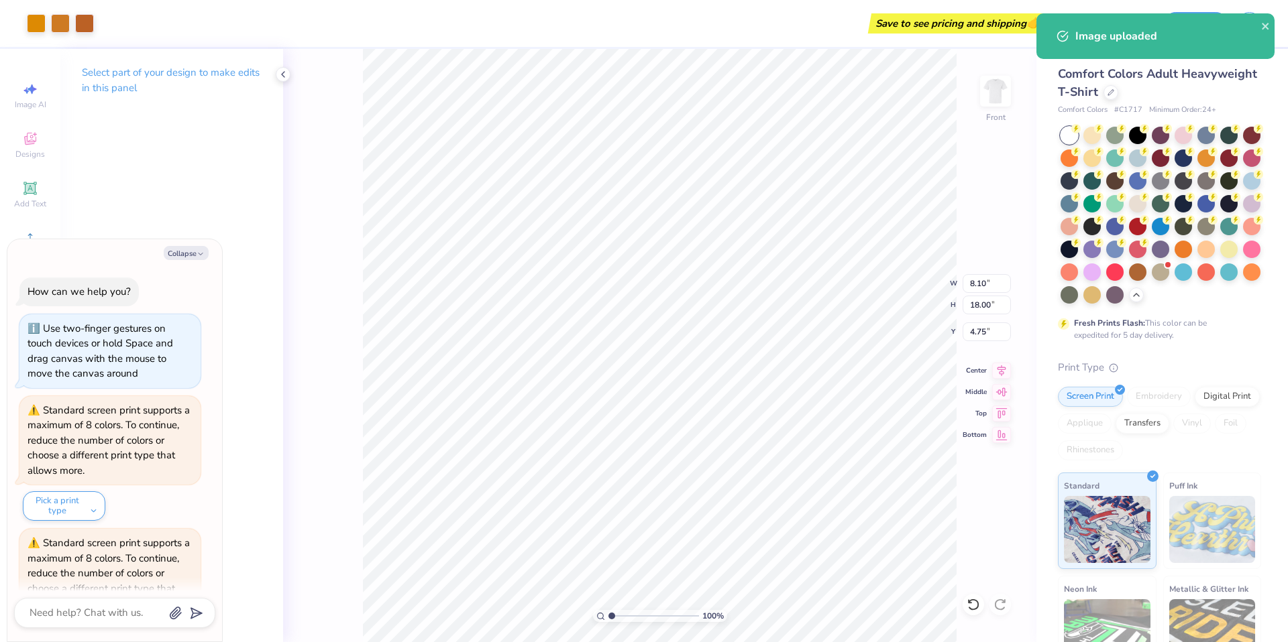
scroll to position [207, 0]
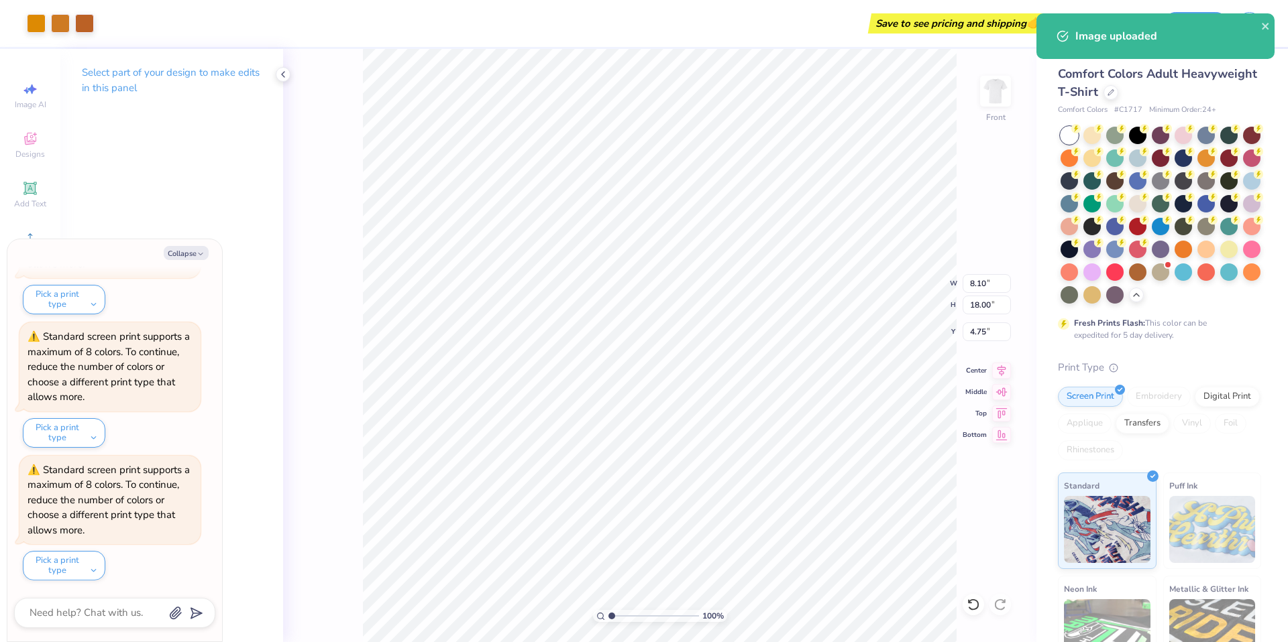
type textarea "x"
type input "3.21"
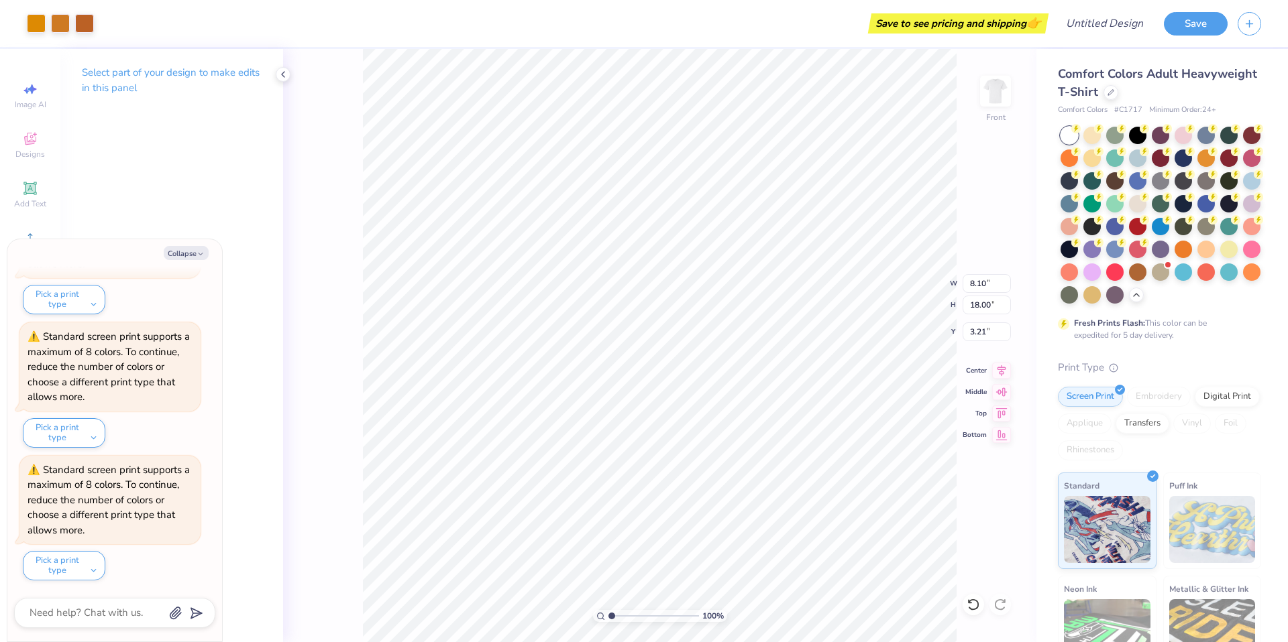
type textarea "x"
type input "5.55"
type input "12.33"
type input "8.88"
type textarea "x"
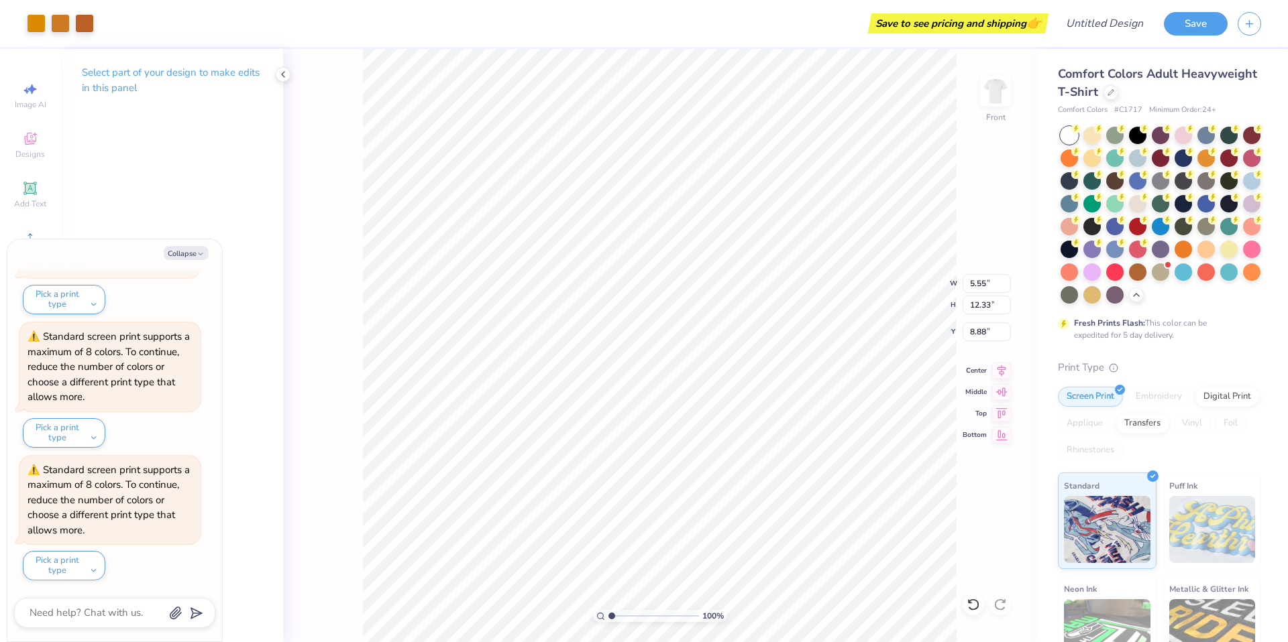
type input "3.62"
type textarea "x"
type input "3.73"
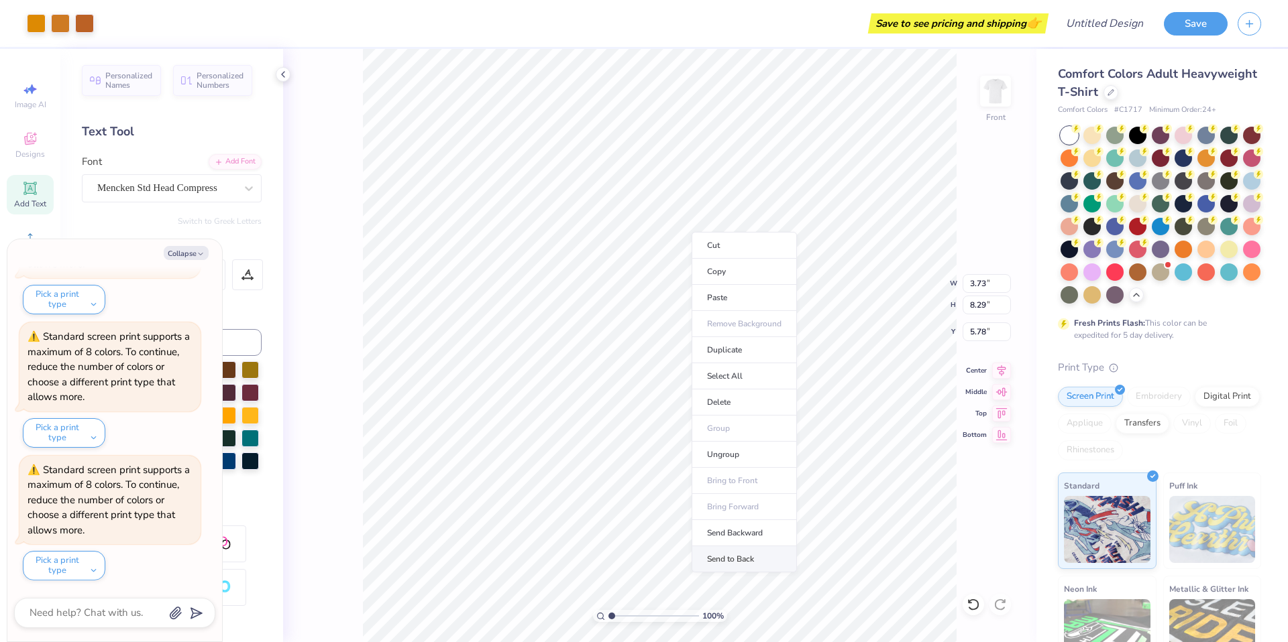
click at [764, 555] on li "Send to Back" at bounding box center [743, 560] width 105 height 26
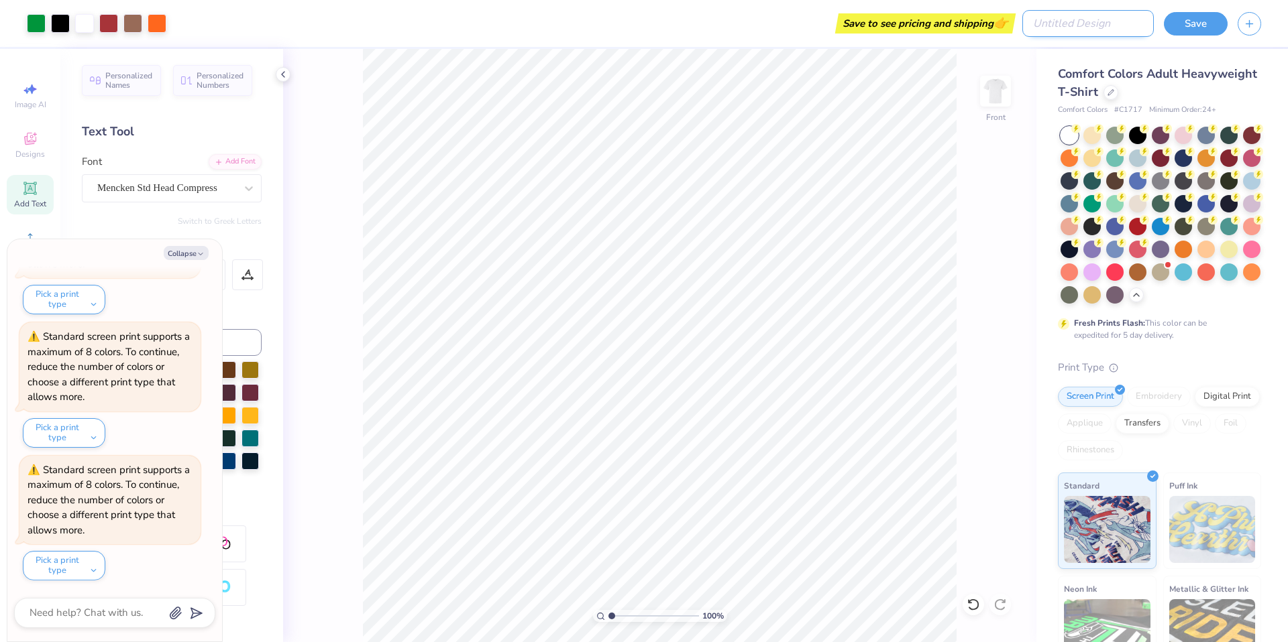
click at [1129, 30] on input "Design Title" at bounding box center [1087, 23] width 131 height 27
click at [1174, 19] on button "Save" at bounding box center [1196, 21] width 64 height 23
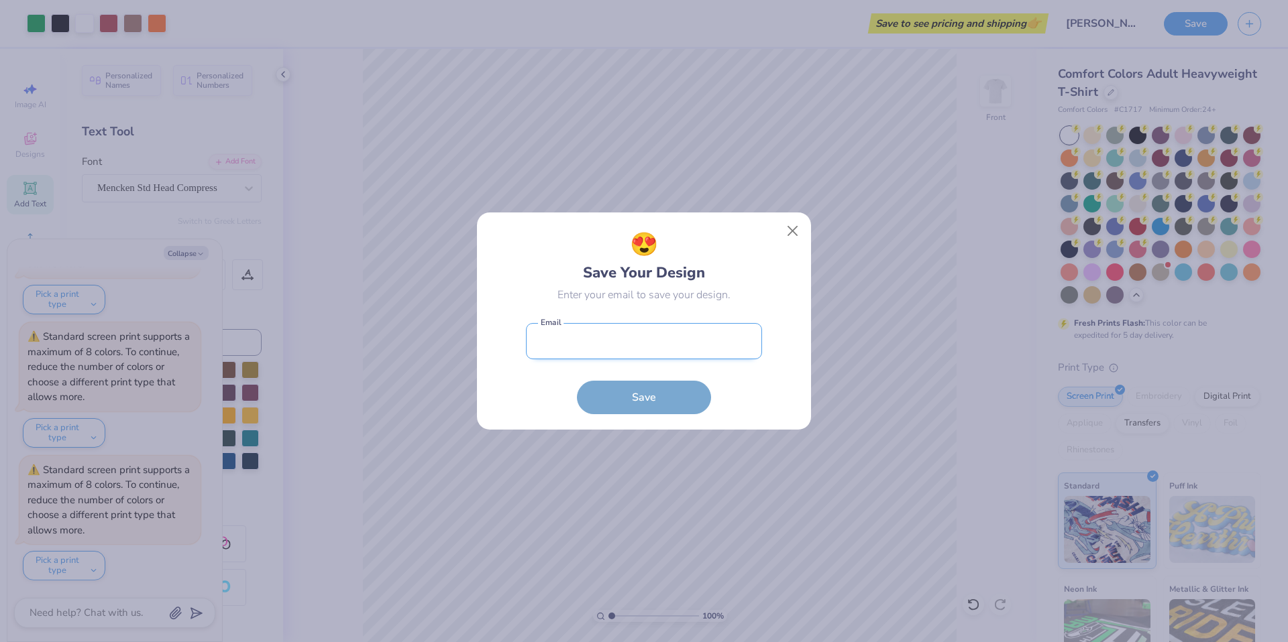
click at [665, 328] on input "email" at bounding box center [644, 341] width 236 height 37
click at [644, 388] on button "Save" at bounding box center [644, 398] width 134 height 34
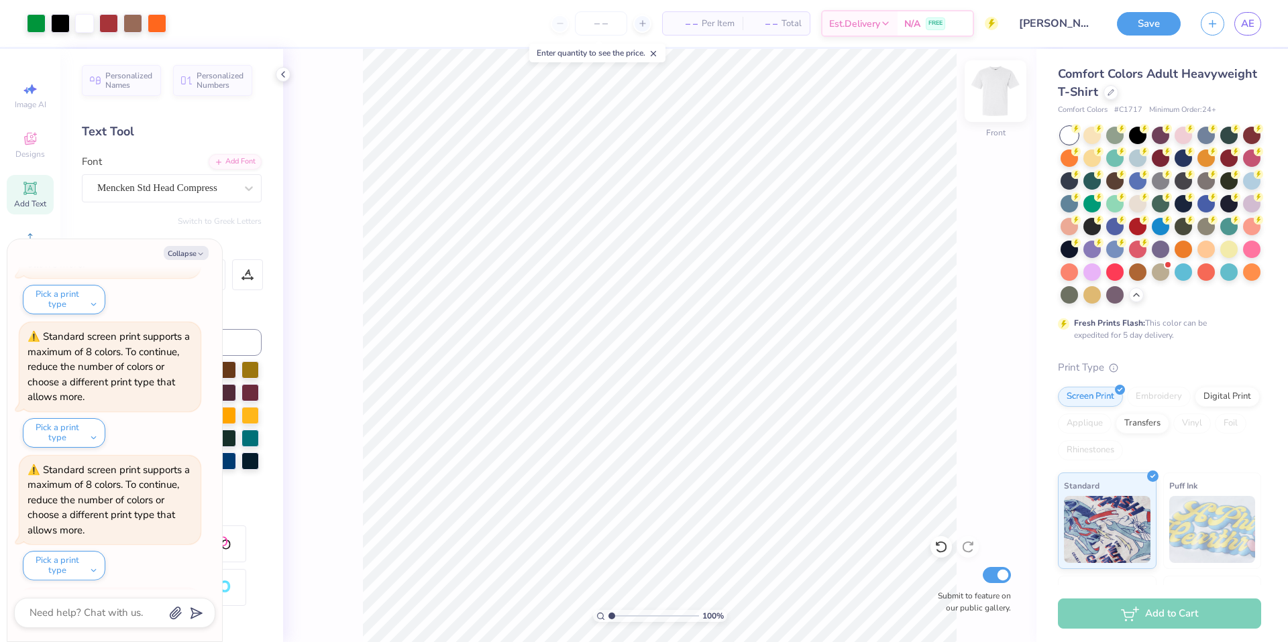
scroll to position [258, 0]
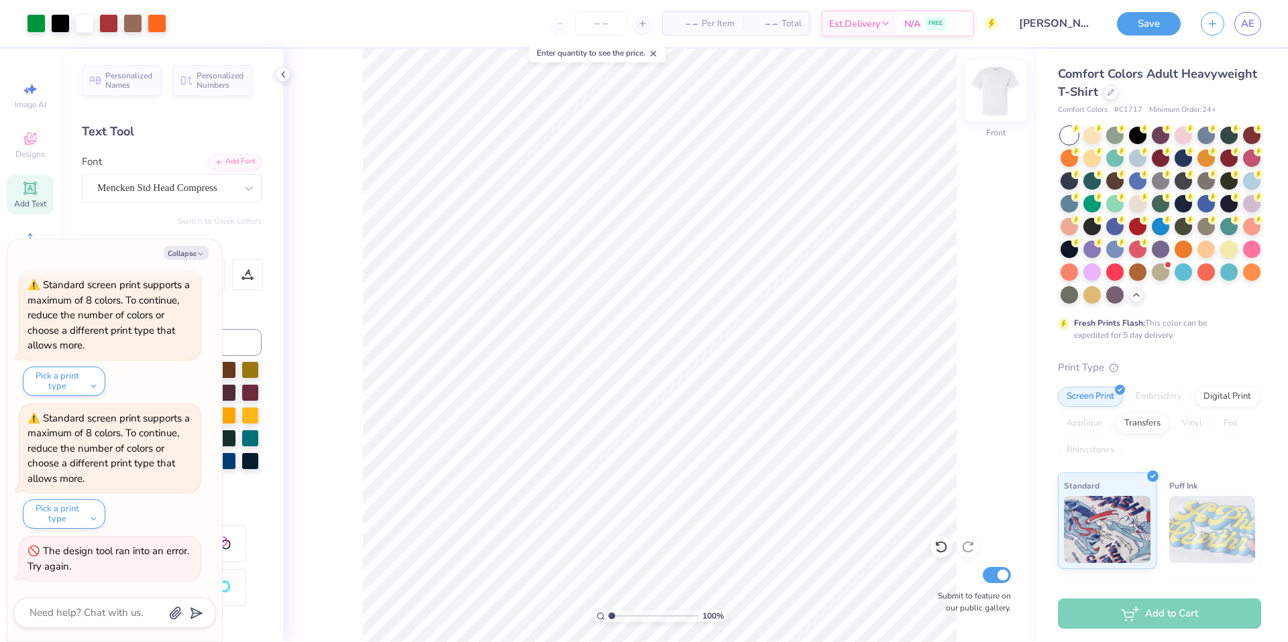
click at [1011, 99] on img at bounding box center [995, 91] width 54 height 54
click at [1118, 95] on div at bounding box center [1110, 91] width 15 height 15
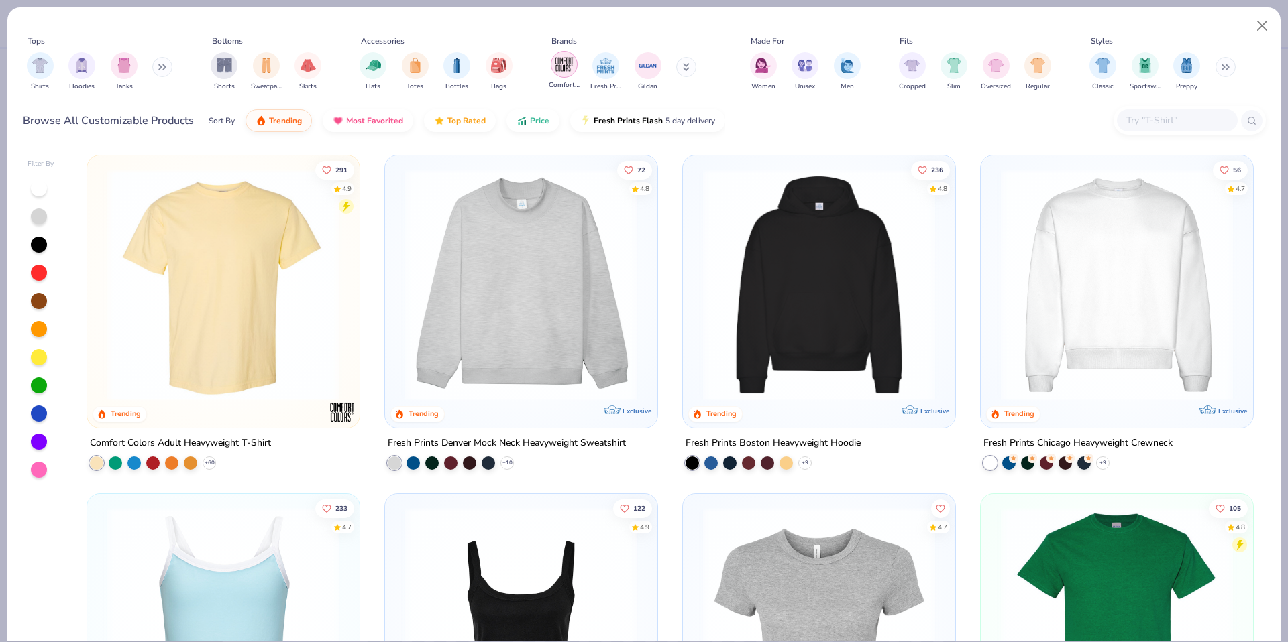
click at [567, 67] on img "filter for Comfort Colors" at bounding box center [564, 64] width 20 height 20
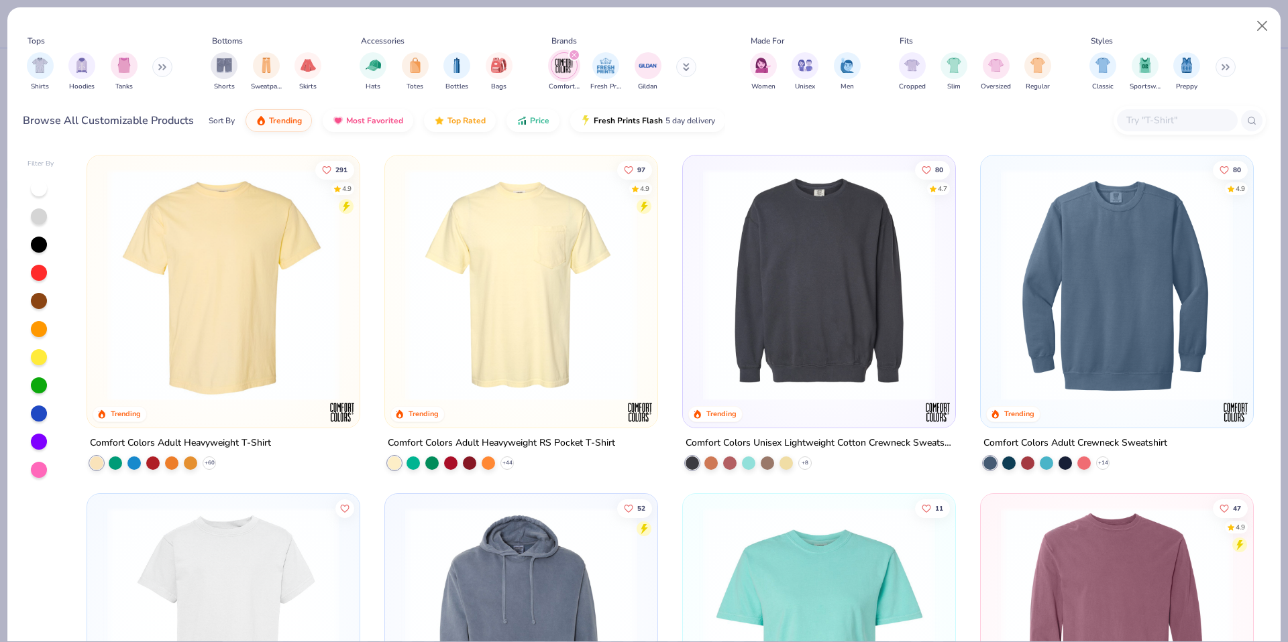
click at [472, 223] on img at bounding box center [520, 285] width 245 height 232
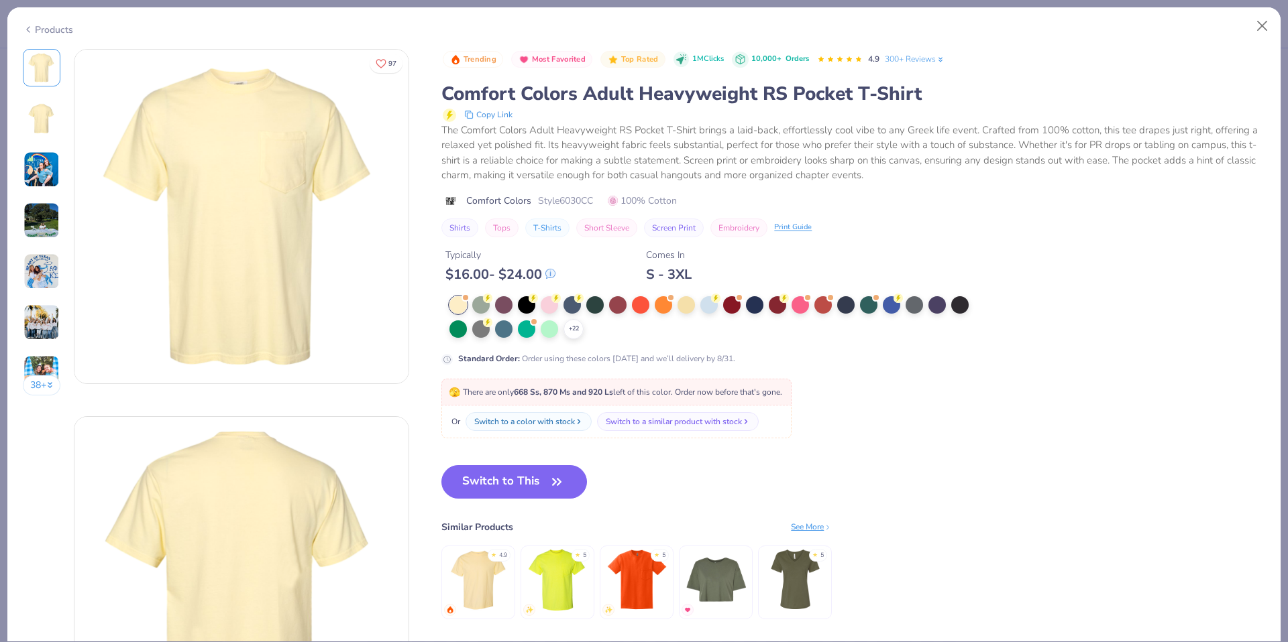
drag, startPoint x: 543, startPoint y: 468, endPoint x: 548, endPoint y: 410, distance: 58.6
click at [543, 468] on button "Switch to This" at bounding box center [514, 482] width 146 height 34
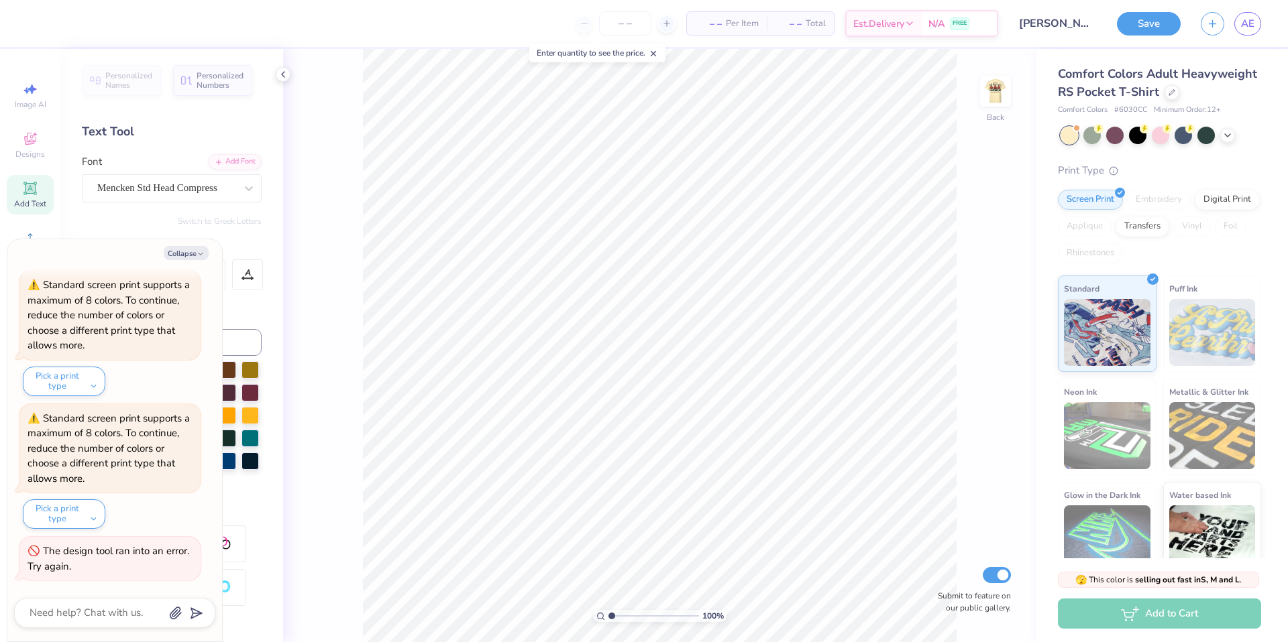
click at [1234, 144] on div at bounding box center [1160, 135] width 201 height 17
click at [1231, 139] on icon at bounding box center [1227, 134] width 11 height 11
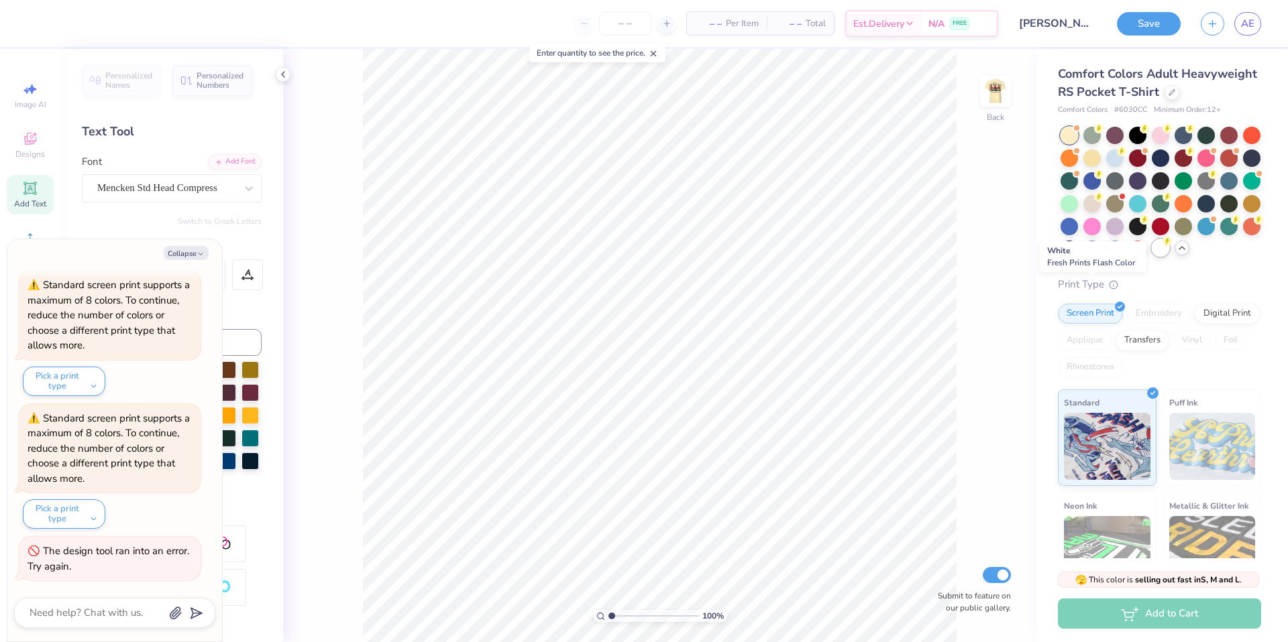
click at [1152, 257] on div at bounding box center [1160, 247] width 17 height 17
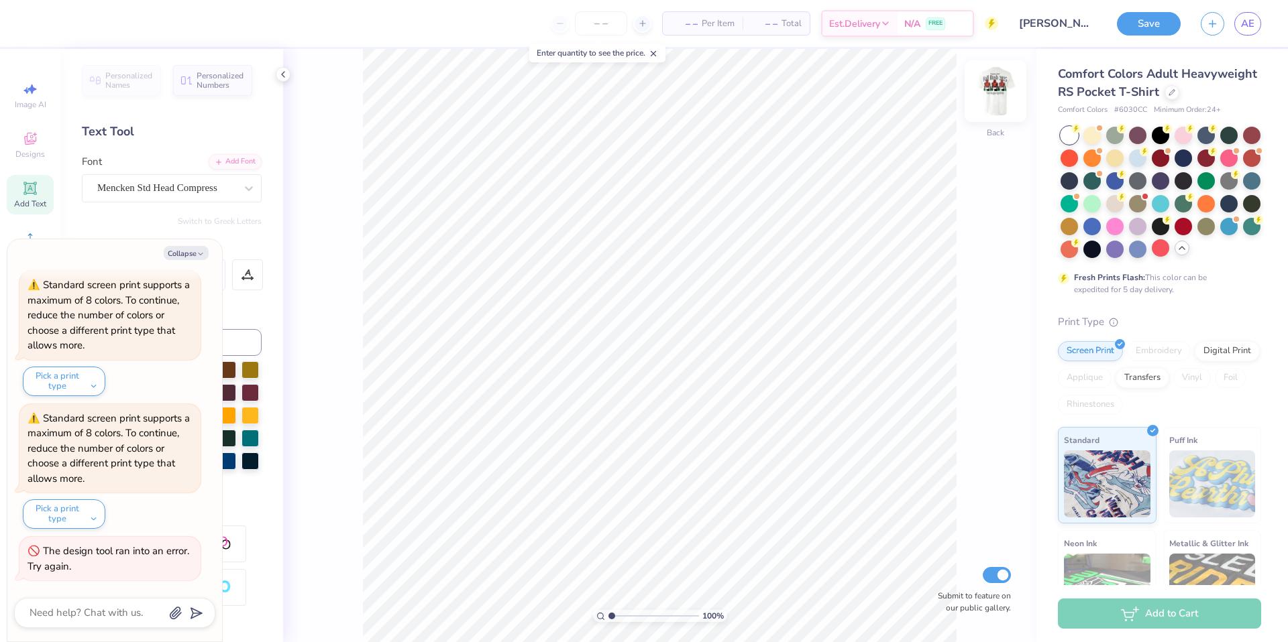
click at [997, 114] on img at bounding box center [995, 91] width 54 height 54
click at [997, 97] on img at bounding box center [995, 91] width 54 height 54
click at [194, 254] on button "Collapse" at bounding box center [186, 253] width 45 height 14
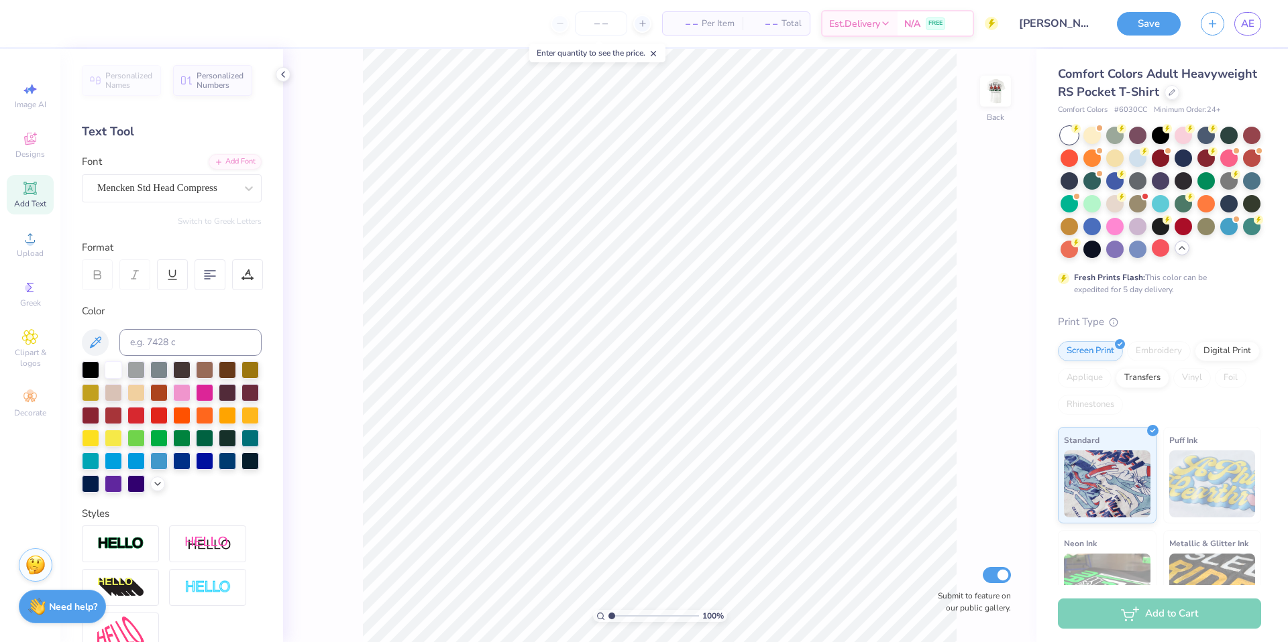
click at [33, 193] on icon at bounding box center [29, 188] width 13 height 13
click at [177, 184] on div "Super Dream" at bounding box center [166, 188] width 141 height 21
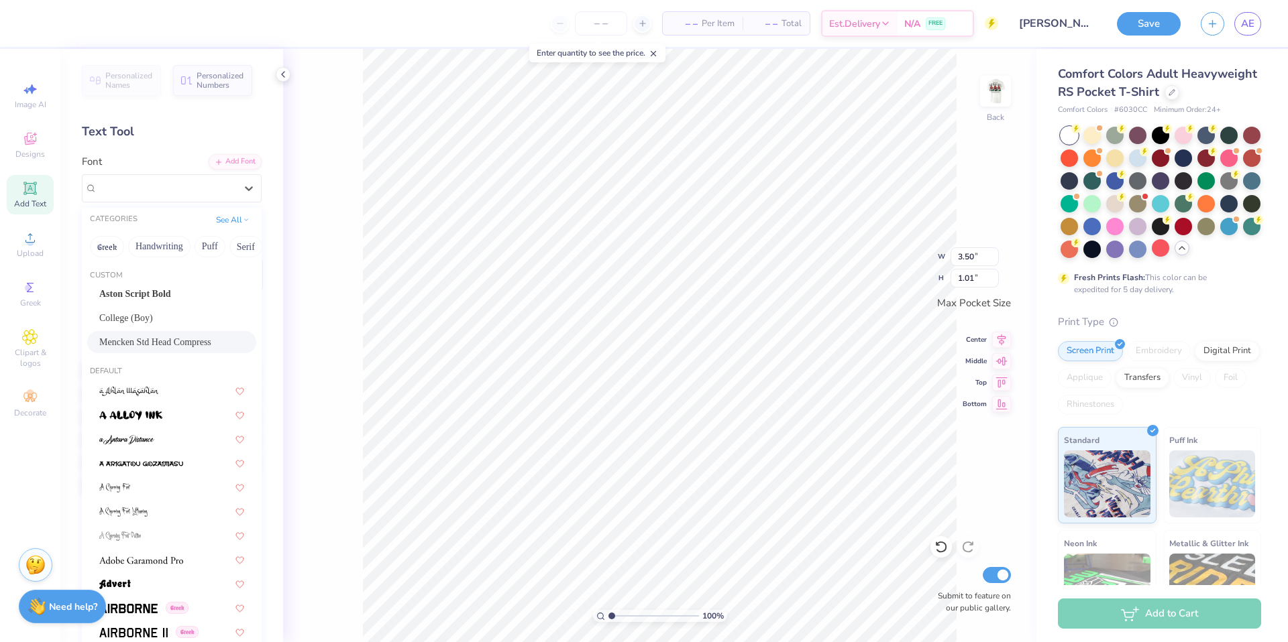
click at [178, 339] on div "Mencken Std Head Compress" at bounding box center [171, 342] width 145 height 14
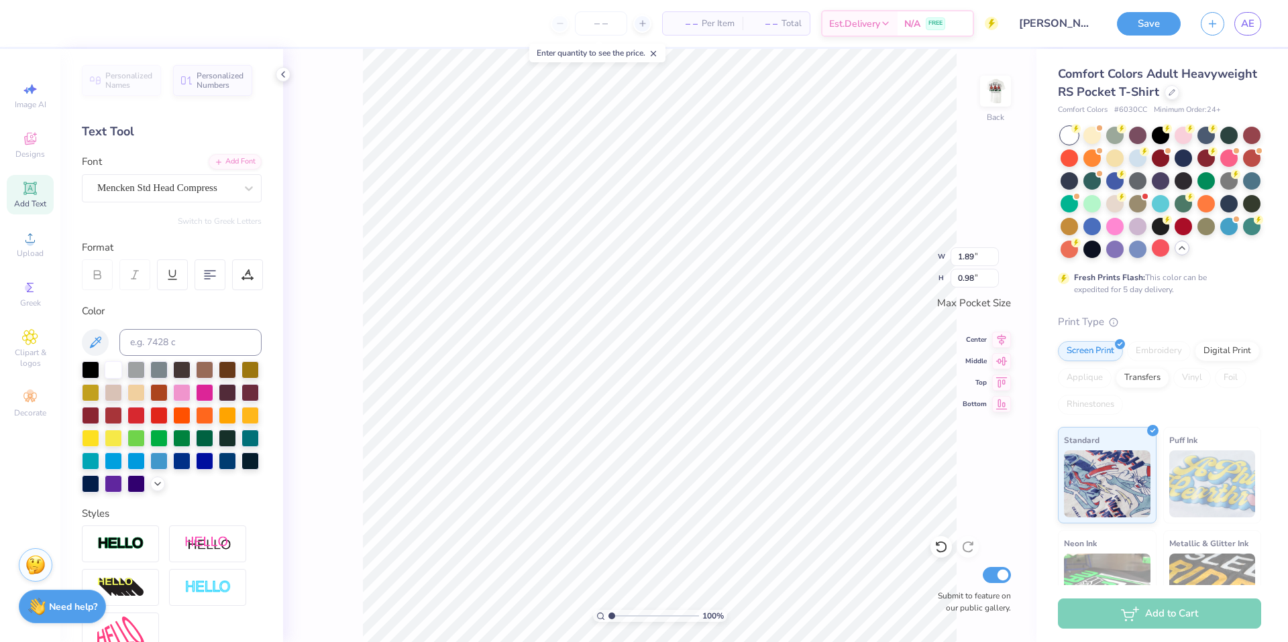
scroll to position [11, 4]
click at [92, 370] on div at bounding box center [90, 368] width 17 height 17
click at [204, 270] on icon at bounding box center [210, 275] width 12 height 12
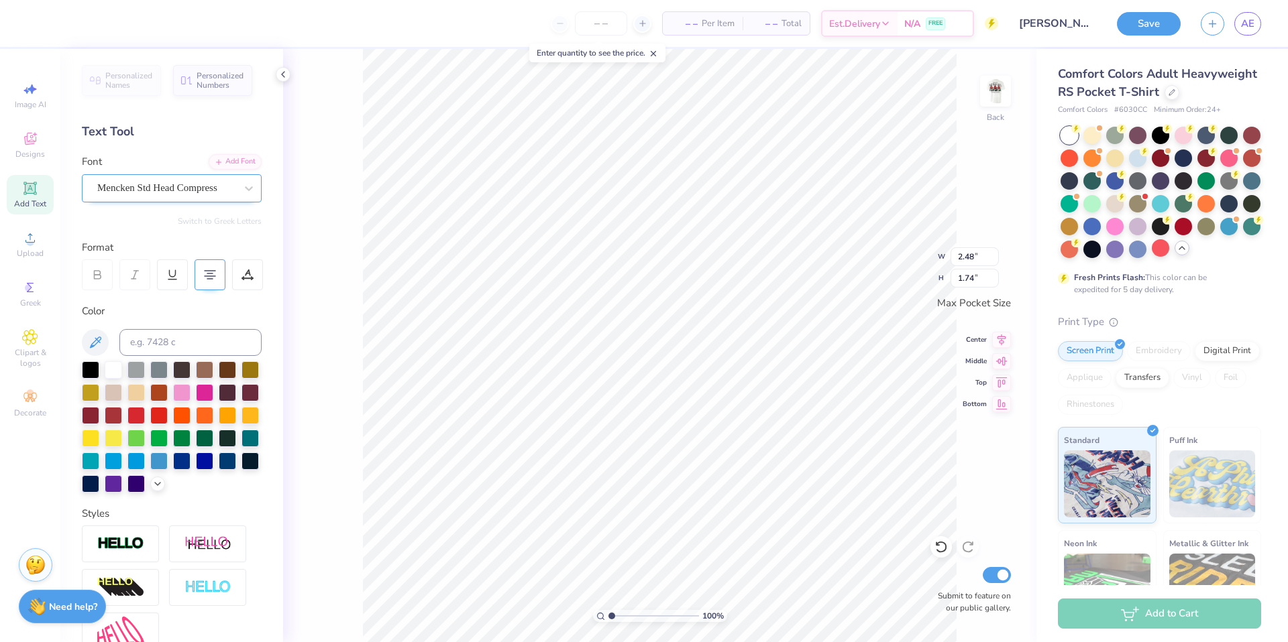
click at [135, 183] on div "Mencken Std Head Compress" at bounding box center [166, 188] width 141 height 21
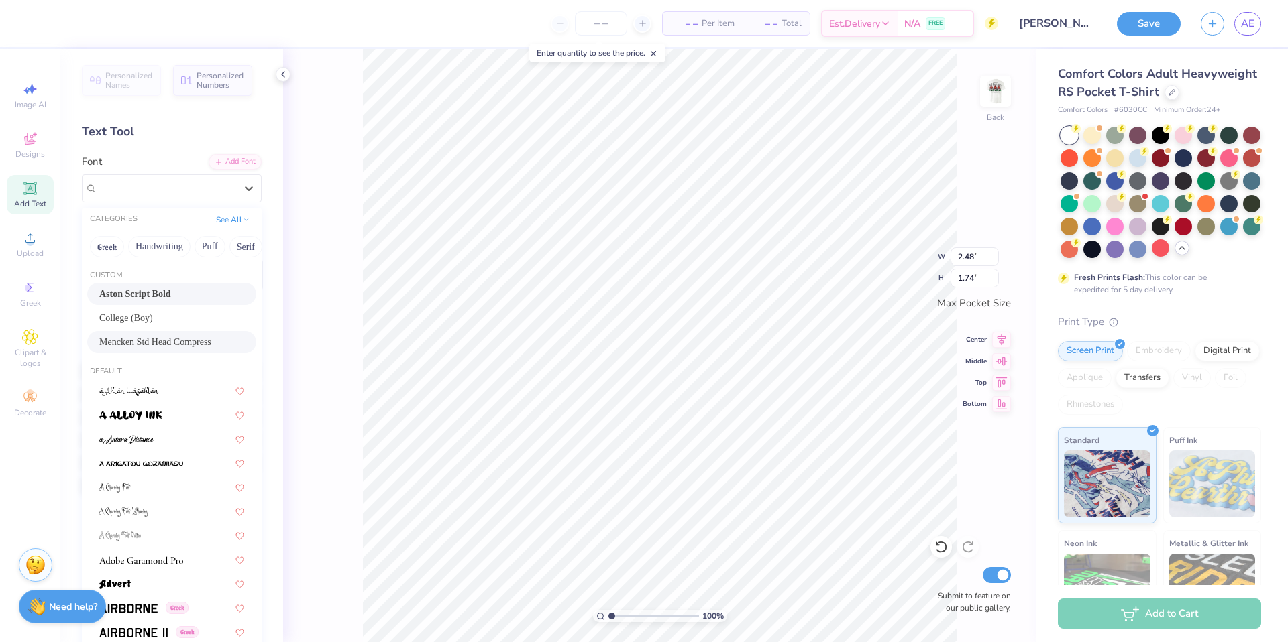
click at [178, 165] on div "Font option Aston Script Bold focused, 1 of 314. 314 results available. Use Up …" at bounding box center [172, 178] width 180 height 48
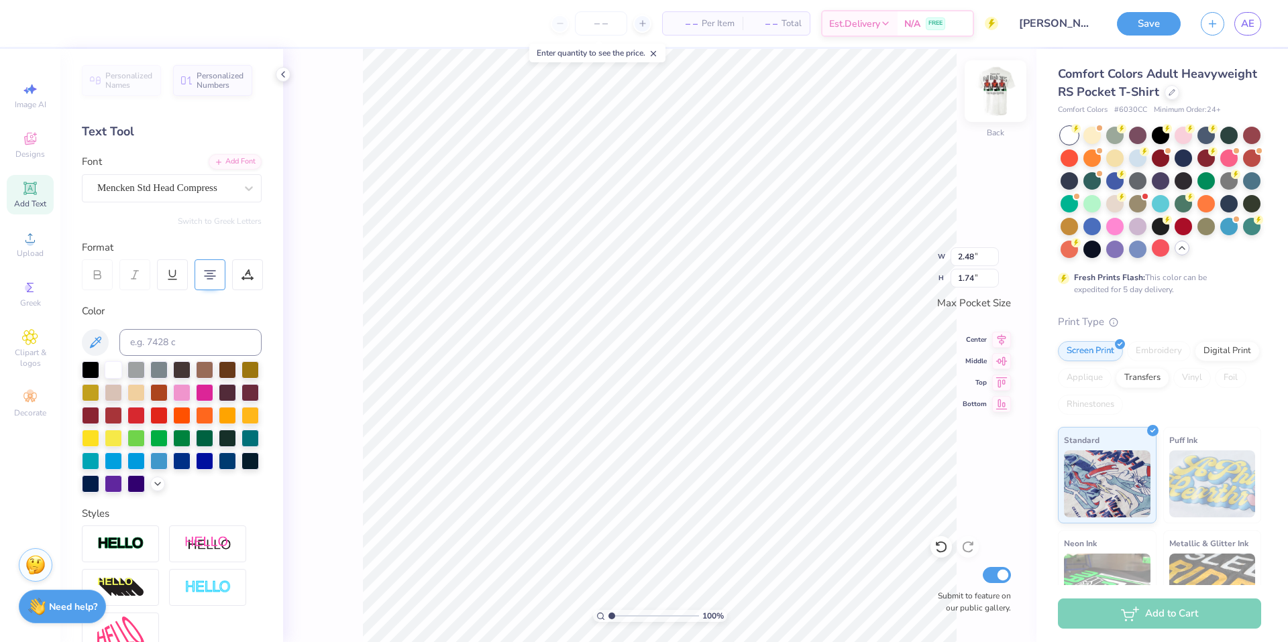
click at [988, 99] on img at bounding box center [995, 91] width 54 height 54
click at [1008, 100] on img at bounding box center [995, 91] width 54 height 54
click at [186, 183] on div "Mencken Std Head Compress" at bounding box center [166, 188] width 141 height 21
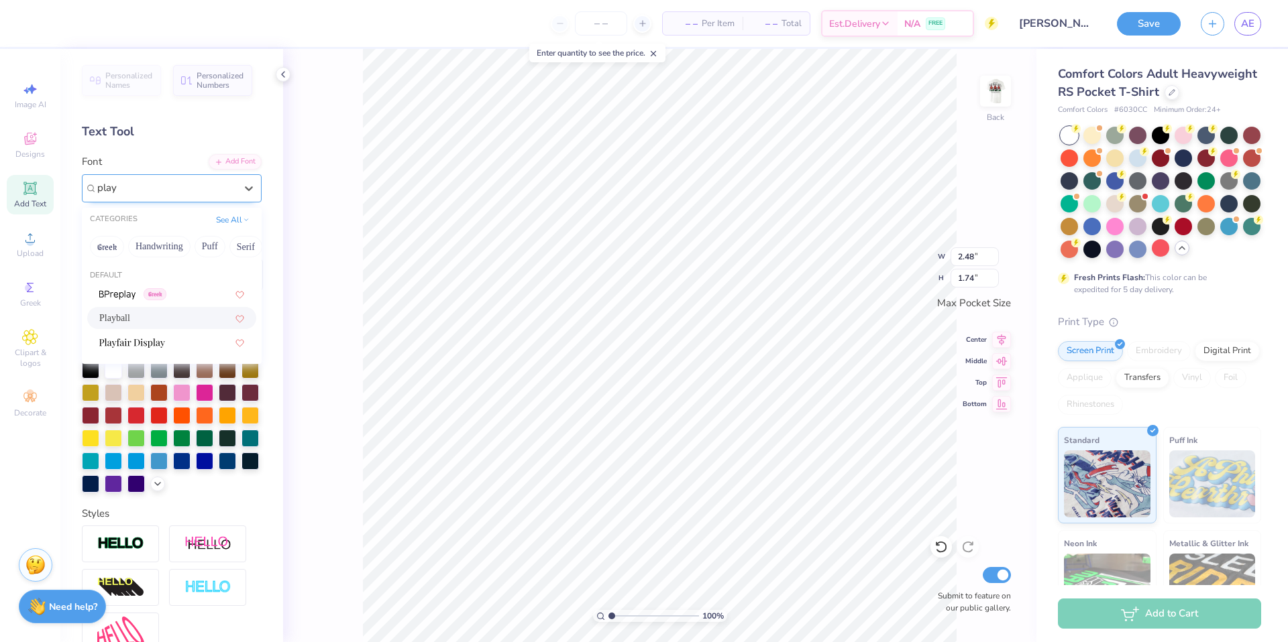
click at [133, 318] on div "Playball" at bounding box center [171, 318] width 145 height 14
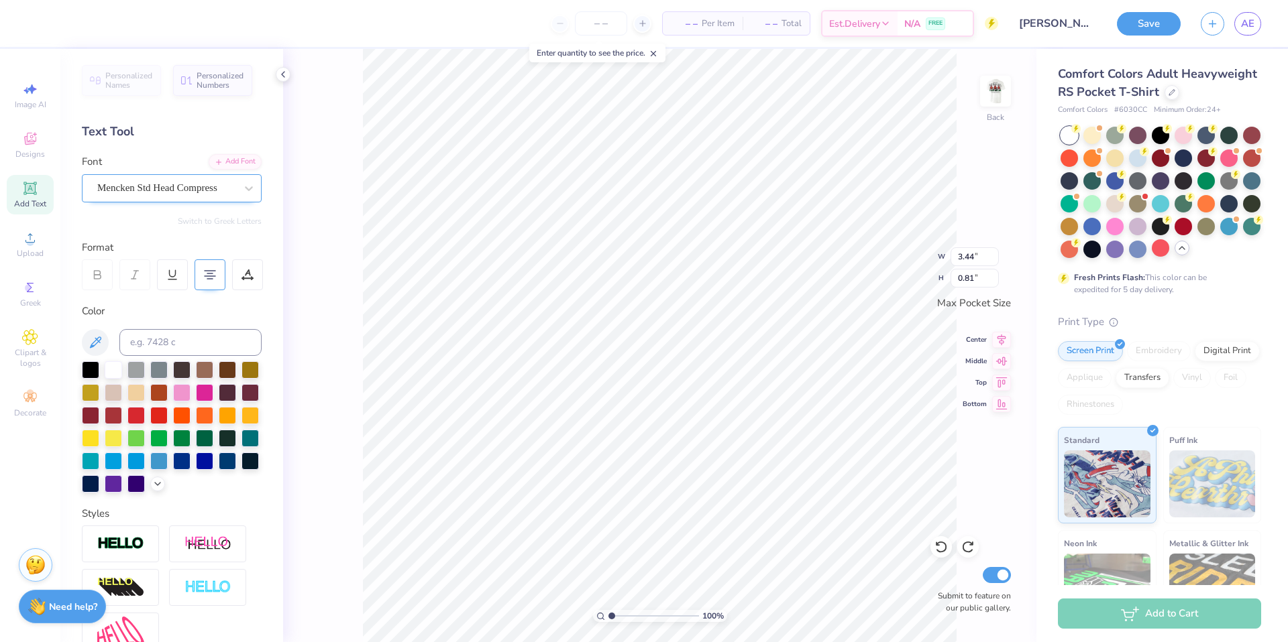
click at [188, 181] on div "Mencken Std Head Compress" at bounding box center [166, 188] width 141 height 21
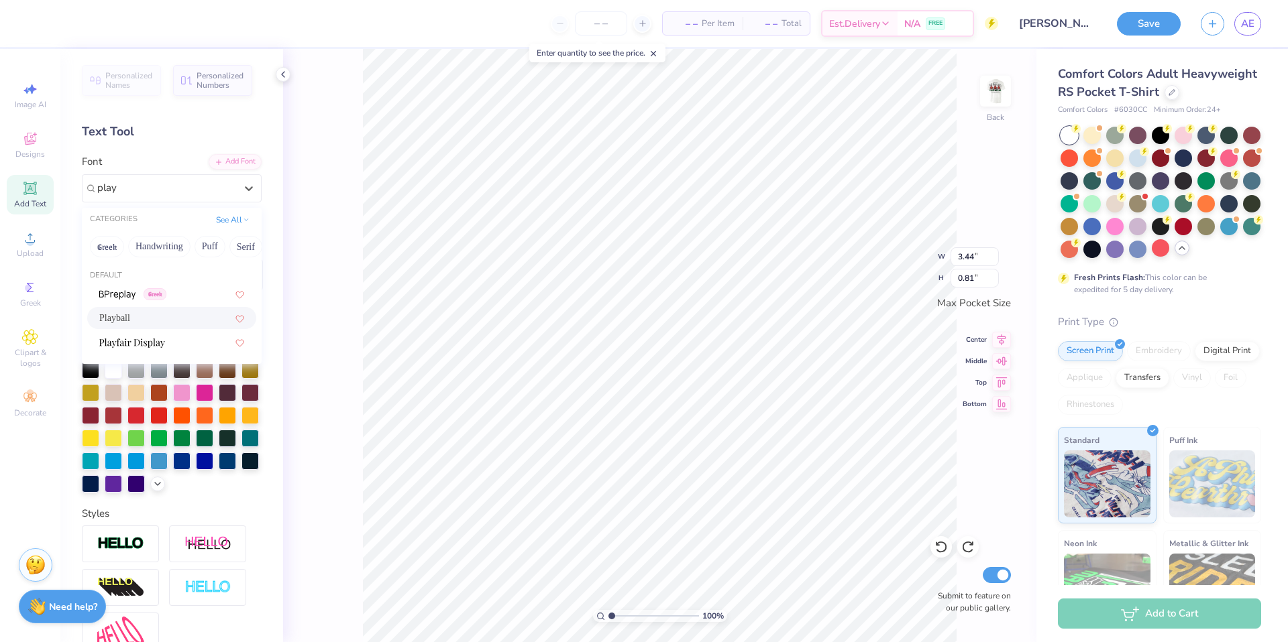
click at [160, 310] on div "Playball" at bounding box center [171, 318] width 169 height 22
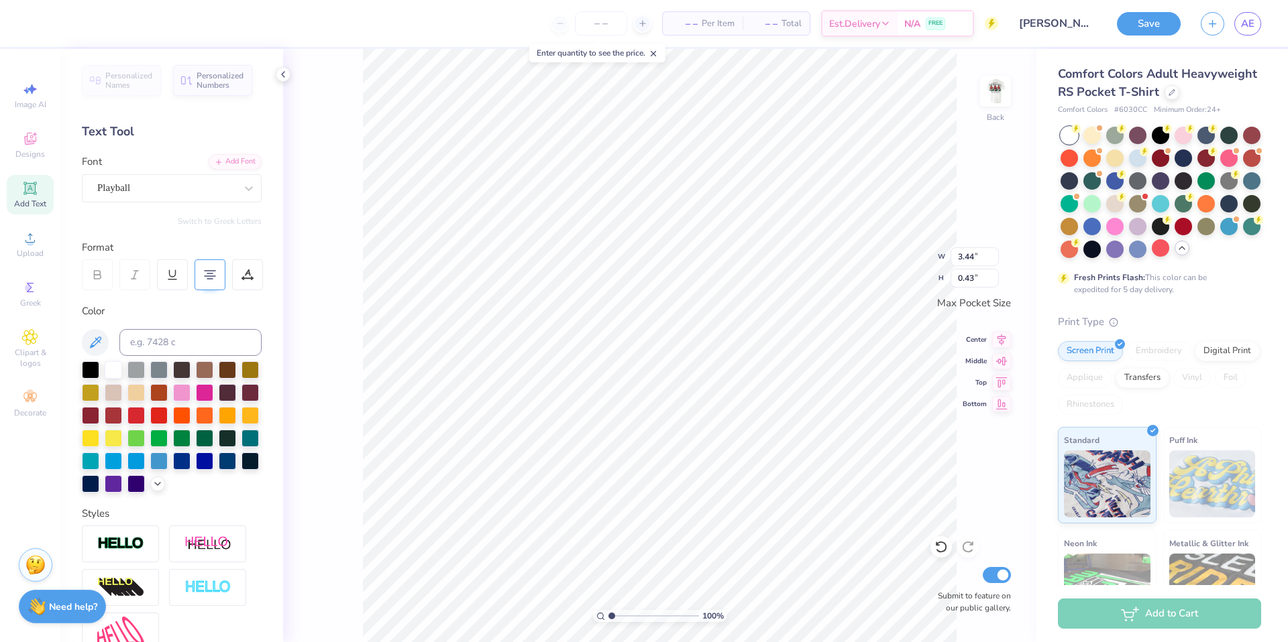
click at [302, 262] on div "100 % Back W 3.44 3.44 " H 0.43 0.43 " Max Pocket Size Center Middle Top Bottom…" at bounding box center [659, 346] width 753 height 594
click at [996, 111] on img at bounding box center [995, 91] width 54 height 54
click at [1123, 211] on div at bounding box center [1114, 202] width 17 height 17
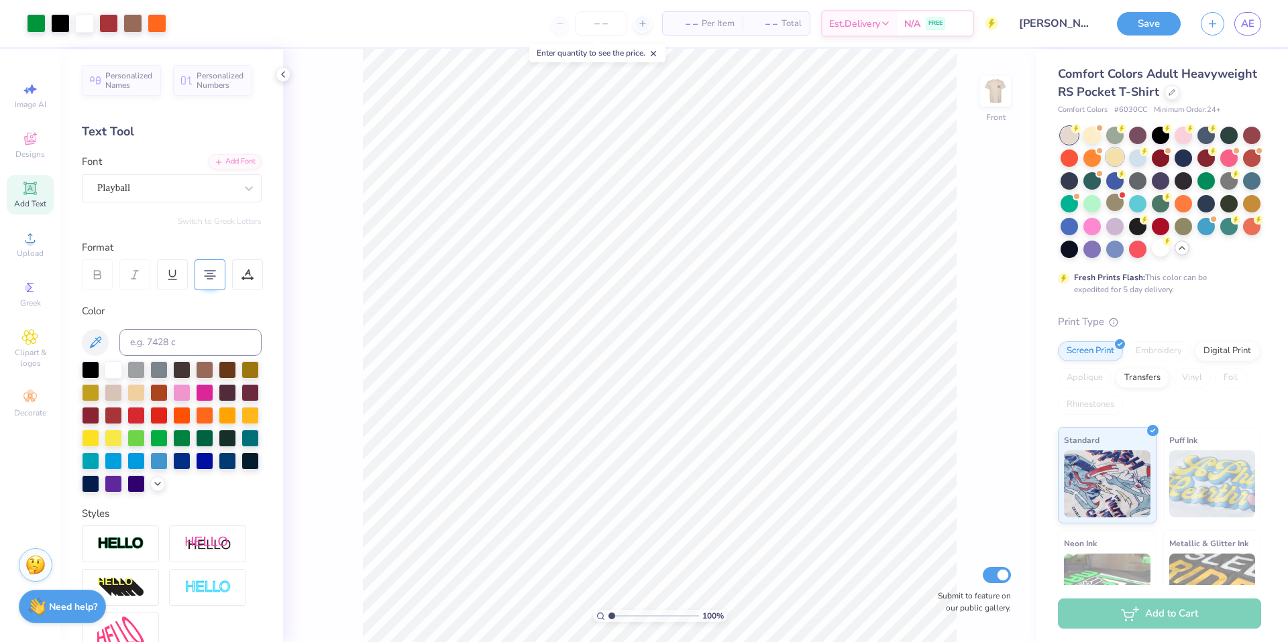
click at [1123, 166] on div at bounding box center [1114, 156] width 17 height 17
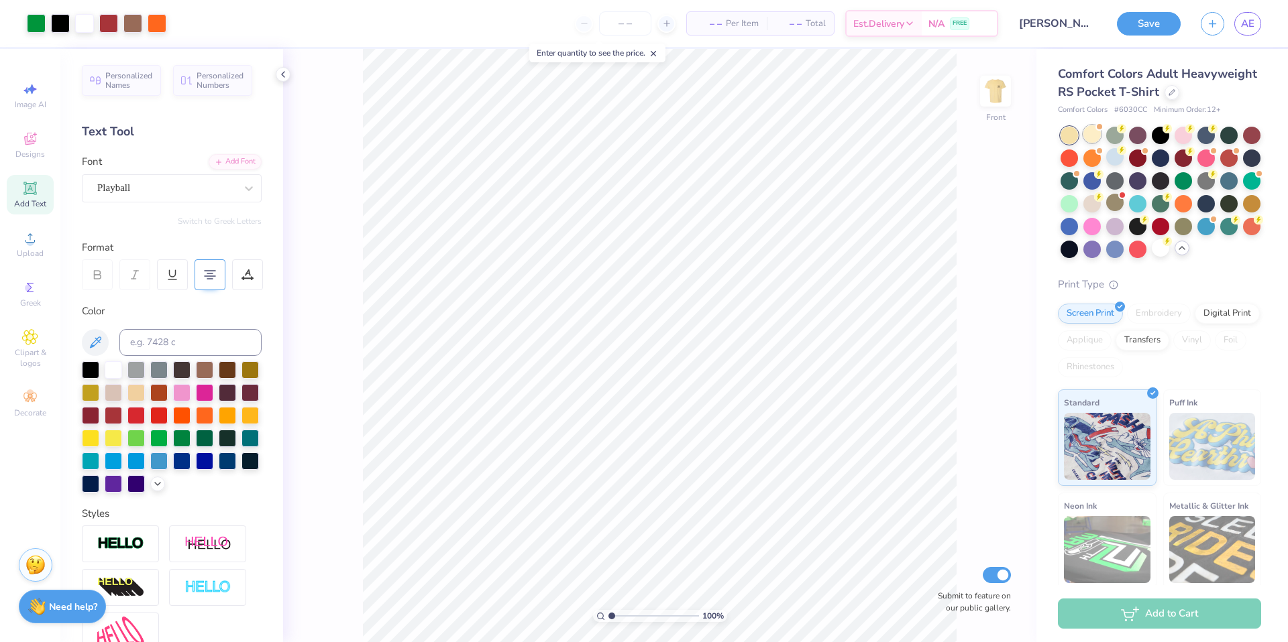
click at [1097, 143] on div at bounding box center [1091, 133] width 17 height 17
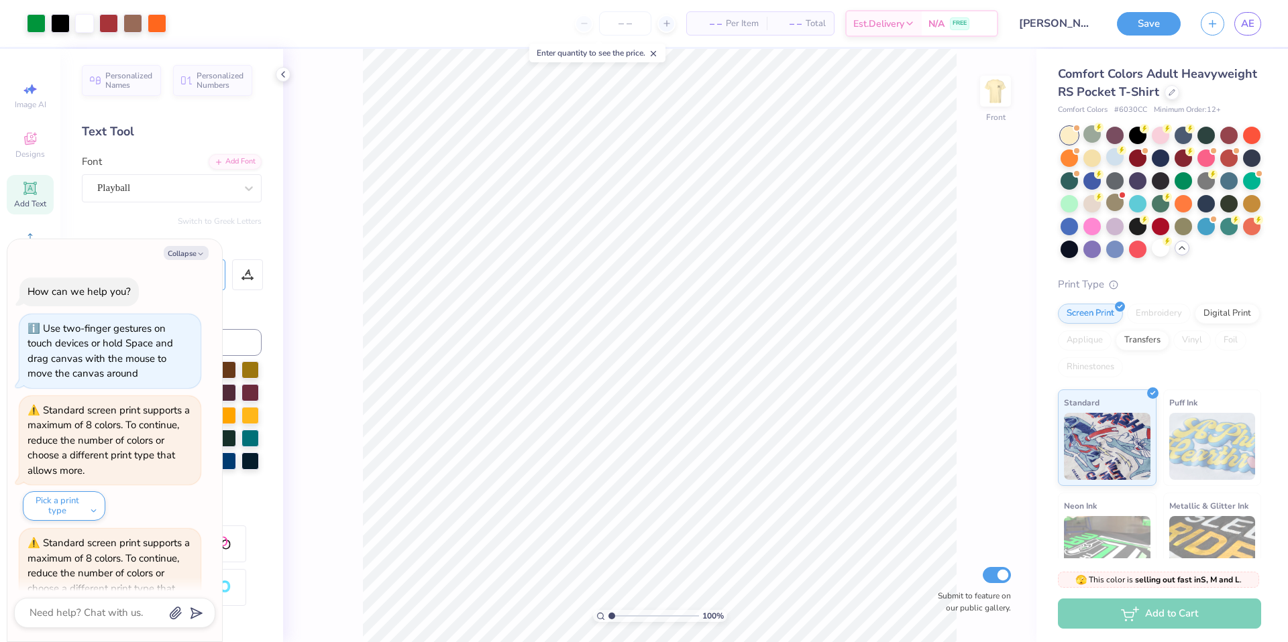
scroll to position [433, 0]
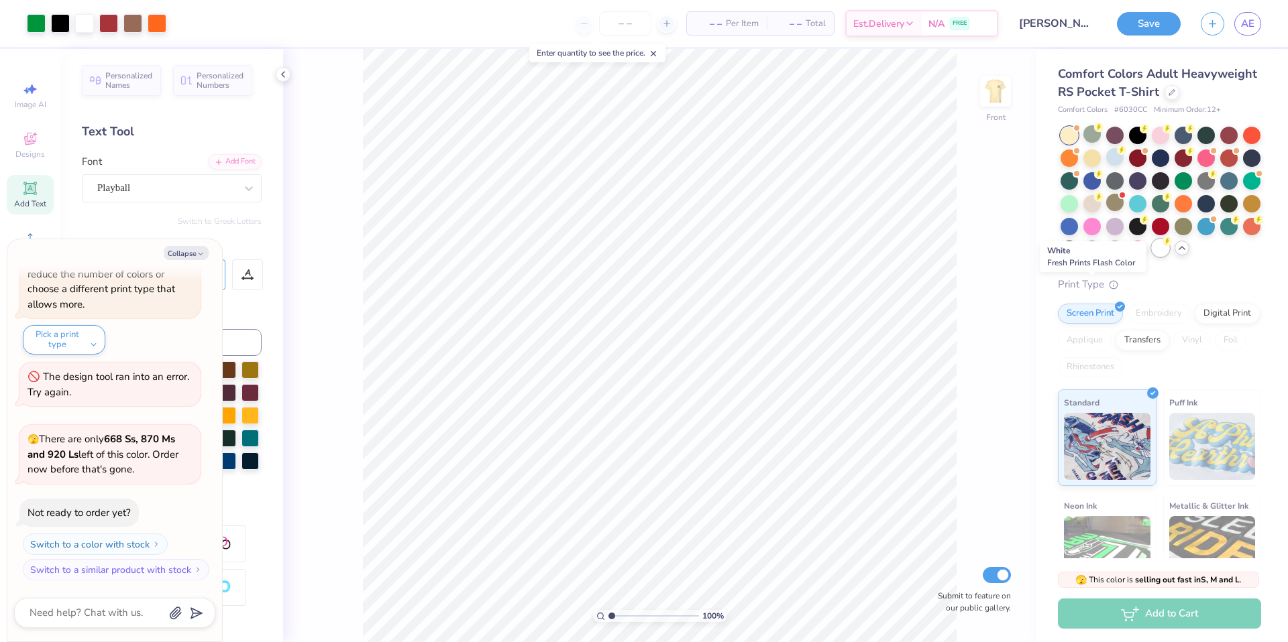
click at [1152, 257] on div at bounding box center [1160, 247] width 17 height 17
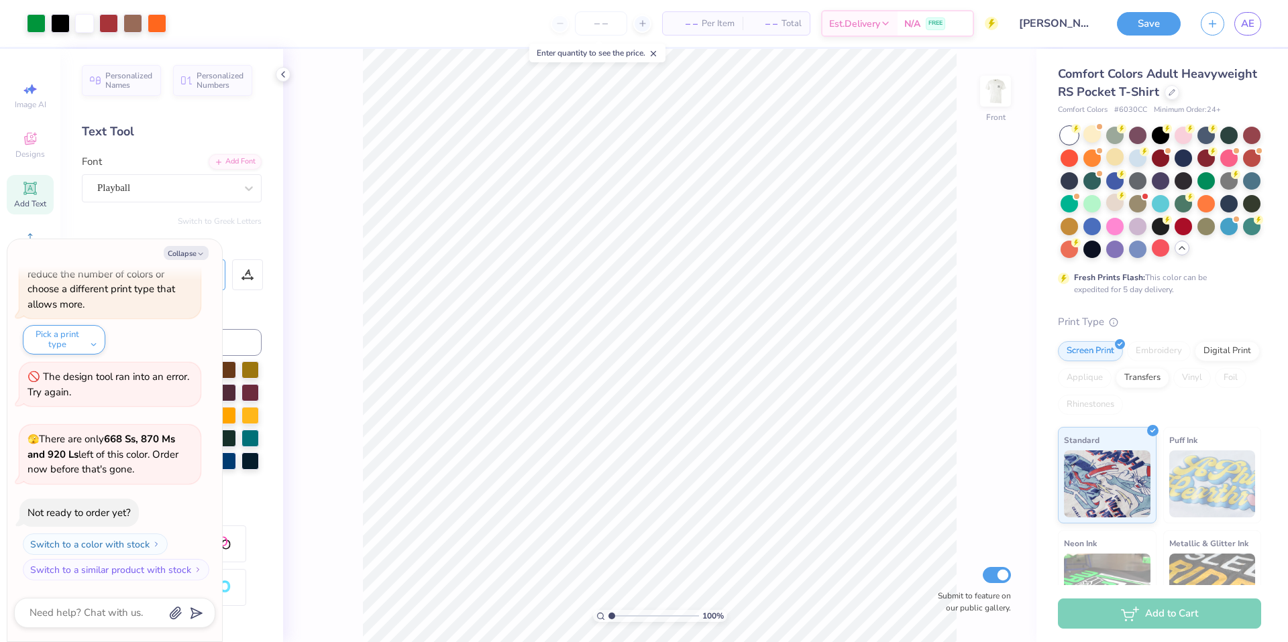
click at [1133, 29] on button "Save" at bounding box center [1149, 23] width 64 height 23
click at [1143, 27] on div "Save" at bounding box center [1149, 23] width 64 height 23
click at [653, 52] on icon at bounding box center [653, 53] width 9 height 9
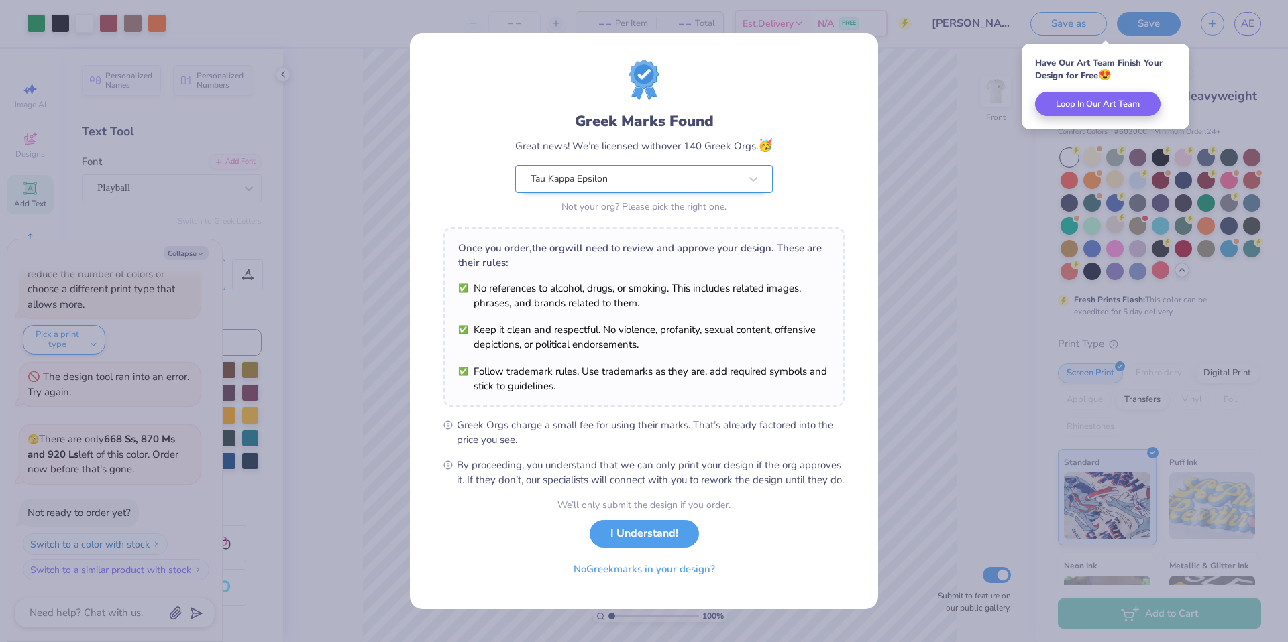
click at [653, 178] on div "Tau Kappa Epsilon" at bounding box center [635, 179] width 212 height 27
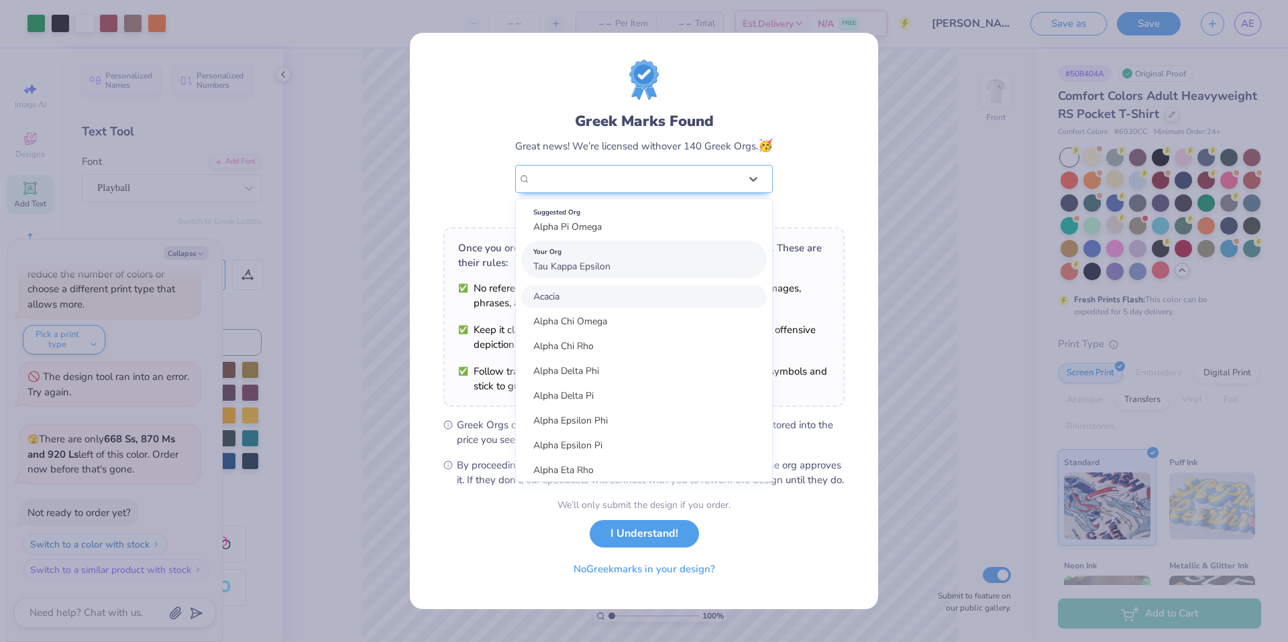
click at [622, 255] on div "Your Org Tau Kappa Epsilon" at bounding box center [643, 260] width 245 height 38
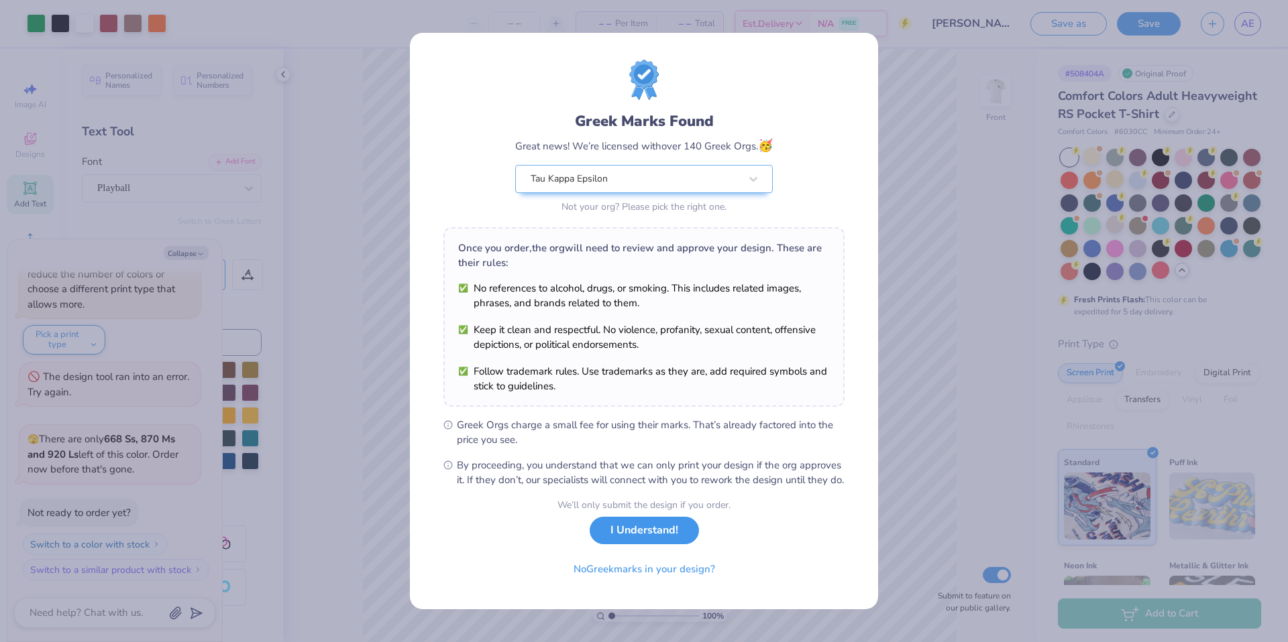
click at [614, 541] on button "I Understand!" at bounding box center [644, 530] width 109 height 27
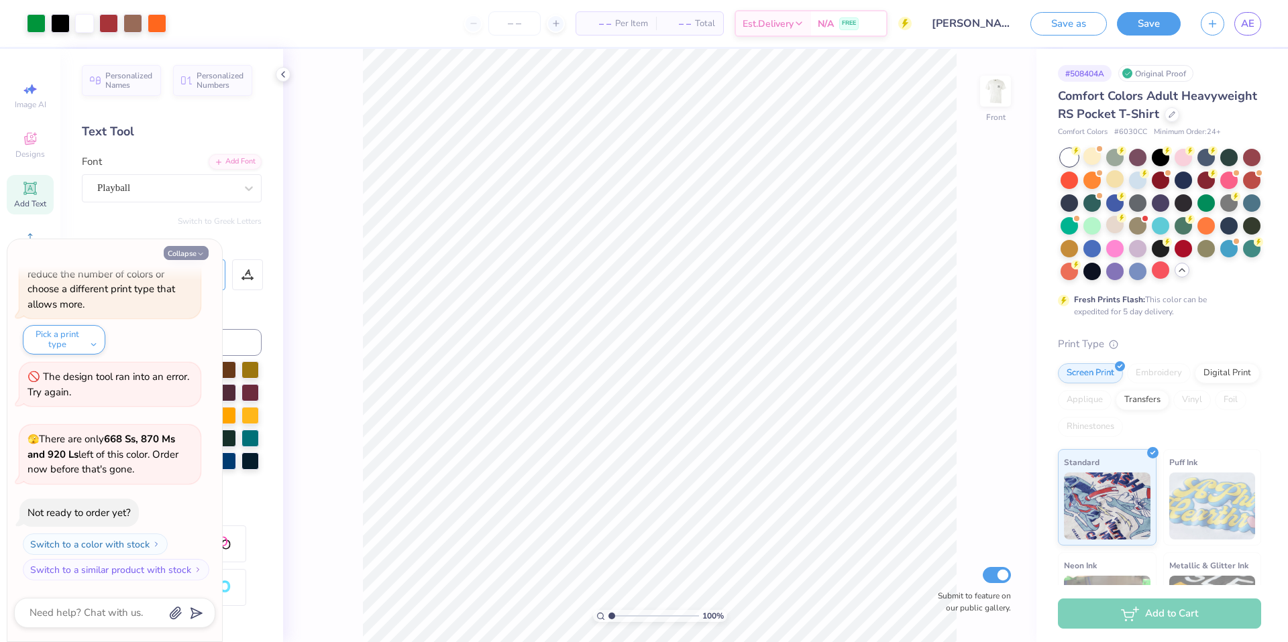
click at [188, 250] on button "Collapse" at bounding box center [186, 253] width 45 height 14
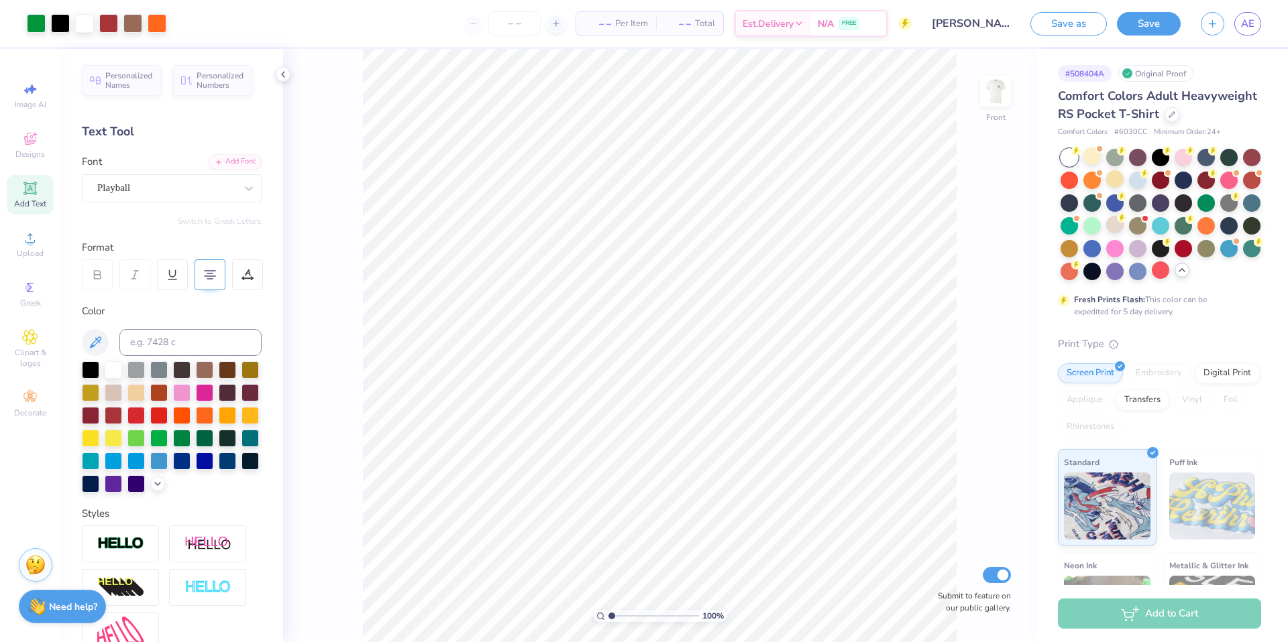
drag, startPoint x: 1151, startPoint y: 23, endPoint x: 883, endPoint y: 1, distance: 268.5
click at [1151, 23] on button "Save" at bounding box center [1149, 23] width 64 height 23
click at [1241, 30] on span "AE" at bounding box center [1247, 23] width 13 height 15
